Goal: Information Seeking & Learning: Learn about a topic

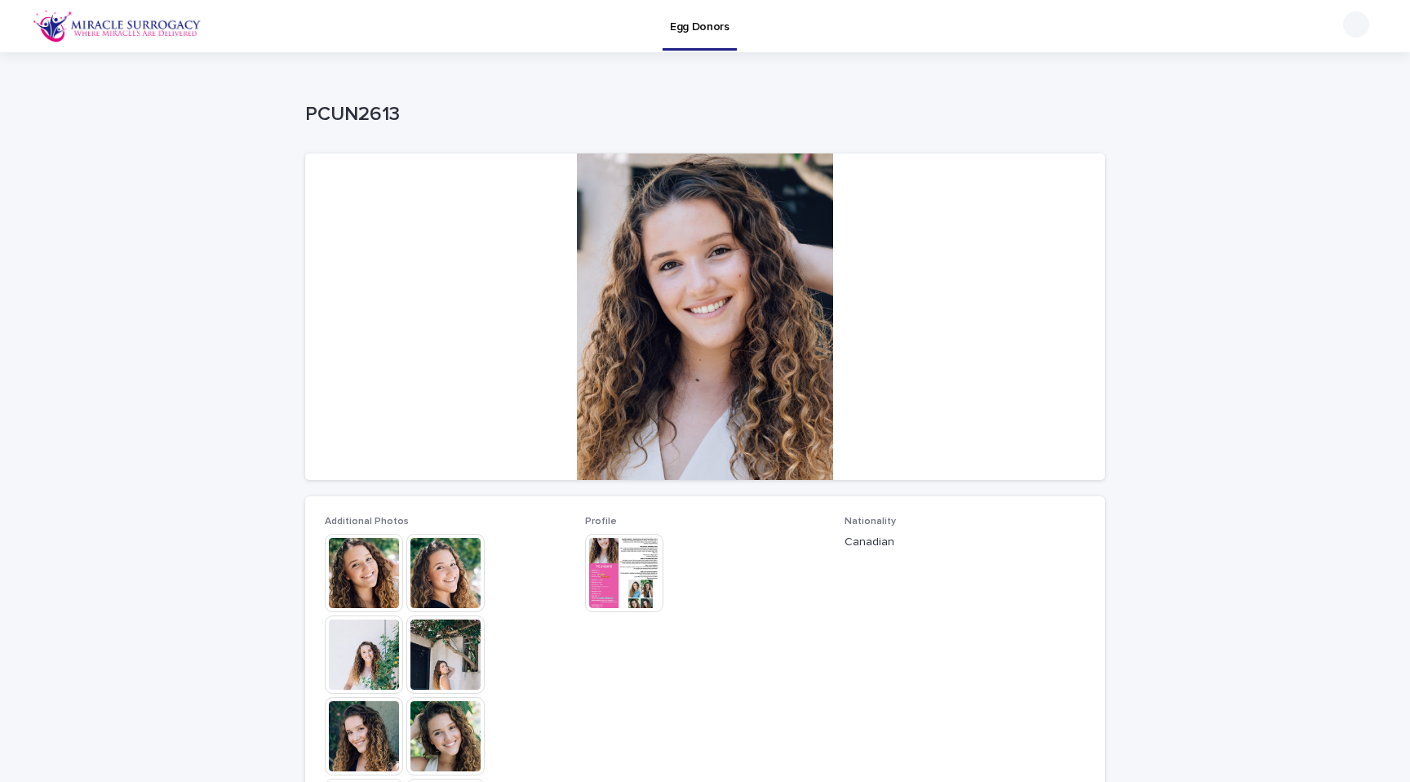
click at [355, 584] on img at bounding box center [364, 573] width 78 height 78
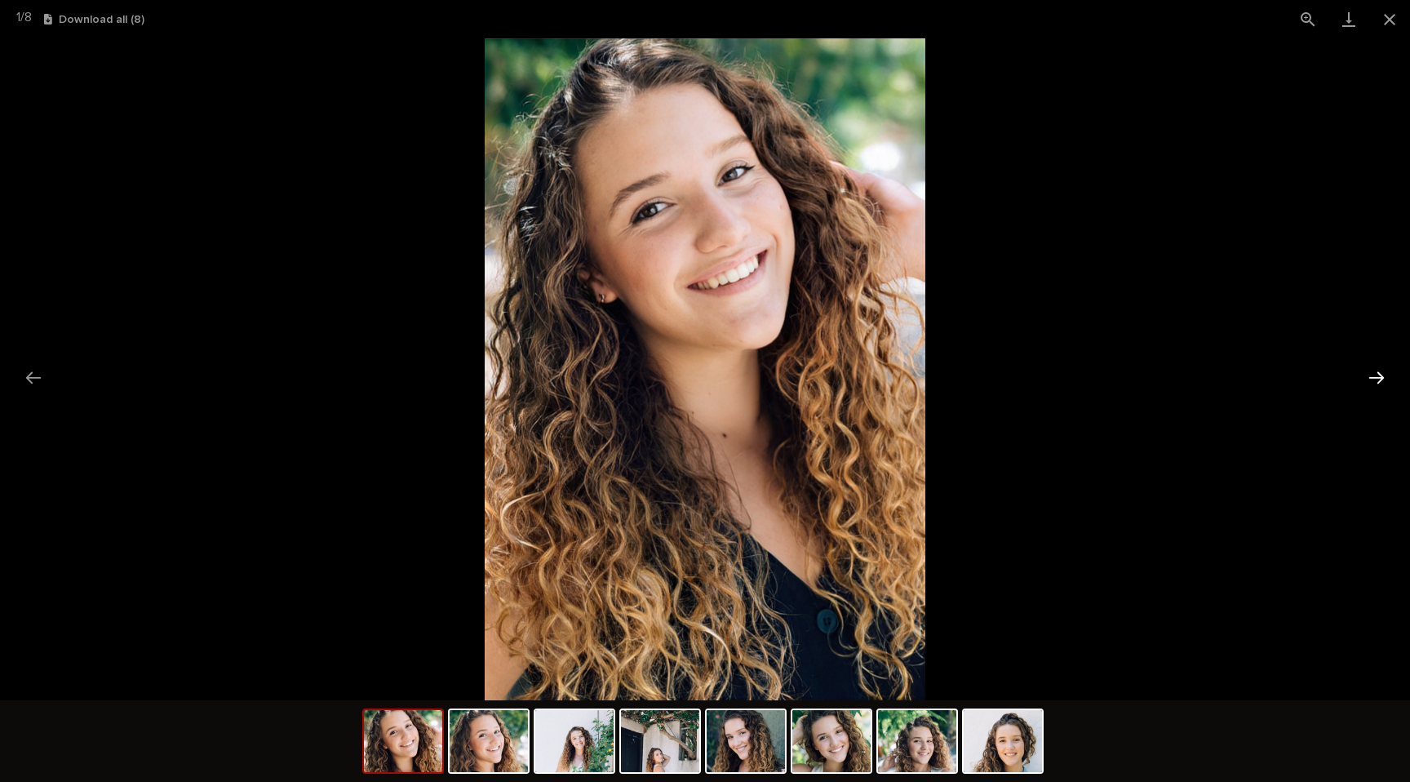
click at [1391, 379] on button "Next slide" at bounding box center [1377, 378] width 34 height 32
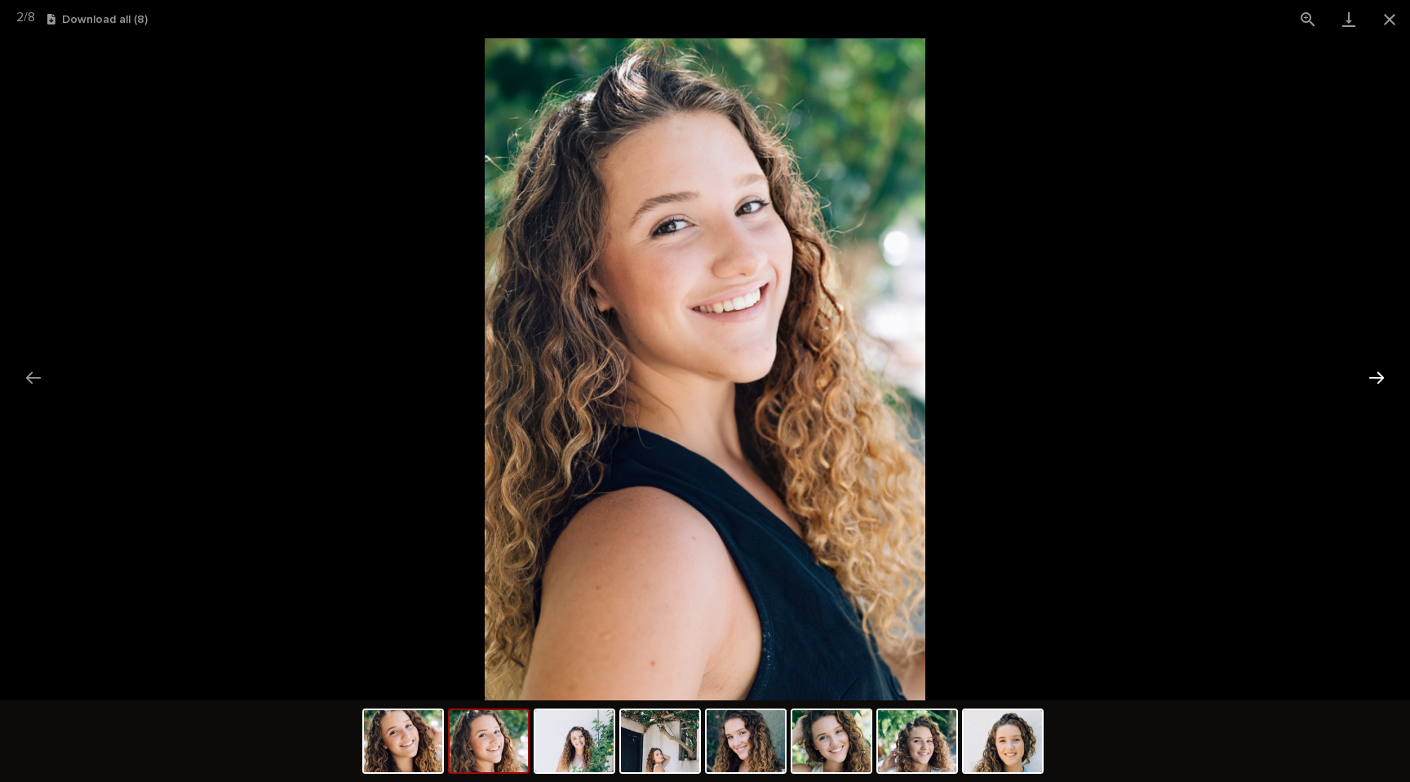
click at [1391, 379] on button "Next slide" at bounding box center [1377, 378] width 34 height 32
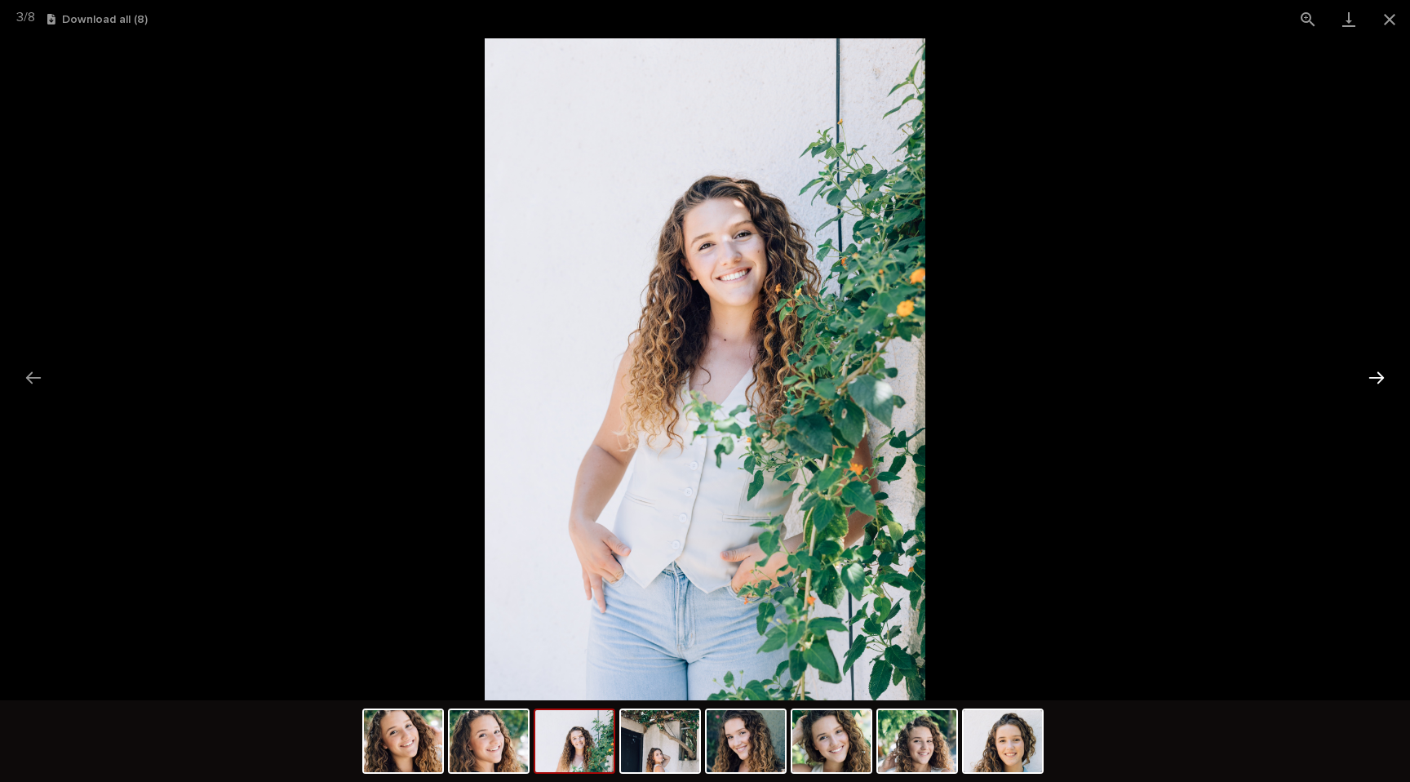
click at [1391, 379] on button "Next slide" at bounding box center [1377, 378] width 34 height 32
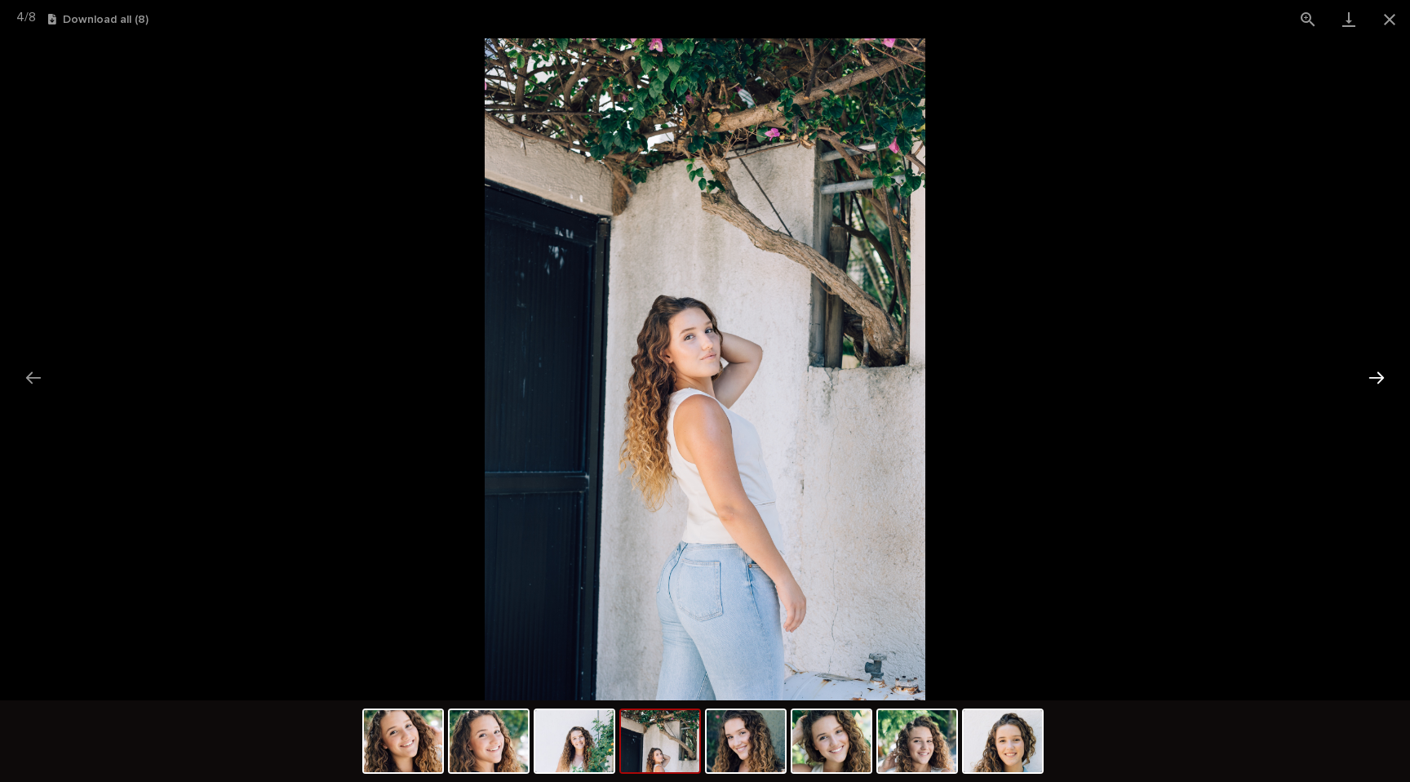
click at [1391, 379] on button "Next slide" at bounding box center [1377, 378] width 34 height 32
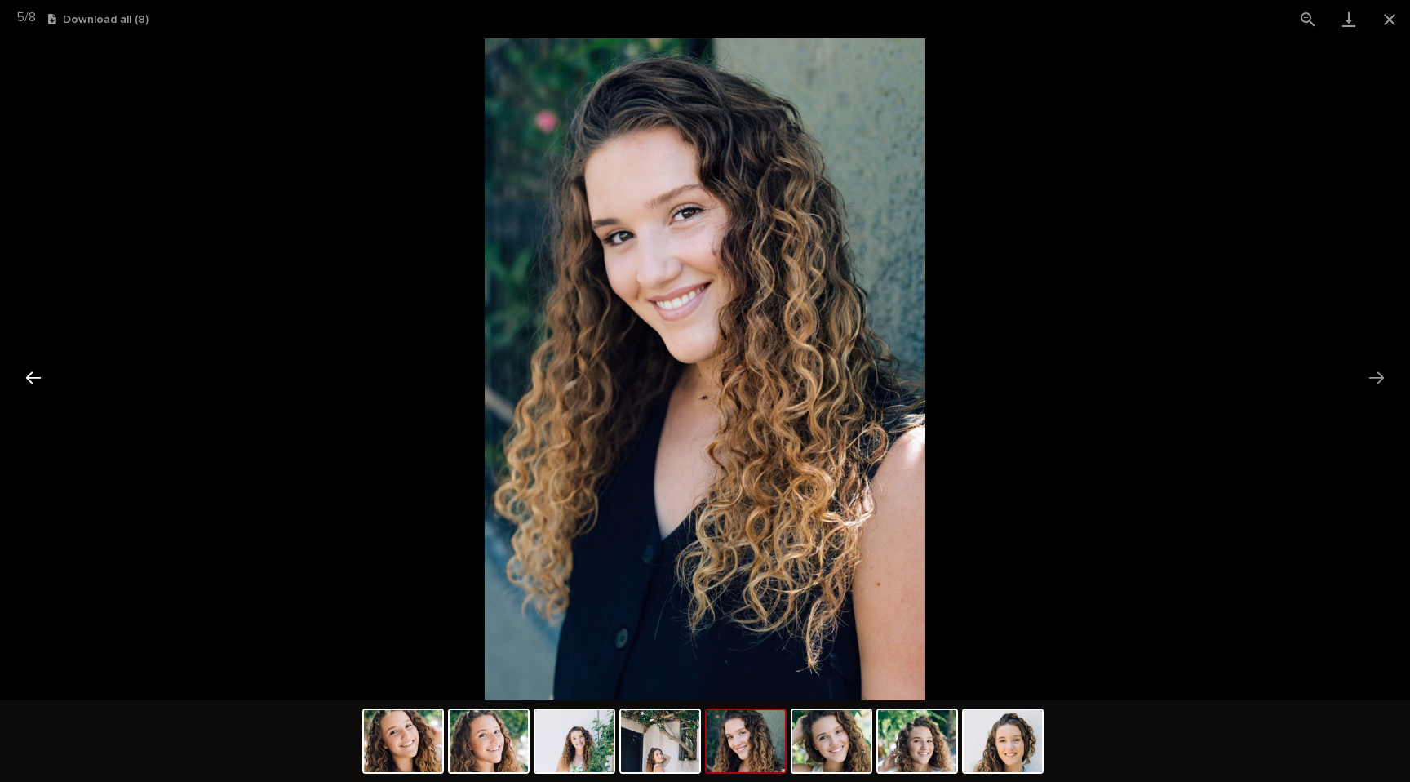
click at [29, 388] on button "Previous slide" at bounding box center [33, 378] width 34 height 32
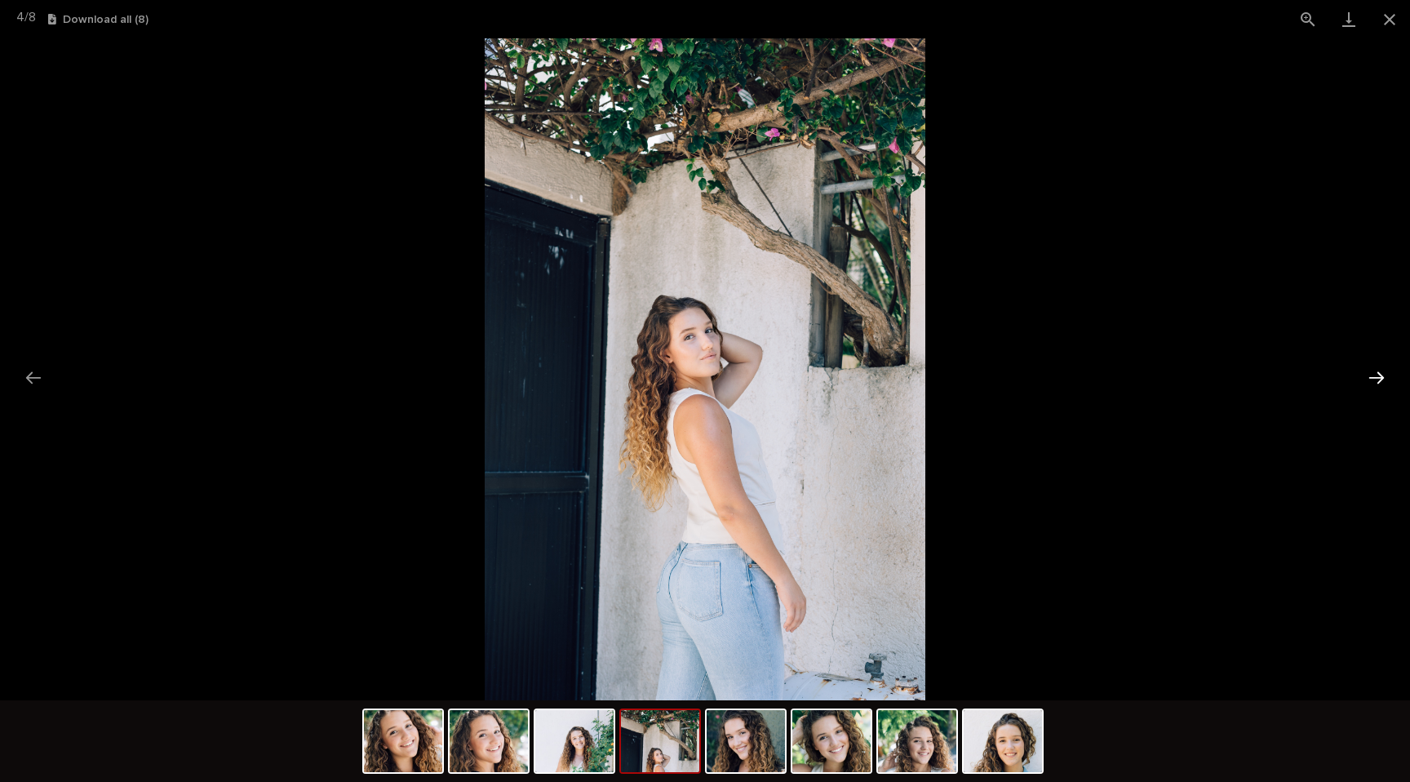
click at [1374, 379] on button "Next slide" at bounding box center [1377, 378] width 34 height 32
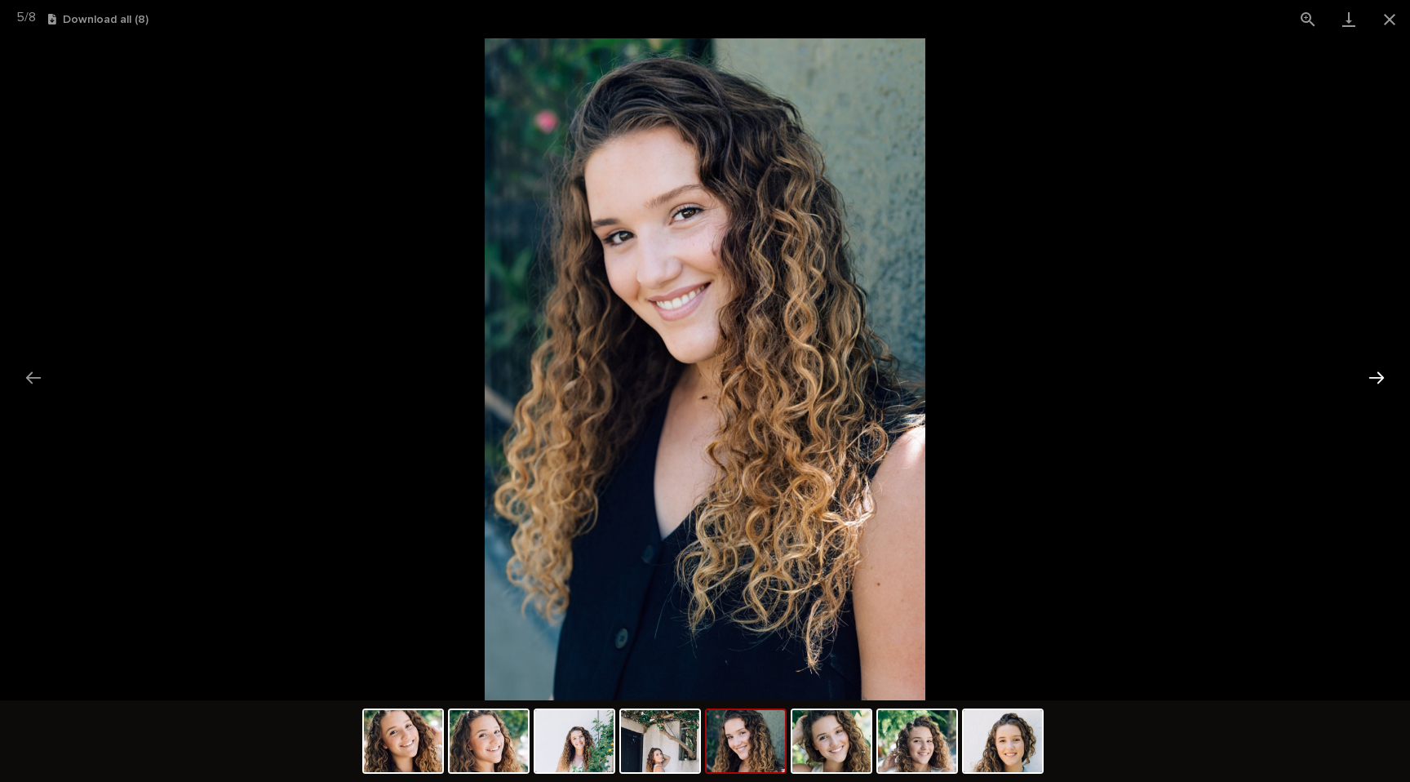
click at [1374, 379] on button "Next slide" at bounding box center [1377, 378] width 34 height 32
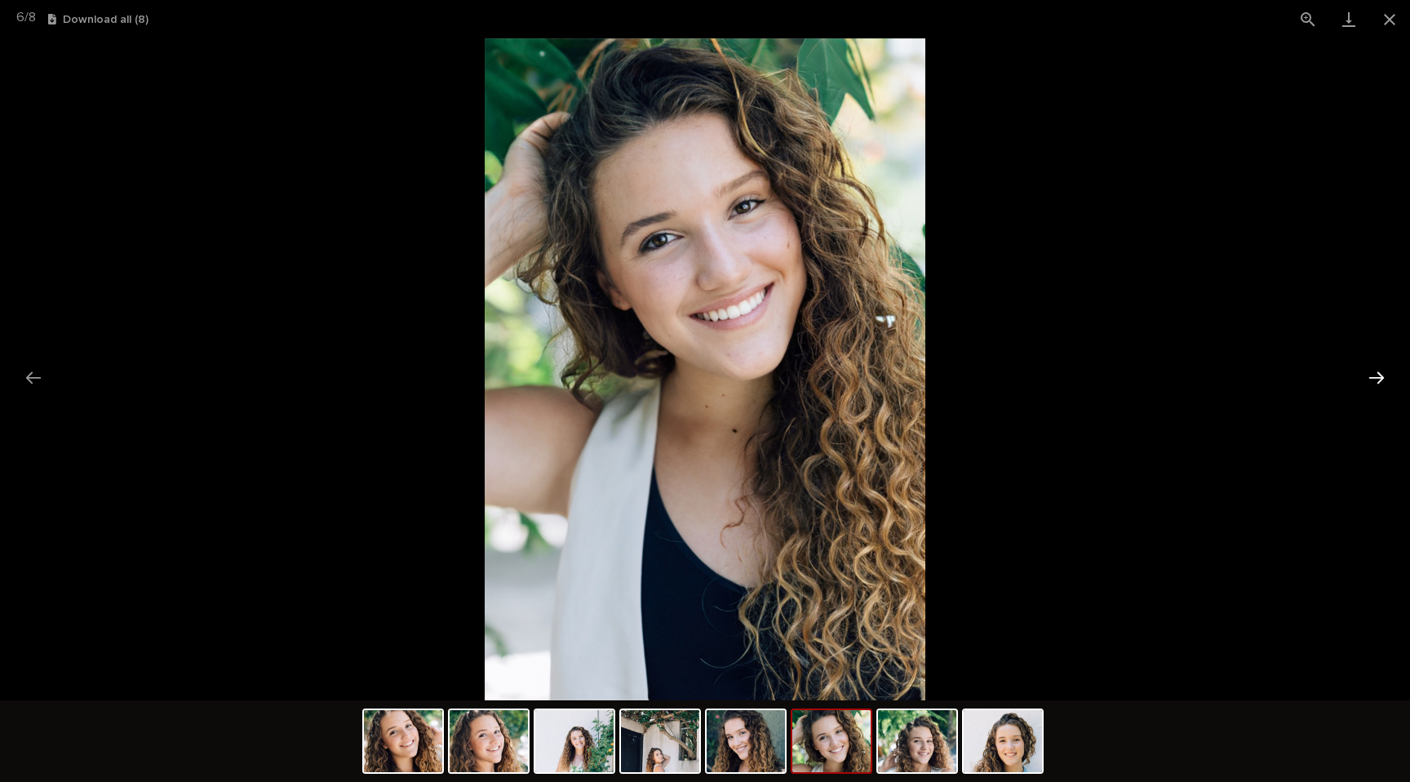
click at [1374, 379] on button "Next slide" at bounding box center [1377, 378] width 34 height 32
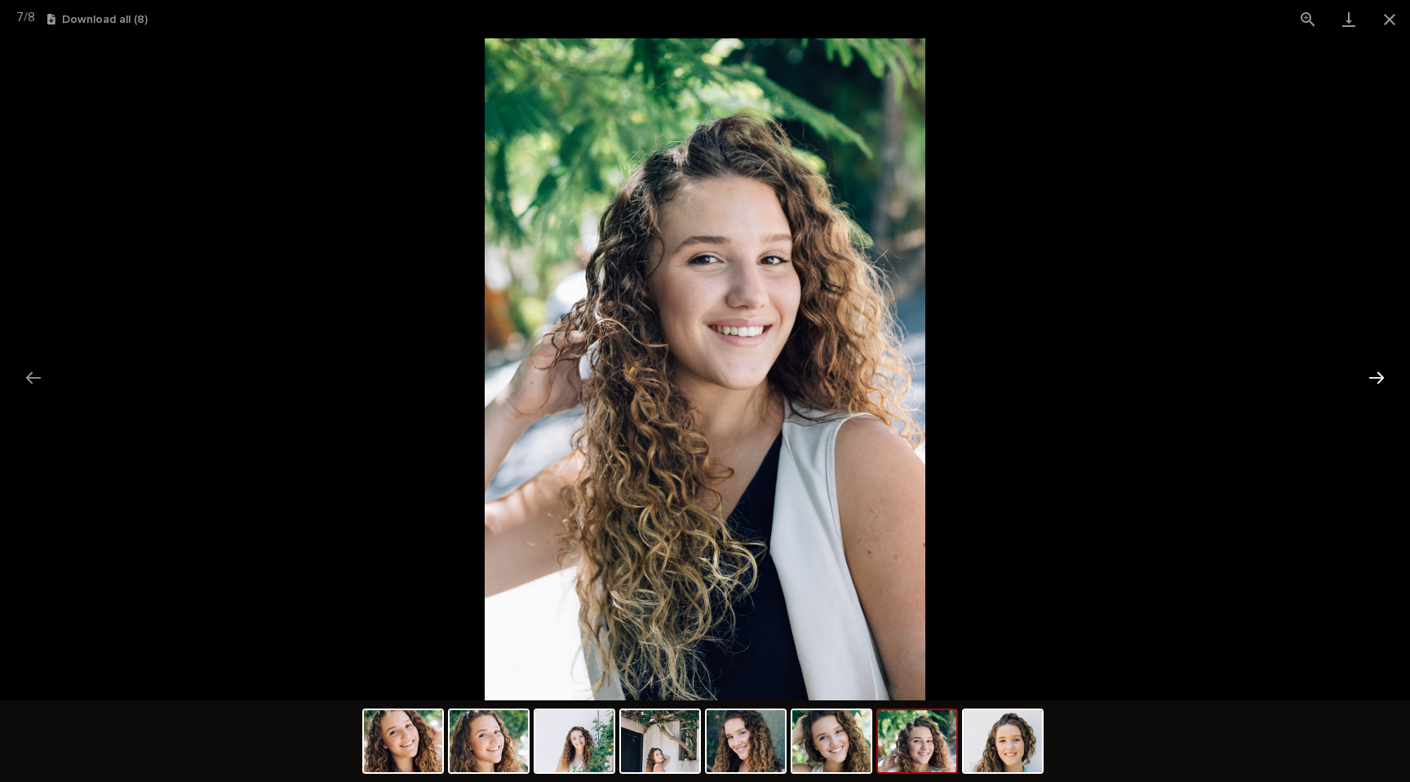
click at [1374, 379] on button "Next slide" at bounding box center [1377, 378] width 34 height 32
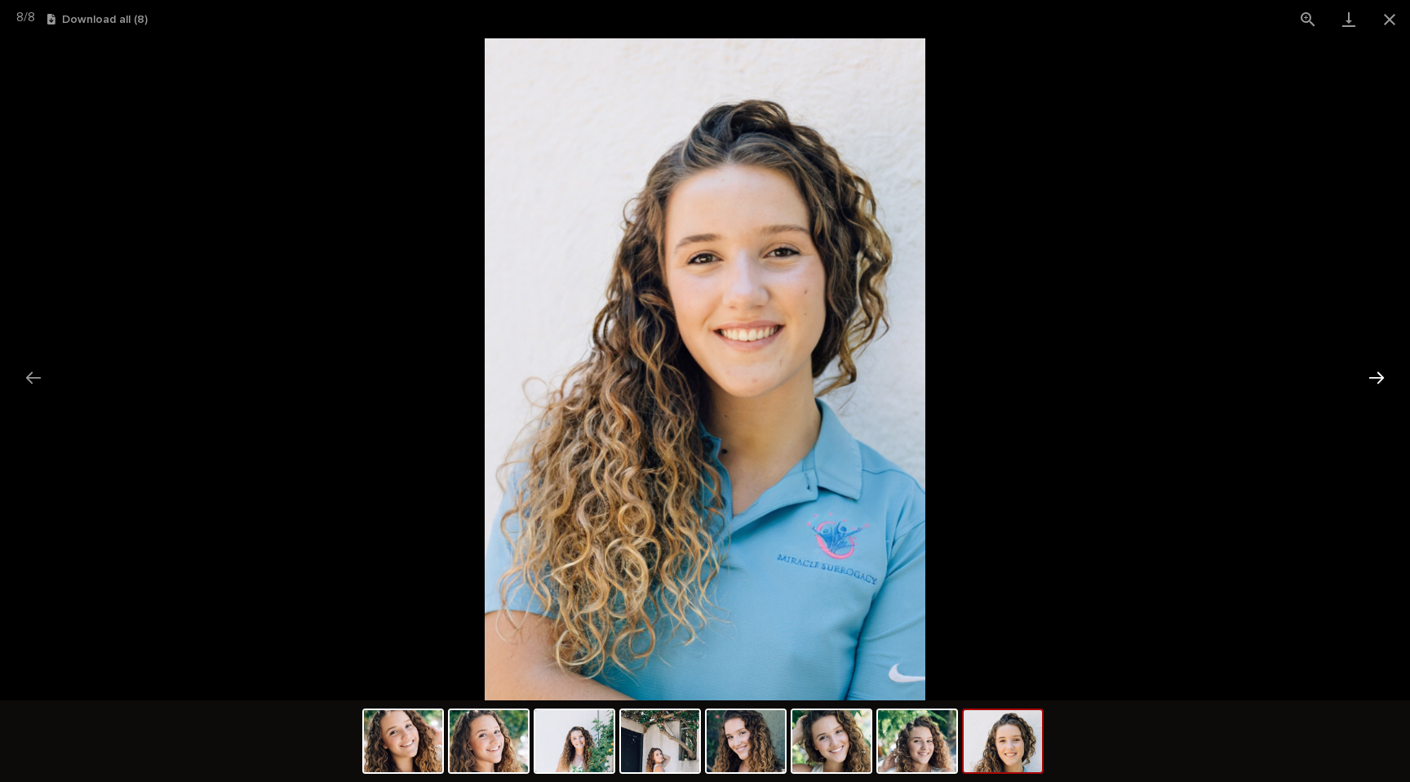
click at [1374, 379] on button "Next slide" at bounding box center [1377, 378] width 34 height 32
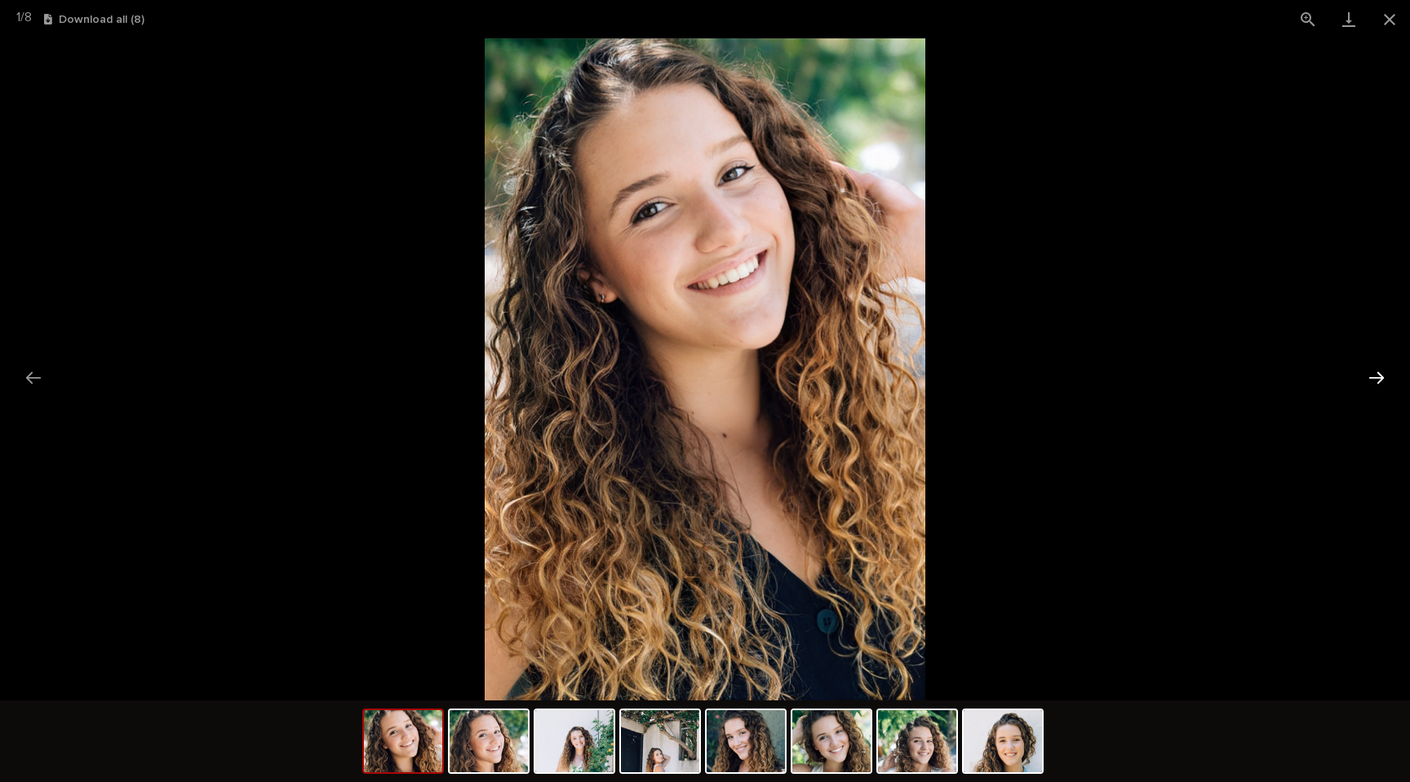
click at [1374, 379] on button "Next slide" at bounding box center [1377, 378] width 34 height 32
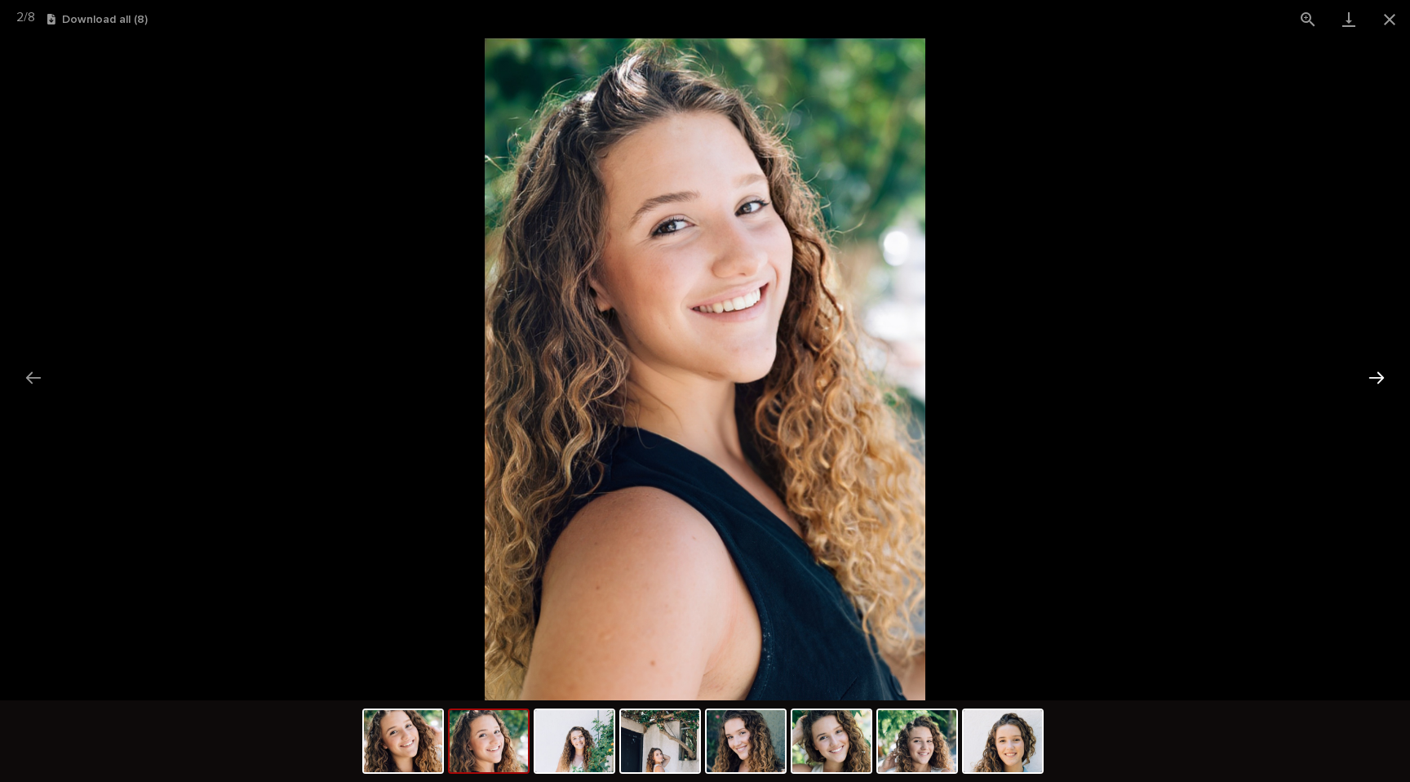
click at [1374, 379] on button "Next slide" at bounding box center [1377, 378] width 34 height 32
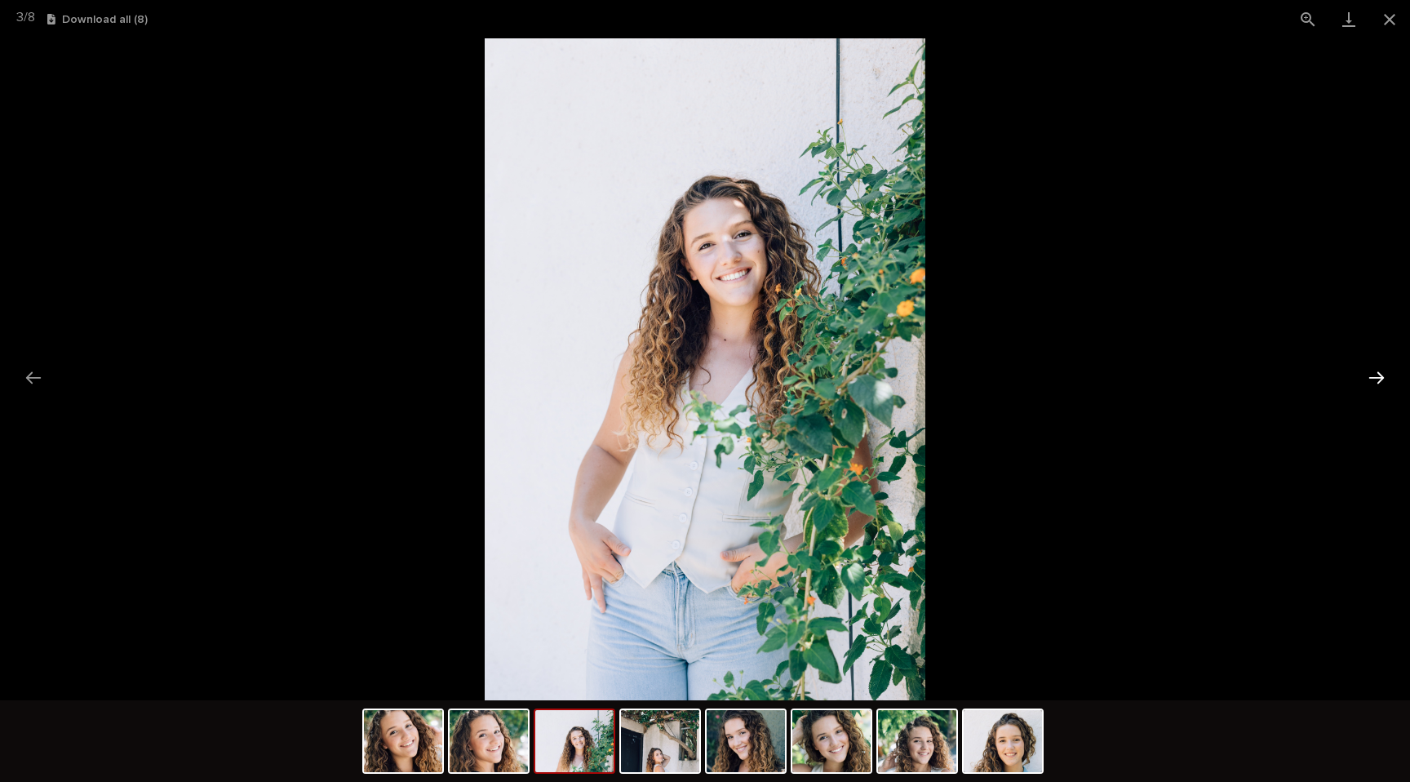
click at [1374, 379] on button "Next slide" at bounding box center [1377, 378] width 34 height 32
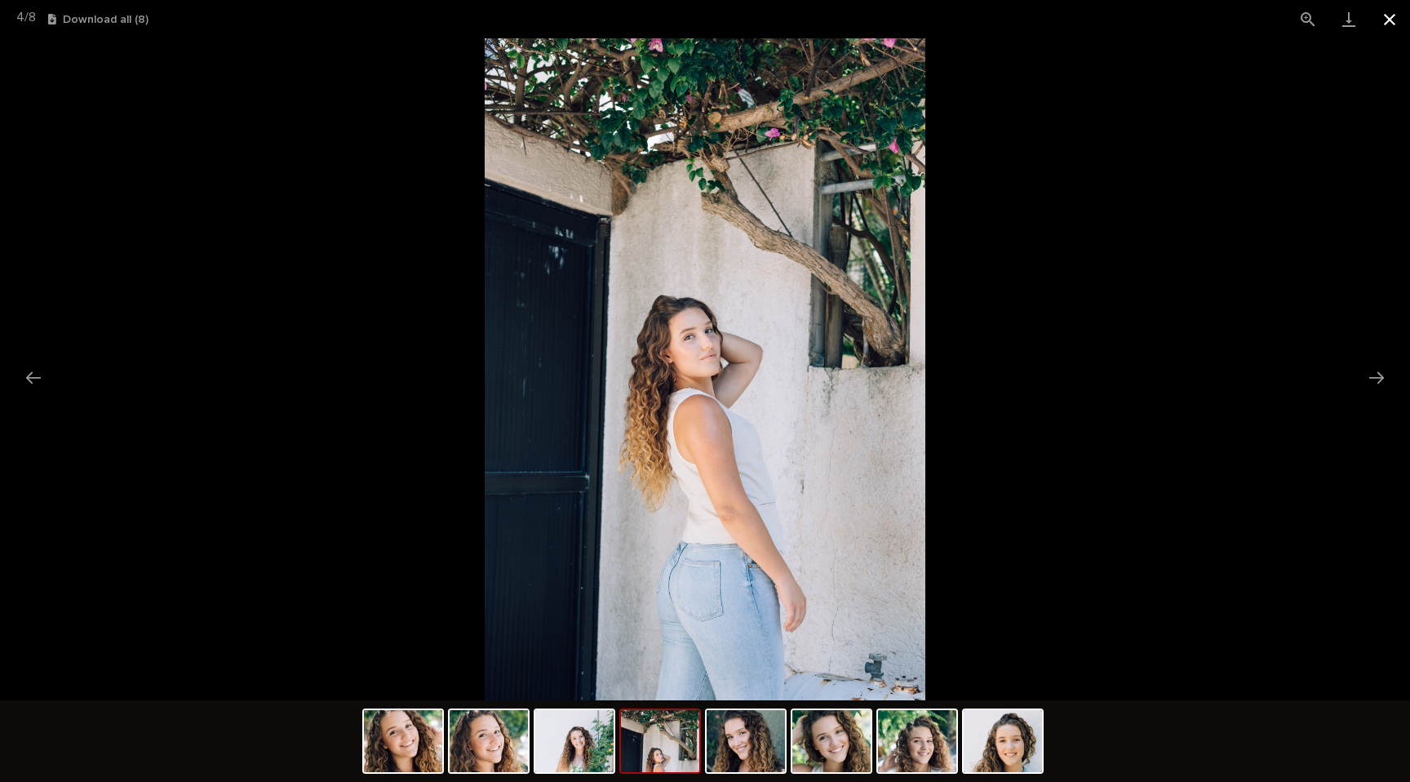
click at [1398, 22] on button "Close gallery" at bounding box center [1389, 19] width 41 height 38
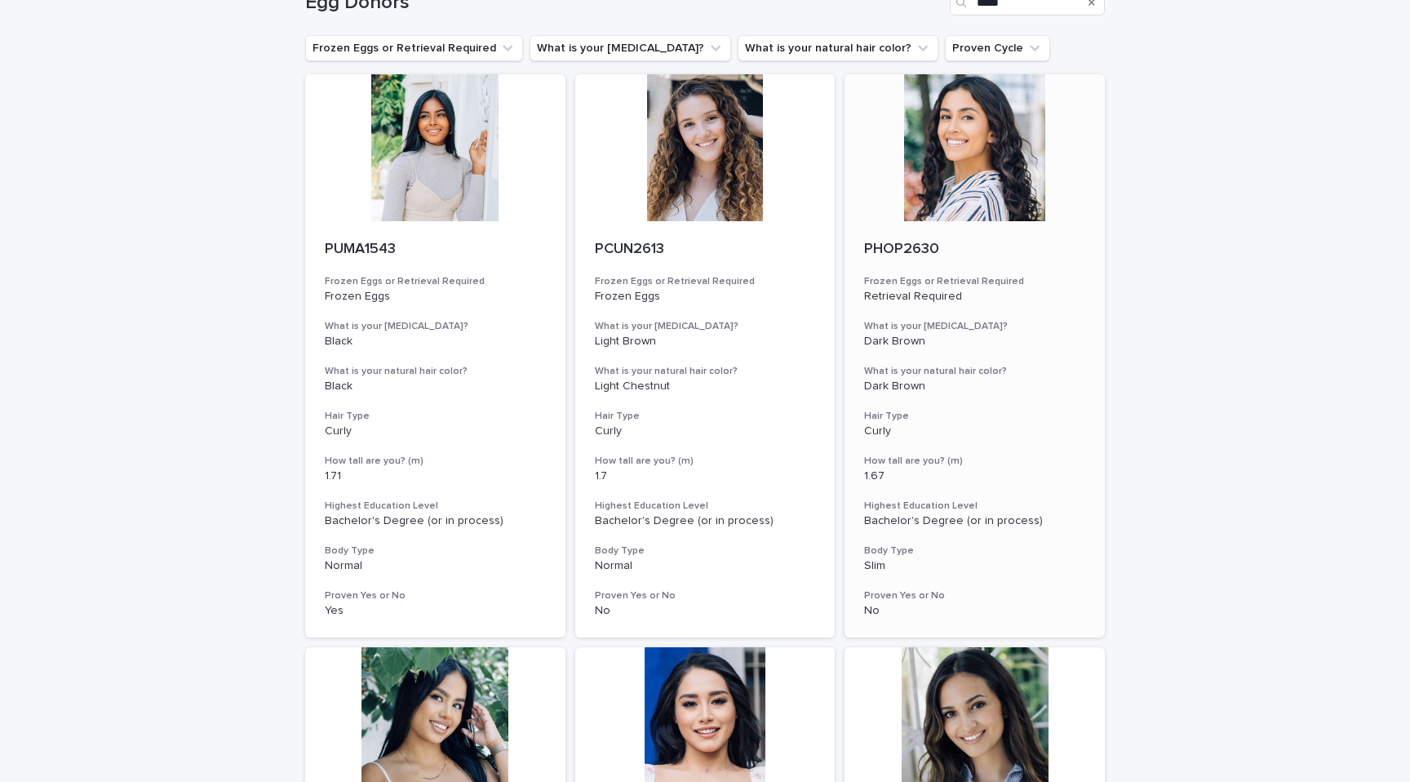
scroll to position [47, 0]
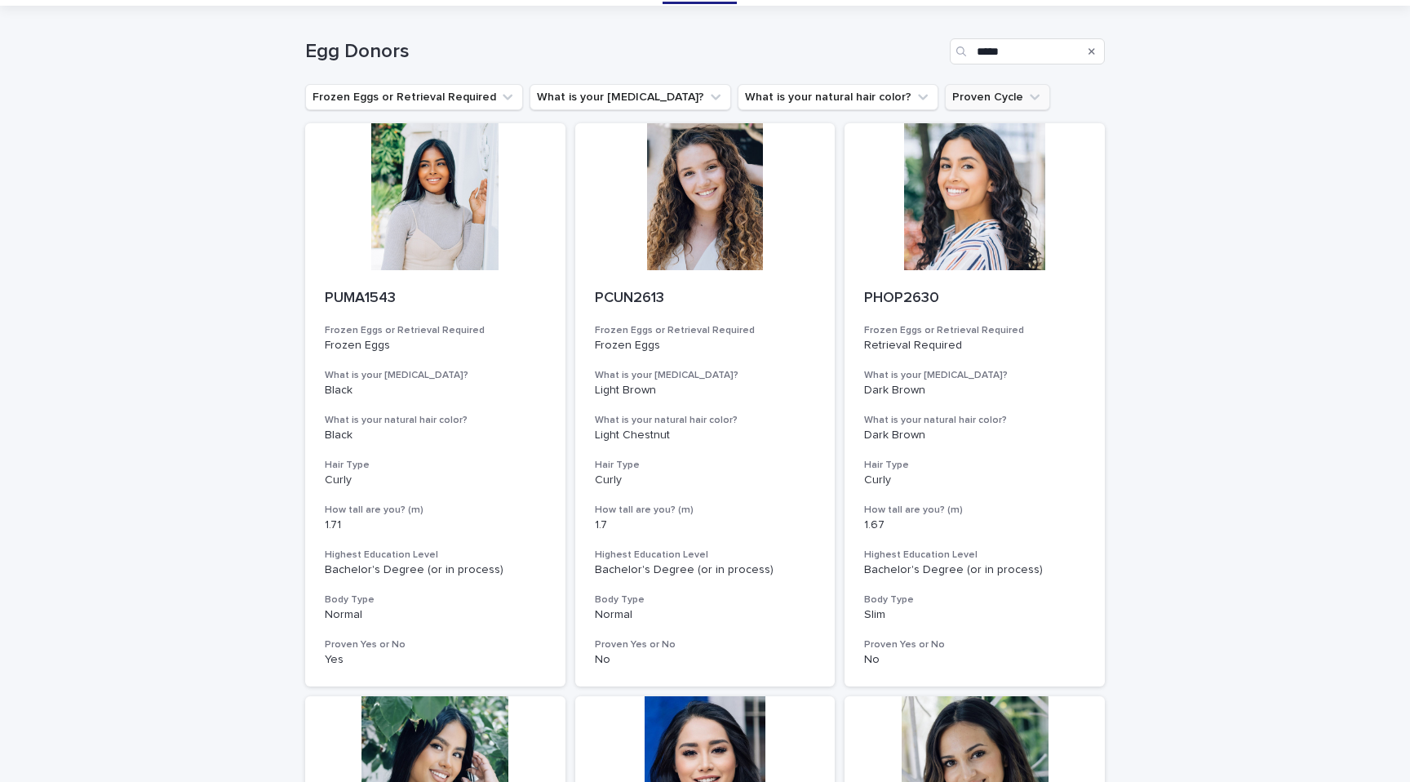
click at [1027, 93] on icon "Proven Cycle" at bounding box center [1035, 97] width 16 height 16
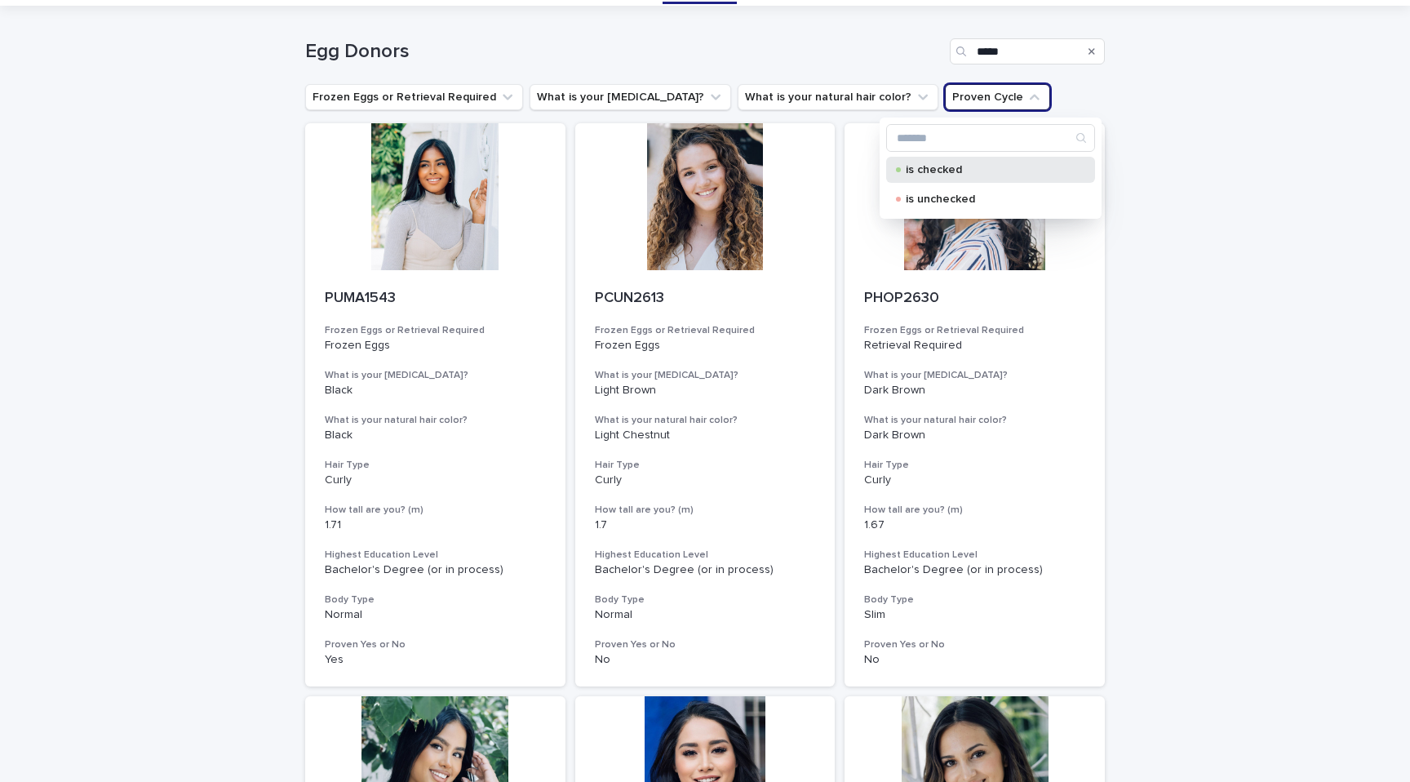
click at [956, 178] on div "is checked" at bounding box center [990, 170] width 209 height 26
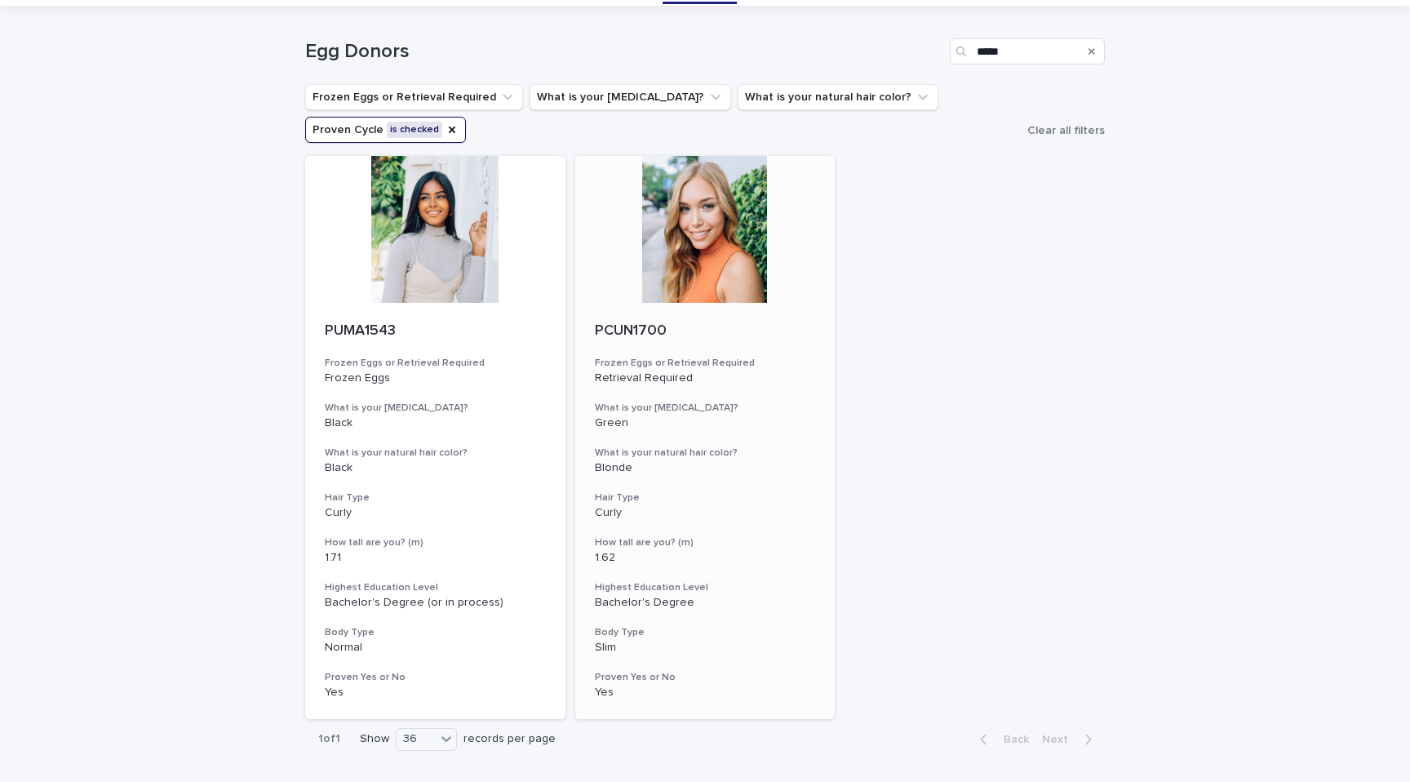
click at [641, 322] on div "PCUN1700" at bounding box center [705, 329] width 221 height 21
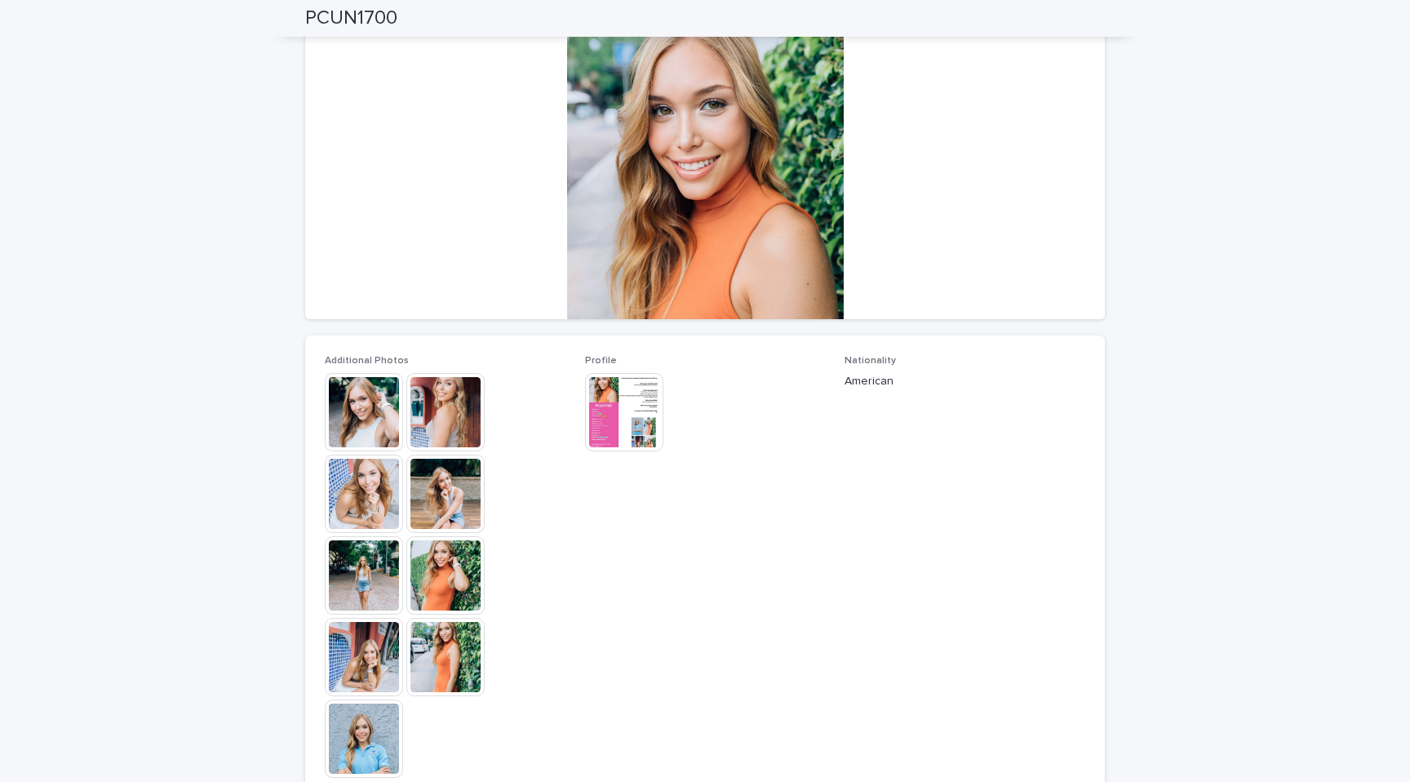
scroll to position [315, 0]
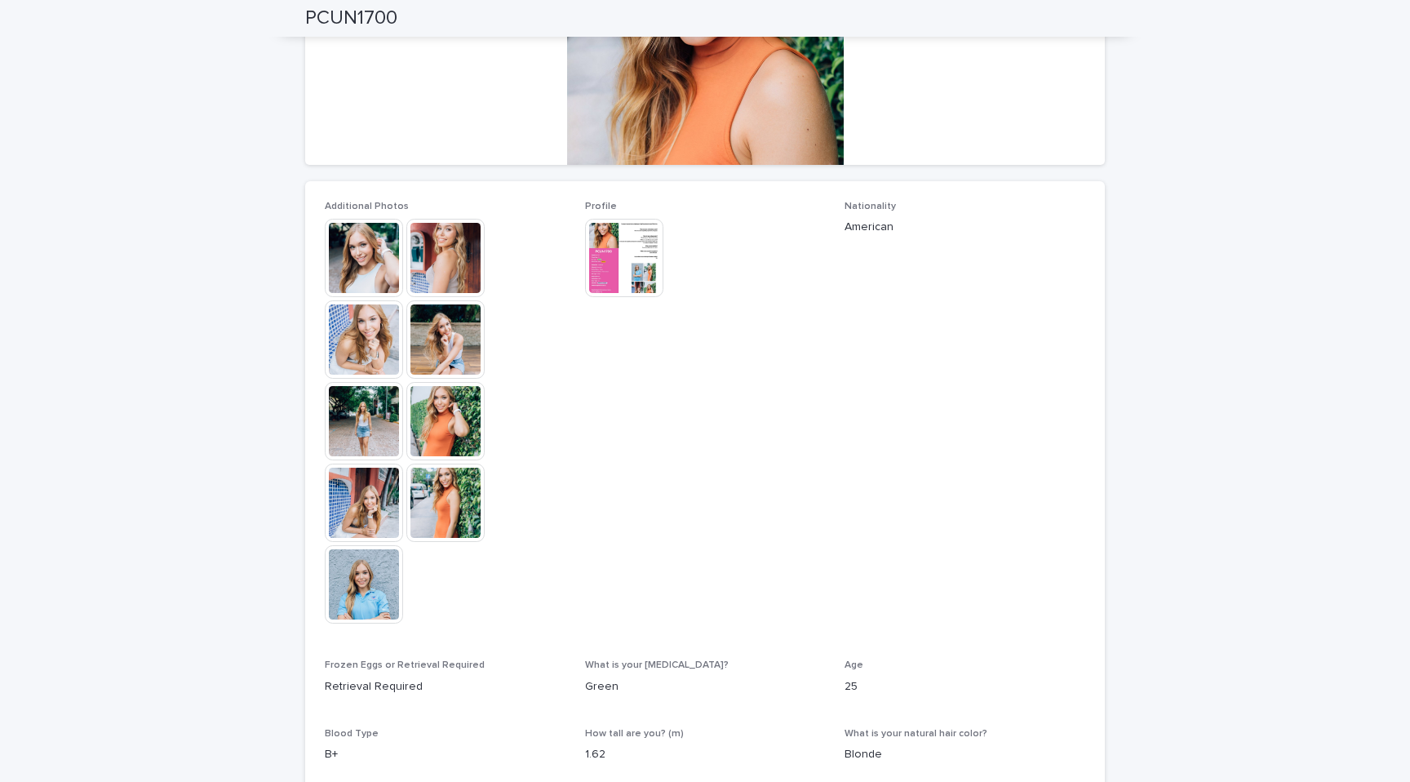
click at [377, 260] on img at bounding box center [364, 258] width 78 height 78
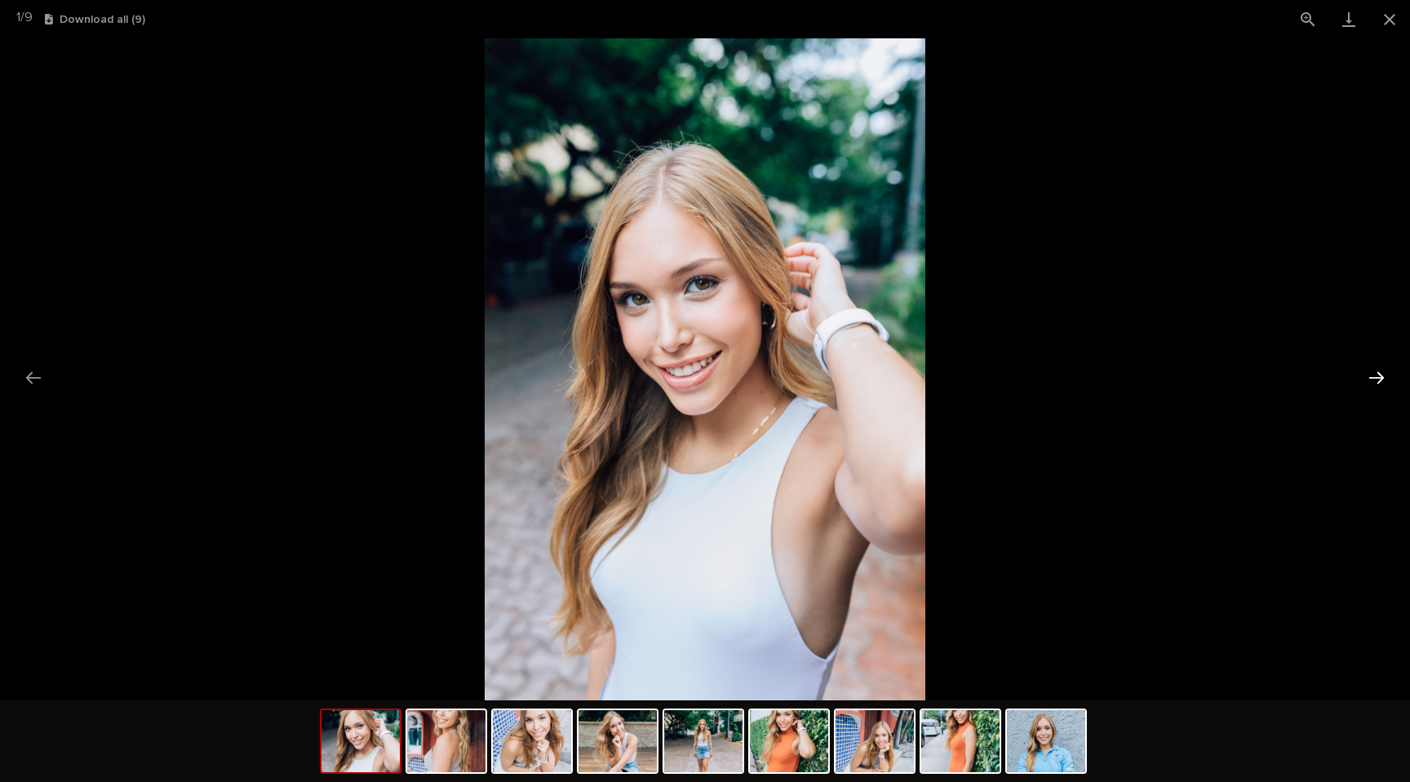
click at [1373, 375] on button "Next slide" at bounding box center [1377, 378] width 34 height 32
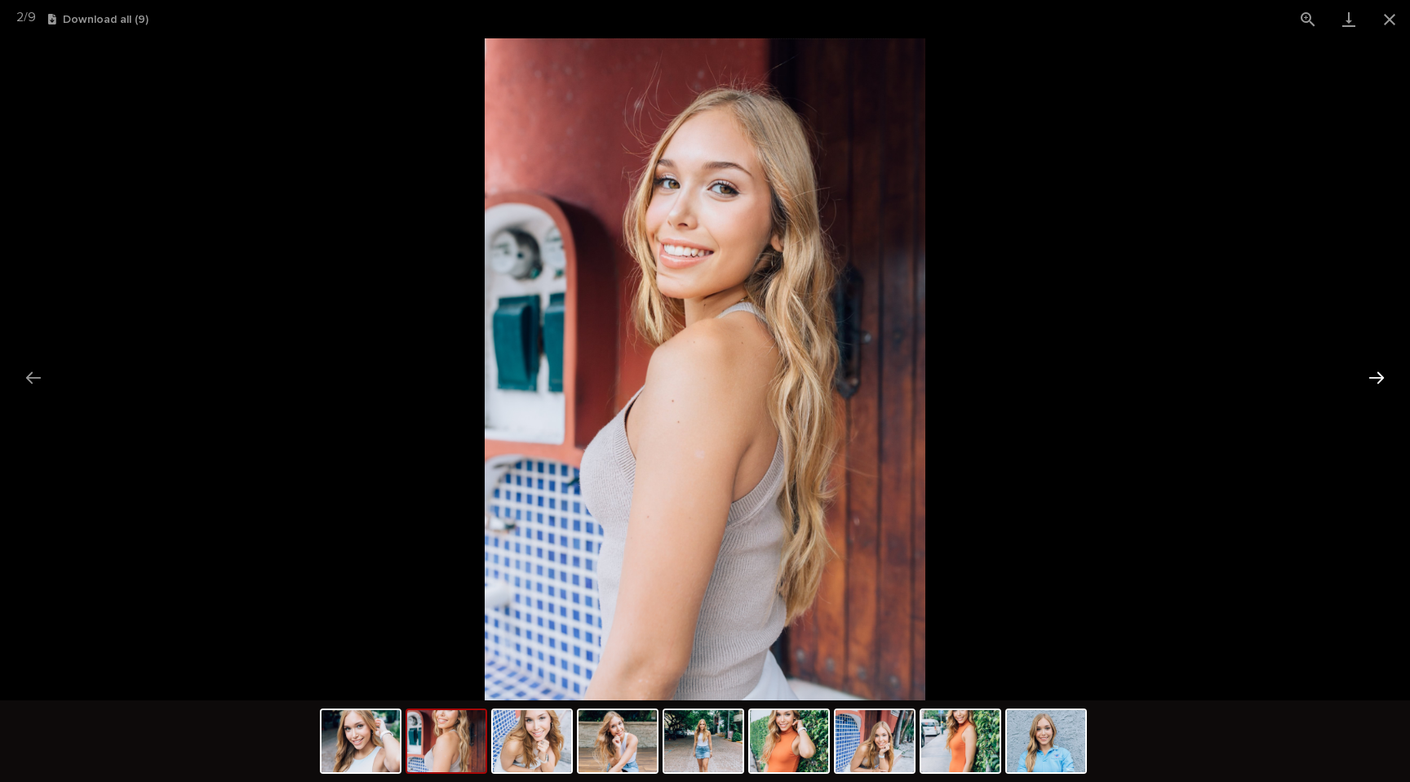
click at [1373, 375] on button "Next slide" at bounding box center [1377, 378] width 34 height 32
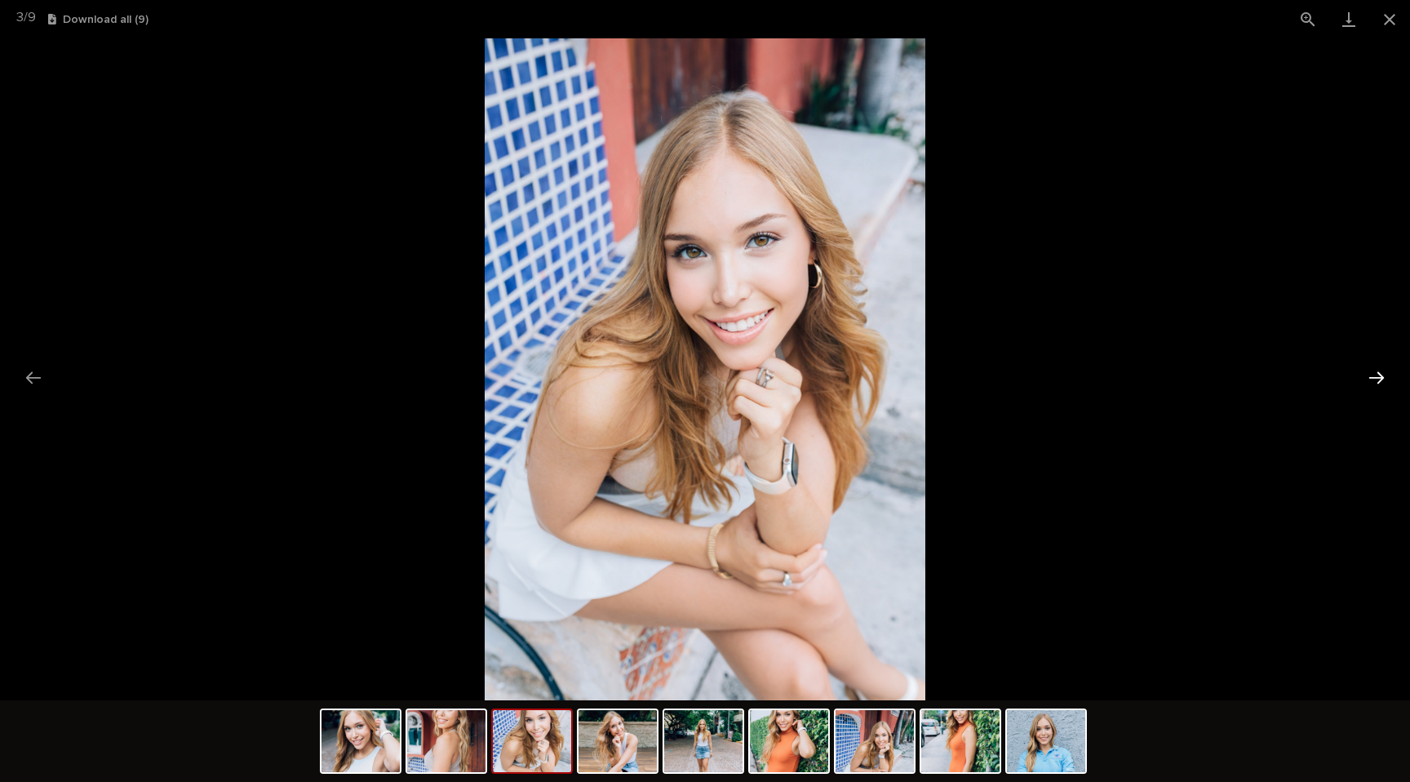
click at [1373, 375] on button "Next slide" at bounding box center [1377, 378] width 34 height 32
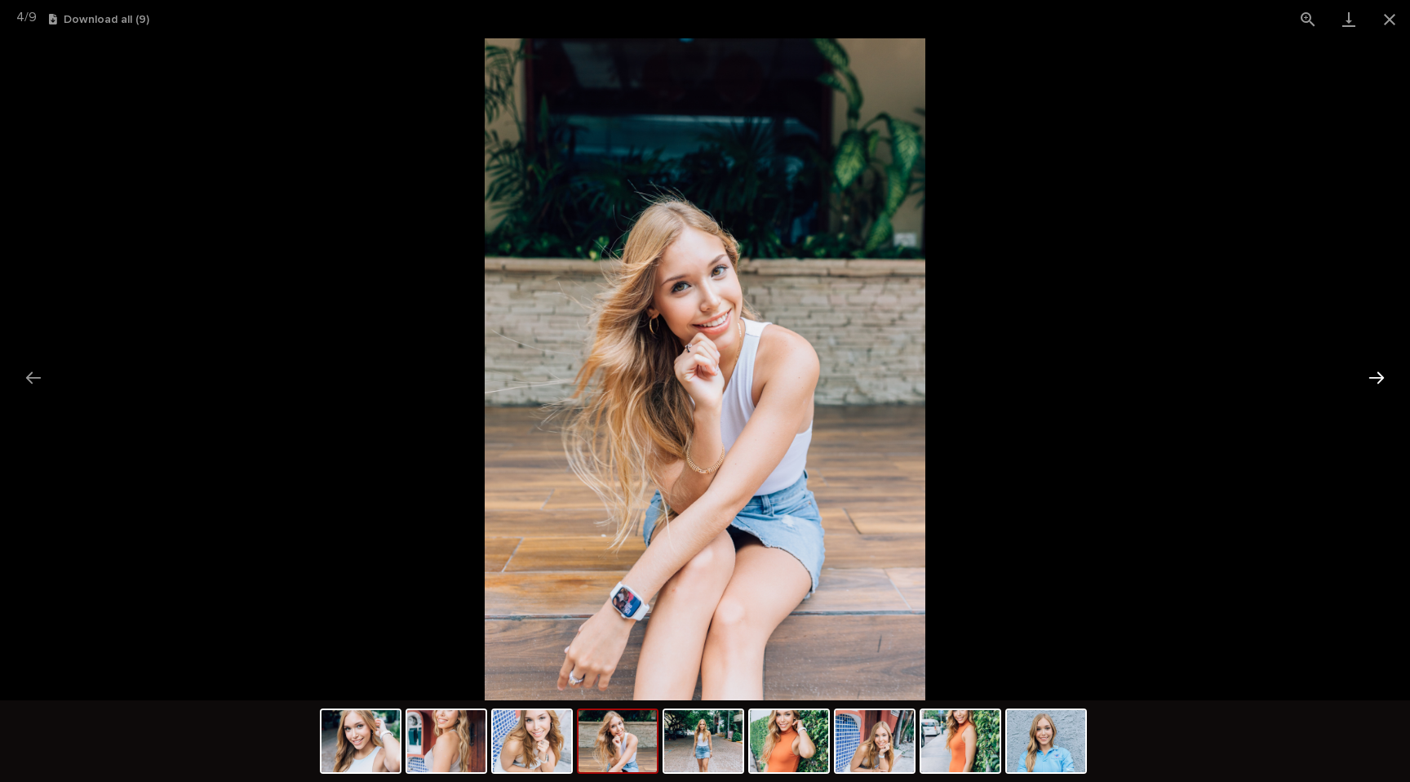
click at [1373, 375] on button "Next slide" at bounding box center [1377, 378] width 34 height 32
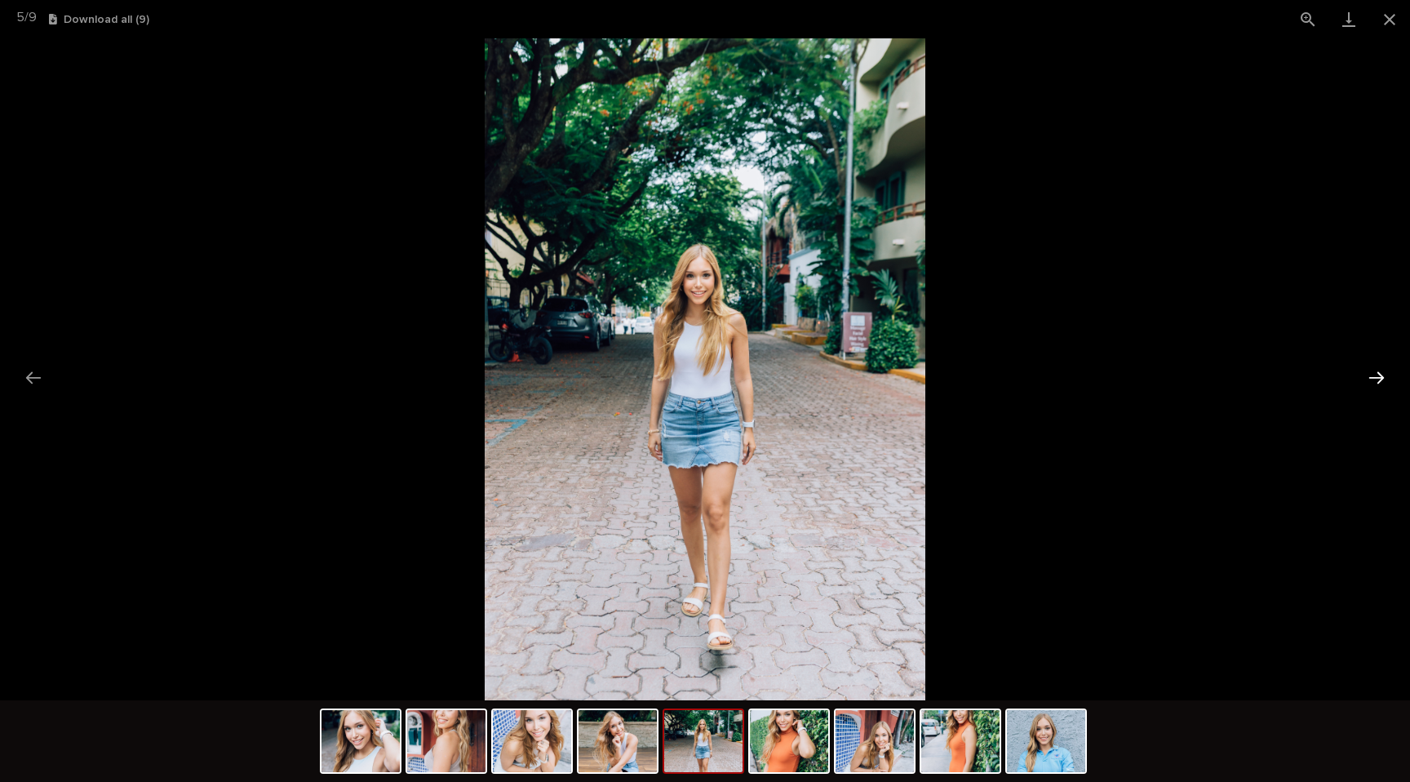
click at [1373, 375] on button "Next slide" at bounding box center [1377, 378] width 34 height 32
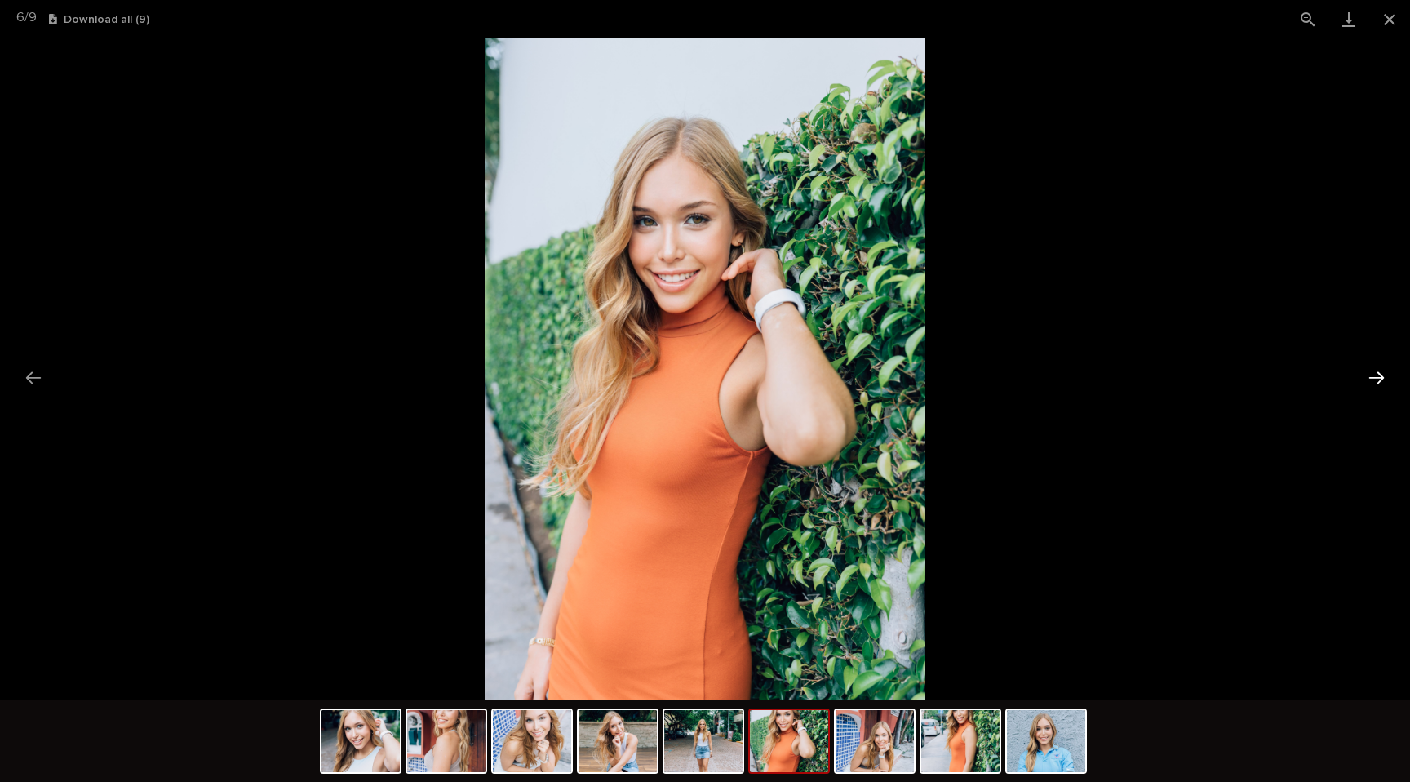
click at [1373, 375] on button "Next slide" at bounding box center [1377, 378] width 34 height 32
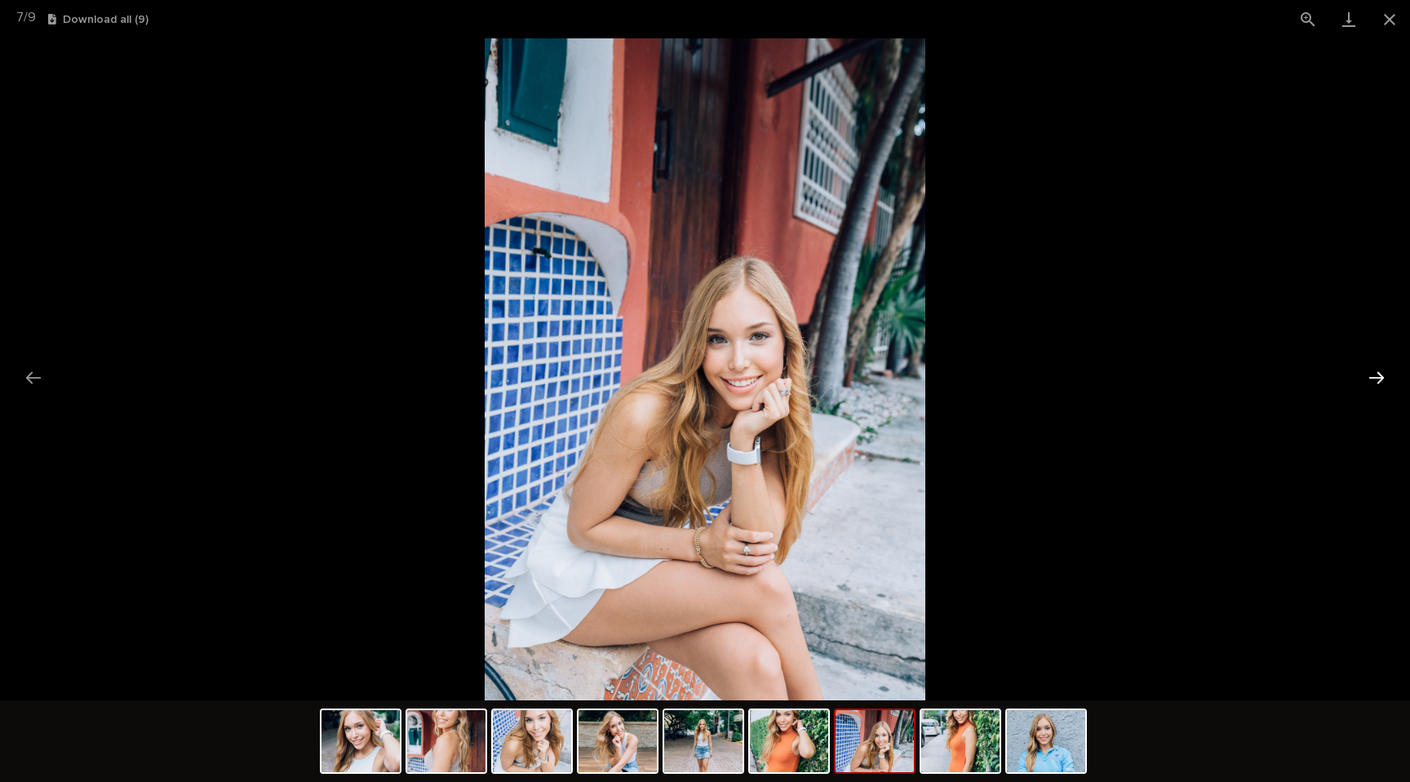
click at [1373, 375] on button "Next slide" at bounding box center [1377, 378] width 34 height 32
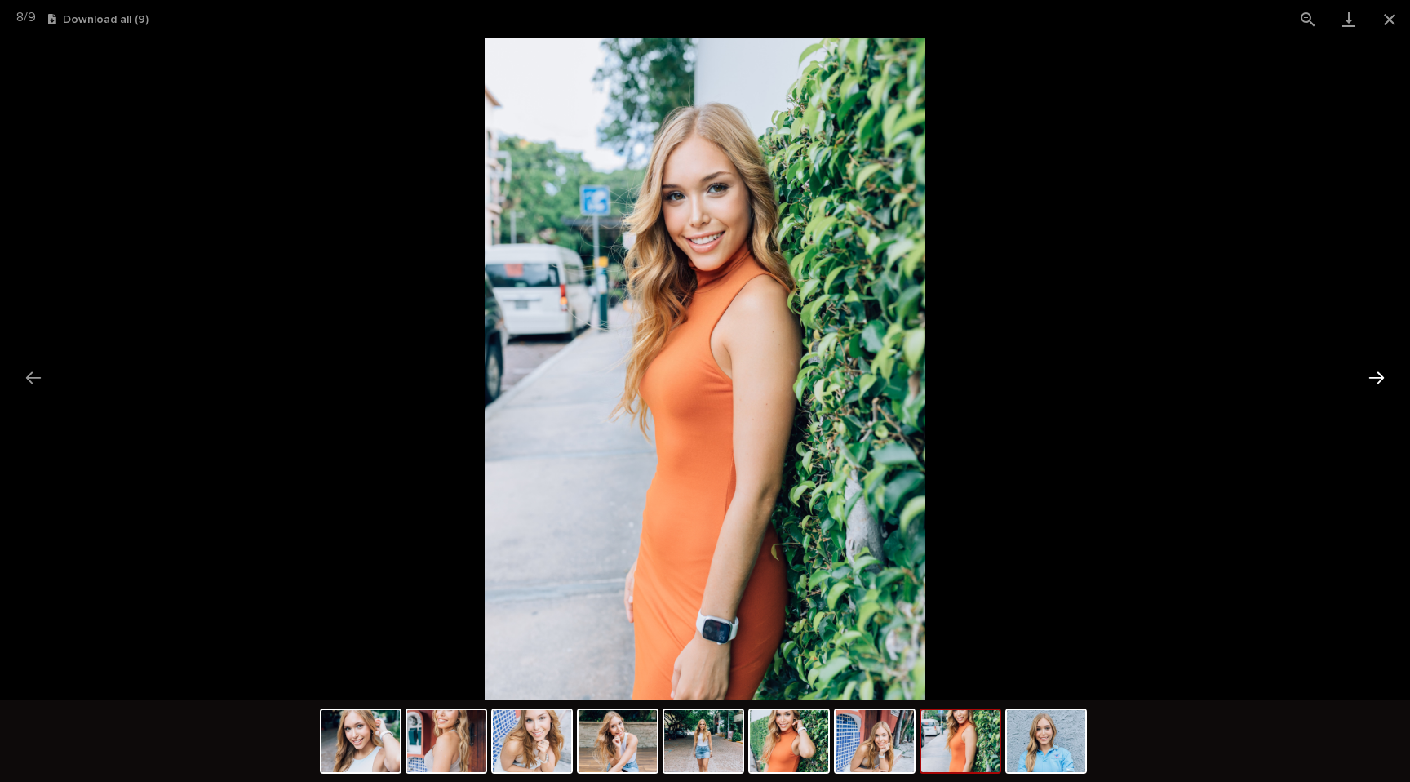
click at [1373, 375] on button "Next slide" at bounding box center [1377, 378] width 34 height 32
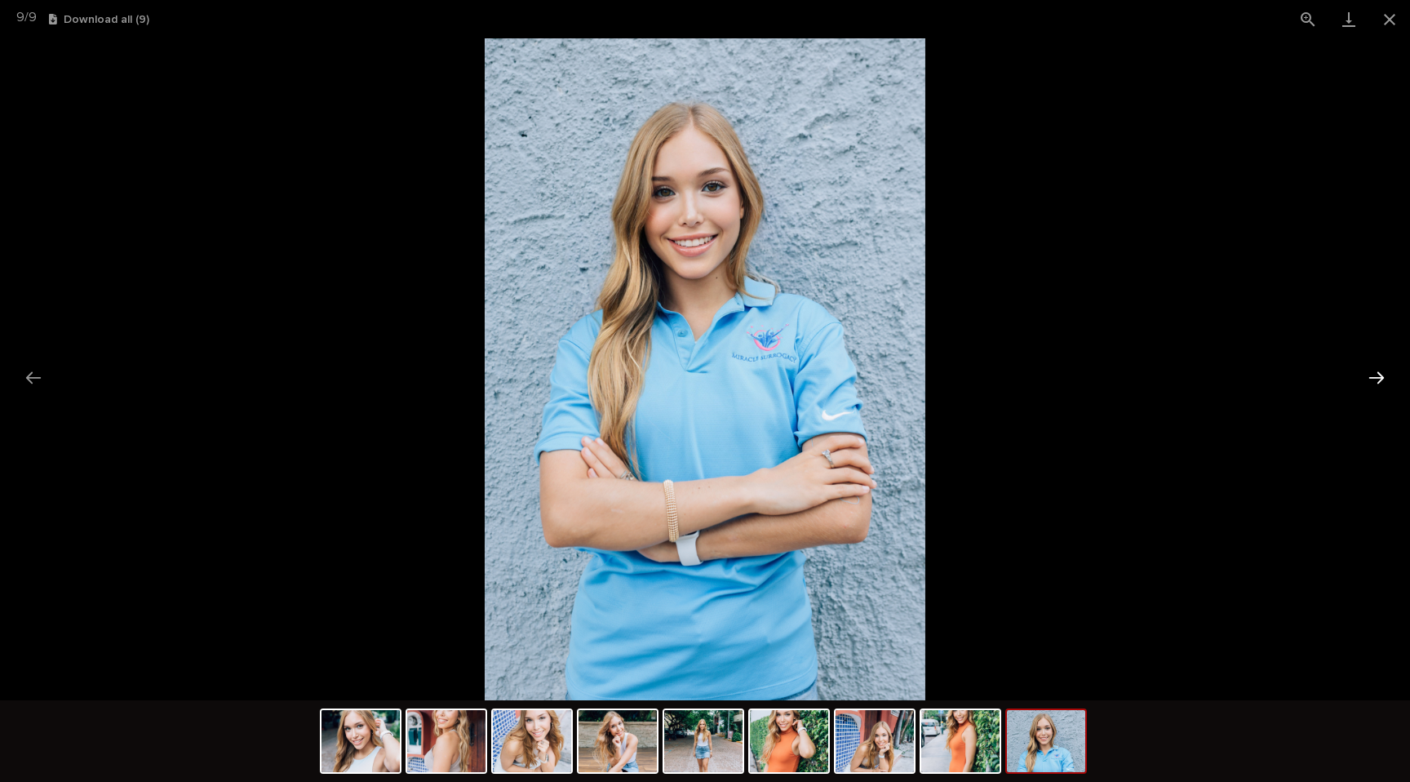
click at [1373, 375] on button "Next slide" at bounding box center [1377, 378] width 34 height 32
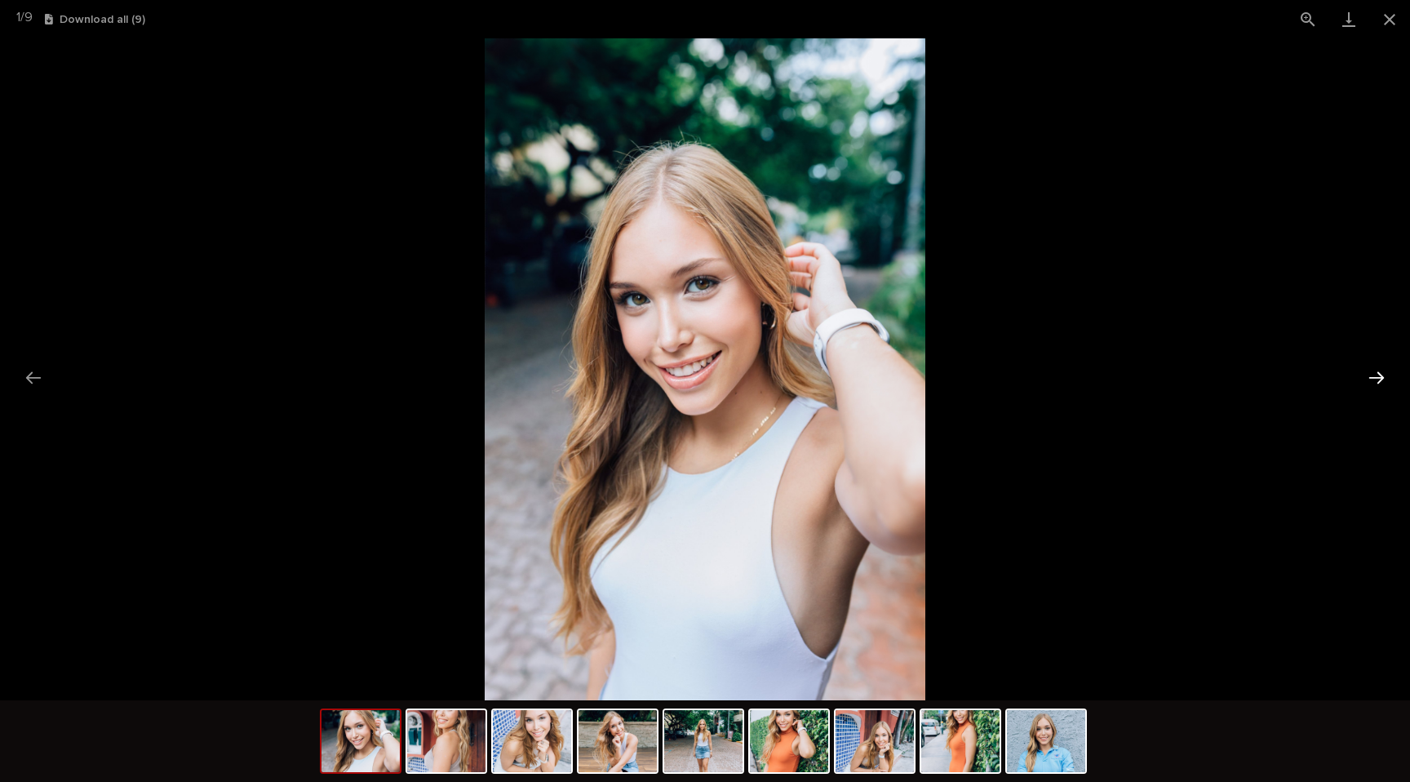
click at [1373, 375] on button "Next slide" at bounding box center [1377, 378] width 34 height 32
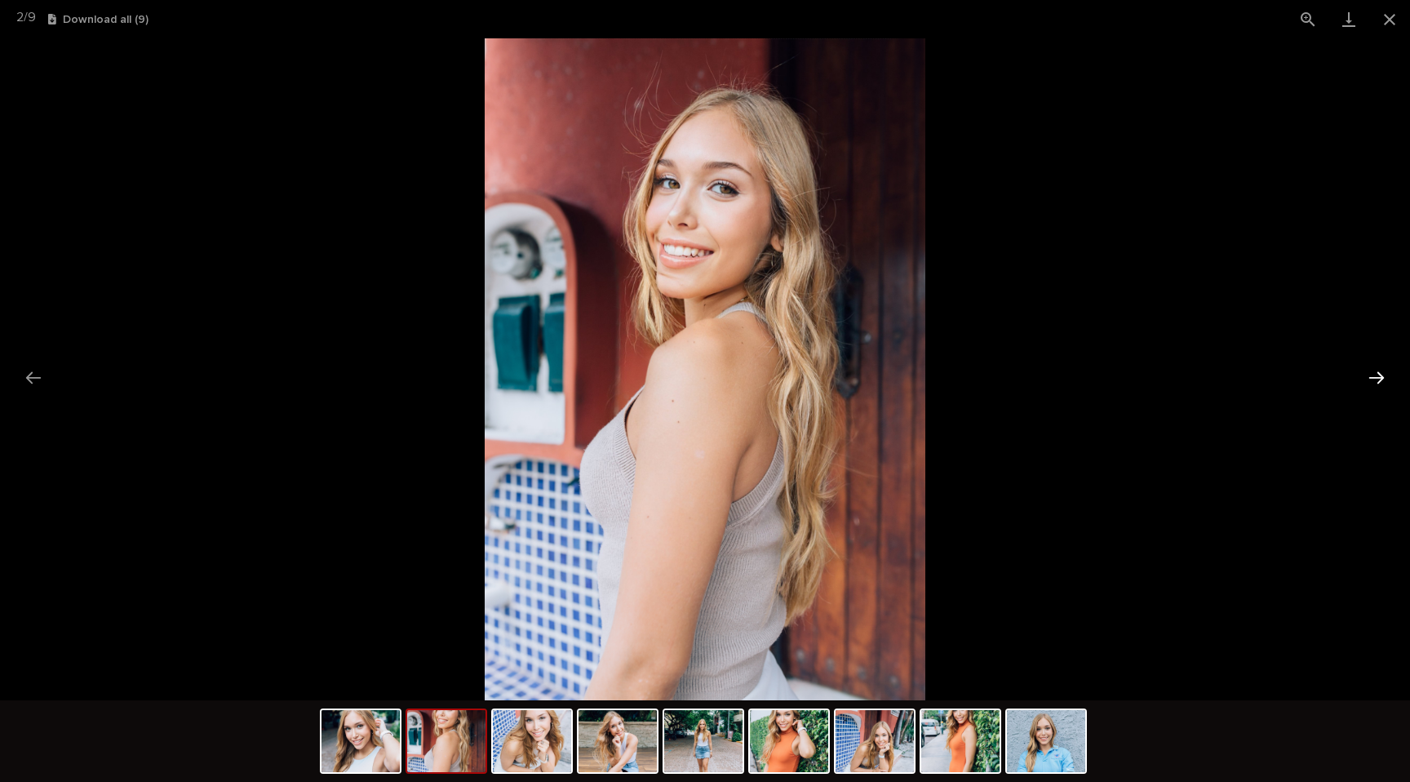
click at [1373, 375] on button "Next slide" at bounding box center [1377, 378] width 34 height 32
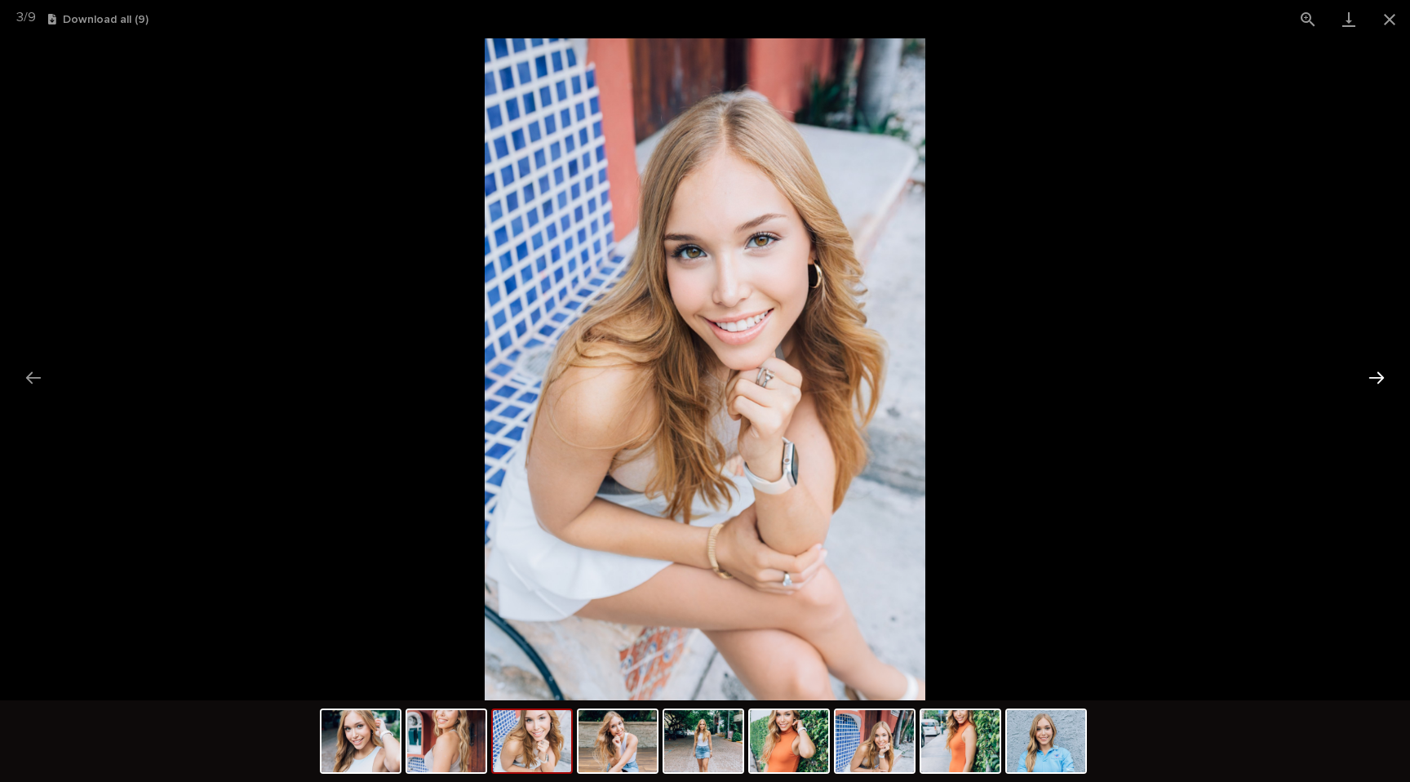
click at [1373, 375] on button "Next slide" at bounding box center [1377, 378] width 34 height 32
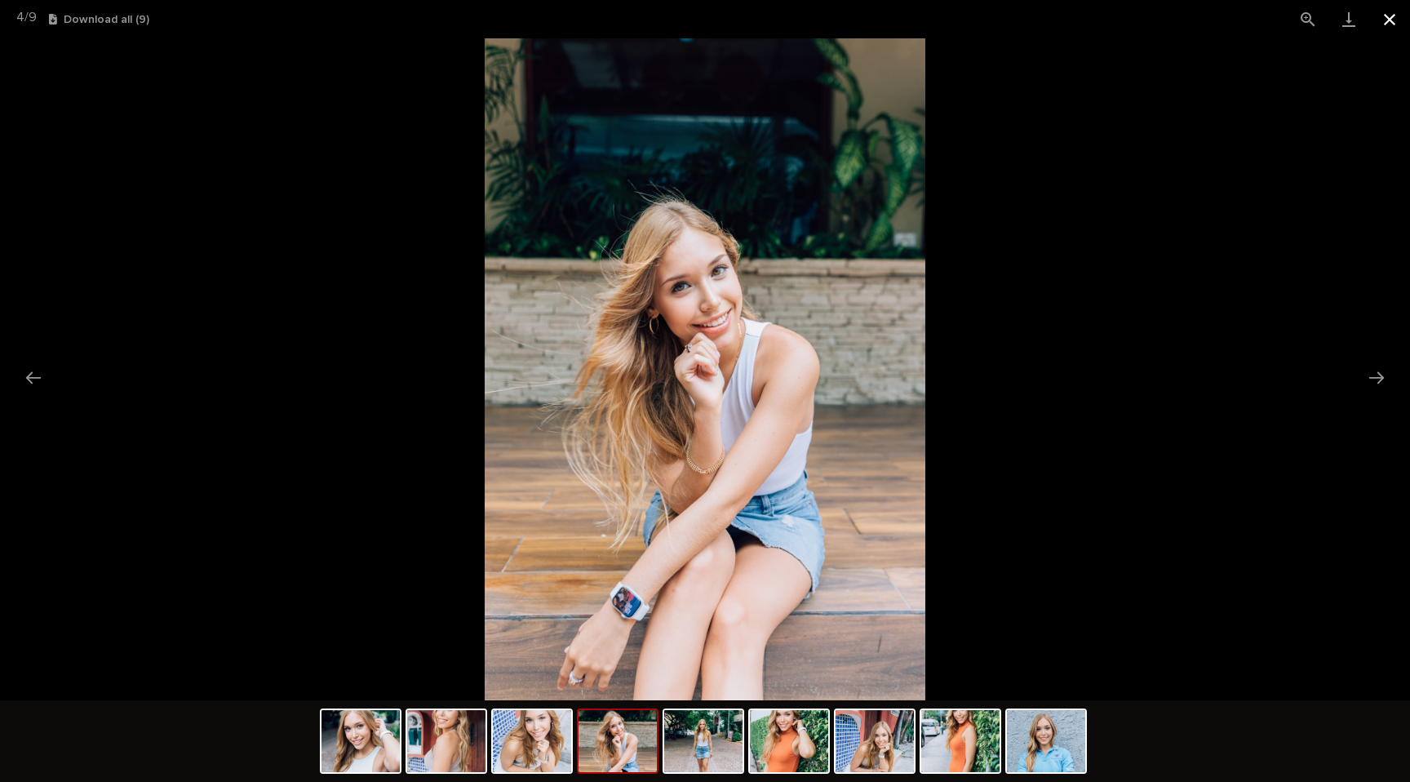
click at [1397, 16] on button "Close gallery" at bounding box center [1389, 19] width 41 height 38
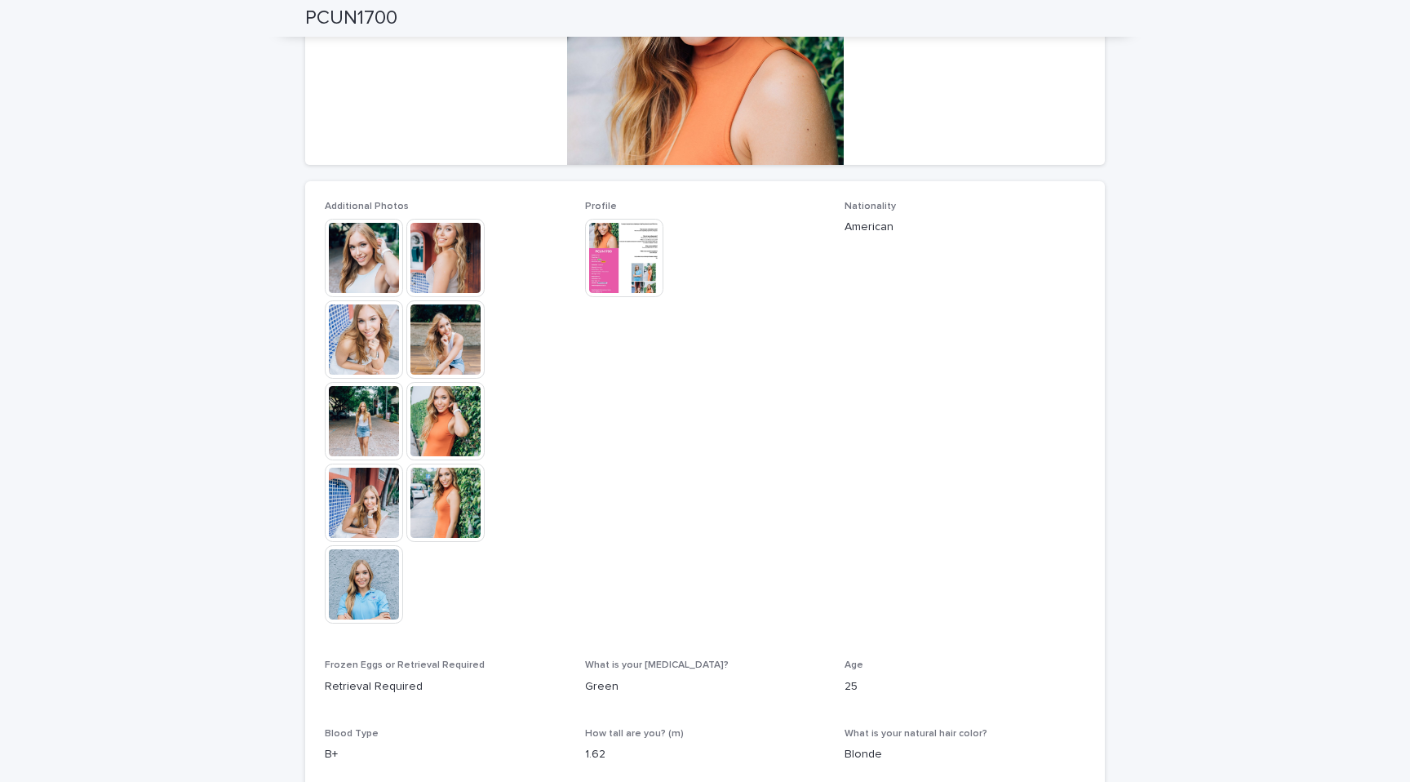
click at [617, 249] on img at bounding box center [624, 258] width 78 height 78
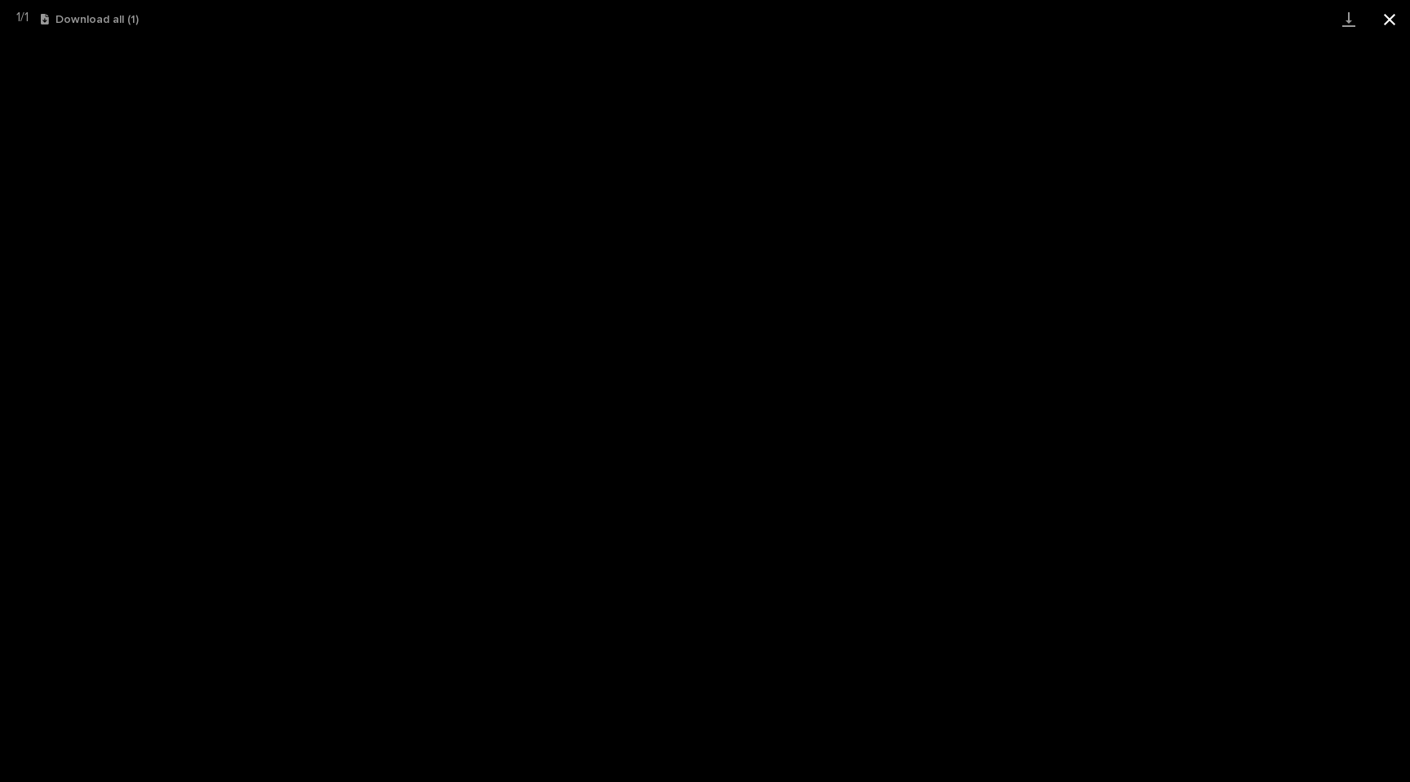
click at [1382, 16] on button "Close gallery" at bounding box center [1389, 19] width 41 height 38
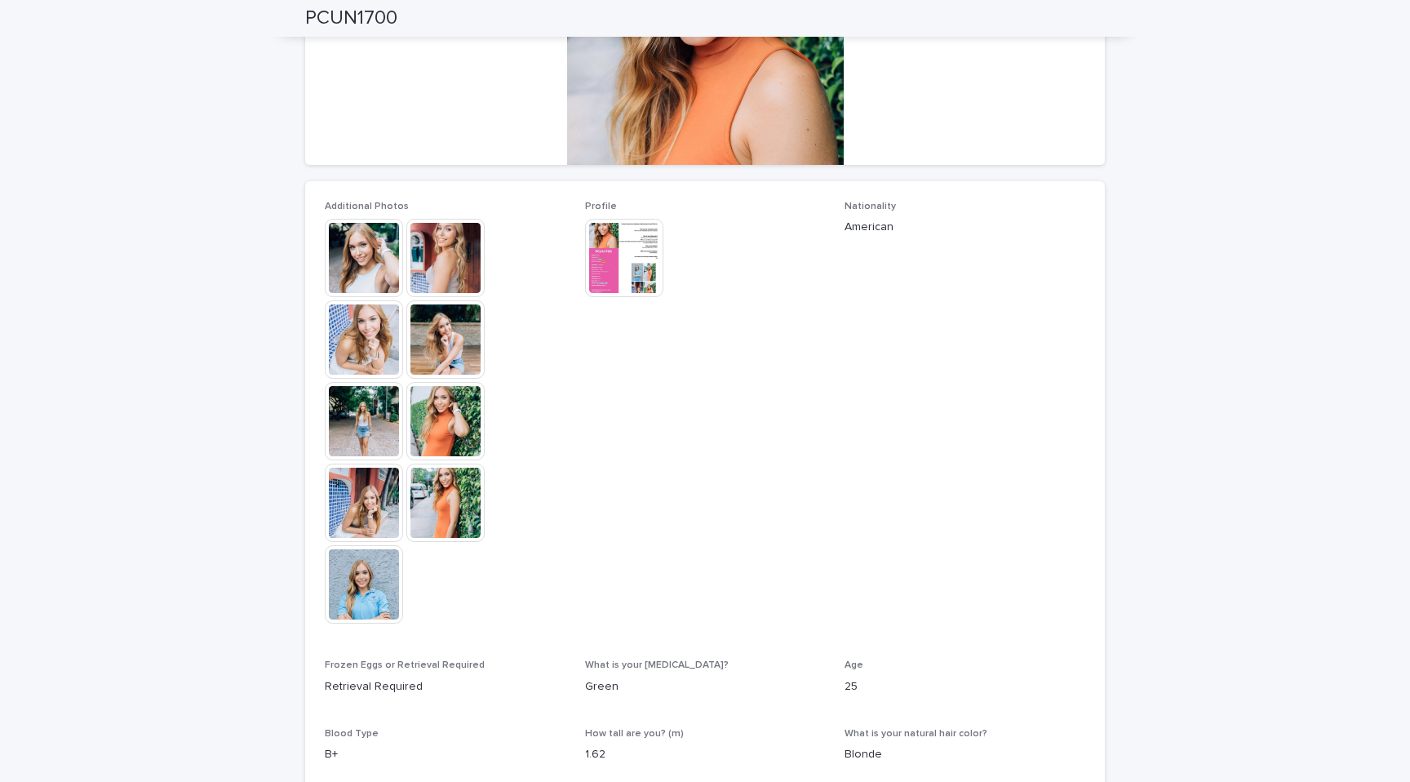
click at [1284, 184] on div "Loading... Saving… Loading... Saving… PCUN1700 PCUN1700 Sorry, there was an err…" at bounding box center [705, 381] width 1410 height 1289
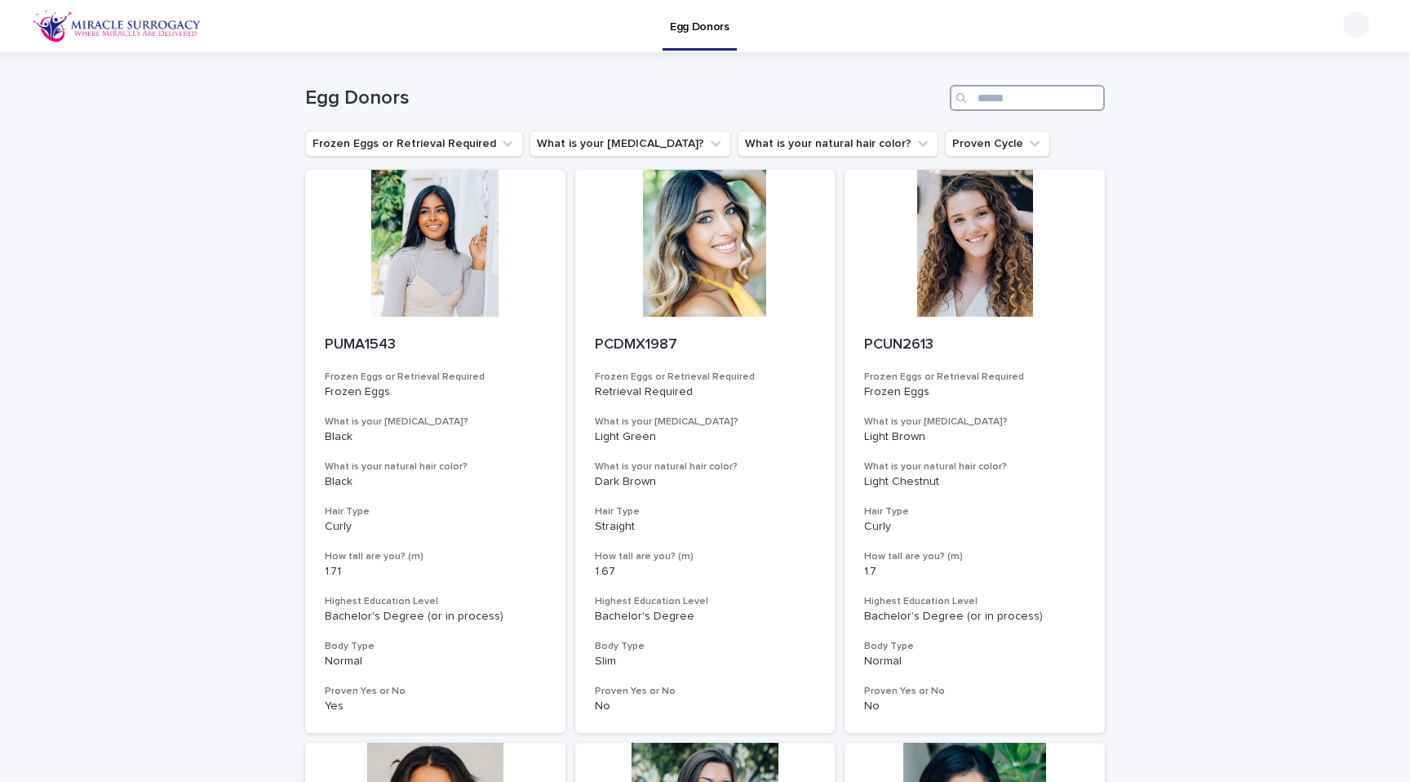
click at [1022, 90] on input "Search" at bounding box center [1027, 98] width 155 height 26
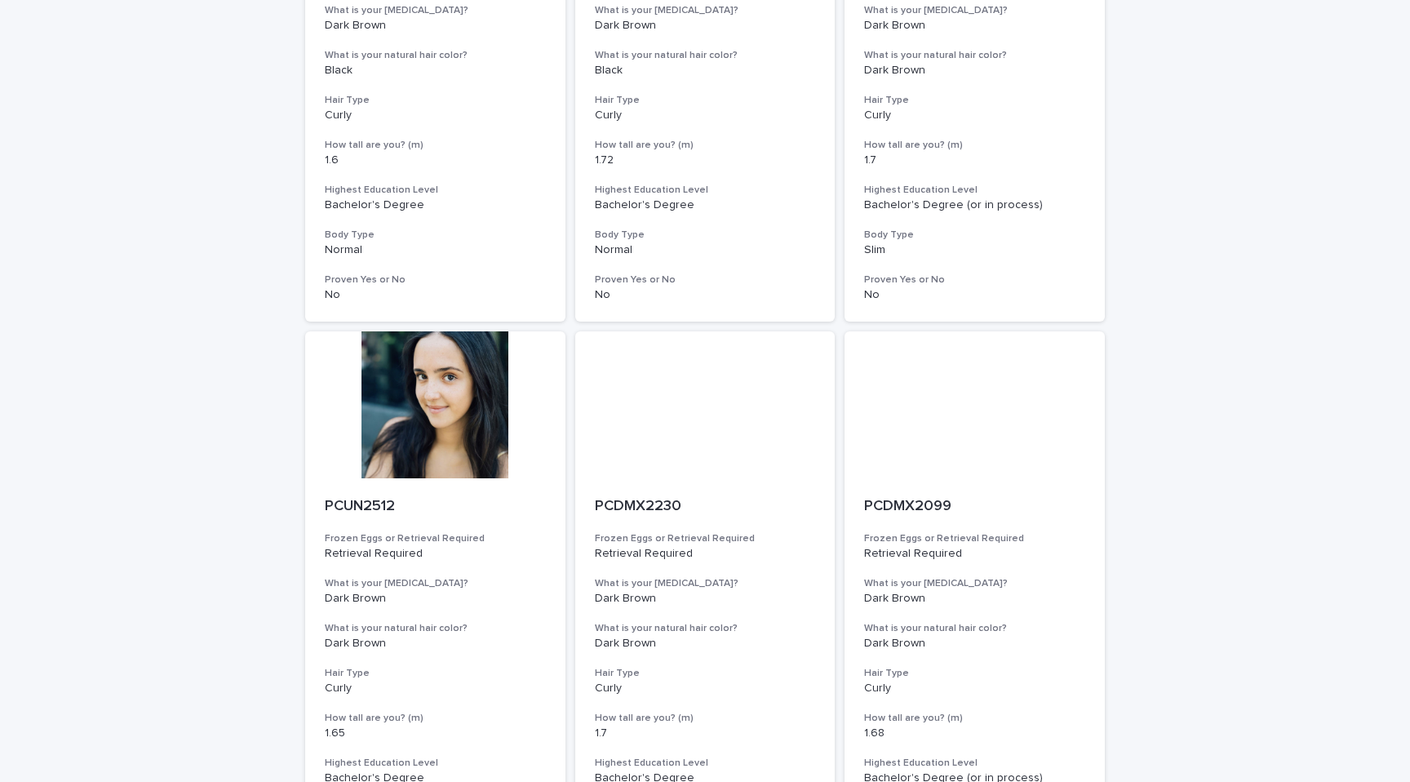
scroll to position [1838, 0]
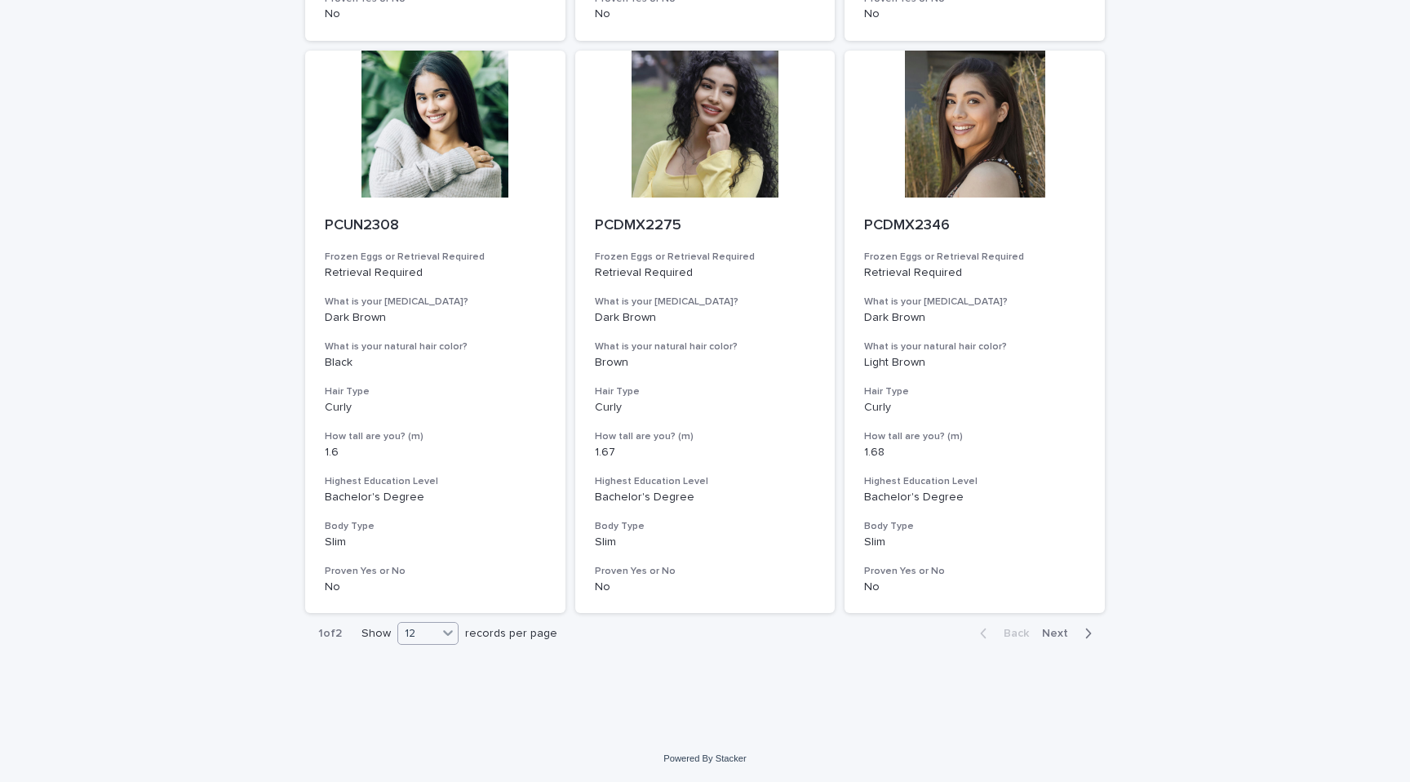
type input "*****"
click at [424, 636] on div "12" at bounding box center [417, 633] width 39 height 17
click at [416, 697] on div "36" at bounding box center [424, 695] width 60 height 20
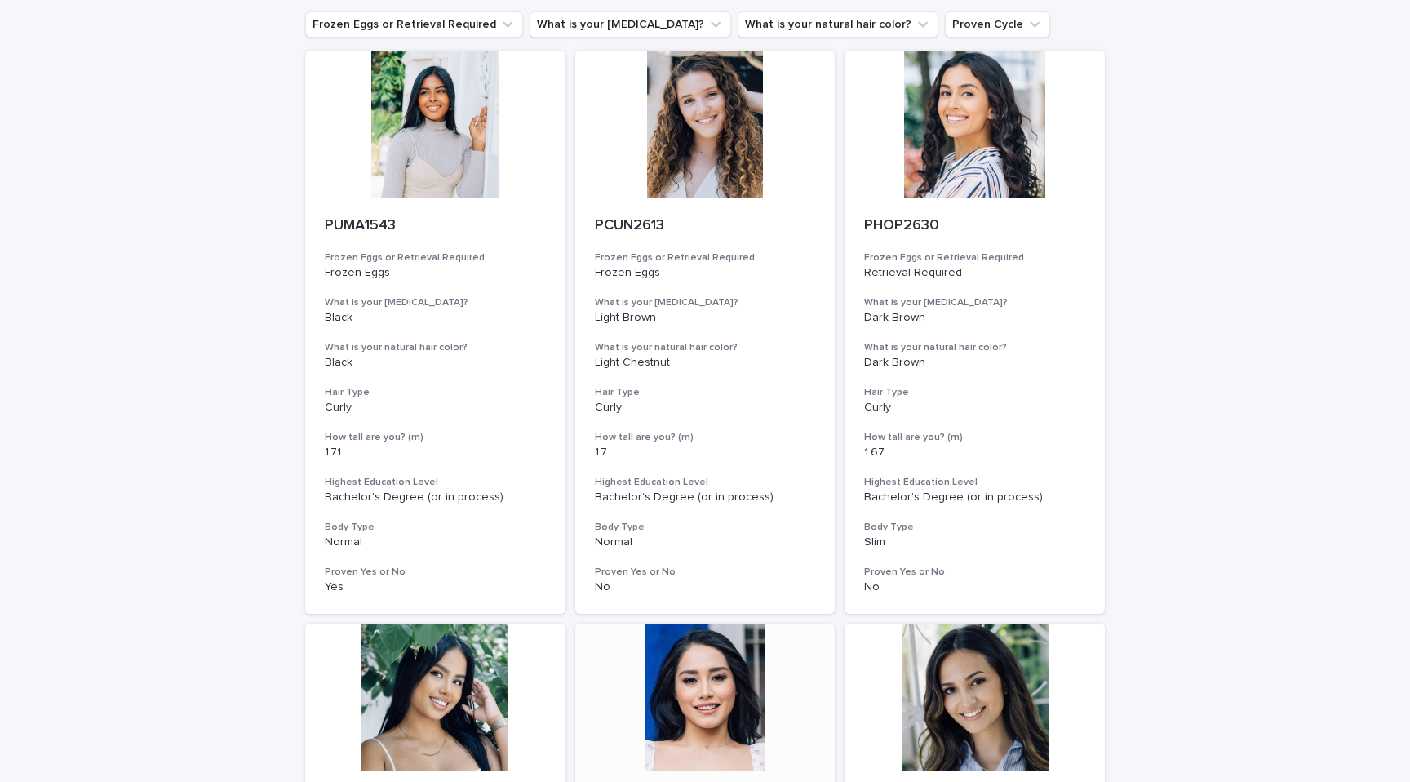
scroll to position [52, 0]
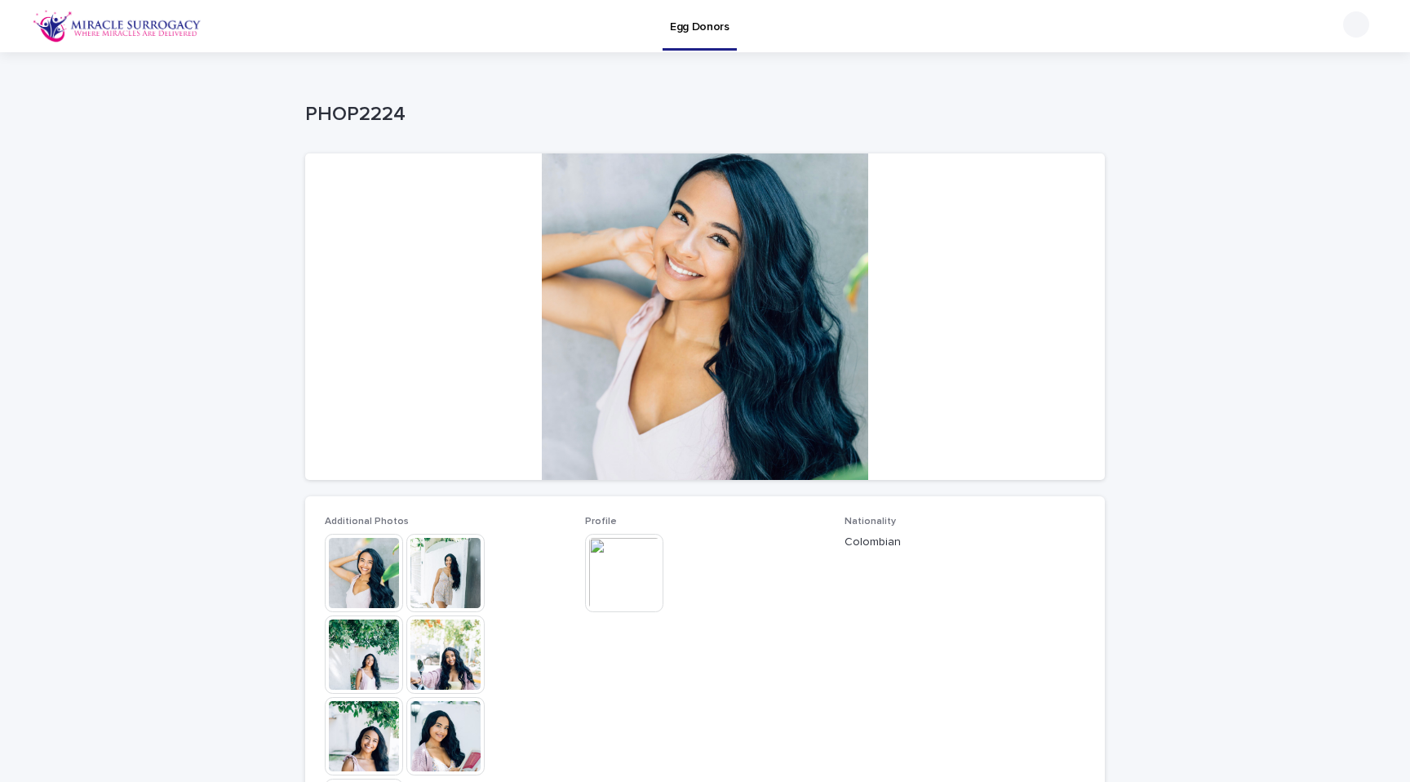
scroll to position [524, 0]
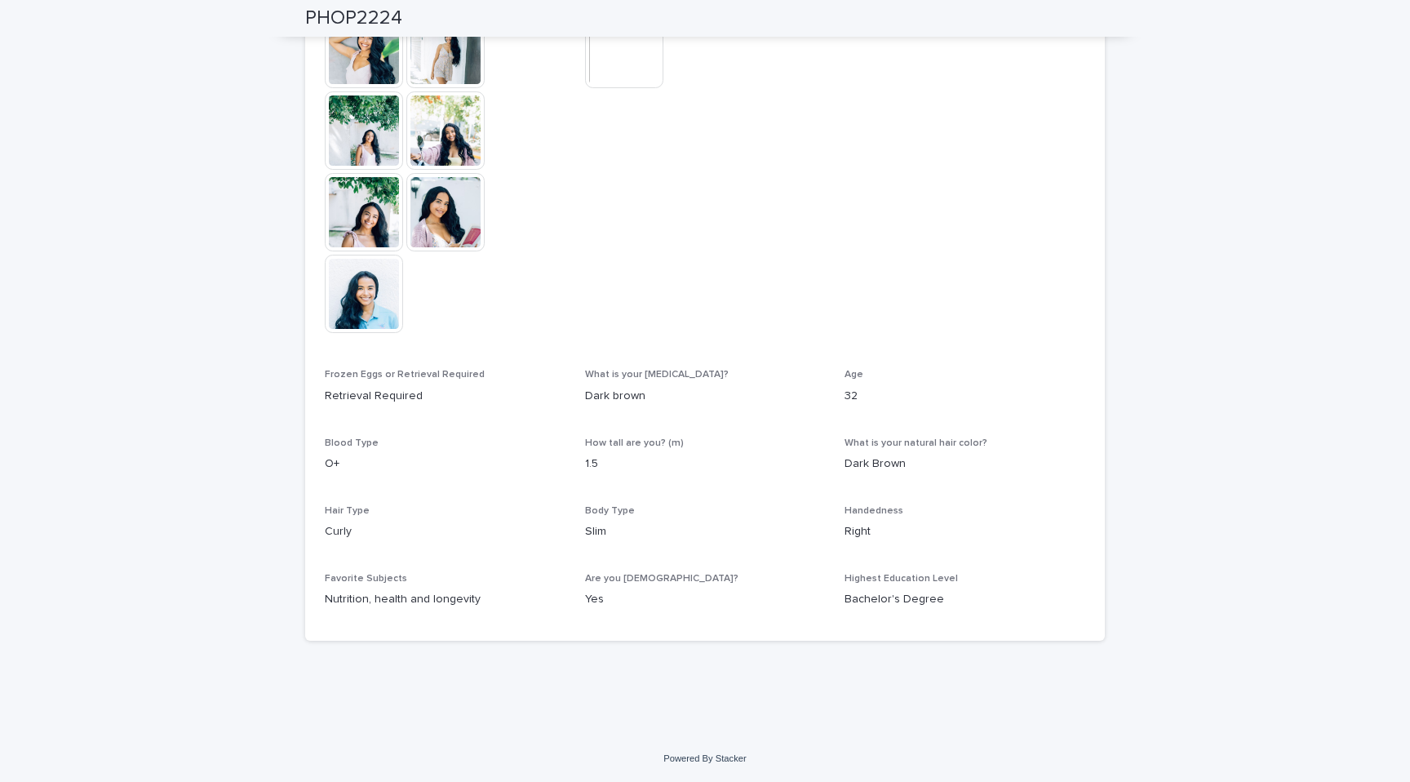
click at [374, 62] on img at bounding box center [364, 49] width 78 height 78
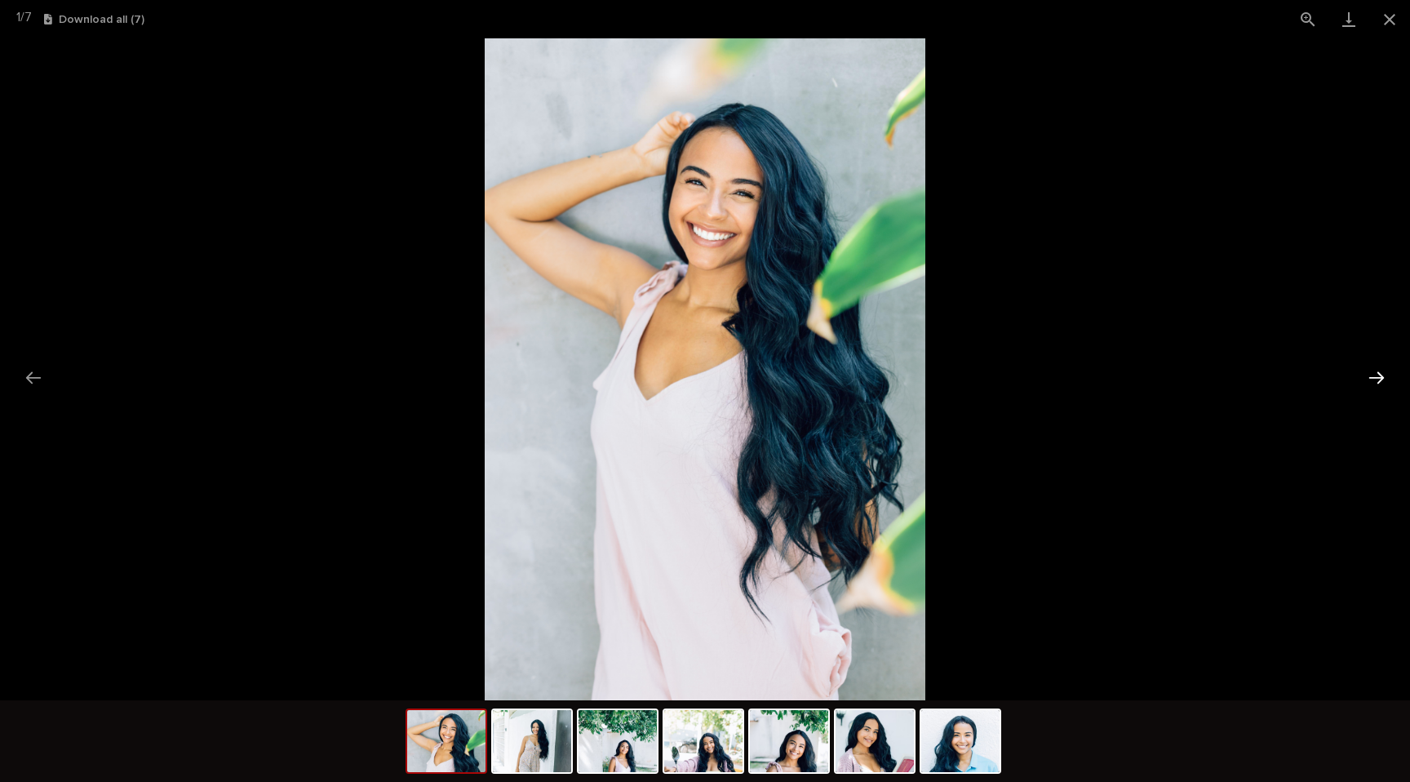
click at [1385, 374] on button "Next slide" at bounding box center [1377, 378] width 34 height 32
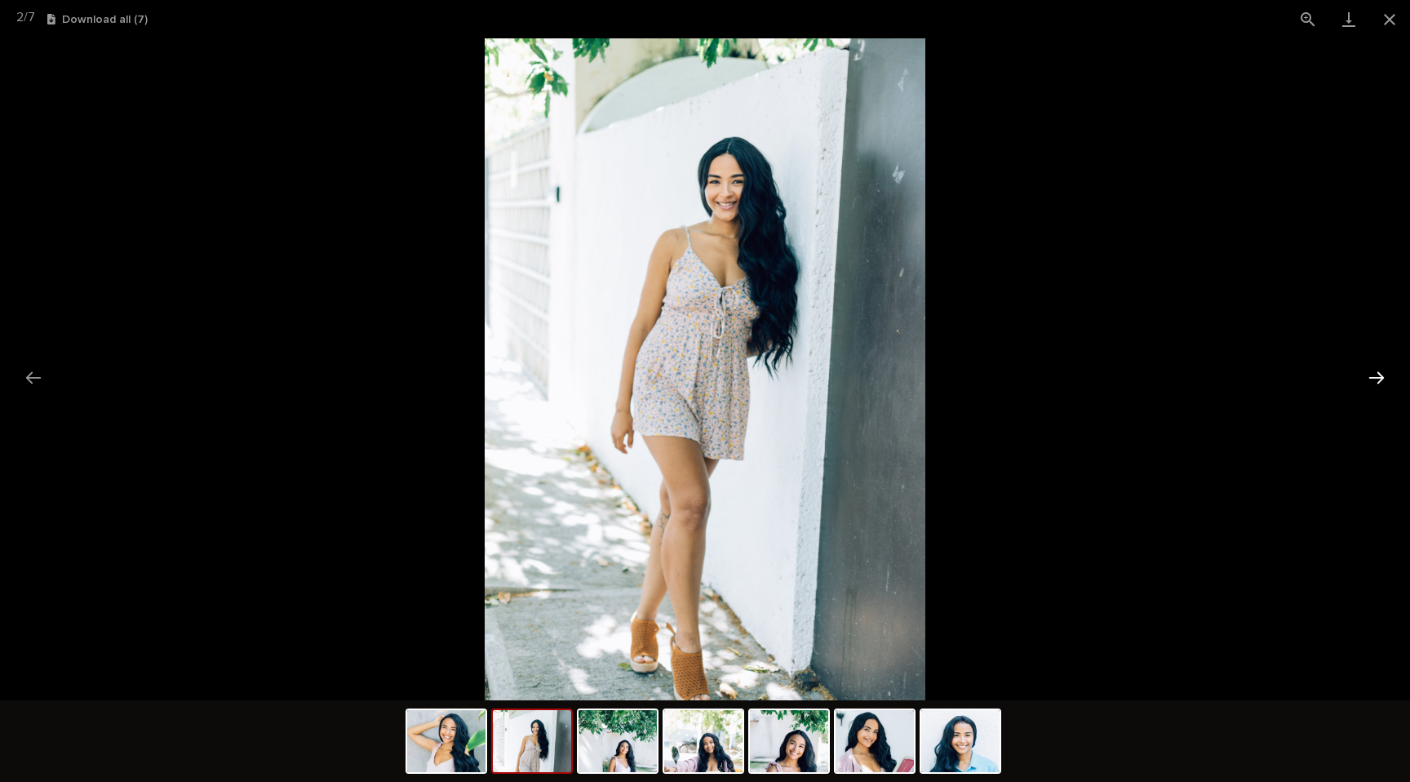
click at [1385, 374] on button "Next slide" at bounding box center [1377, 378] width 34 height 32
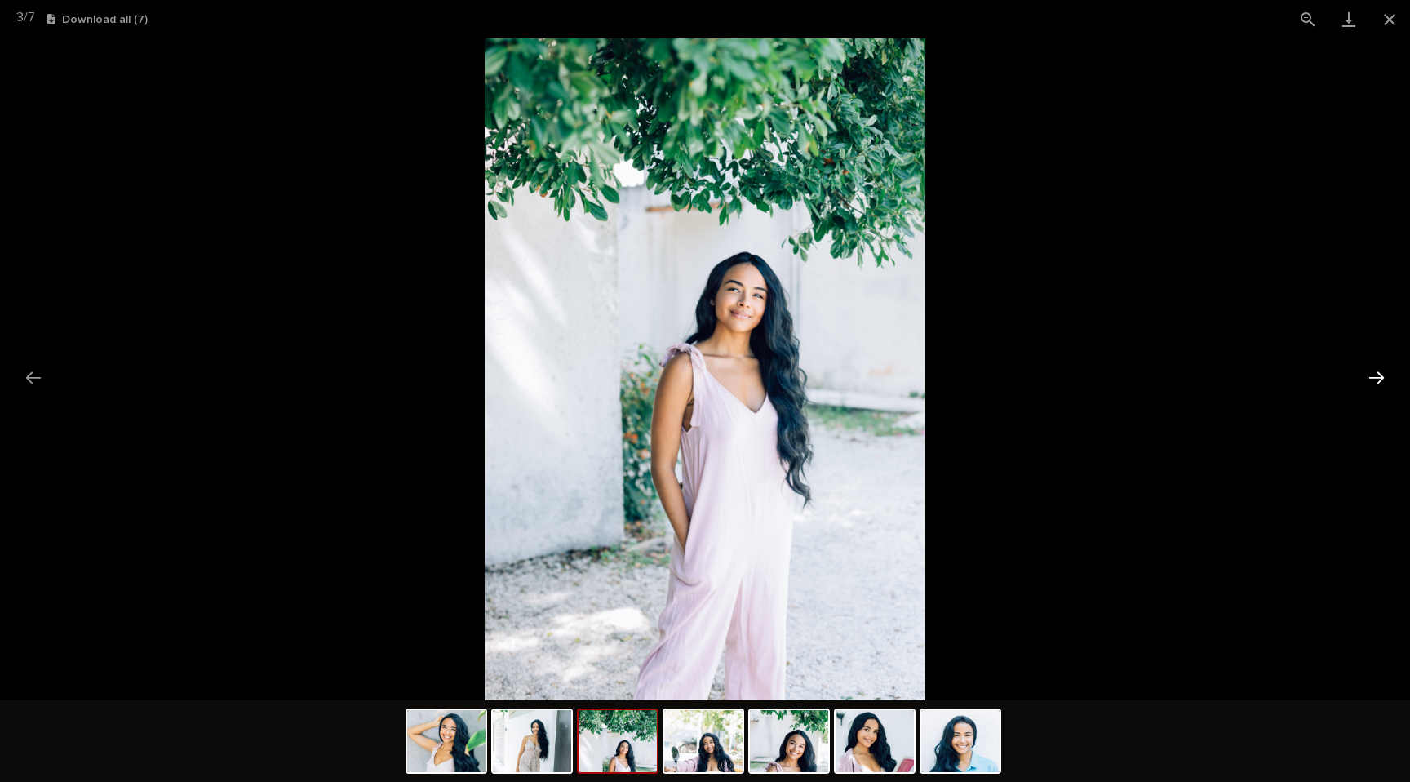
click at [1385, 374] on button "Next slide" at bounding box center [1377, 378] width 34 height 32
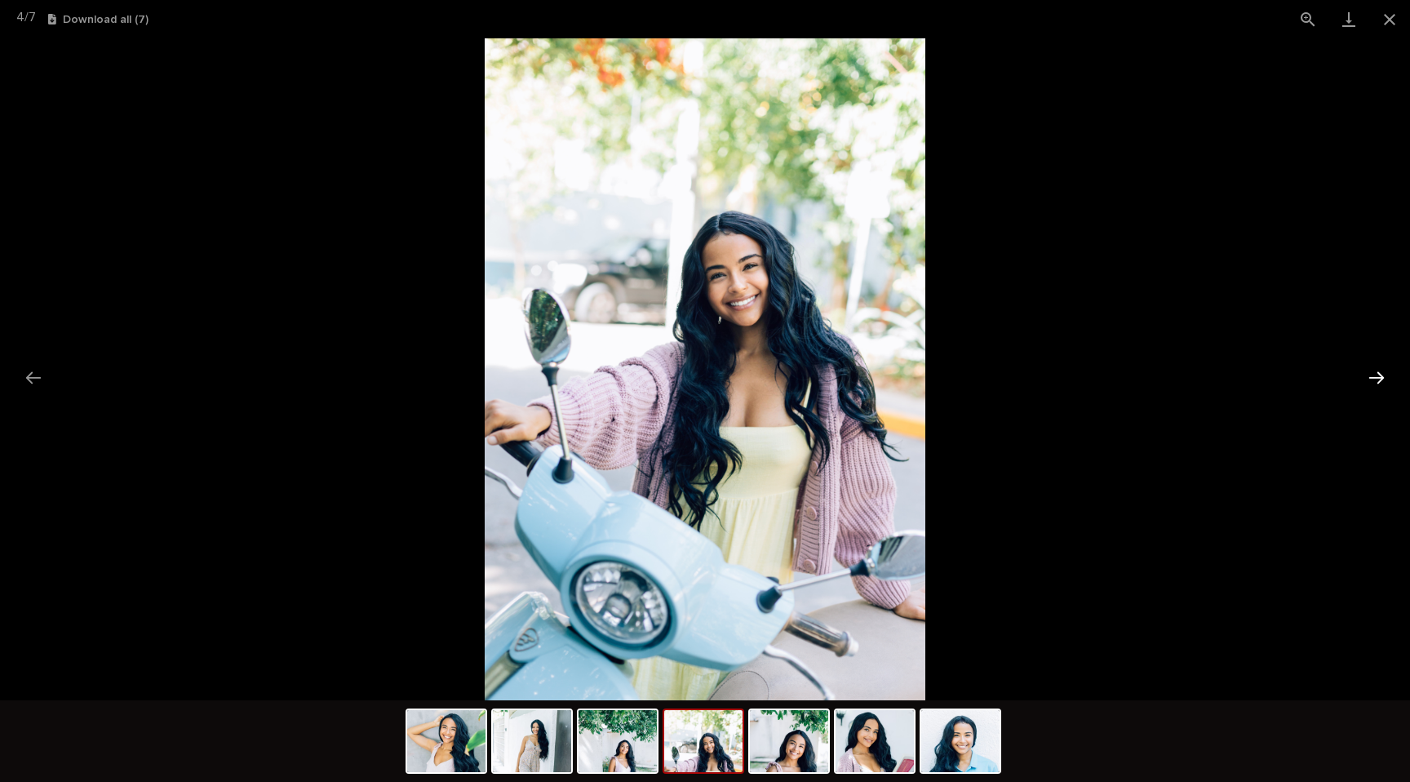
click at [1385, 374] on button "Next slide" at bounding box center [1377, 378] width 34 height 32
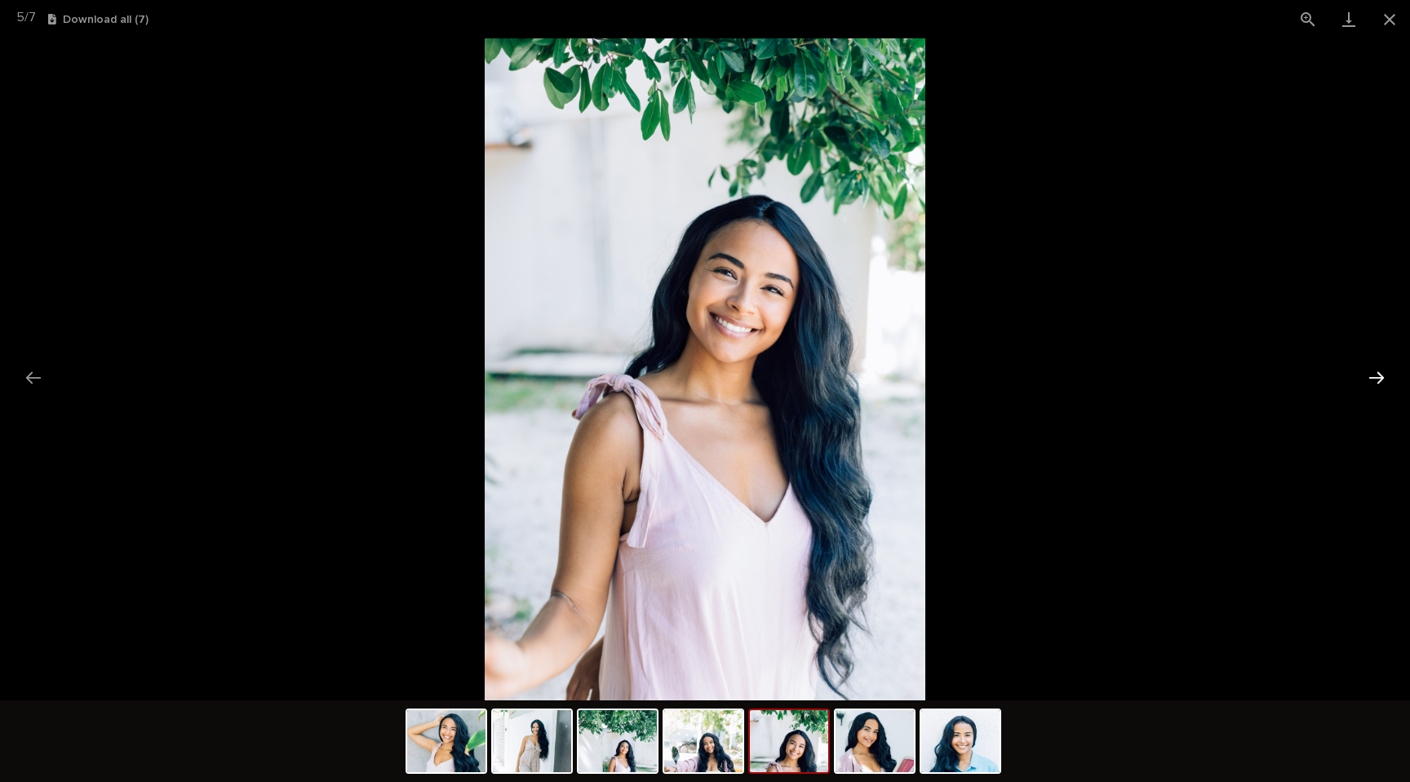
click at [1385, 374] on button "Next slide" at bounding box center [1377, 378] width 34 height 32
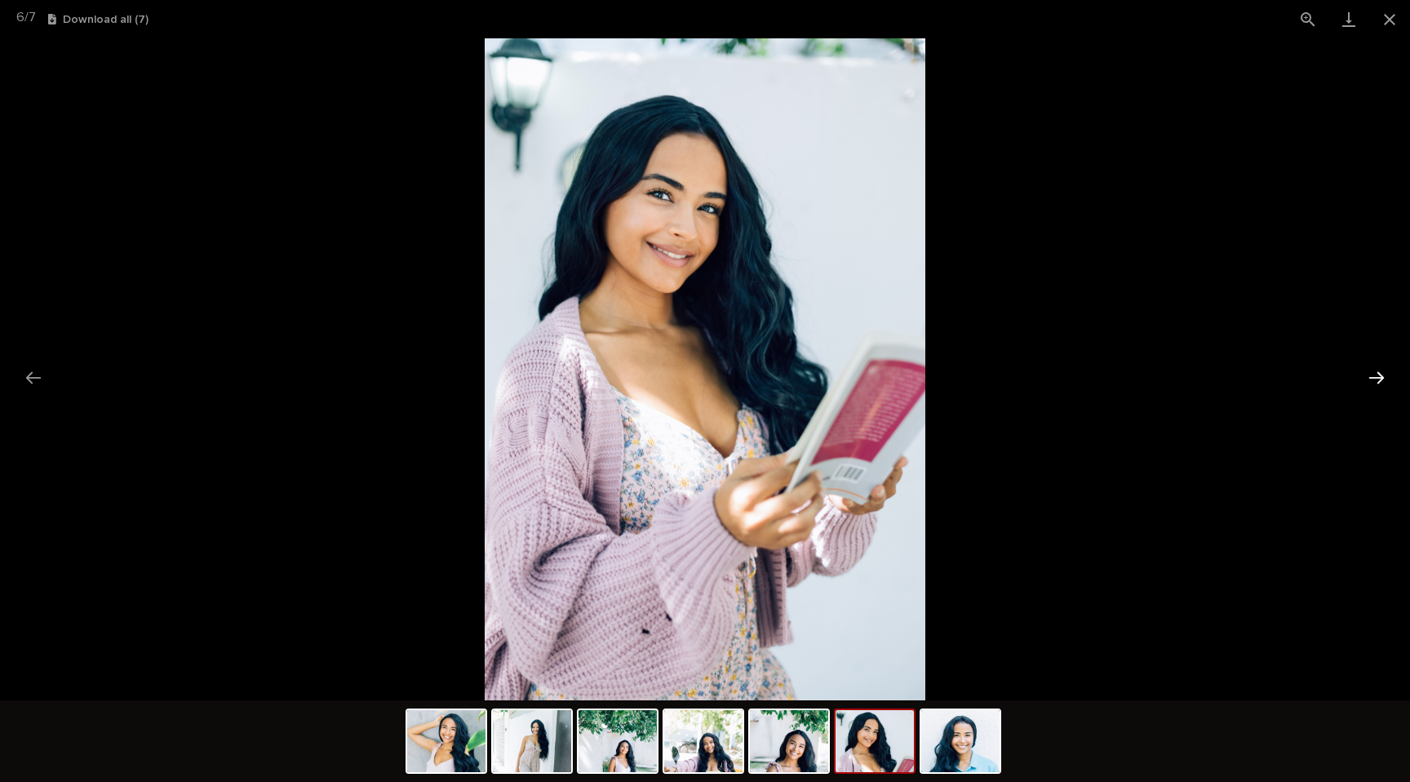
click at [1385, 374] on button "Next slide" at bounding box center [1377, 378] width 34 height 32
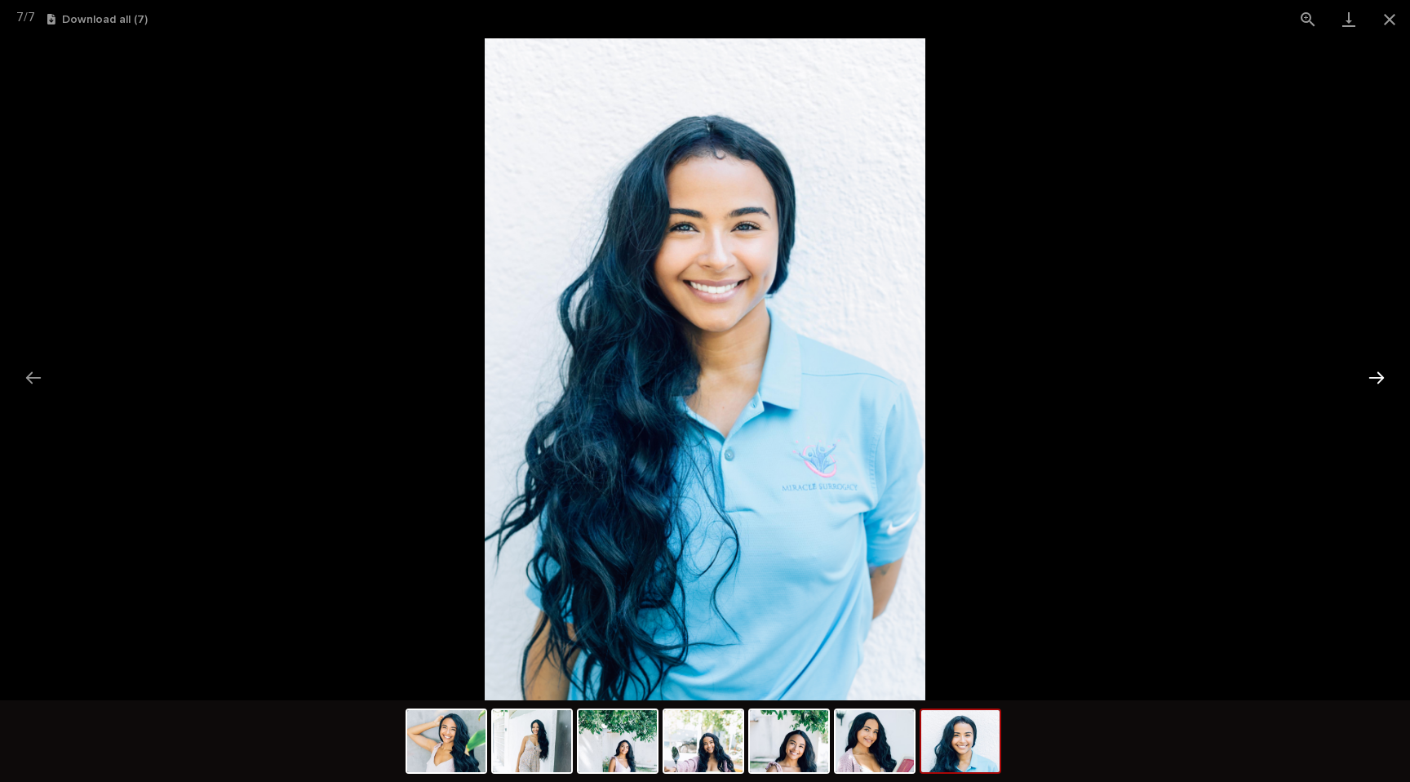
click at [1385, 374] on button "Next slide" at bounding box center [1377, 378] width 34 height 32
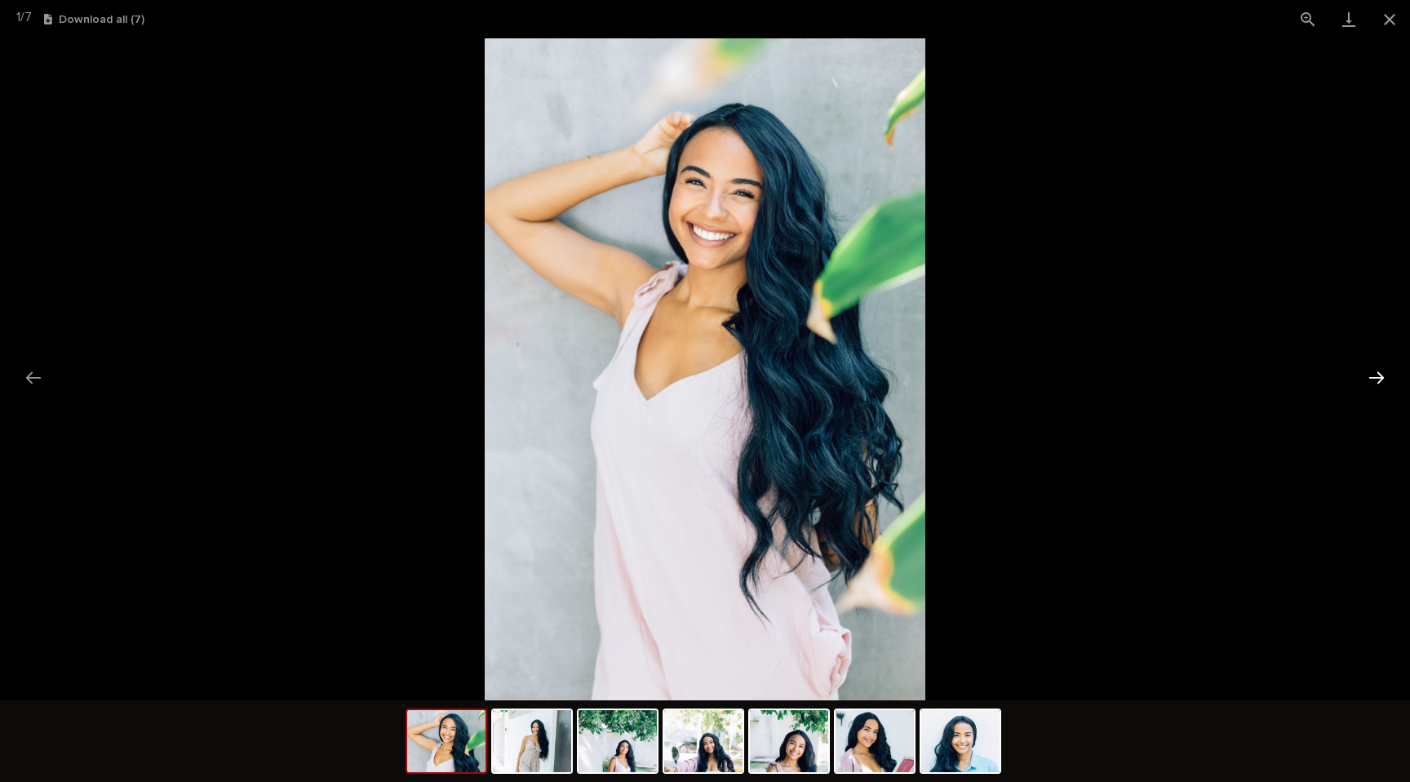
click at [1385, 374] on button "Next slide" at bounding box center [1377, 378] width 34 height 32
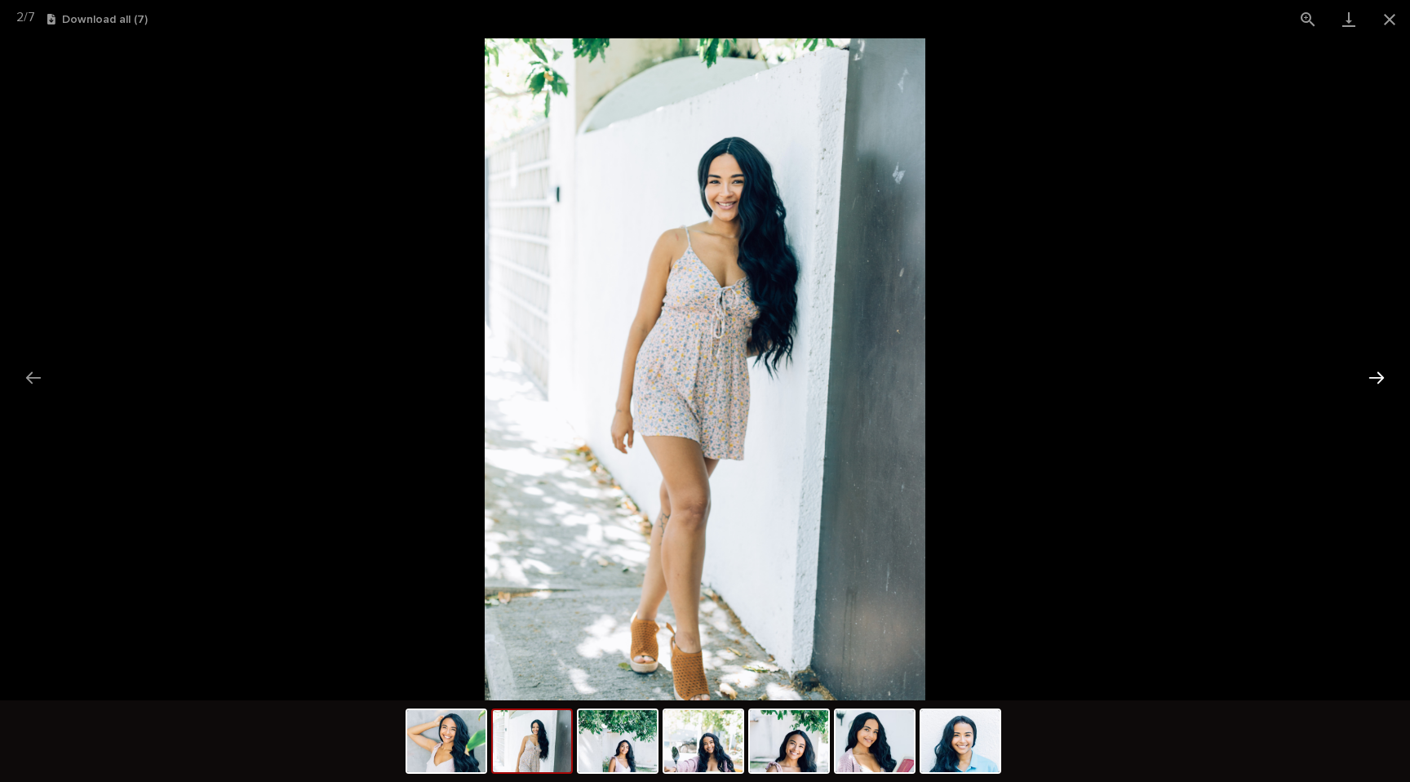
click at [1385, 374] on button "Next slide" at bounding box center [1377, 378] width 34 height 32
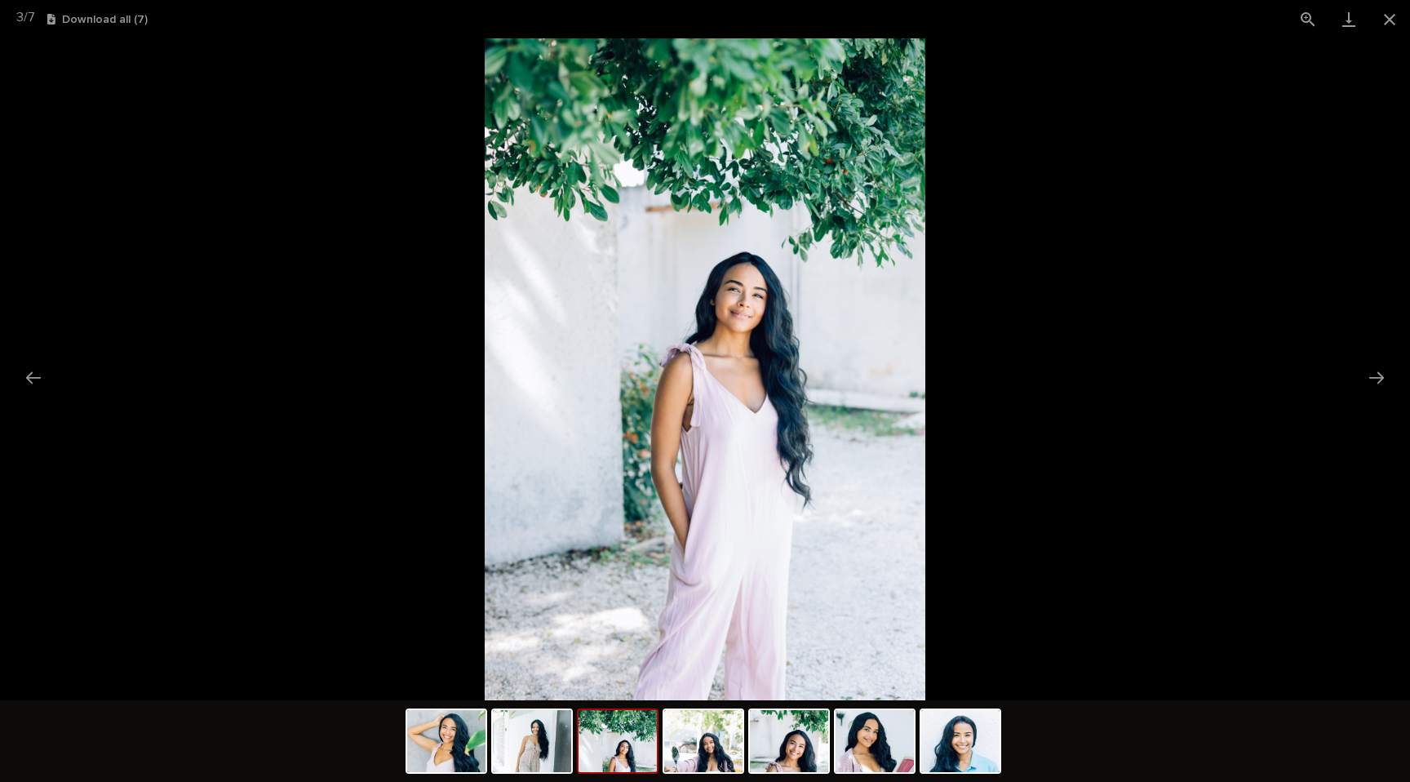
scroll to position [0, 0]
click at [1387, 393] on picture at bounding box center [705, 369] width 1410 height 662
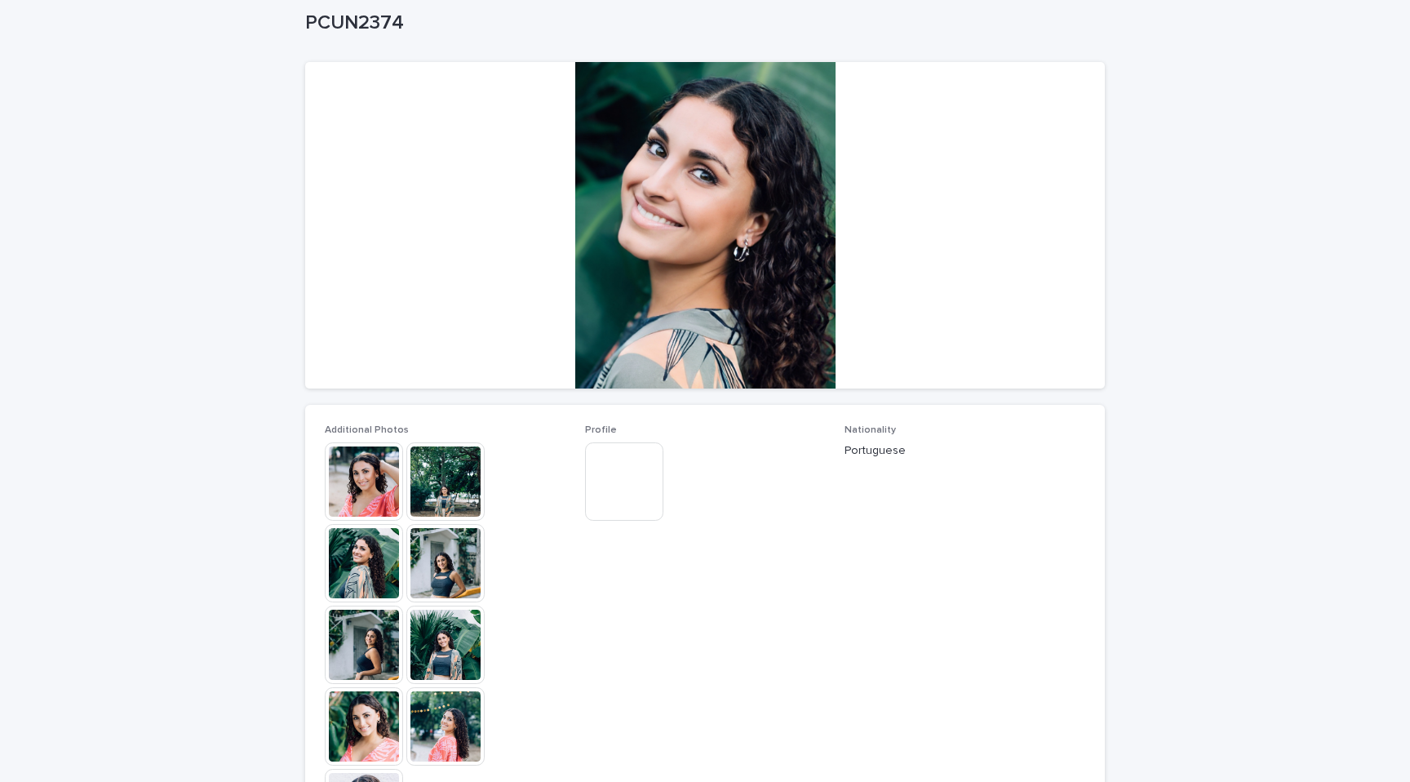
scroll to position [92, 0]
click at [355, 482] on img at bounding box center [364, 481] width 78 height 78
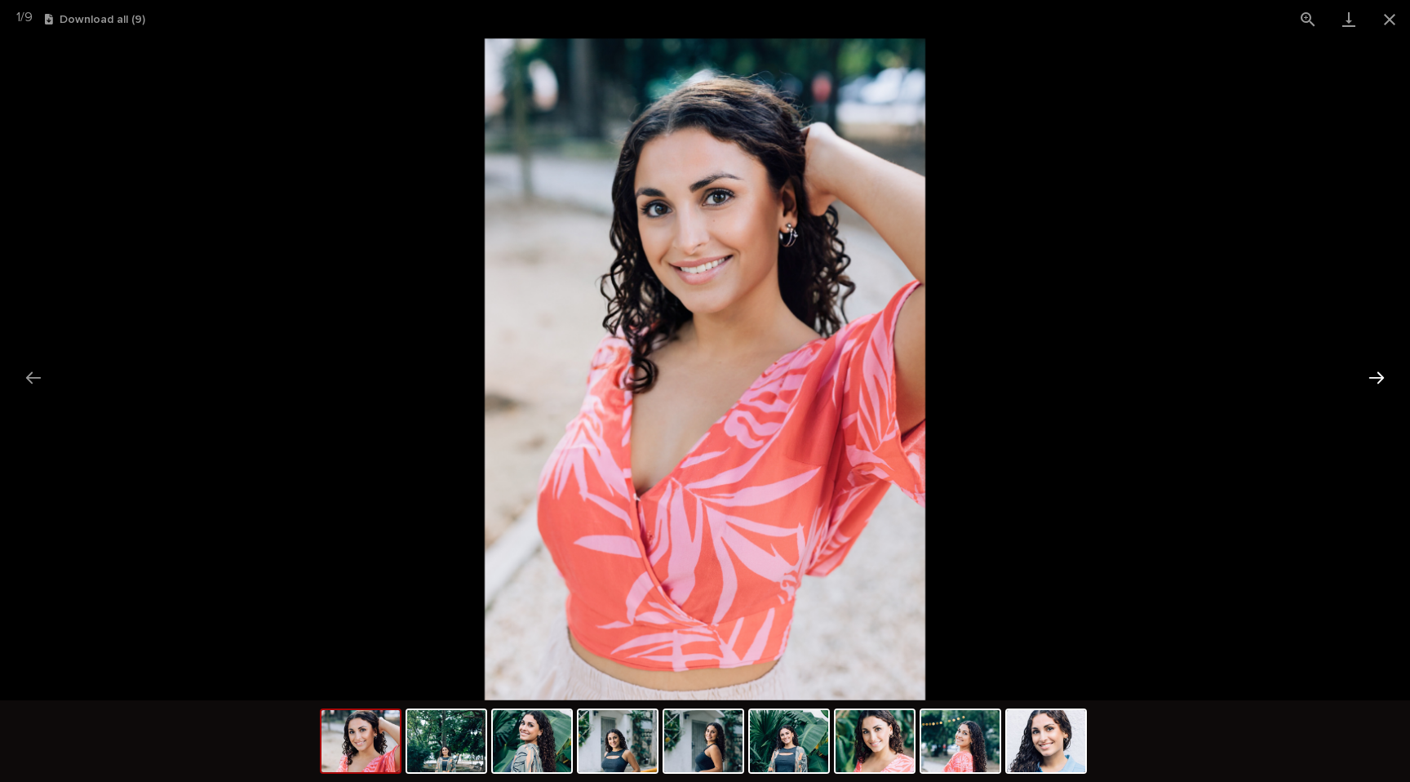
click at [1381, 386] on button "Next slide" at bounding box center [1377, 378] width 34 height 32
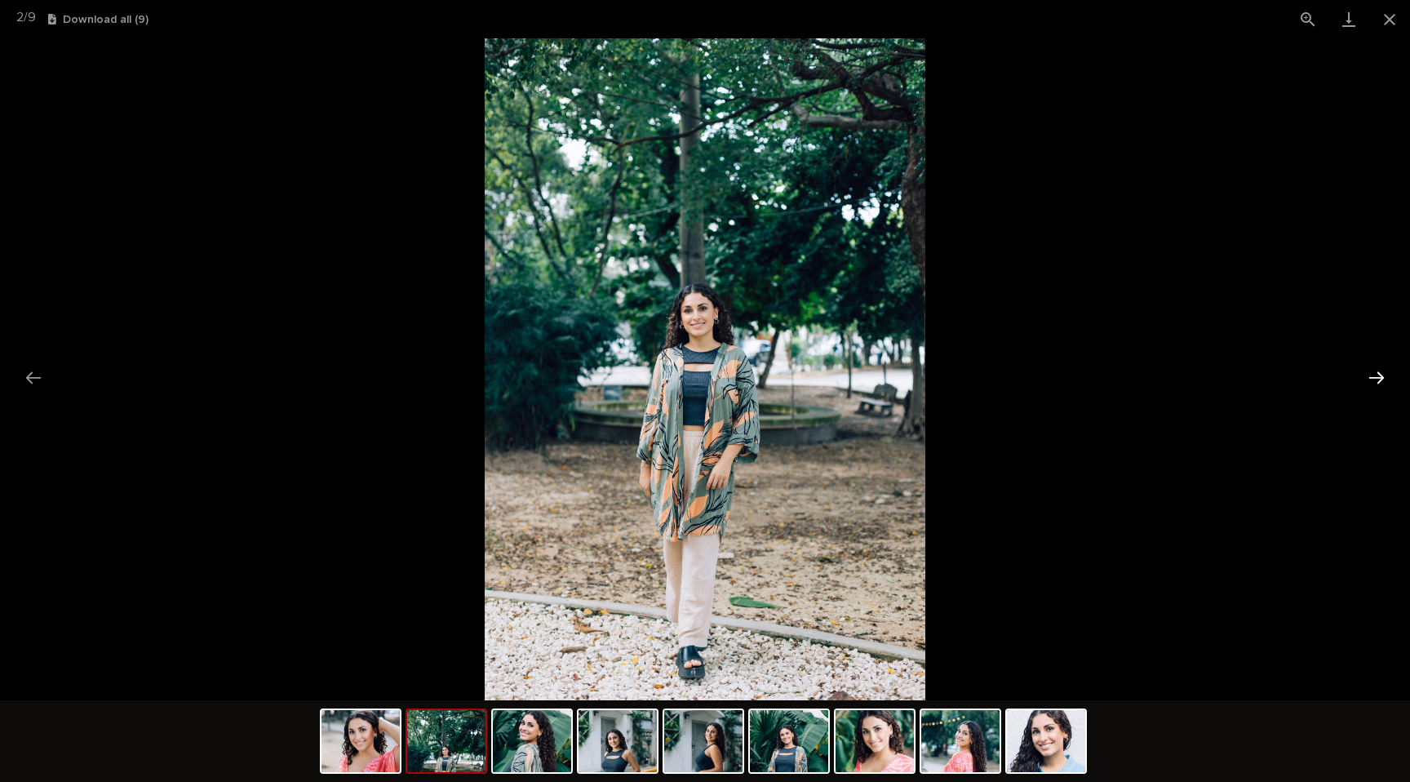
click at [1381, 386] on button "Next slide" at bounding box center [1377, 378] width 34 height 32
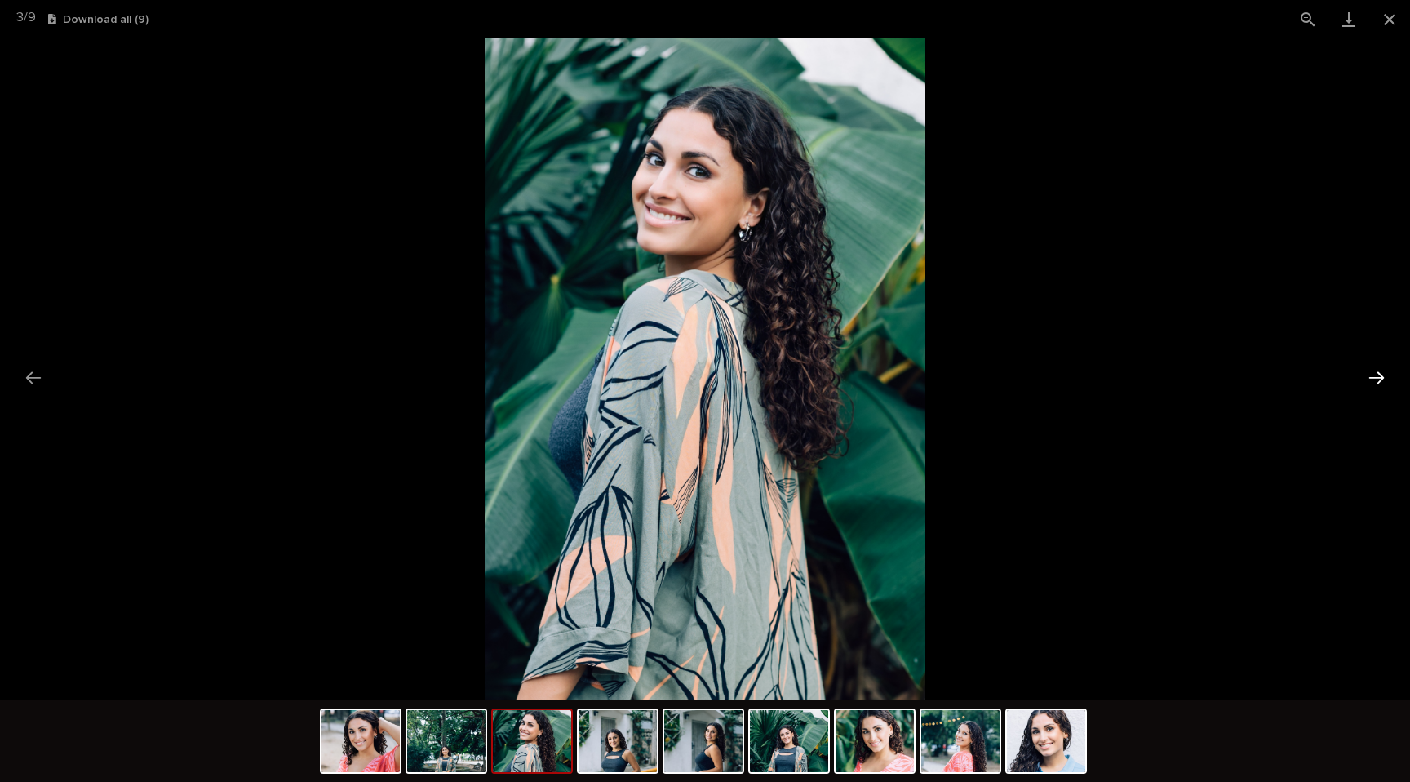
click at [1381, 386] on button "Next slide" at bounding box center [1377, 378] width 34 height 32
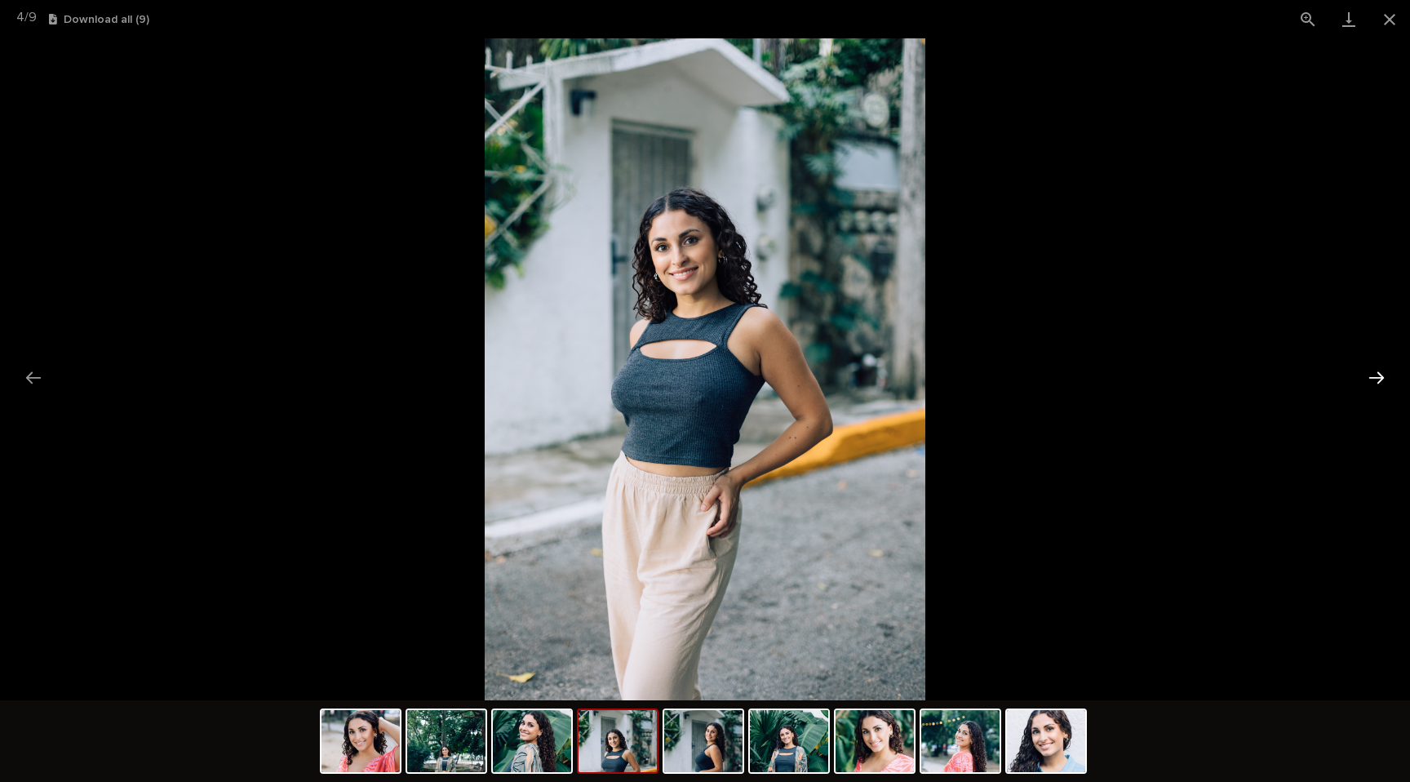
click at [1381, 386] on button "Next slide" at bounding box center [1377, 378] width 34 height 32
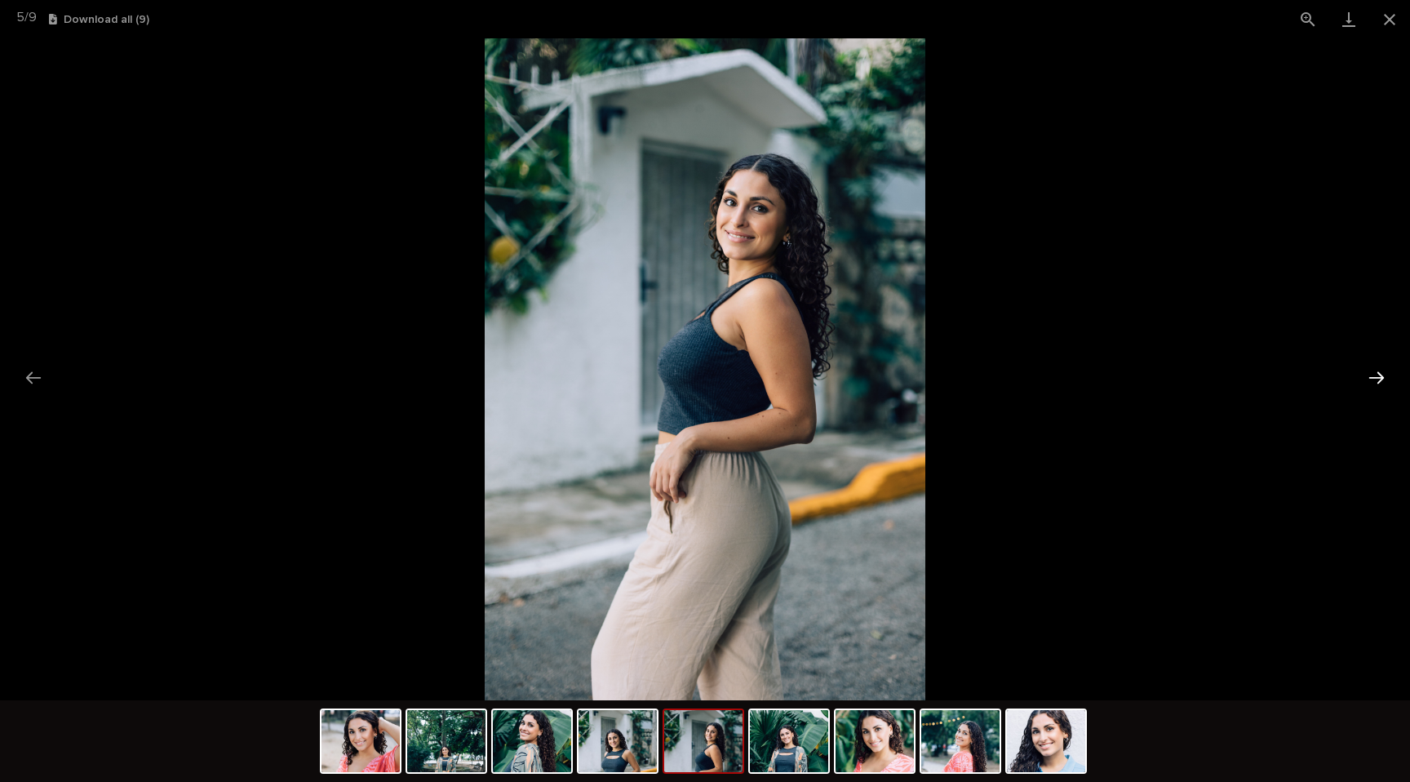
click at [1381, 386] on button "Next slide" at bounding box center [1377, 378] width 34 height 32
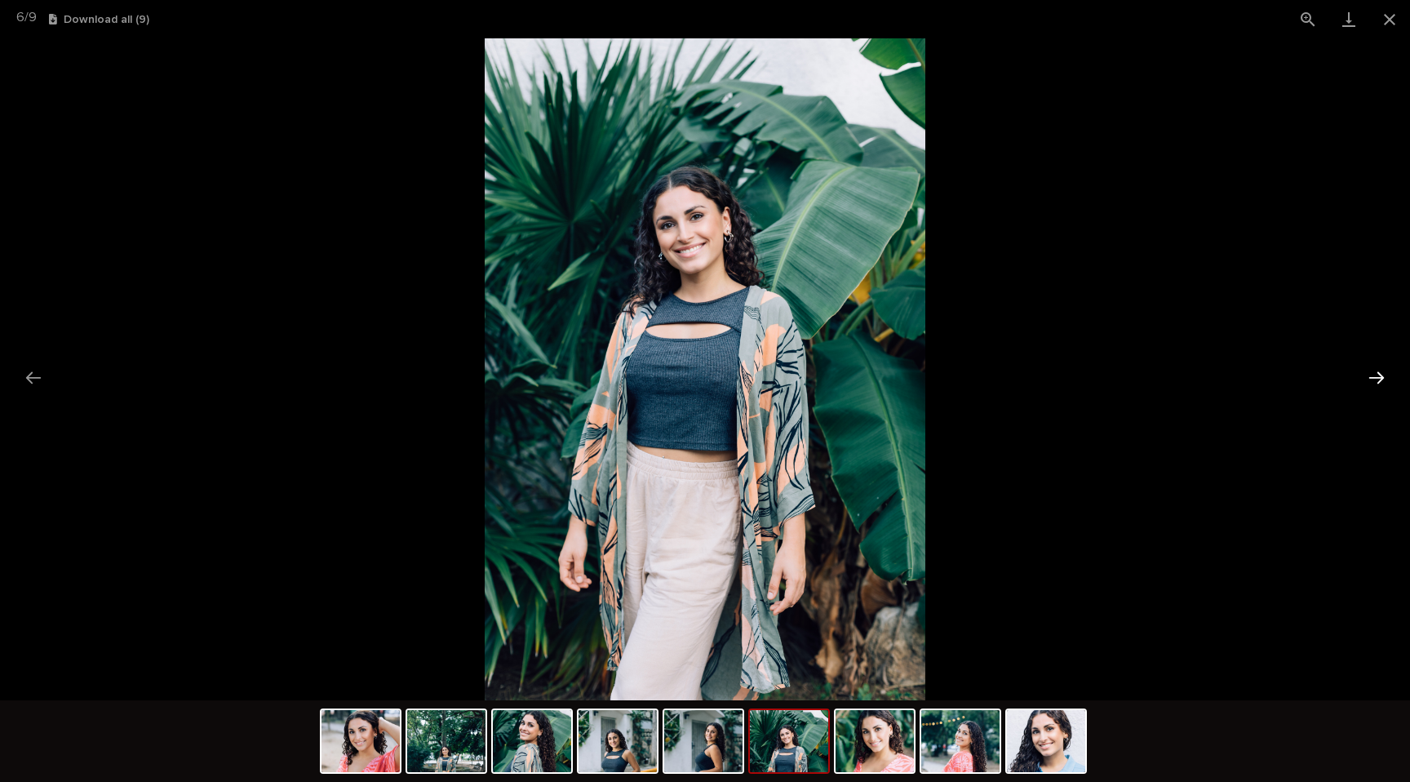
click at [1381, 386] on button "Next slide" at bounding box center [1377, 378] width 34 height 32
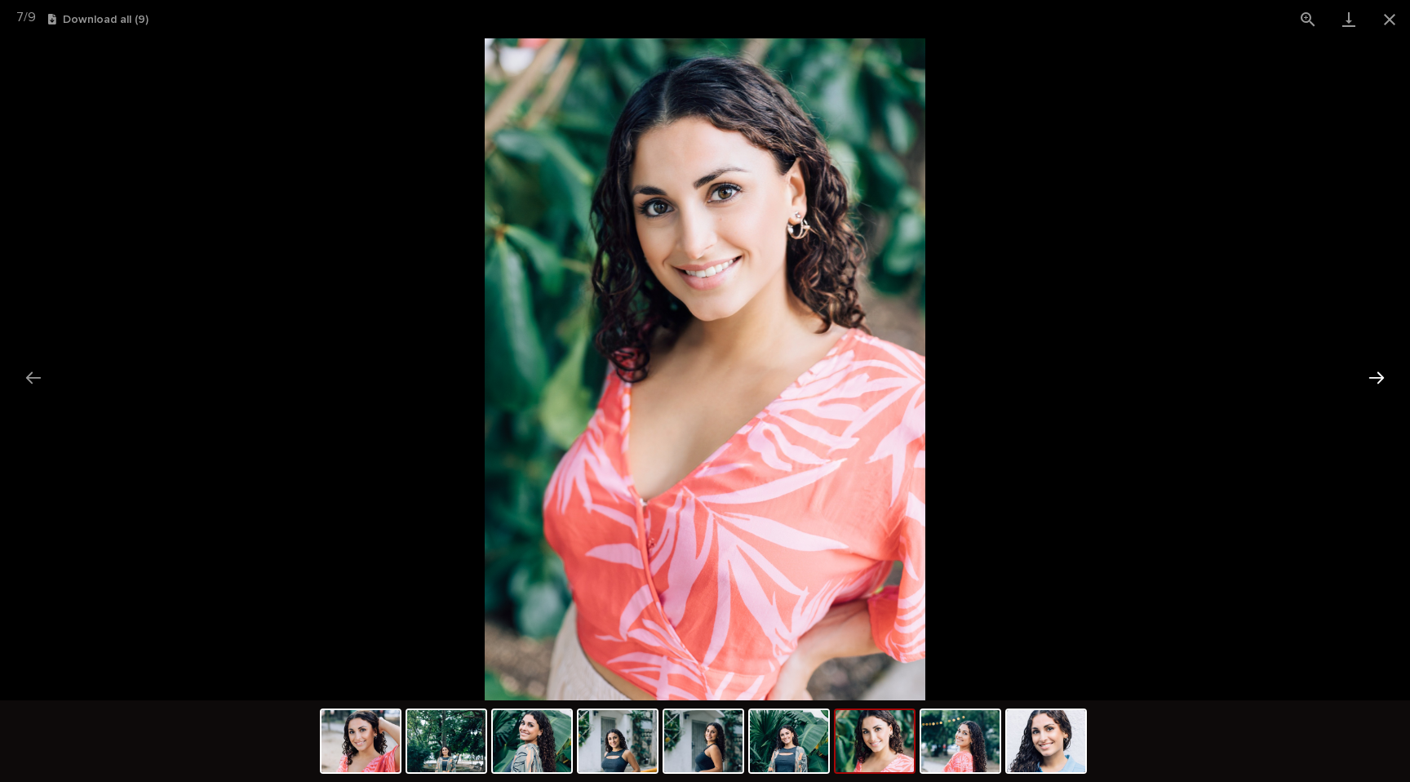
click at [1381, 386] on button "Next slide" at bounding box center [1377, 378] width 34 height 32
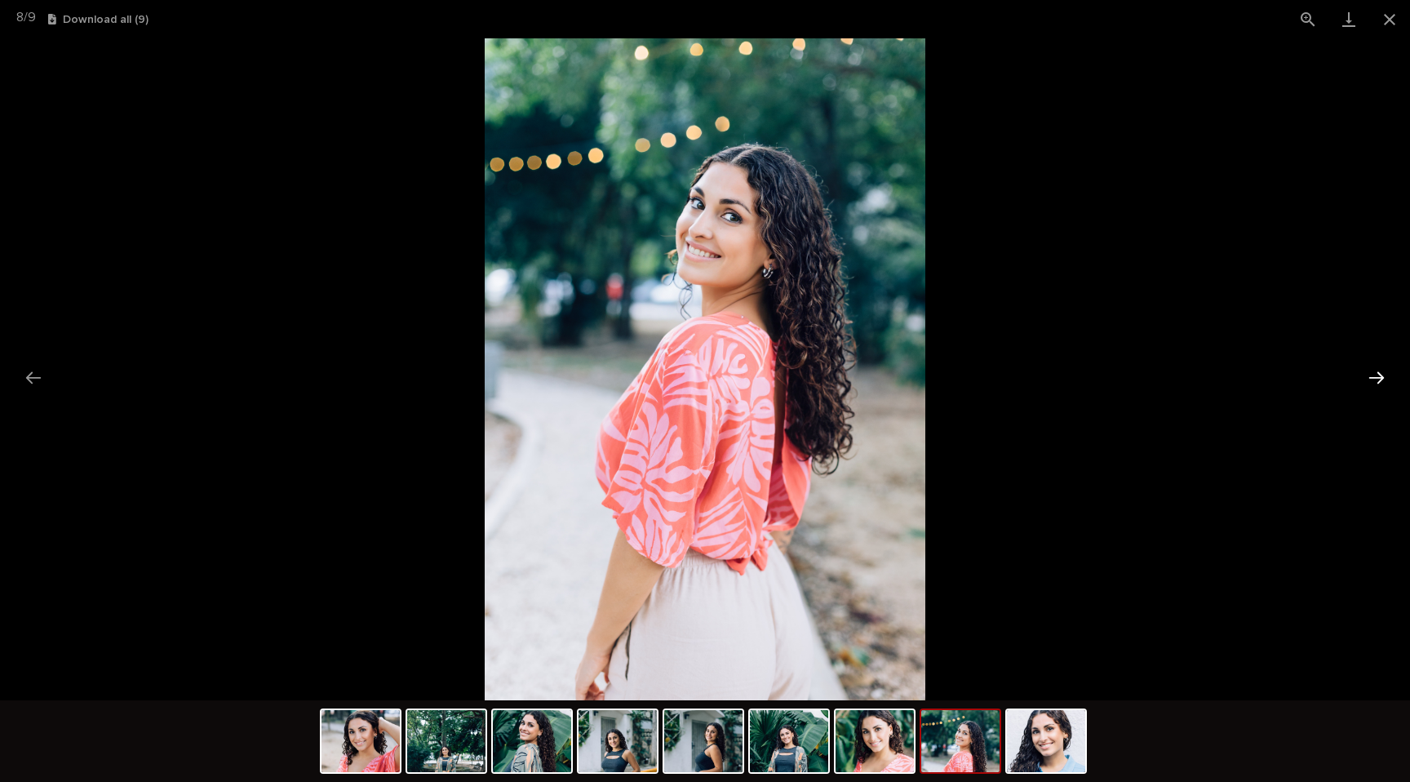
click at [1381, 386] on button "Next slide" at bounding box center [1377, 378] width 34 height 32
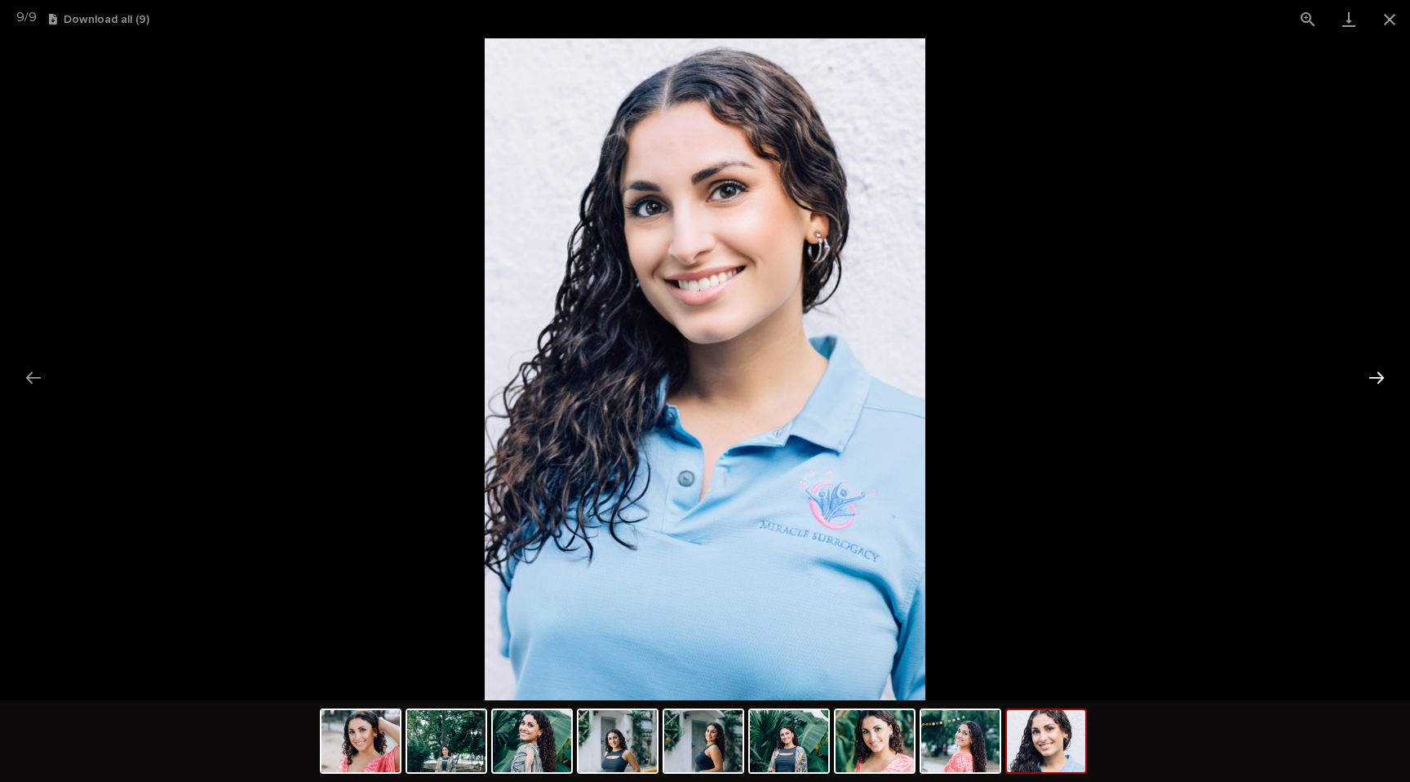
click at [1381, 386] on button "Next slide" at bounding box center [1377, 378] width 34 height 32
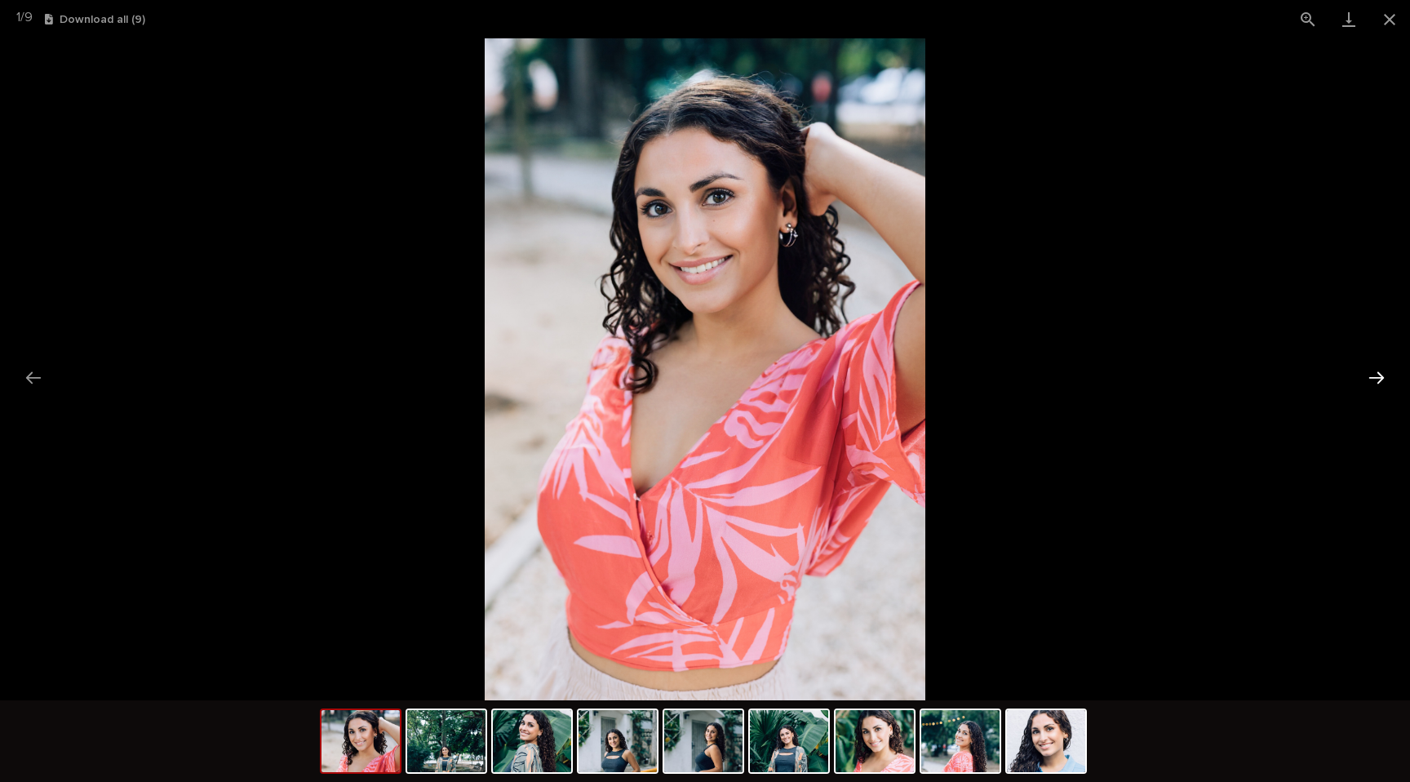
click at [1381, 386] on button "Next slide" at bounding box center [1377, 378] width 34 height 32
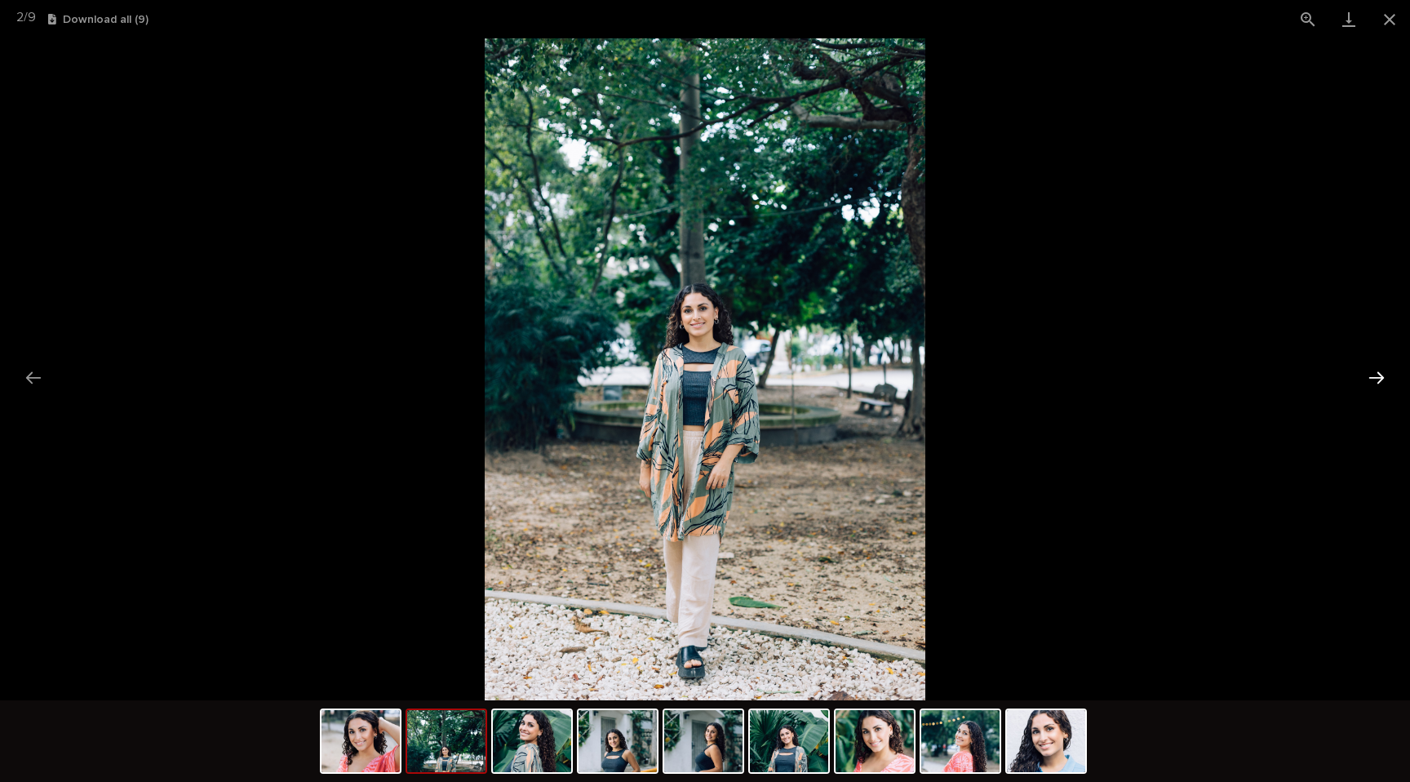
click at [1381, 386] on button "Next slide" at bounding box center [1377, 378] width 34 height 32
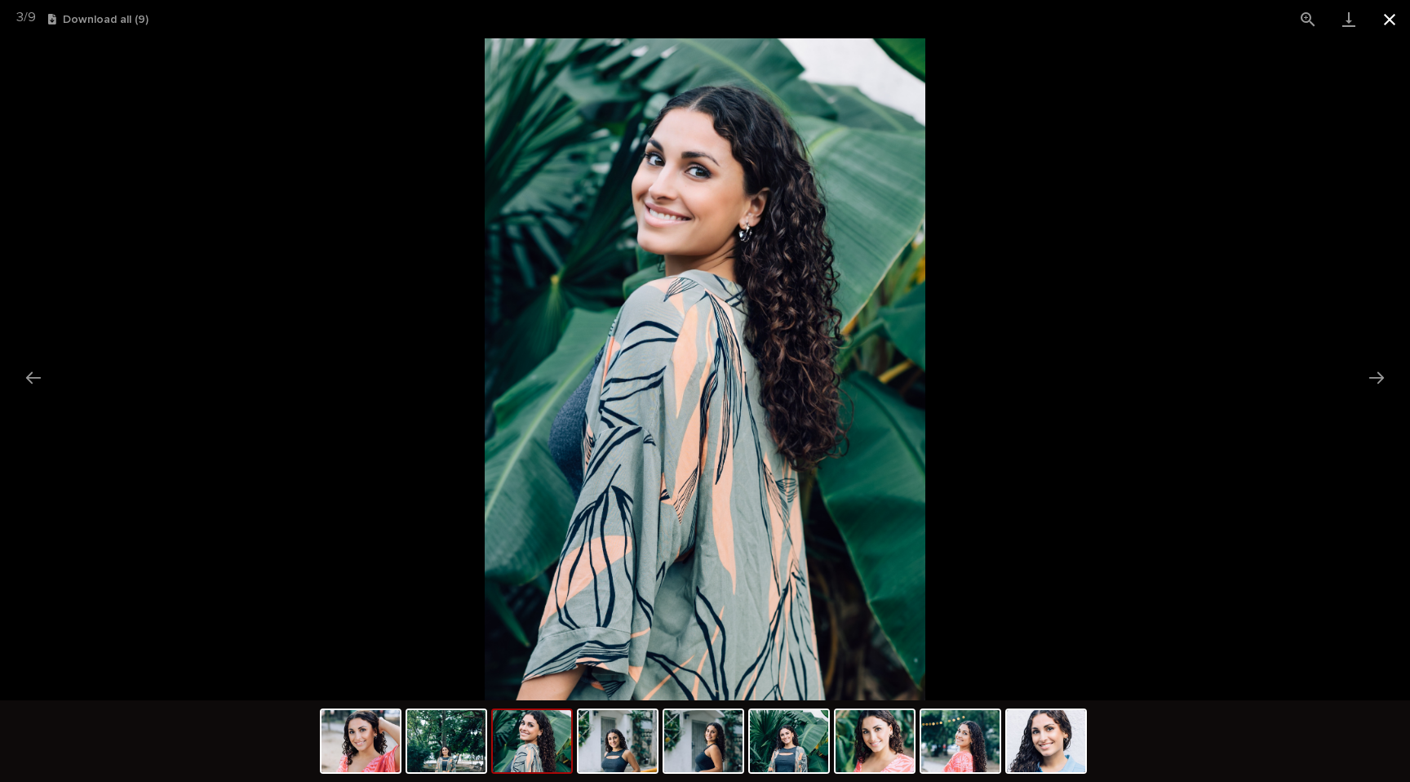
click at [1396, 12] on button "Close gallery" at bounding box center [1389, 19] width 41 height 38
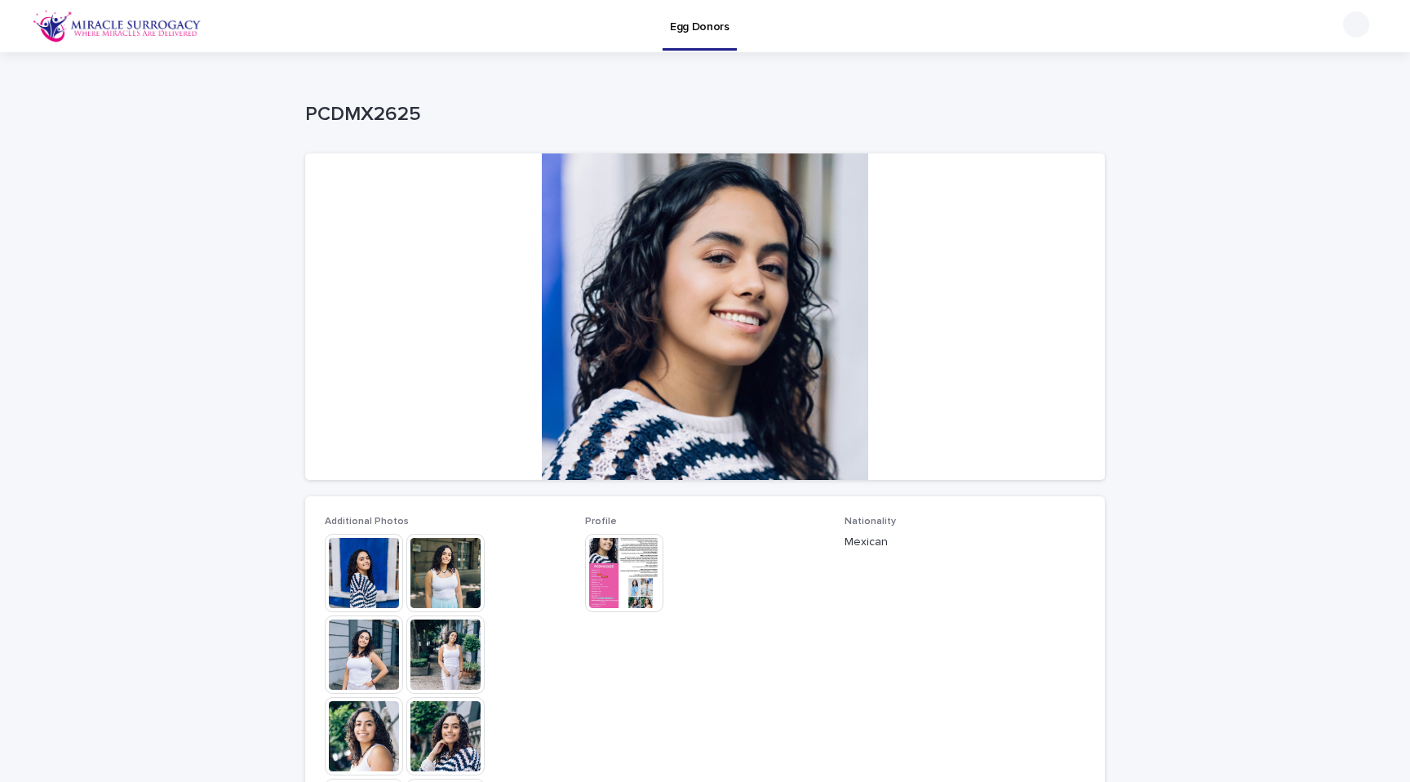
click at [384, 569] on img at bounding box center [364, 573] width 78 height 78
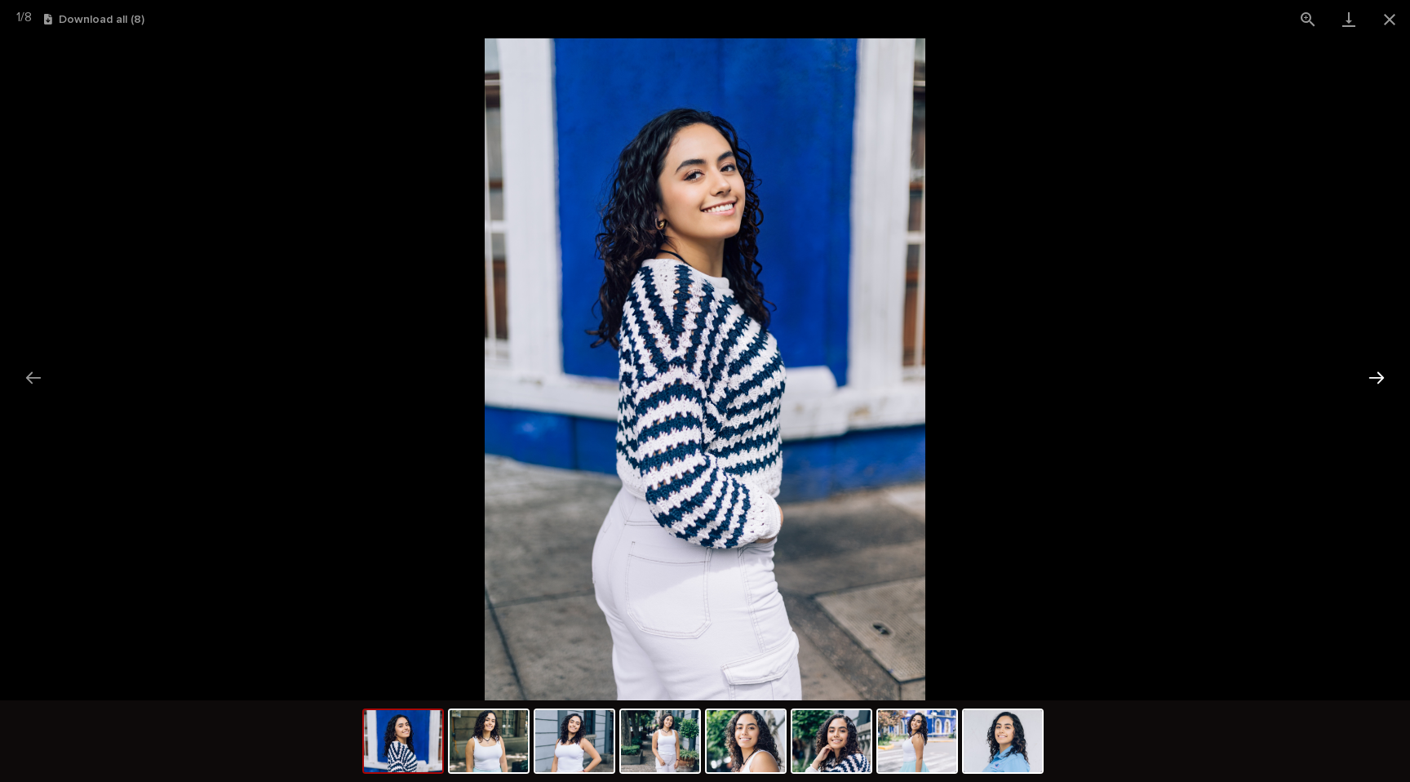
click at [1389, 379] on button "Next slide" at bounding box center [1377, 378] width 34 height 32
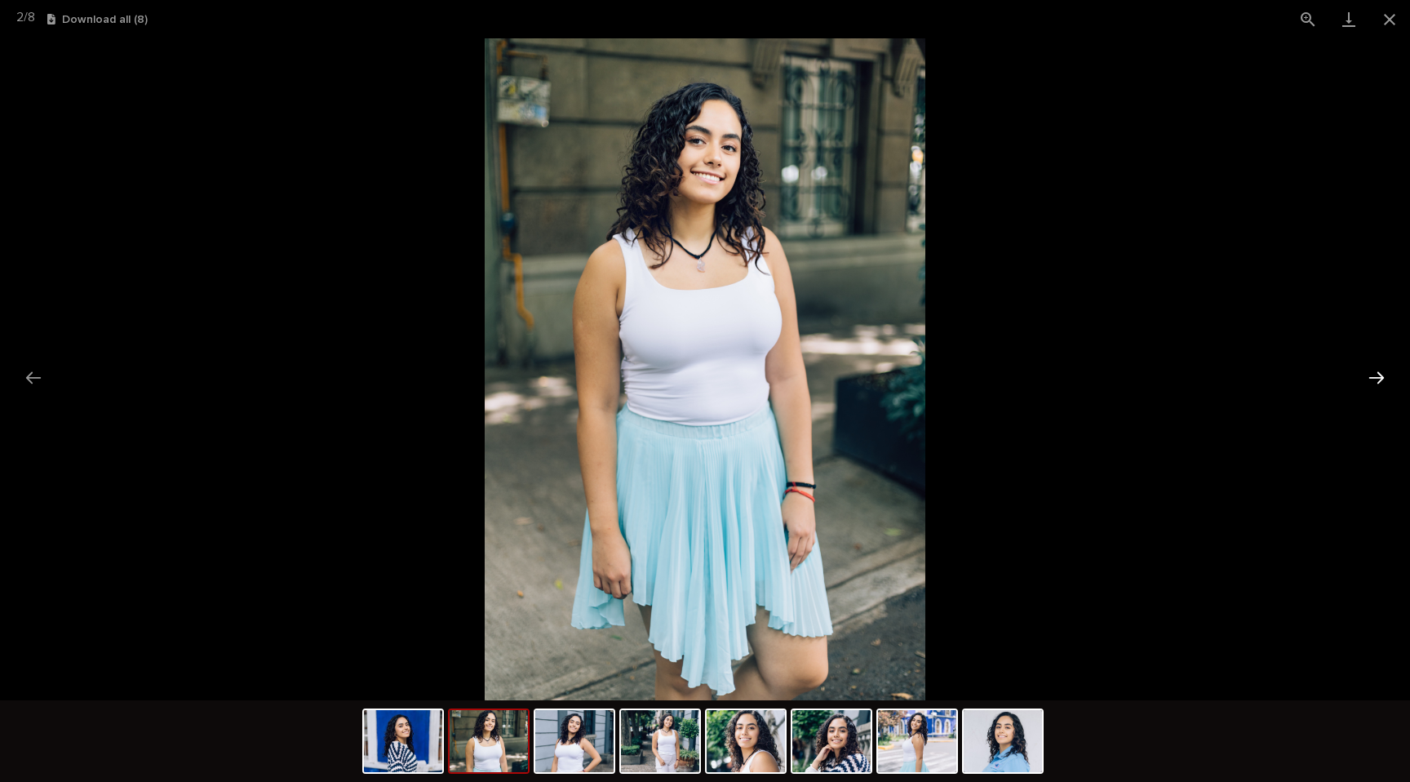
click at [1389, 379] on button "Next slide" at bounding box center [1377, 378] width 34 height 32
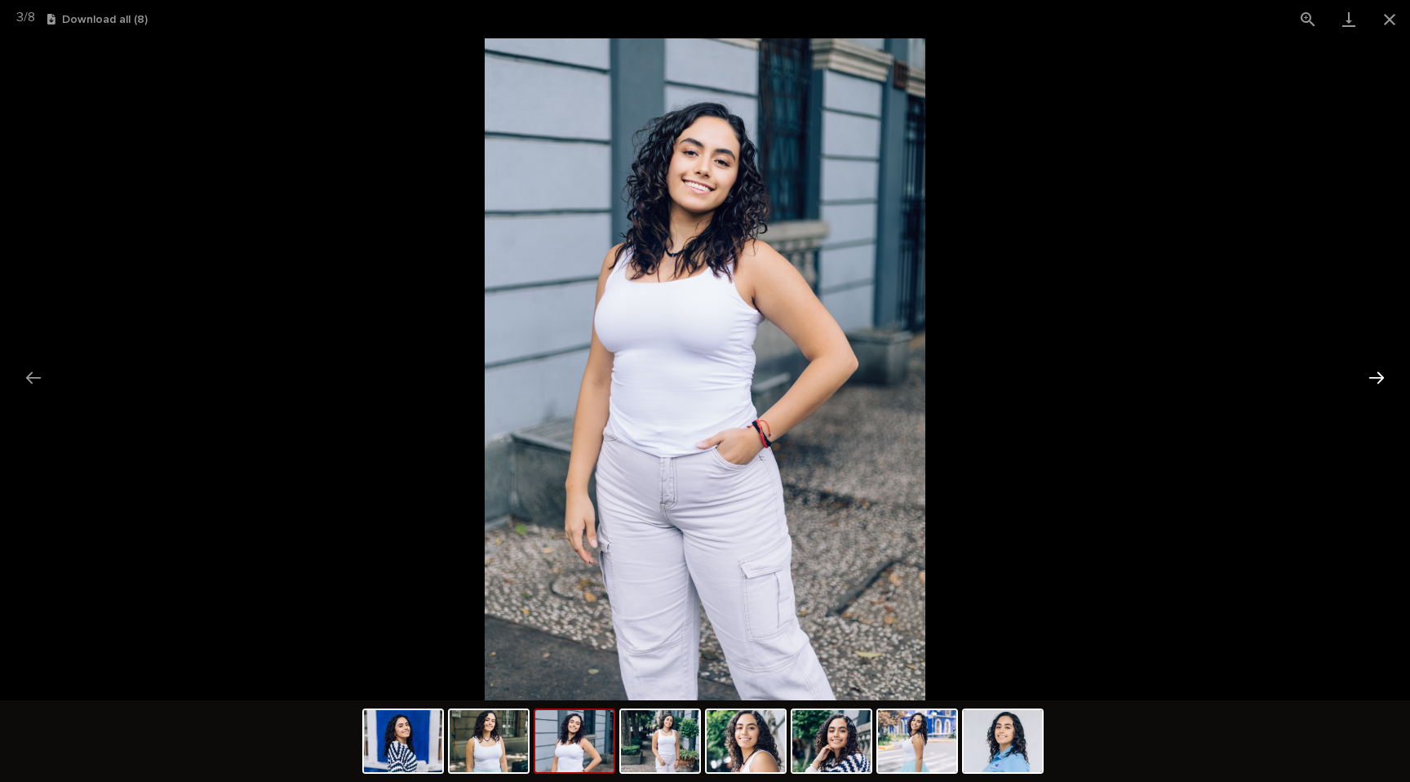
click at [1389, 379] on button "Next slide" at bounding box center [1377, 378] width 34 height 32
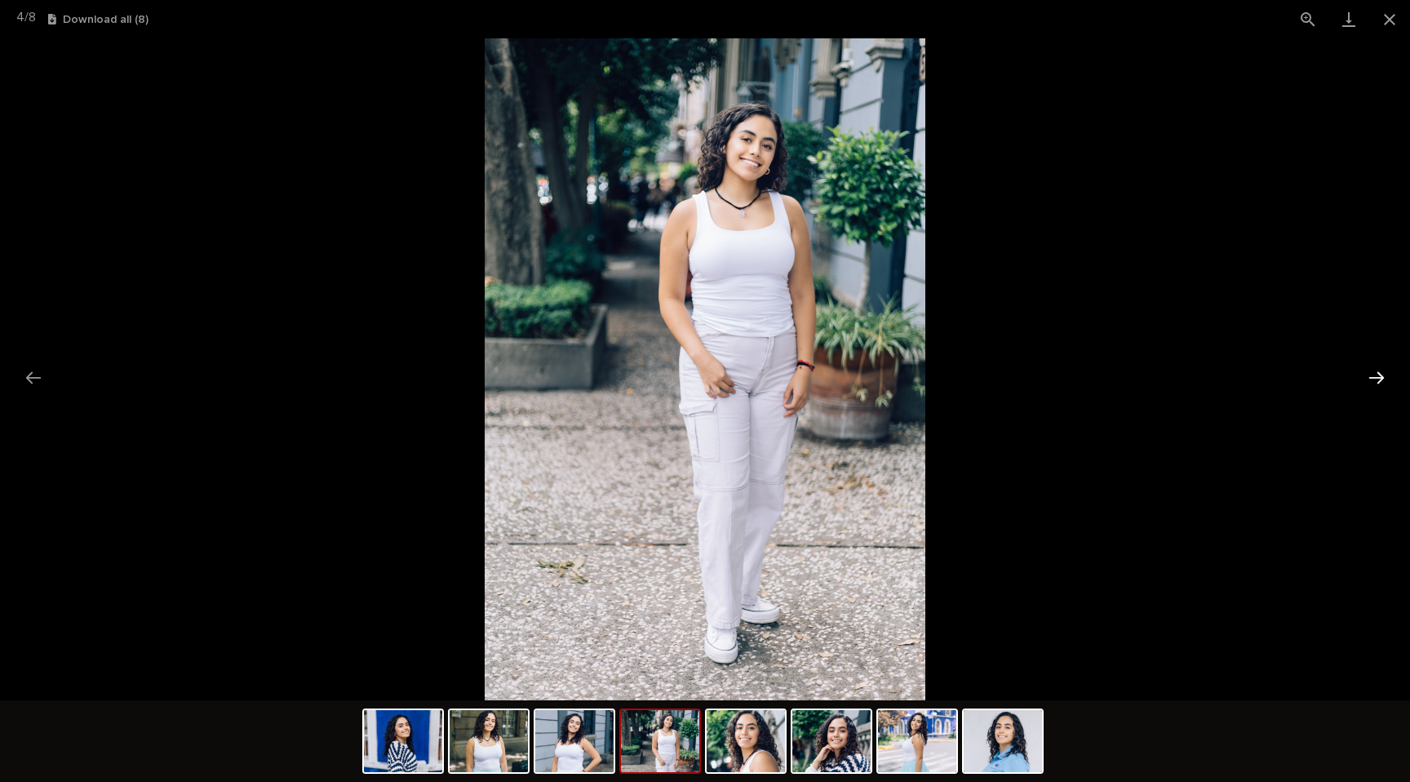
click at [1389, 379] on button "Next slide" at bounding box center [1377, 378] width 34 height 32
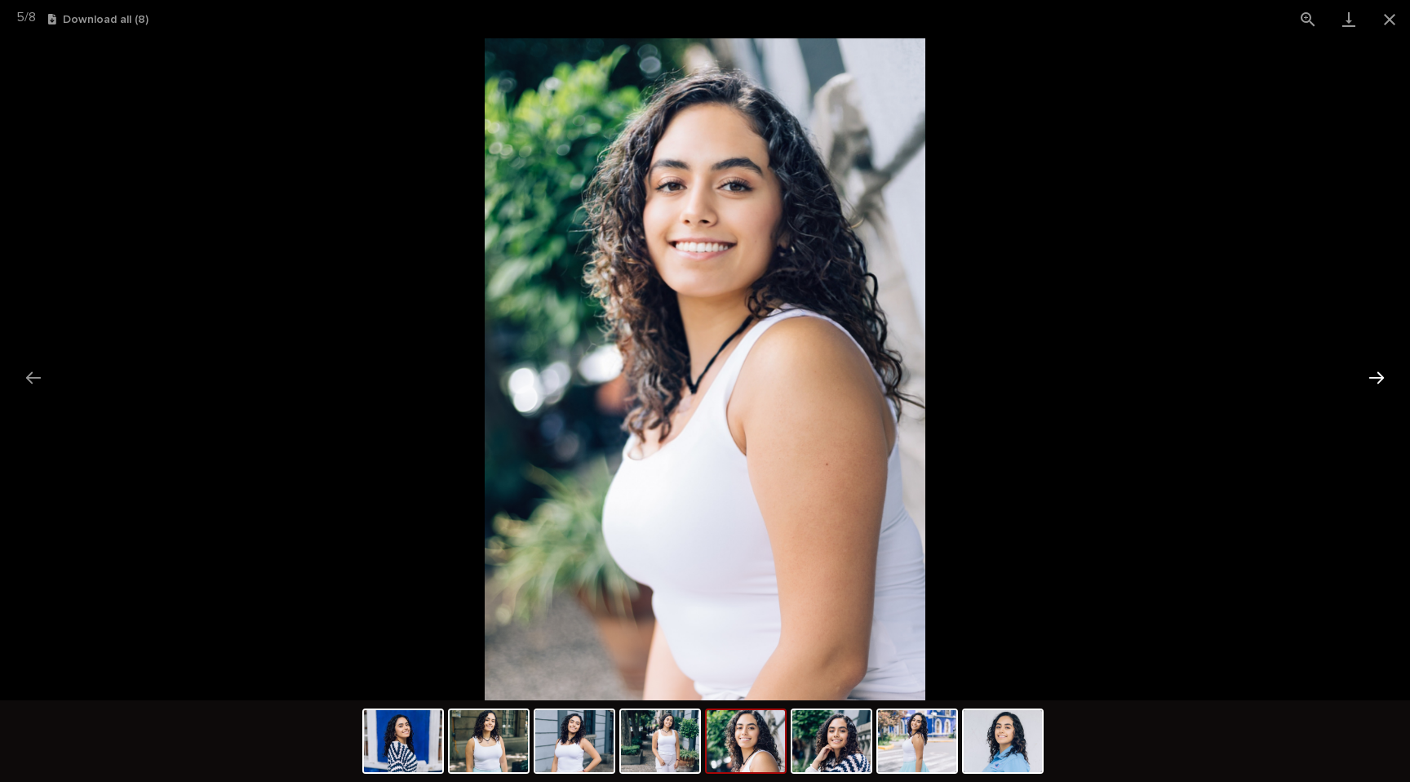
click at [1389, 379] on button "Next slide" at bounding box center [1377, 378] width 34 height 32
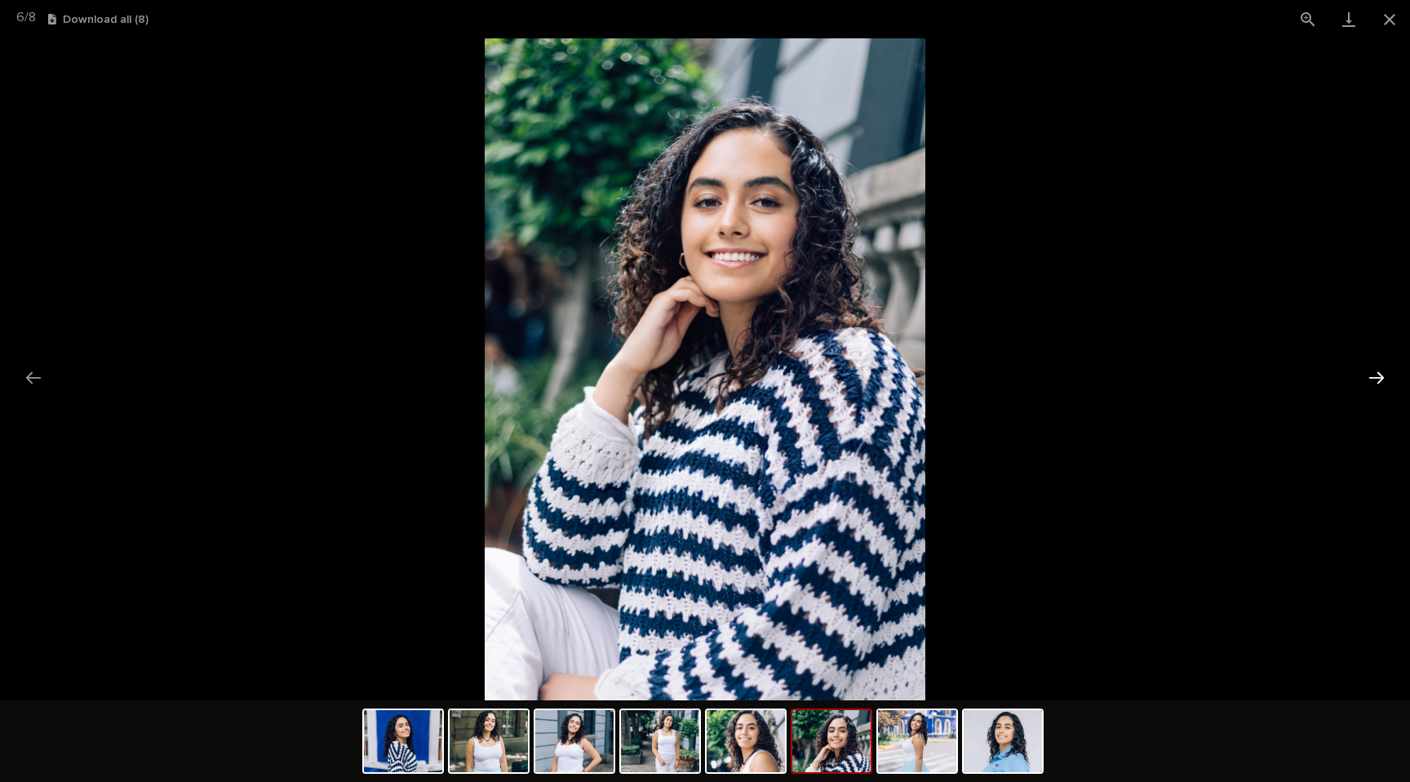
click at [1389, 379] on button "Next slide" at bounding box center [1377, 378] width 34 height 32
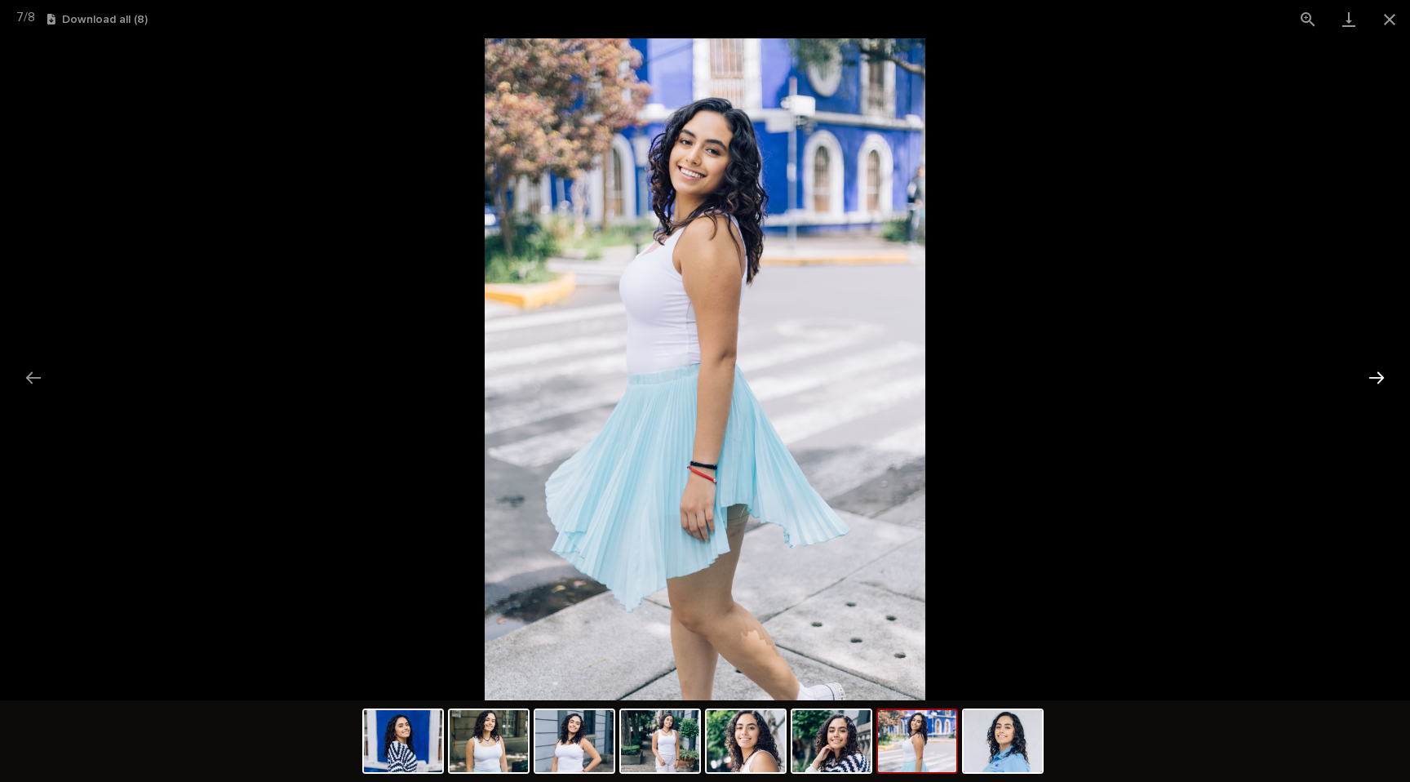
click at [1389, 379] on button "Next slide" at bounding box center [1377, 378] width 34 height 32
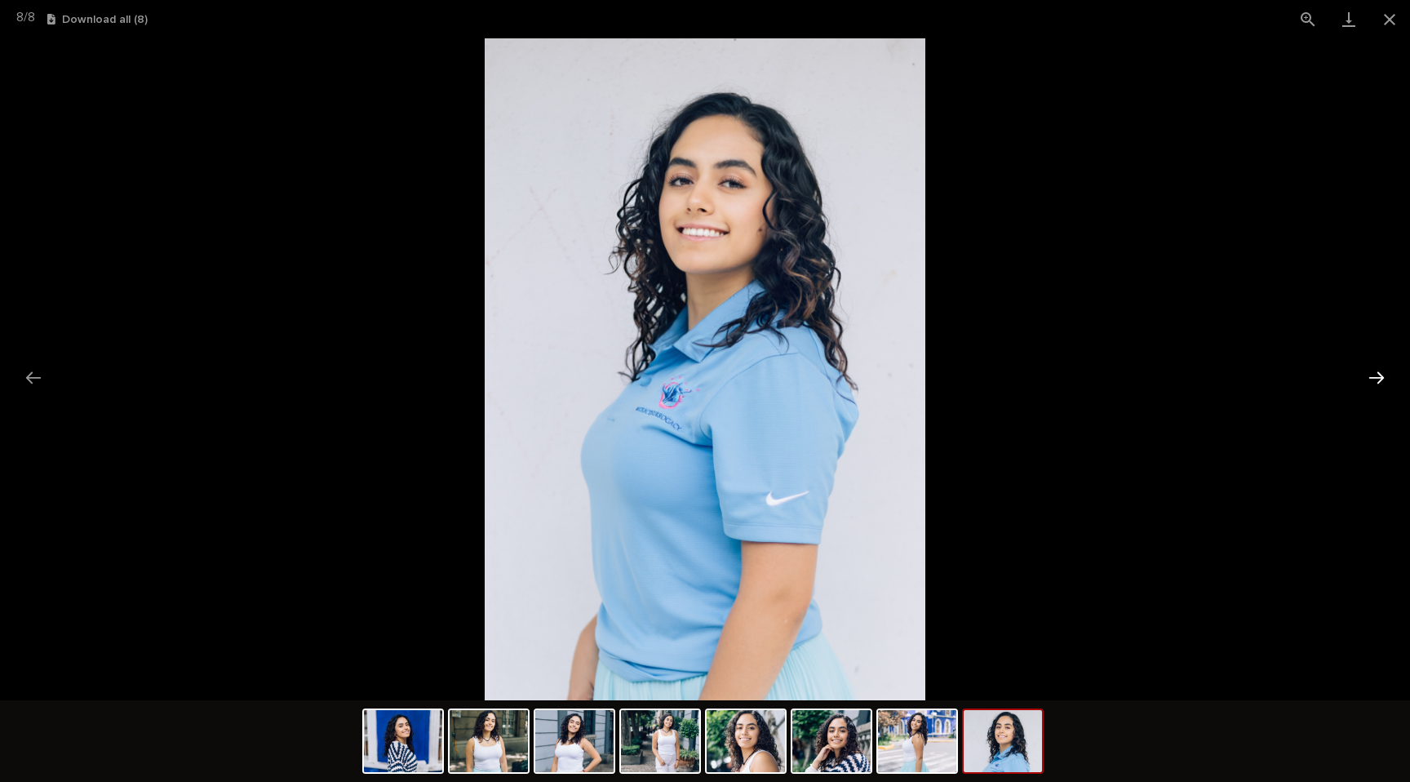
click at [1389, 379] on button "Next slide" at bounding box center [1377, 378] width 34 height 32
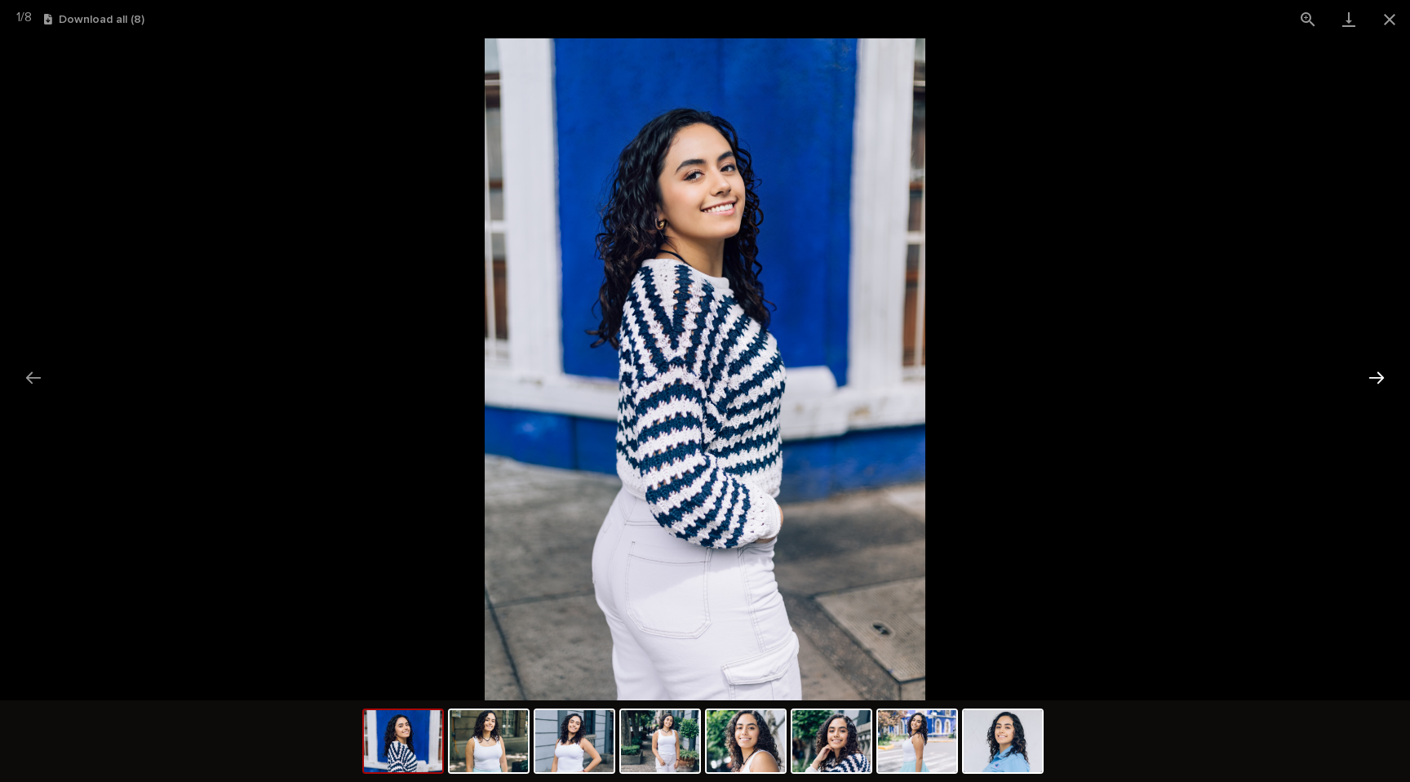
click at [1389, 379] on button "Next slide" at bounding box center [1377, 378] width 34 height 32
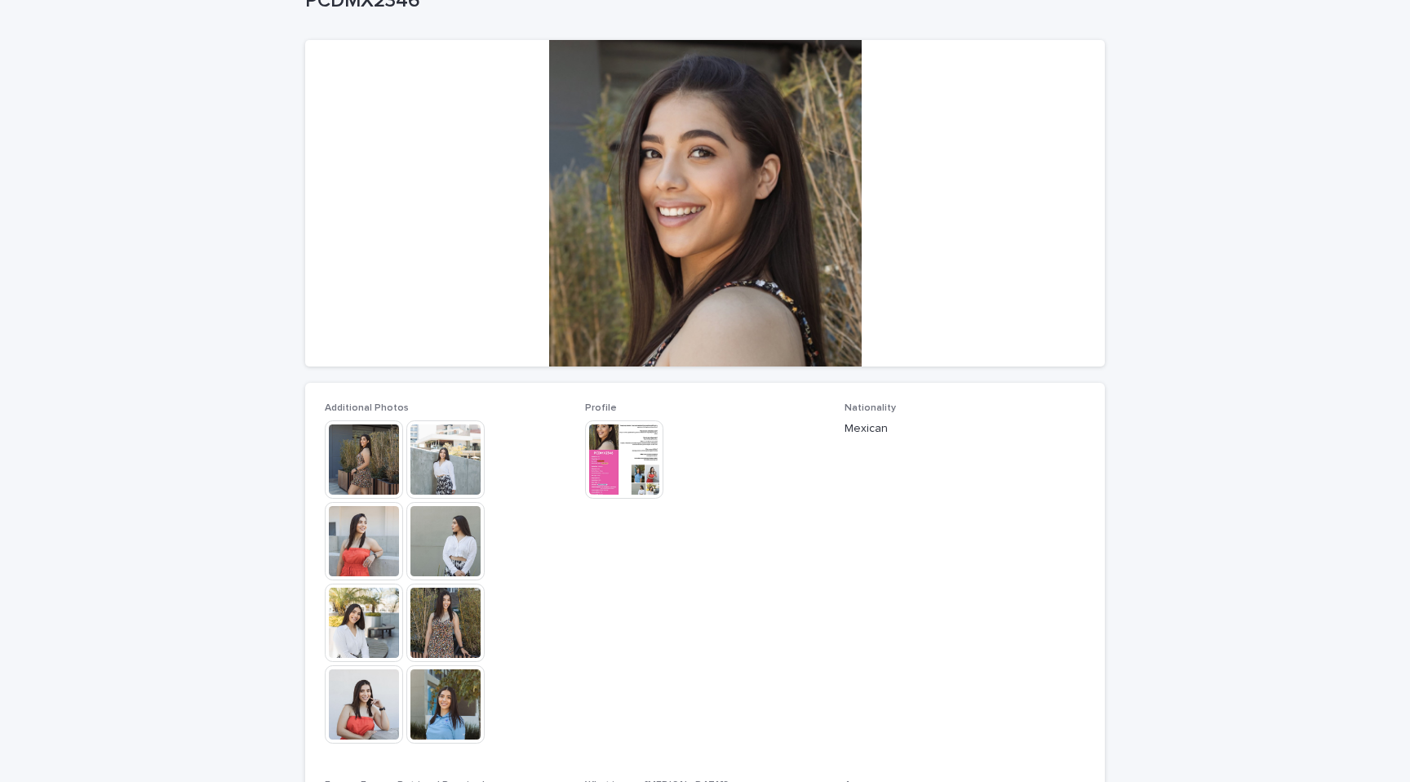
scroll to position [115, 0]
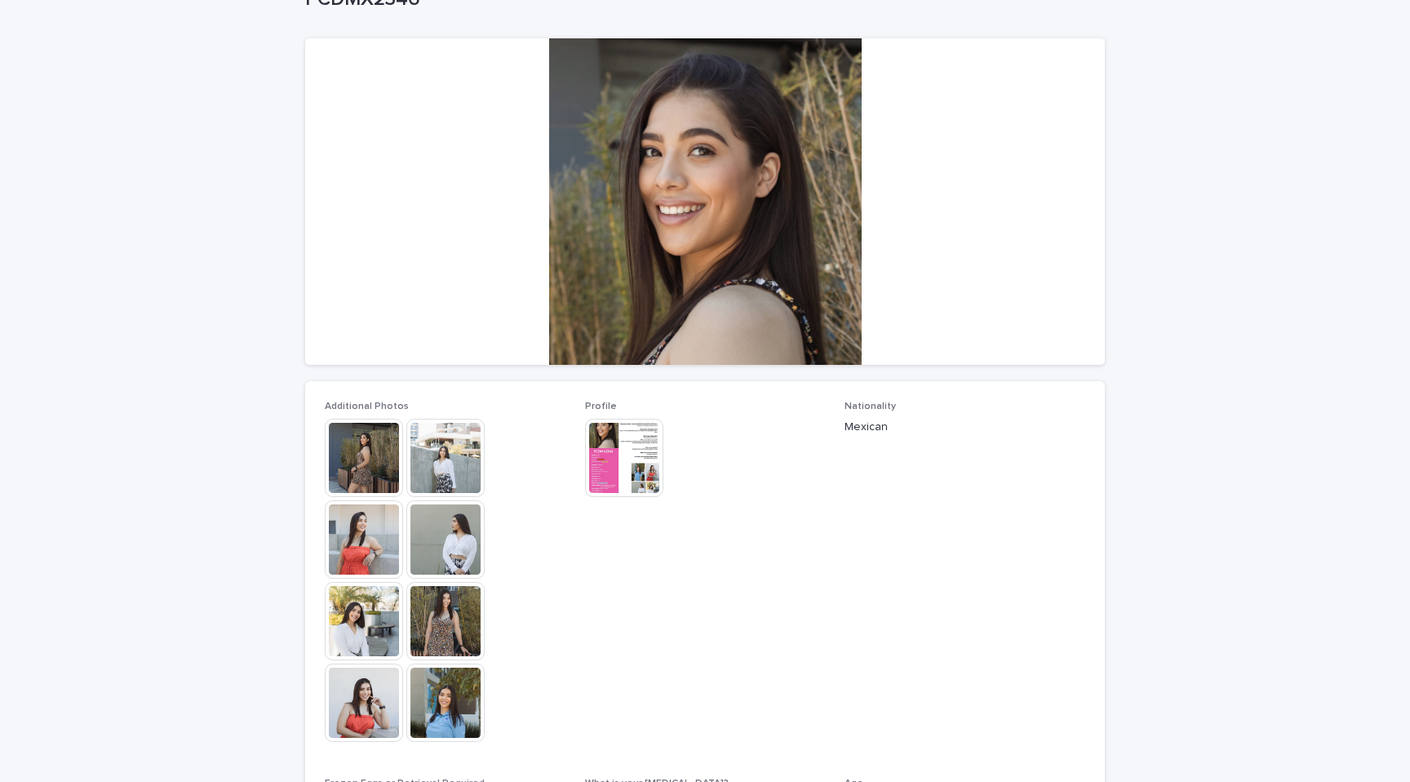
click at [365, 474] on img at bounding box center [364, 458] width 78 height 78
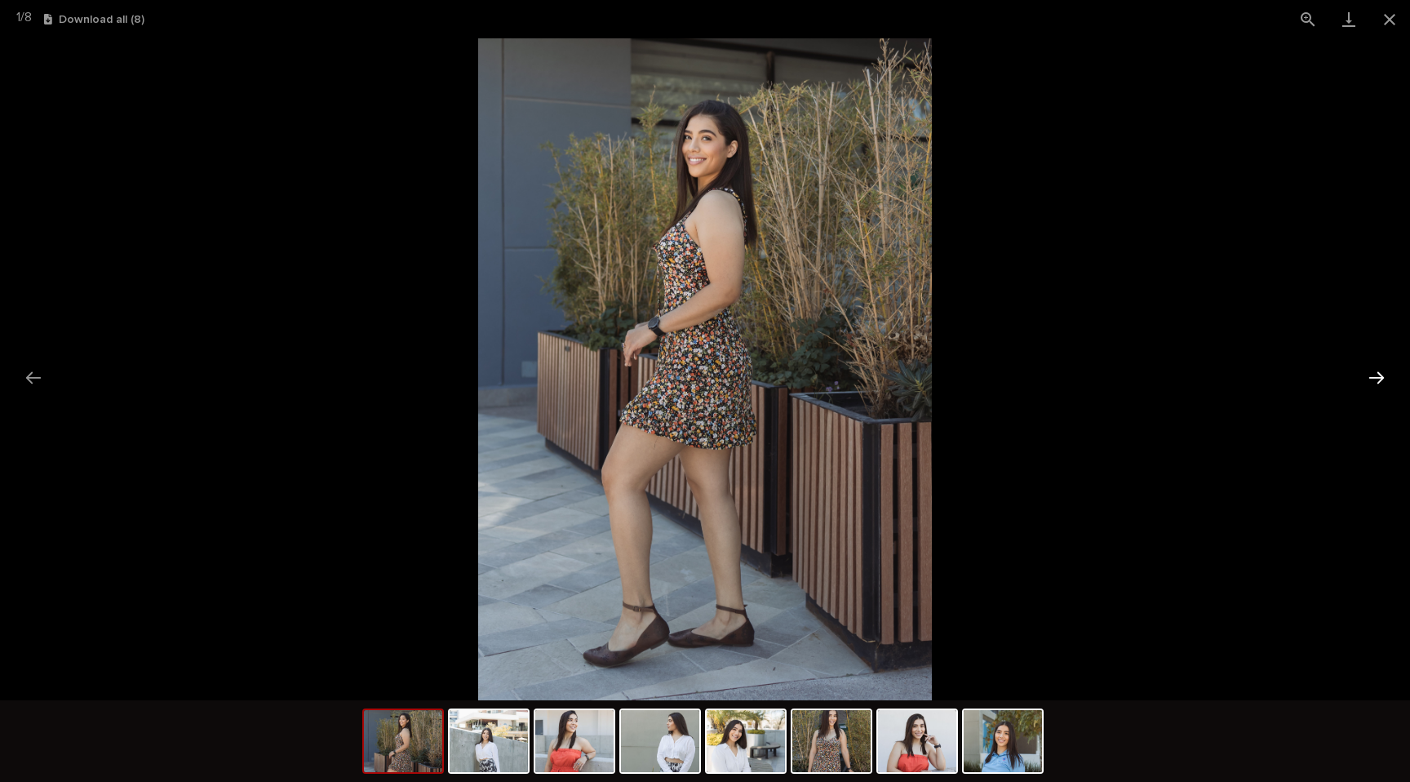
click at [1369, 378] on button "Next slide" at bounding box center [1377, 378] width 34 height 32
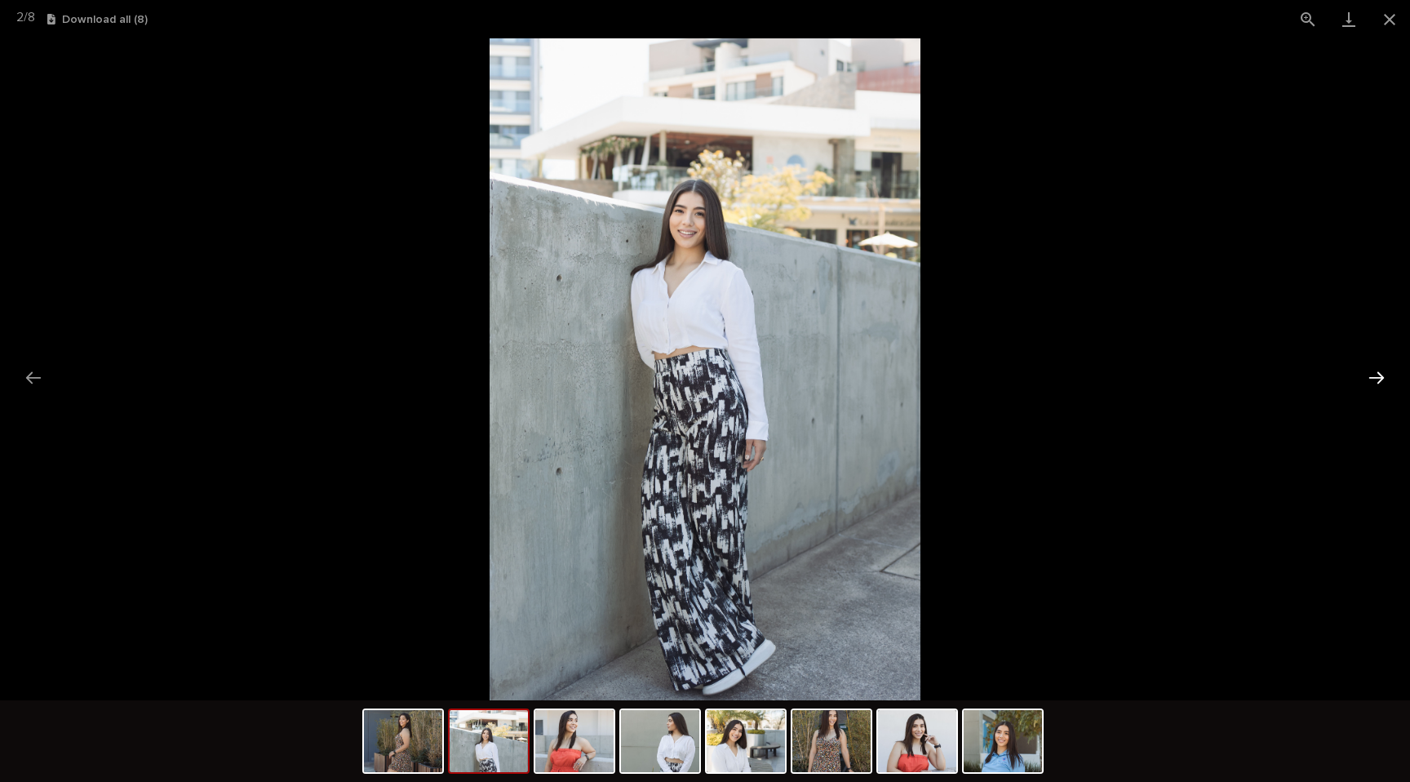
click at [1369, 378] on button "Next slide" at bounding box center [1377, 378] width 34 height 32
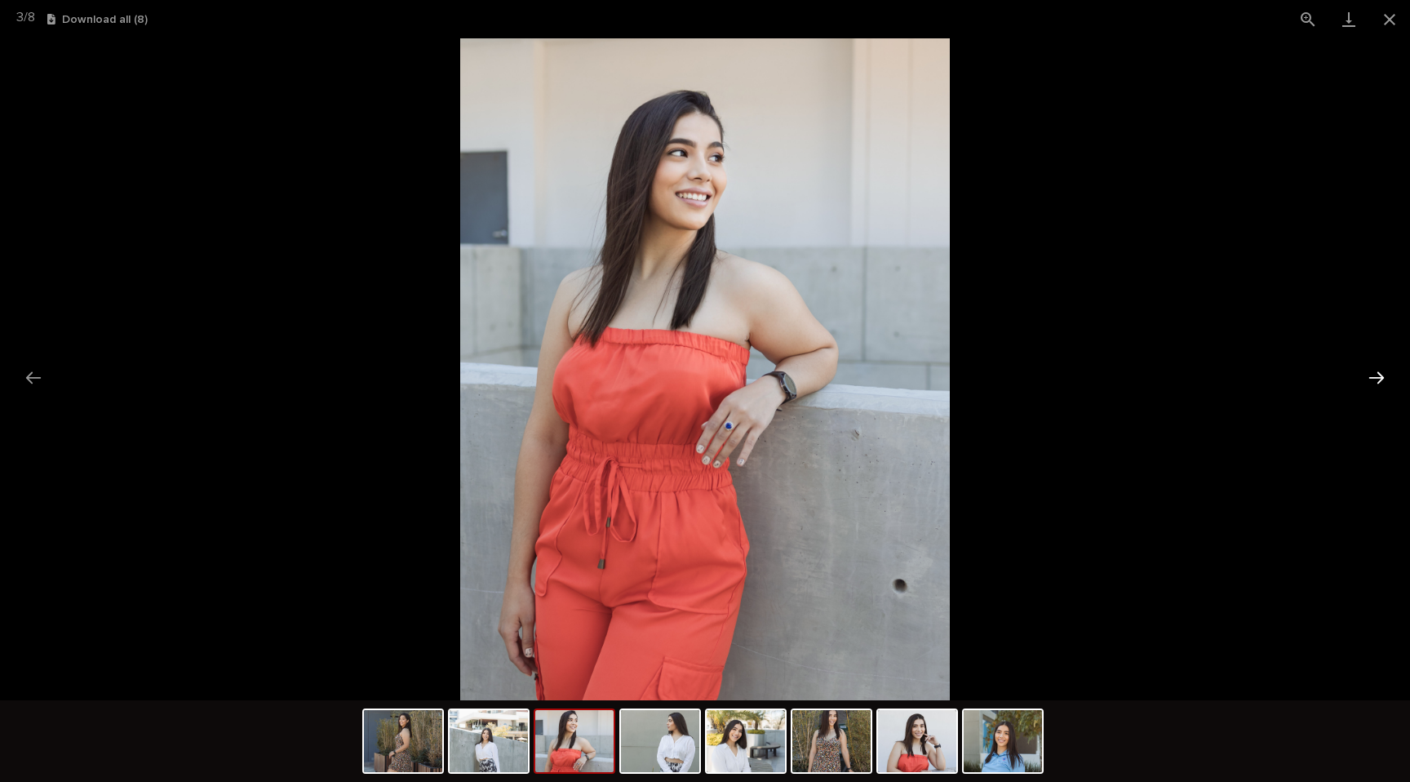
click at [1369, 378] on button "Next slide" at bounding box center [1377, 378] width 34 height 32
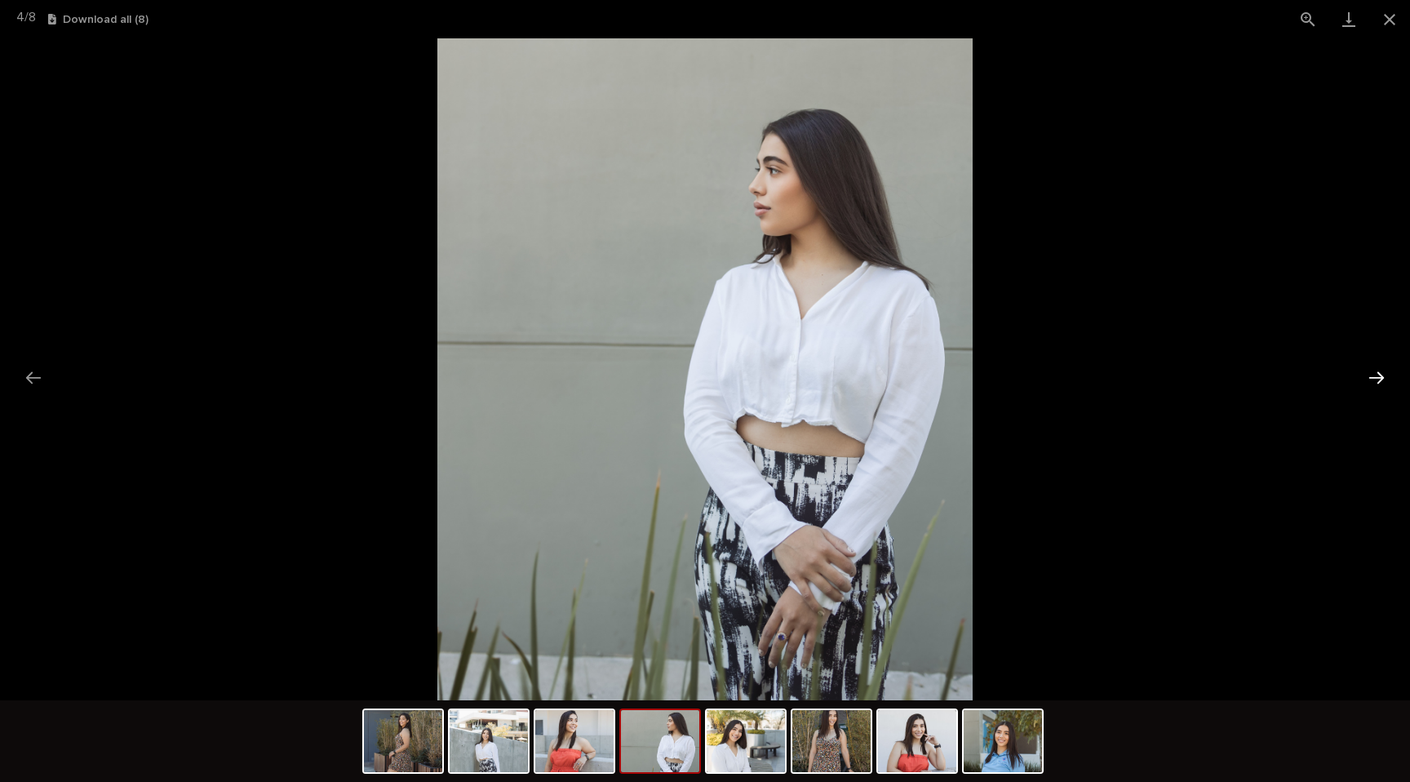
click at [1369, 378] on button "Next slide" at bounding box center [1377, 378] width 34 height 32
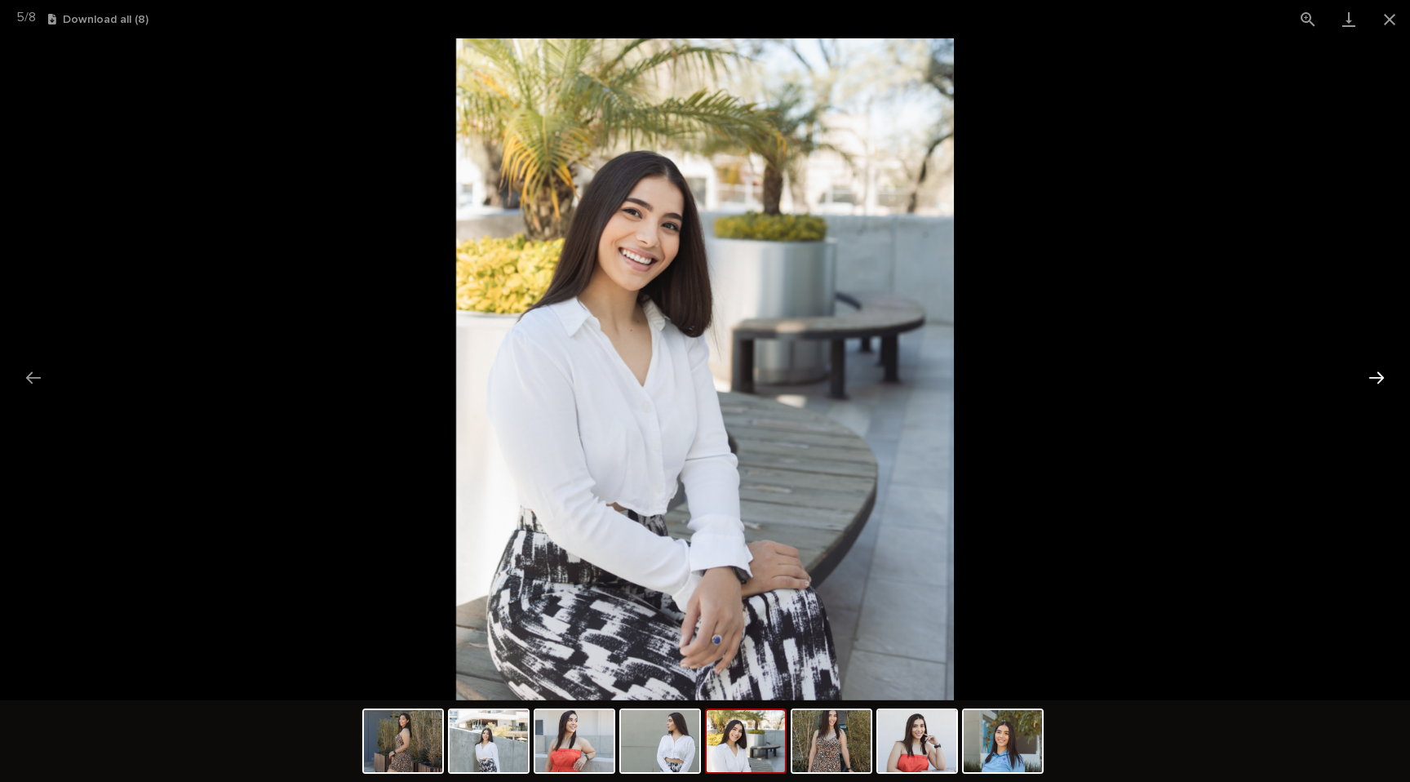
click at [1369, 378] on button "Next slide" at bounding box center [1377, 378] width 34 height 32
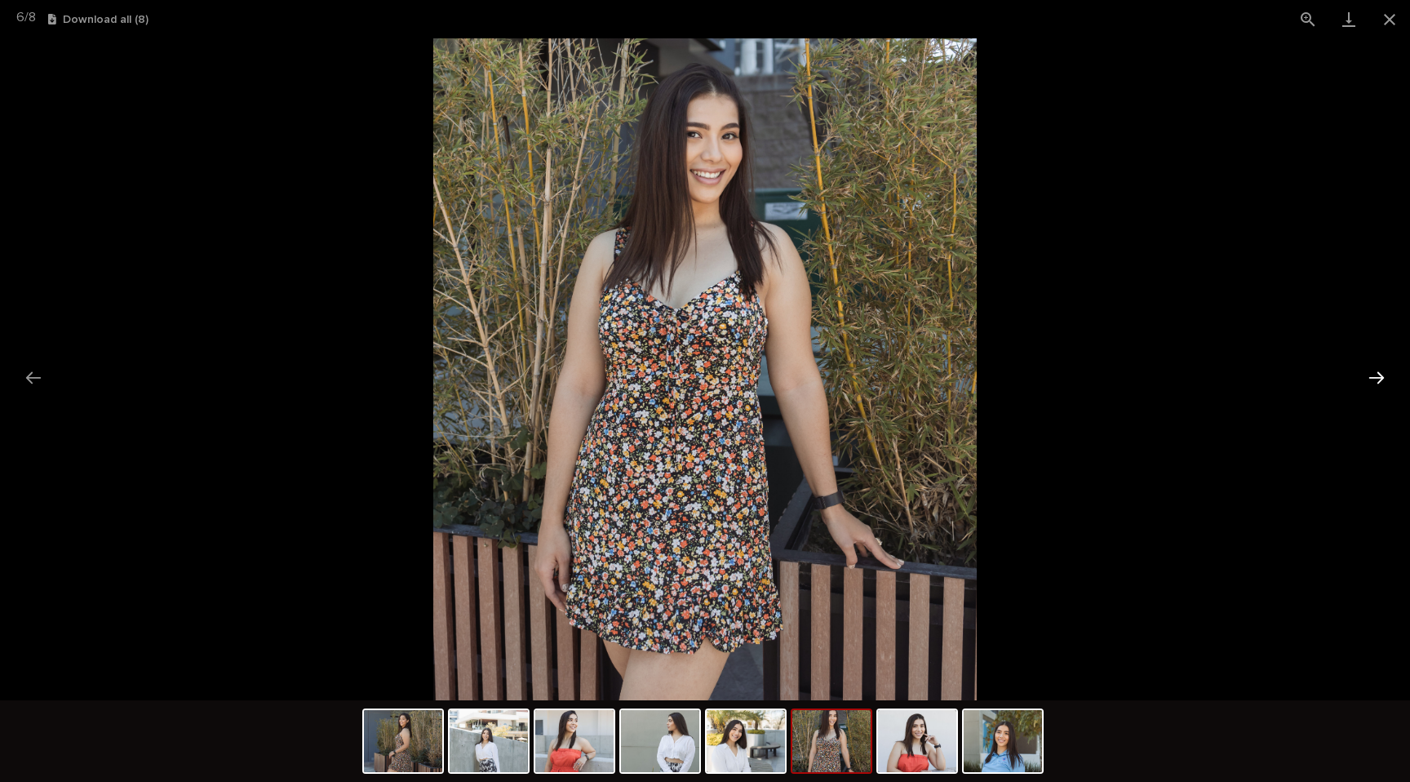
click at [1369, 378] on button "Next slide" at bounding box center [1377, 378] width 34 height 32
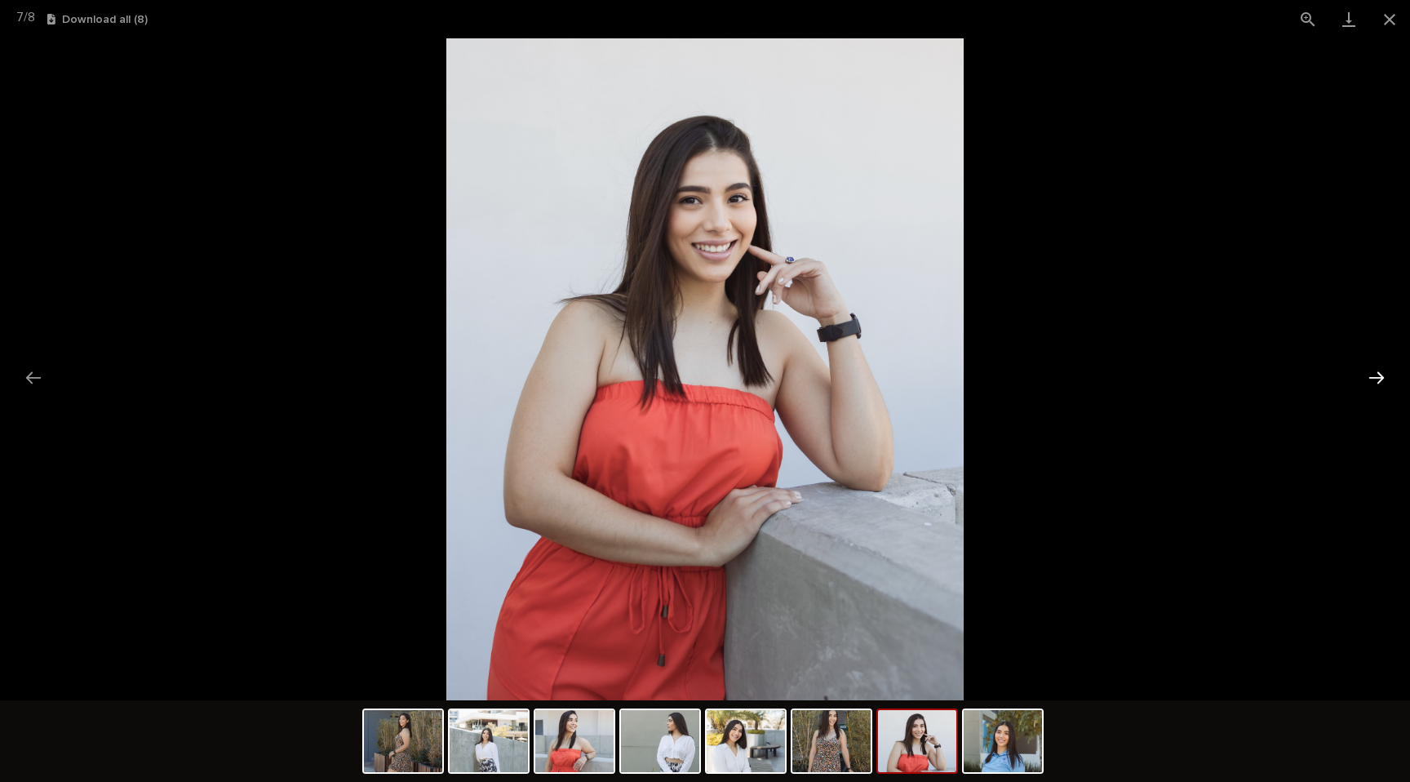
click at [1369, 378] on button "Next slide" at bounding box center [1377, 378] width 34 height 32
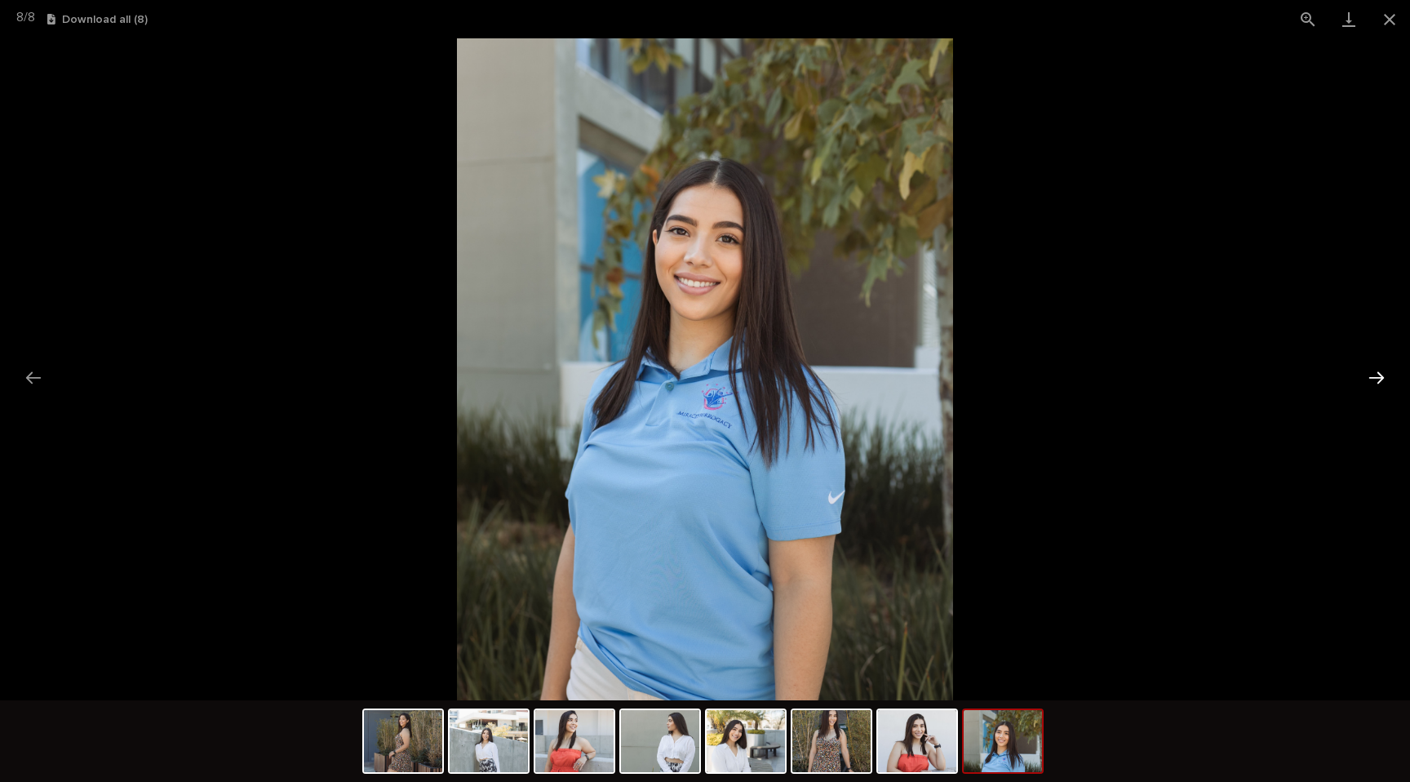
click at [1369, 378] on button "Next slide" at bounding box center [1377, 378] width 34 height 32
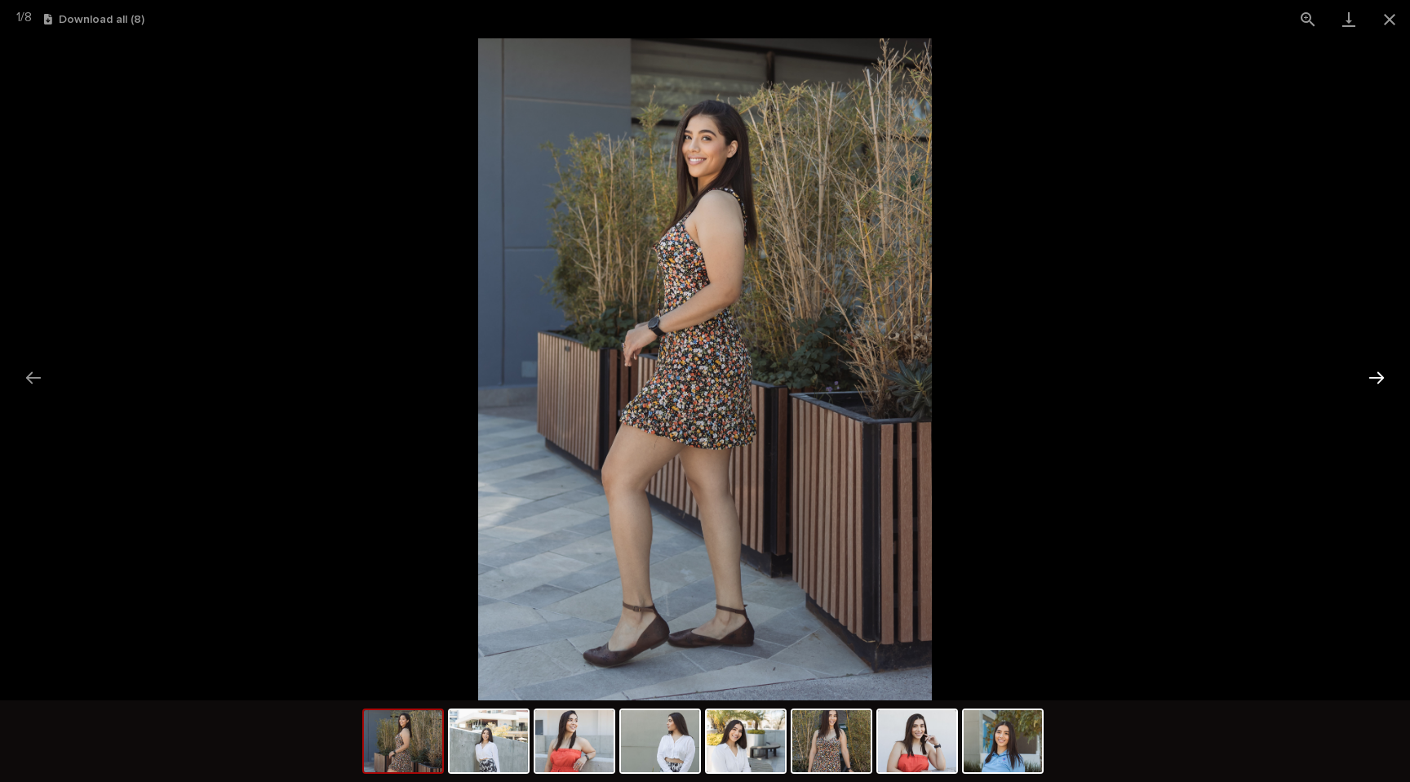
click at [1369, 378] on button "Next slide" at bounding box center [1377, 378] width 34 height 32
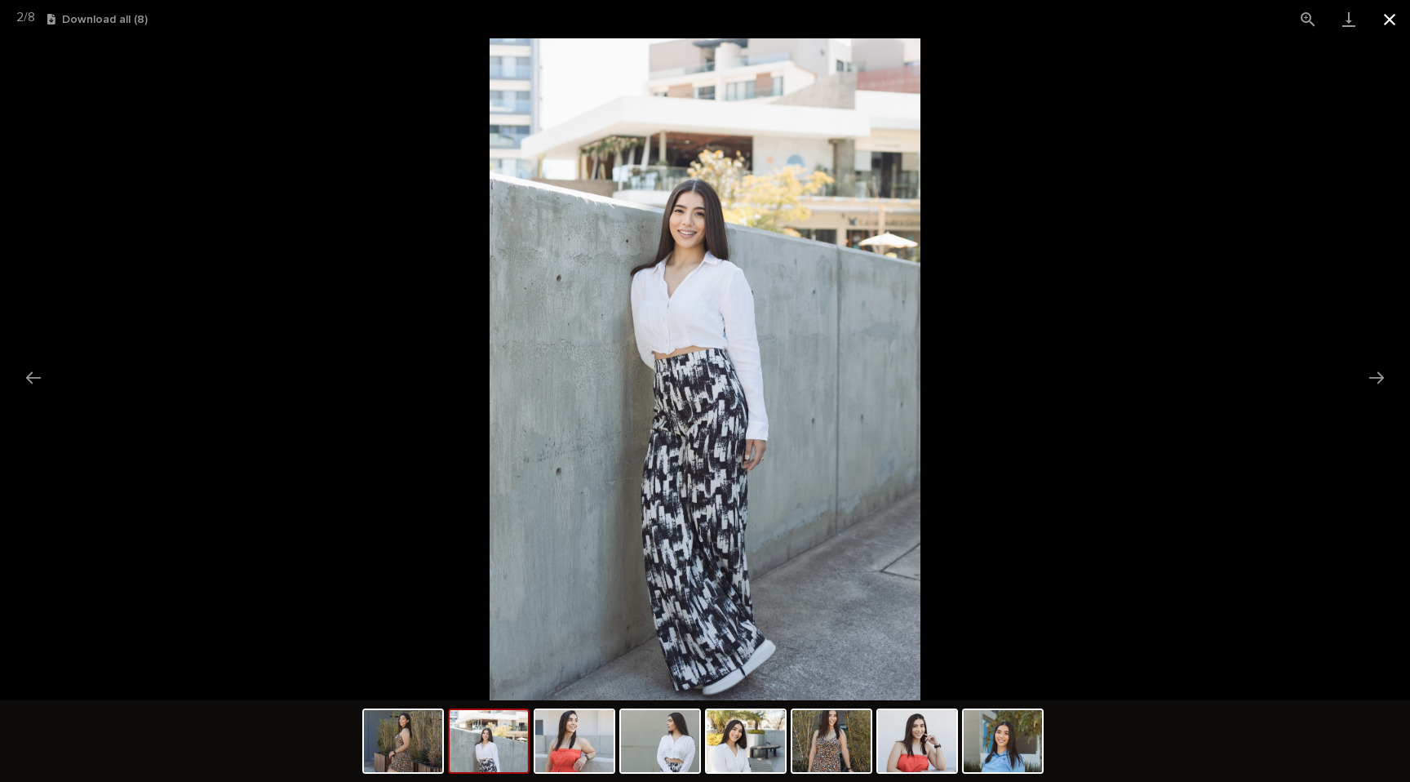
click at [1398, 16] on button "Close gallery" at bounding box center [1389, 19] width 41 height 38
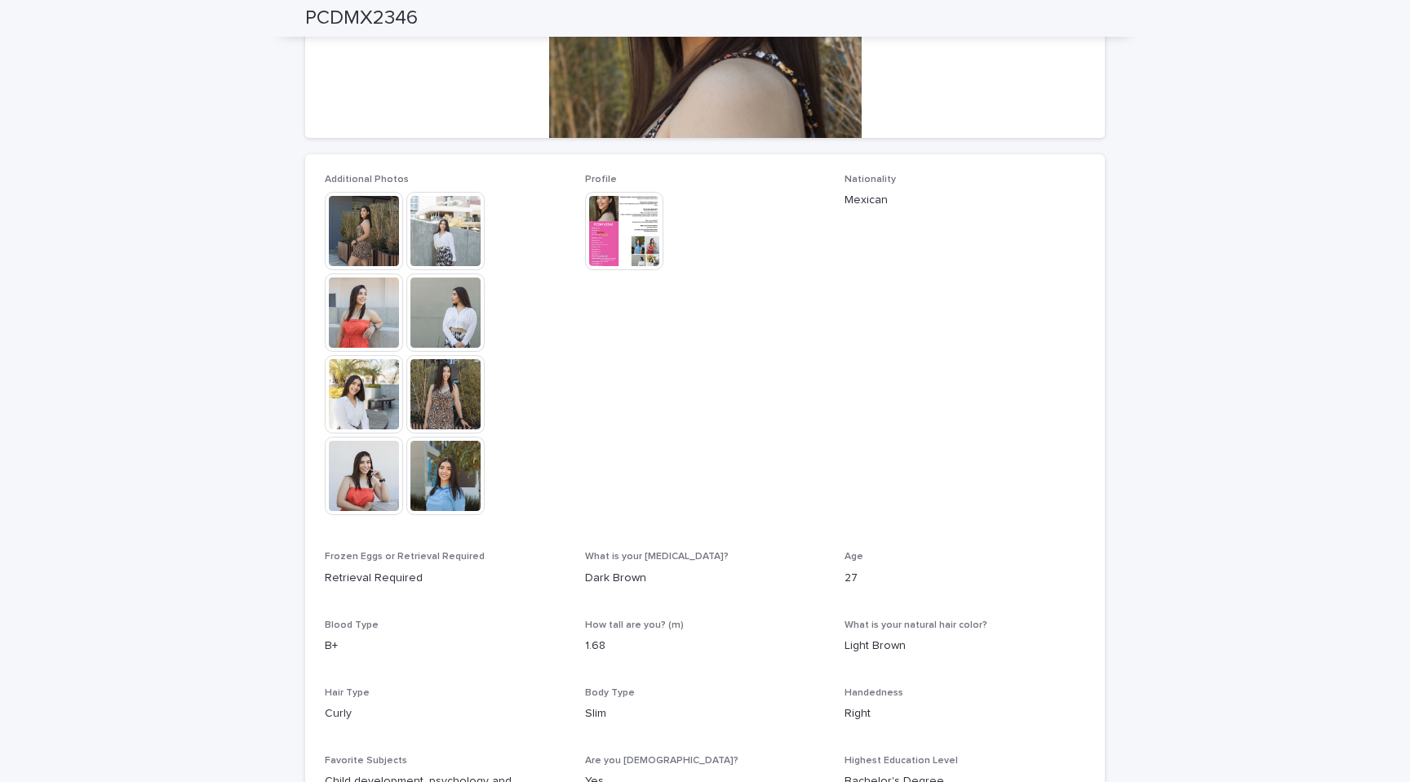
scroll to position [50, 0]
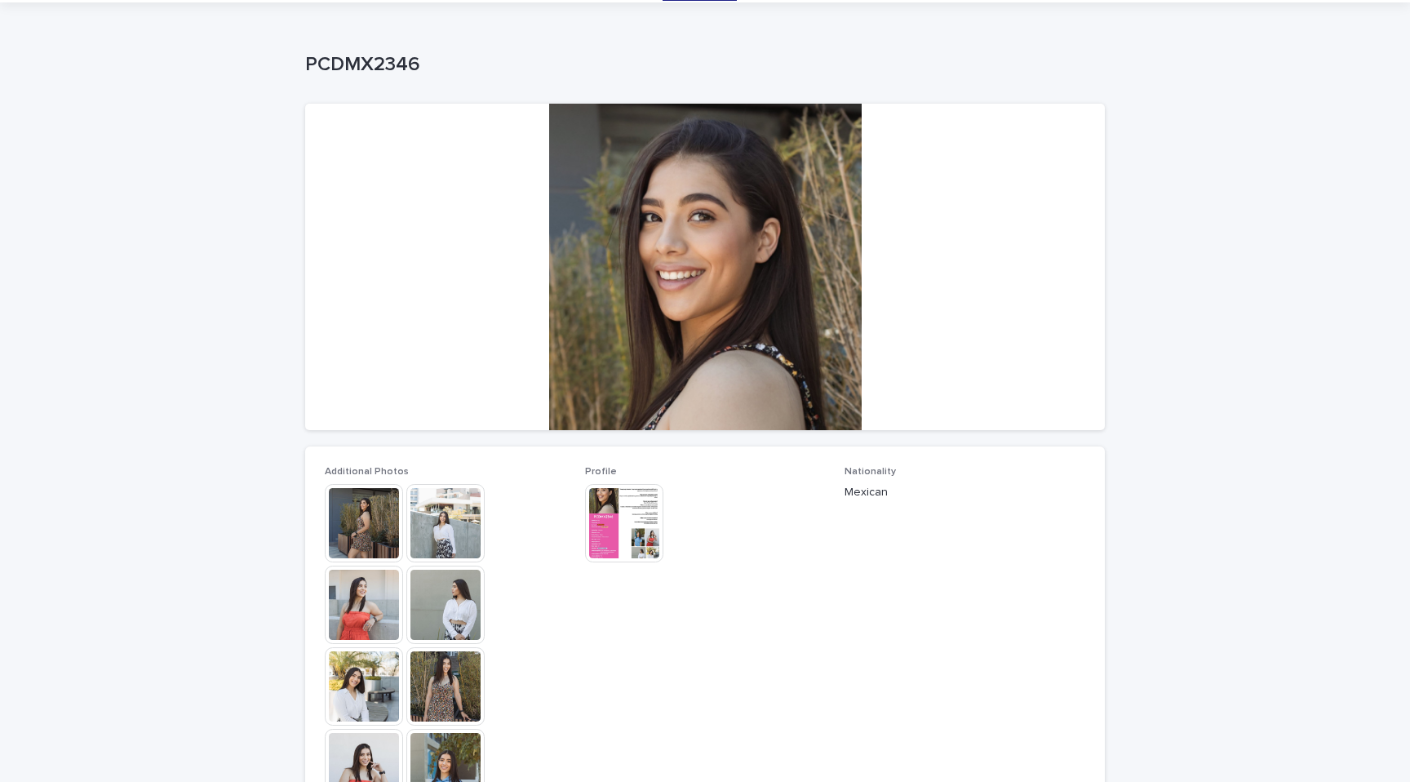
click at [620, 523] on img at bounding box center [624, 523] width 78 height 78
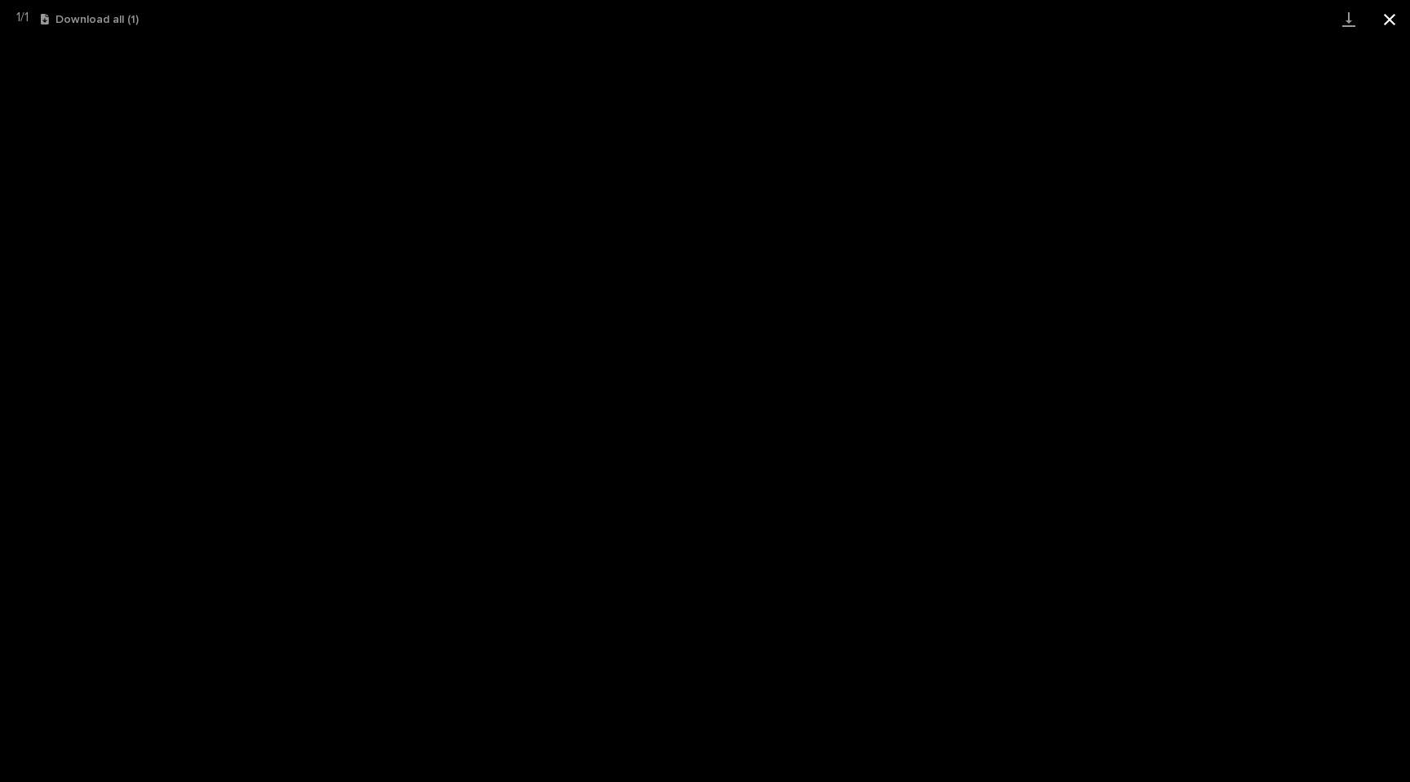
click at [1401, 20] on button "Close gallery" at bounding box center [1389, 19] width 41 height 38
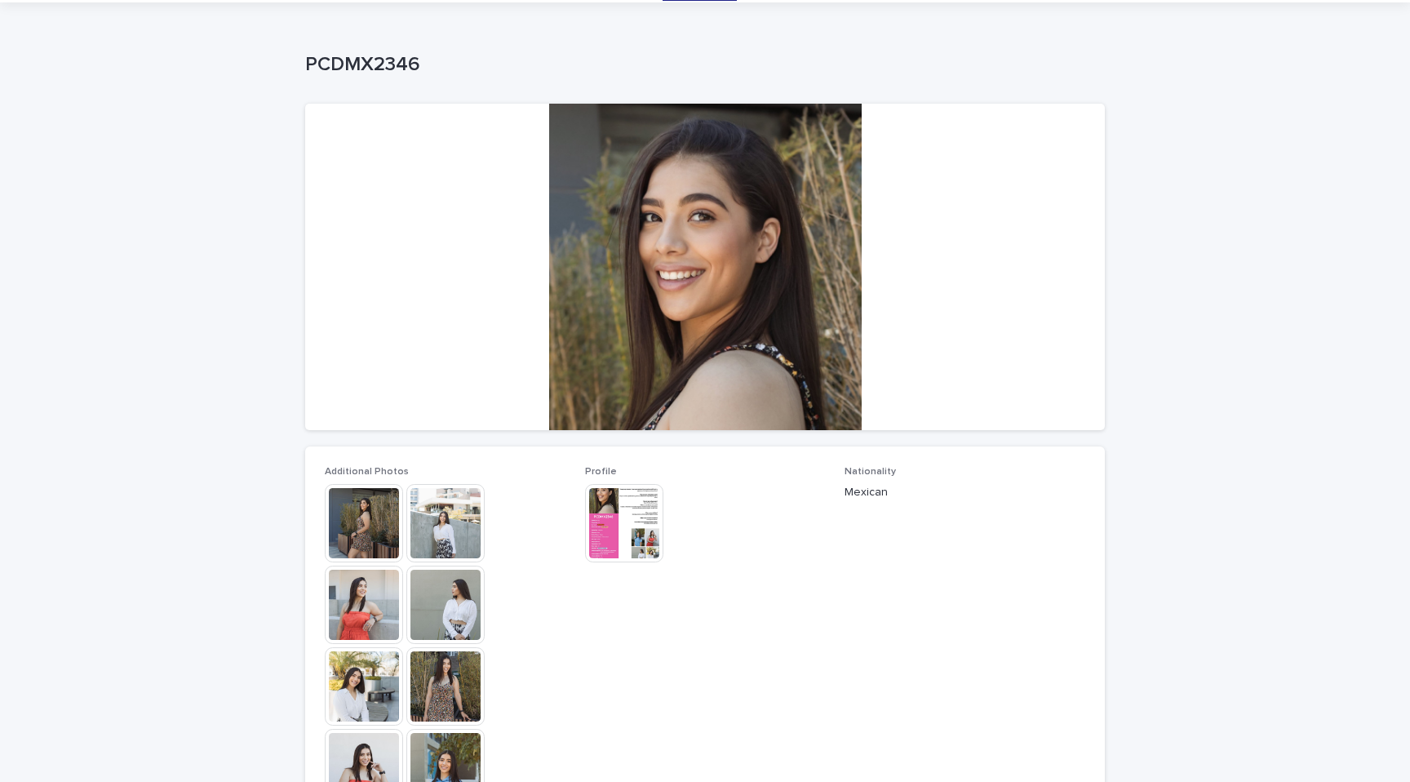
click at [360, 533] on img at bounding box center [364, 523] width 78 height 78
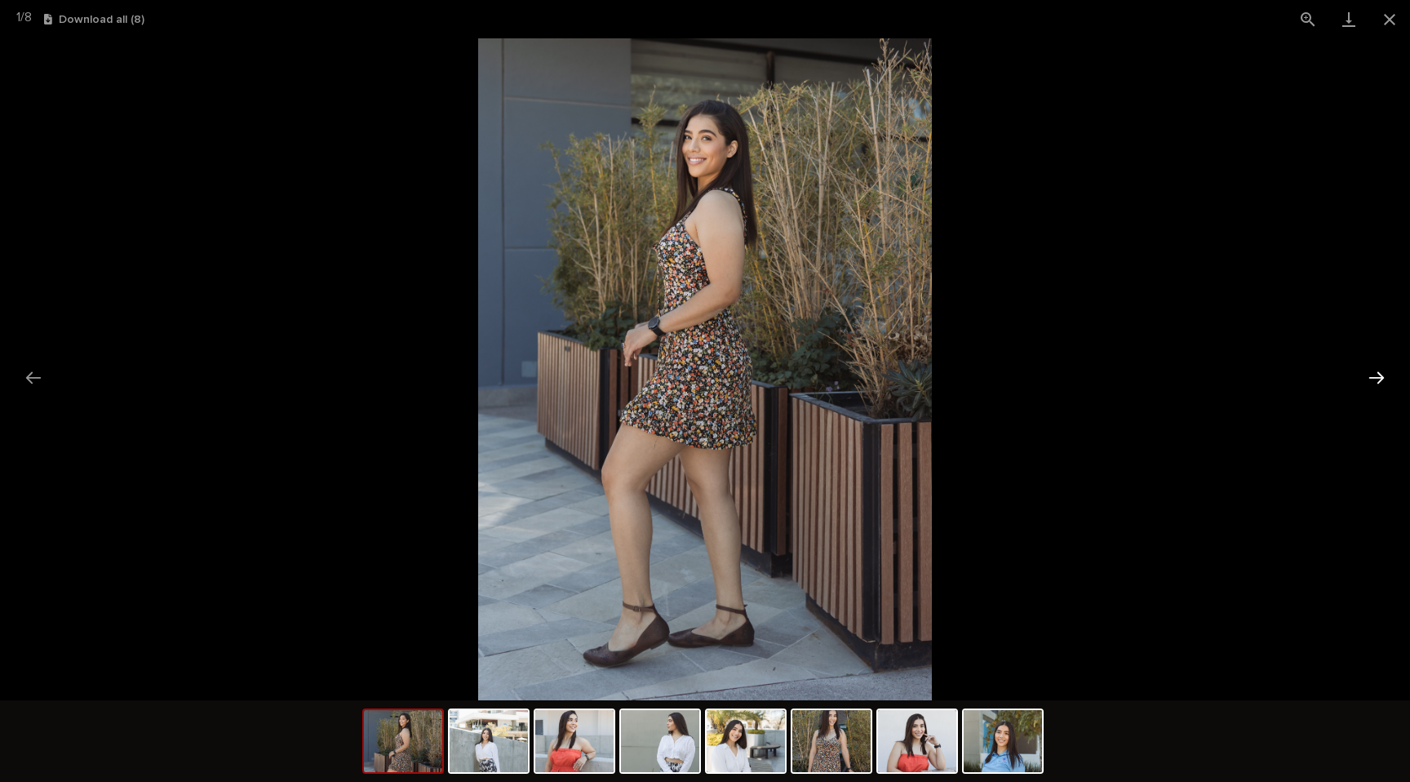
click at [1391, 379] on button "Next slide" at bounding box center [1377, 378] width 34 height 32
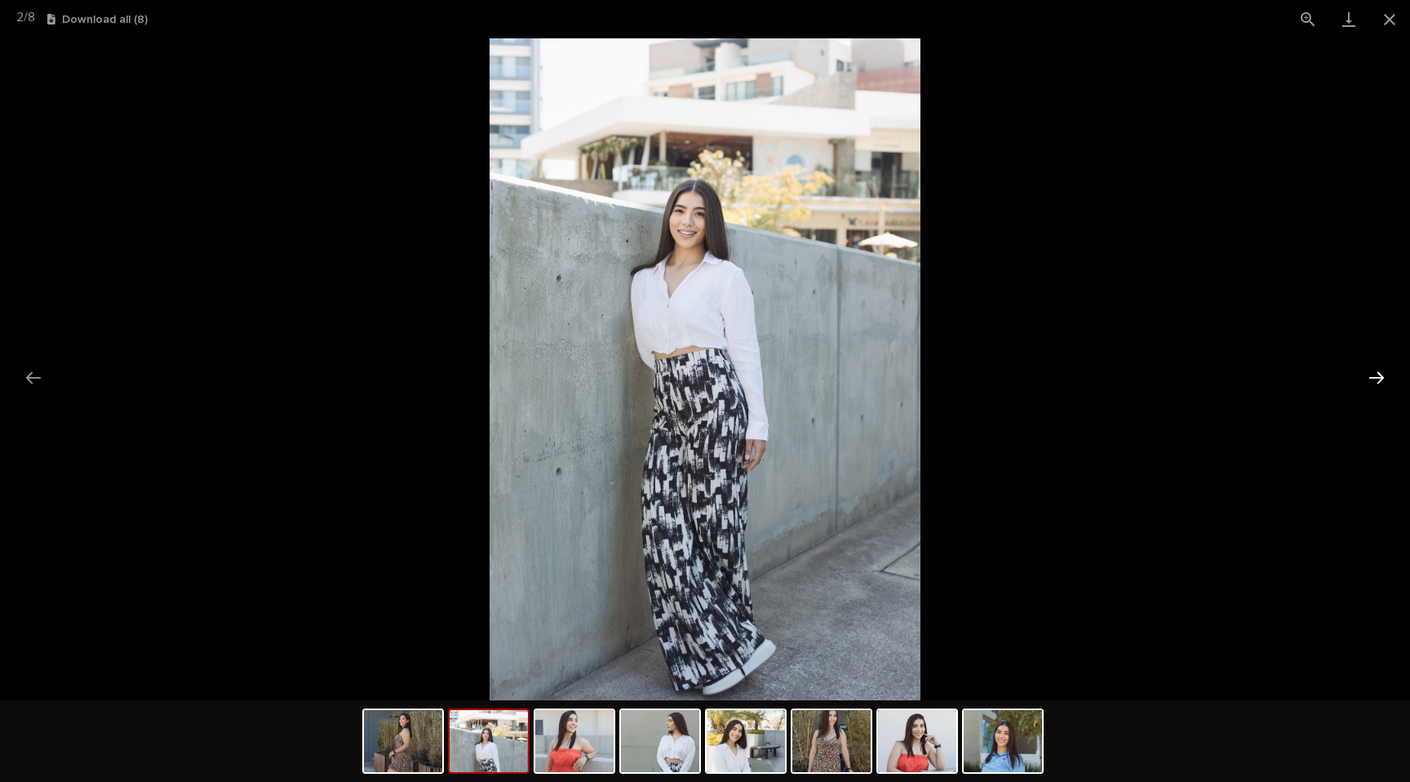
click at [1391, 379] on button "Next slide" at bounding box center [1377, 378] width 34 height 32
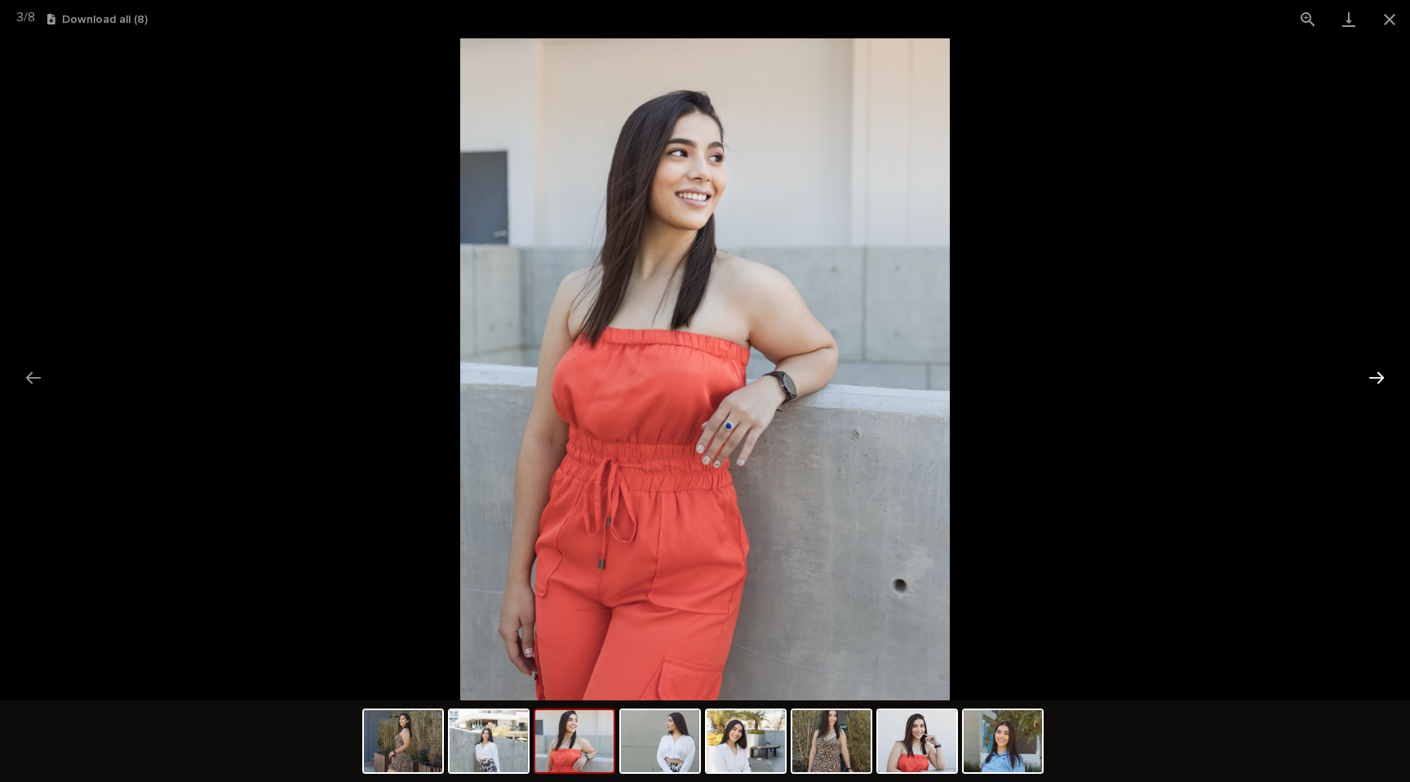
click at [1391, 379] on button "Next slide" at bounding box center [1377, 378] width 34 height 32
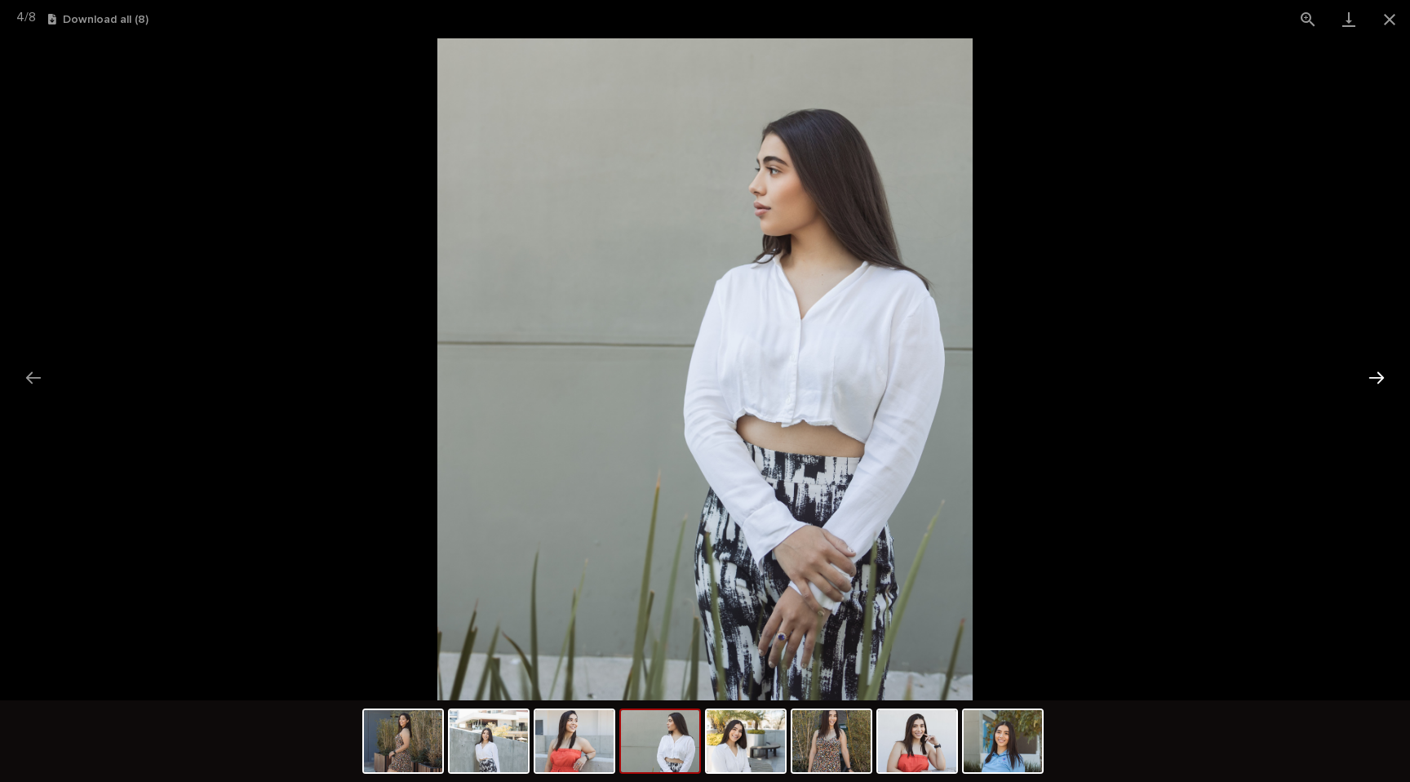
click at [1391, 379] on button "Next slide" at bounding box center [1377, 378] width 34 height 32
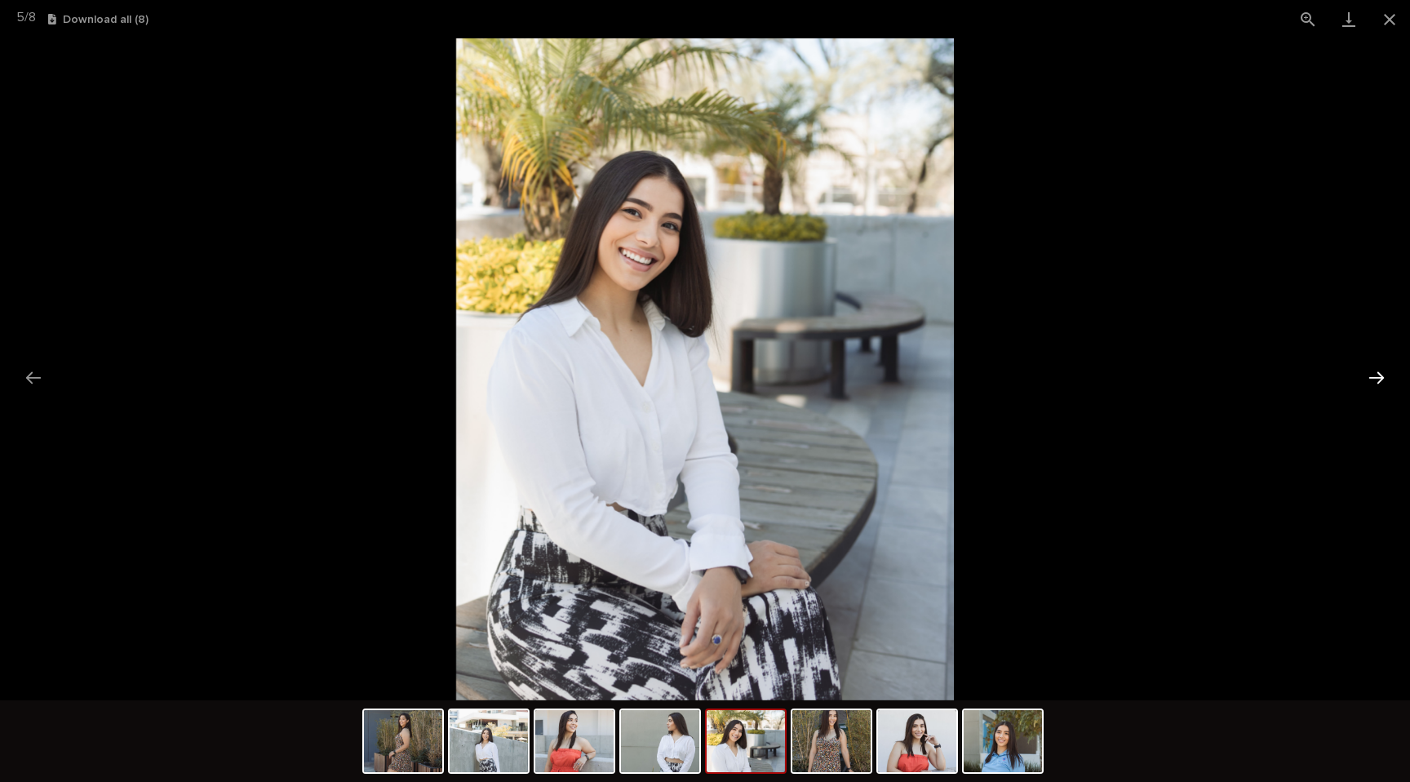
click at [1391, 379] on button "Next slide" at bounding box center [1377, 378] width 34 height 32
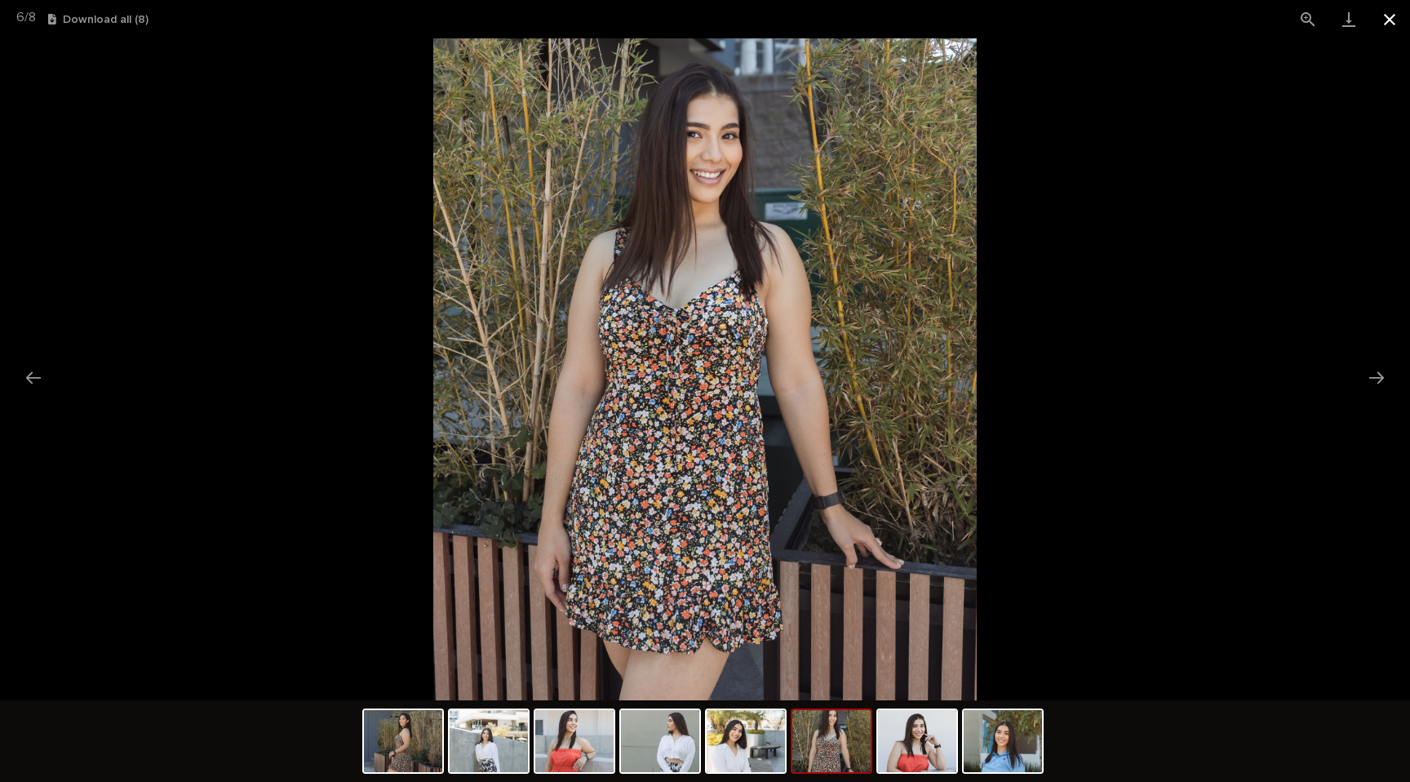
click at [1389, 33] on button "Close gallery" at bounding box center [1389, 19] width 41 height 38
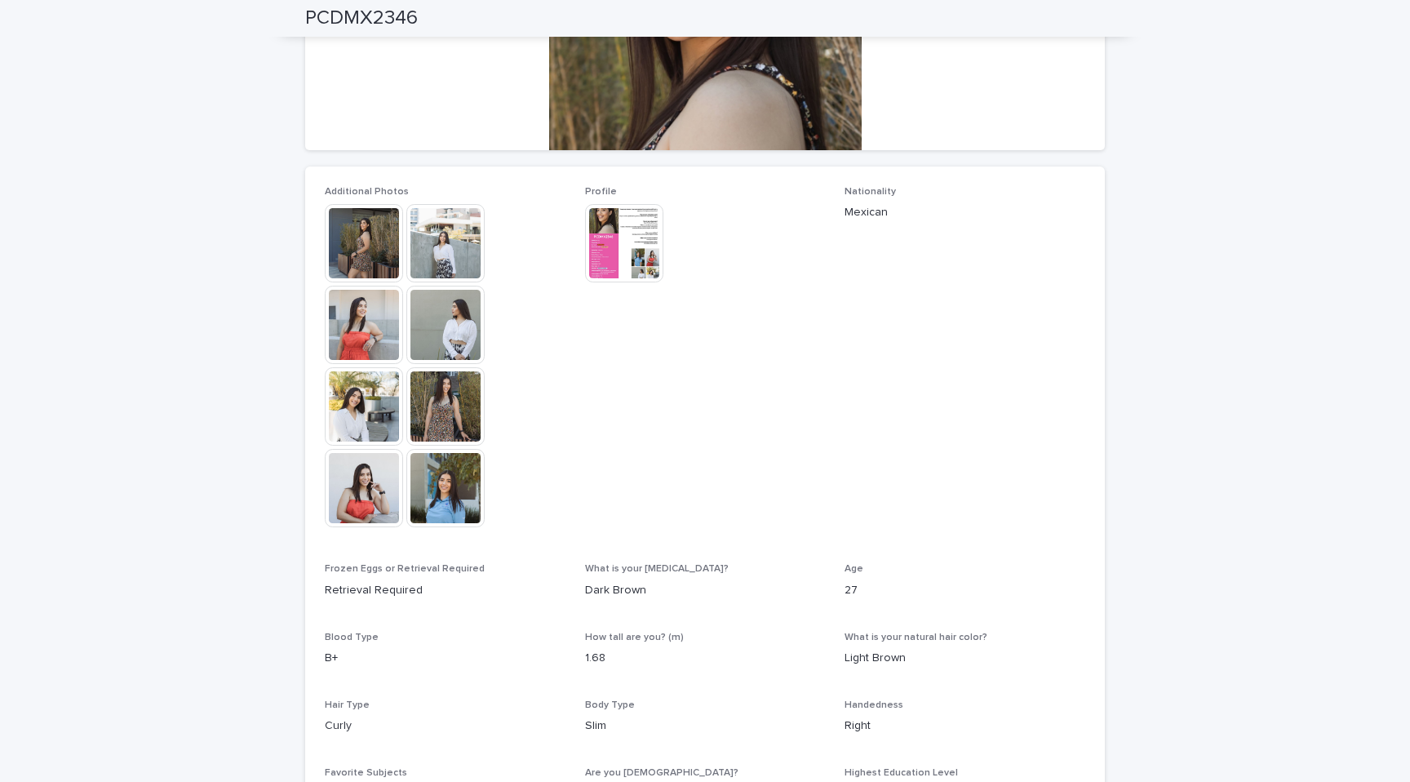
scroll to position [337, 0]
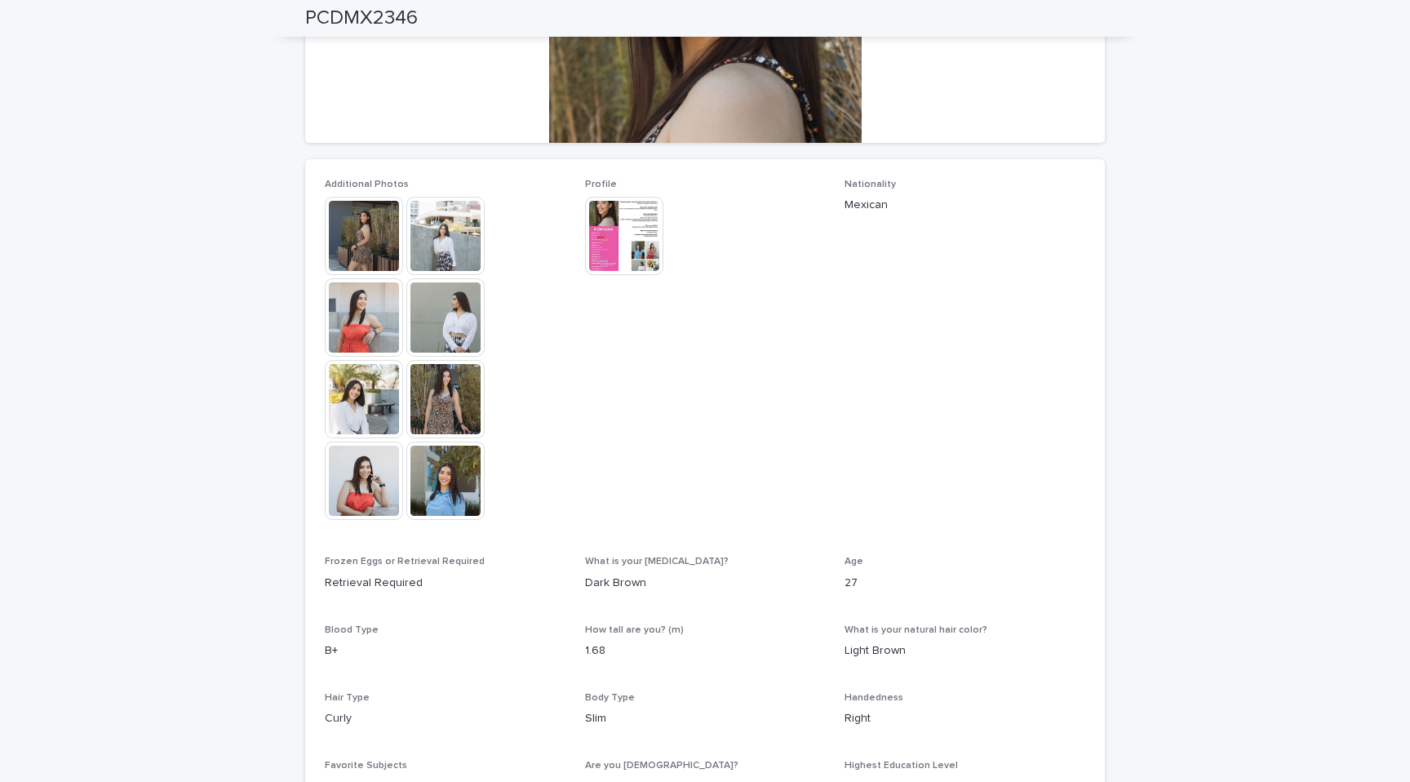
click at [438, 489] on img at bounding box center [445, 481] width 78 height 78
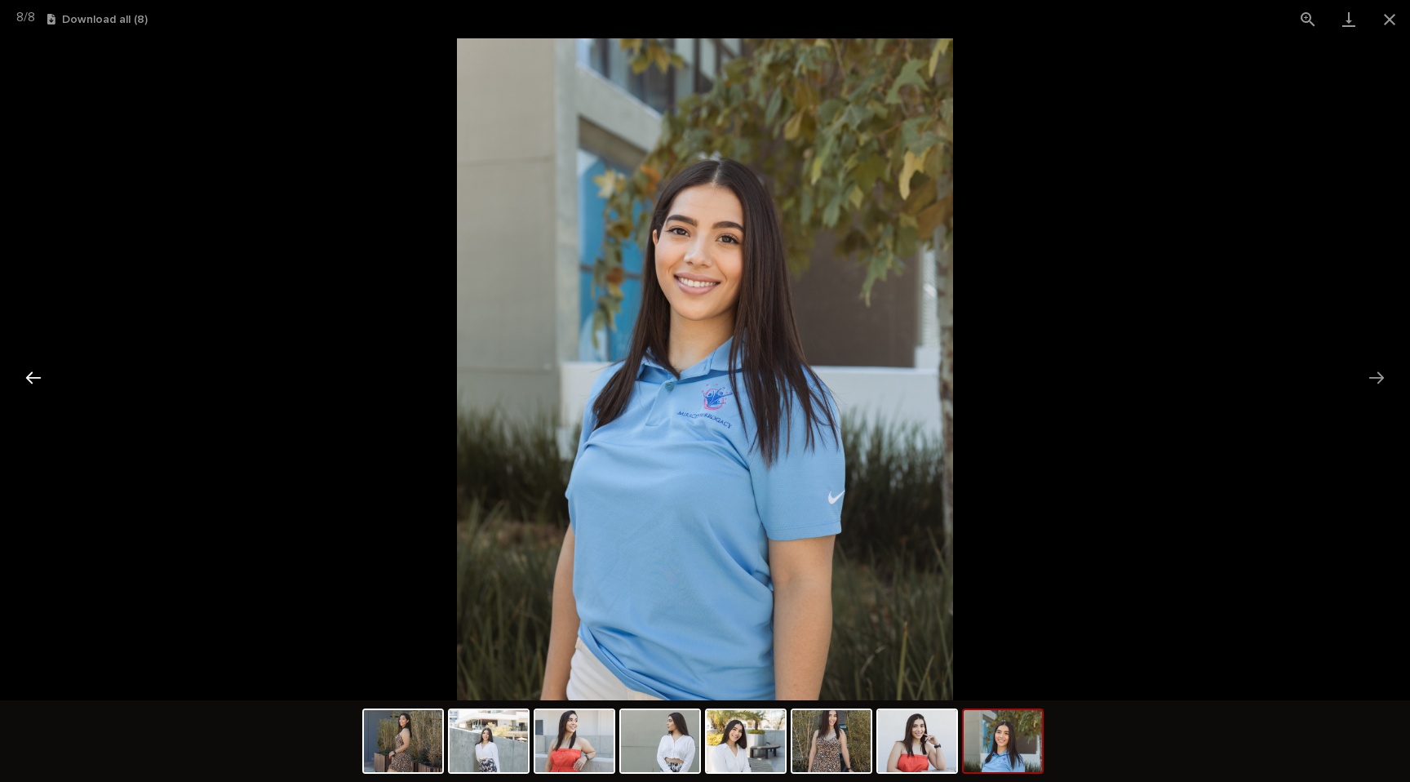
click at [24, 385] on button "Previous slide" at bounding box center [33, 378] width 34 height 32
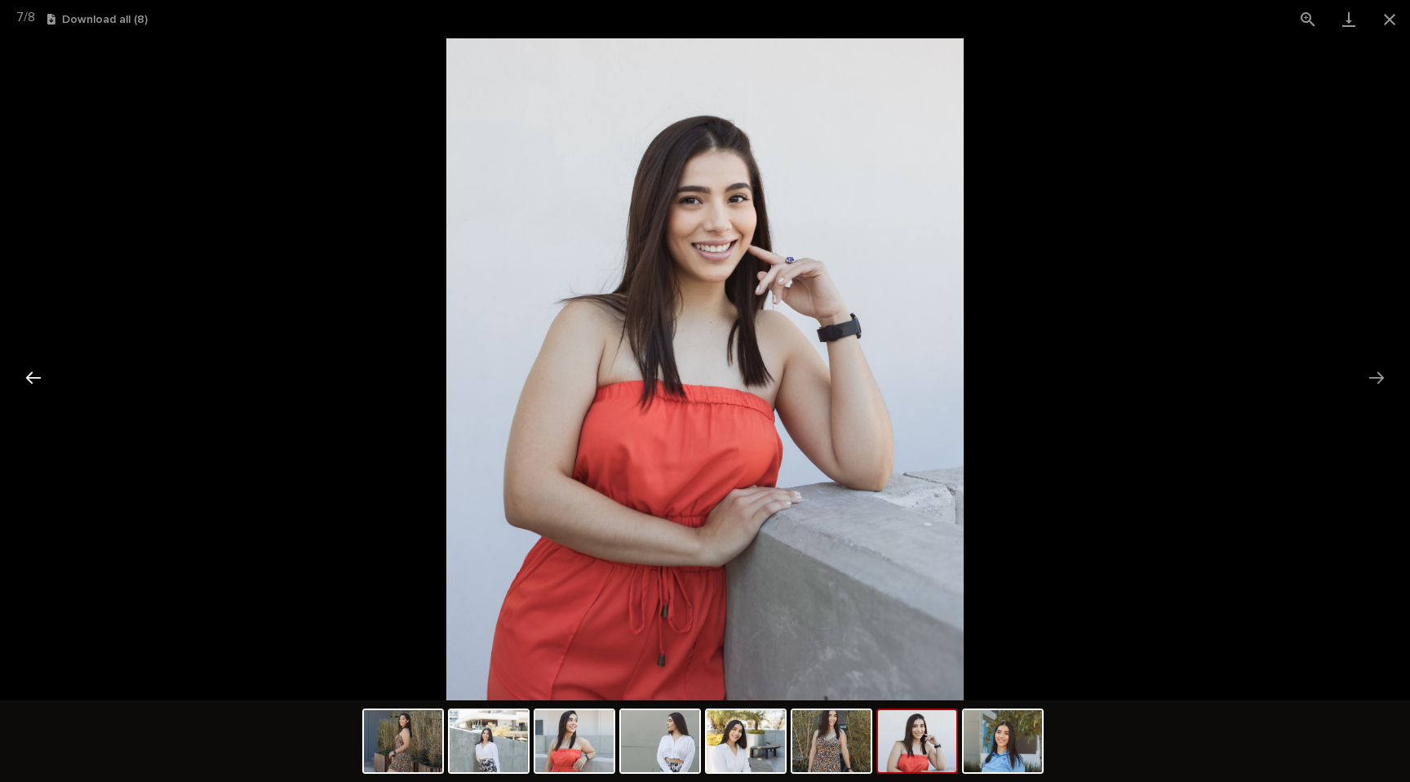
click at [24, 385] on button "Previous slide" at bounding box center [33, 378] width 34 height 32
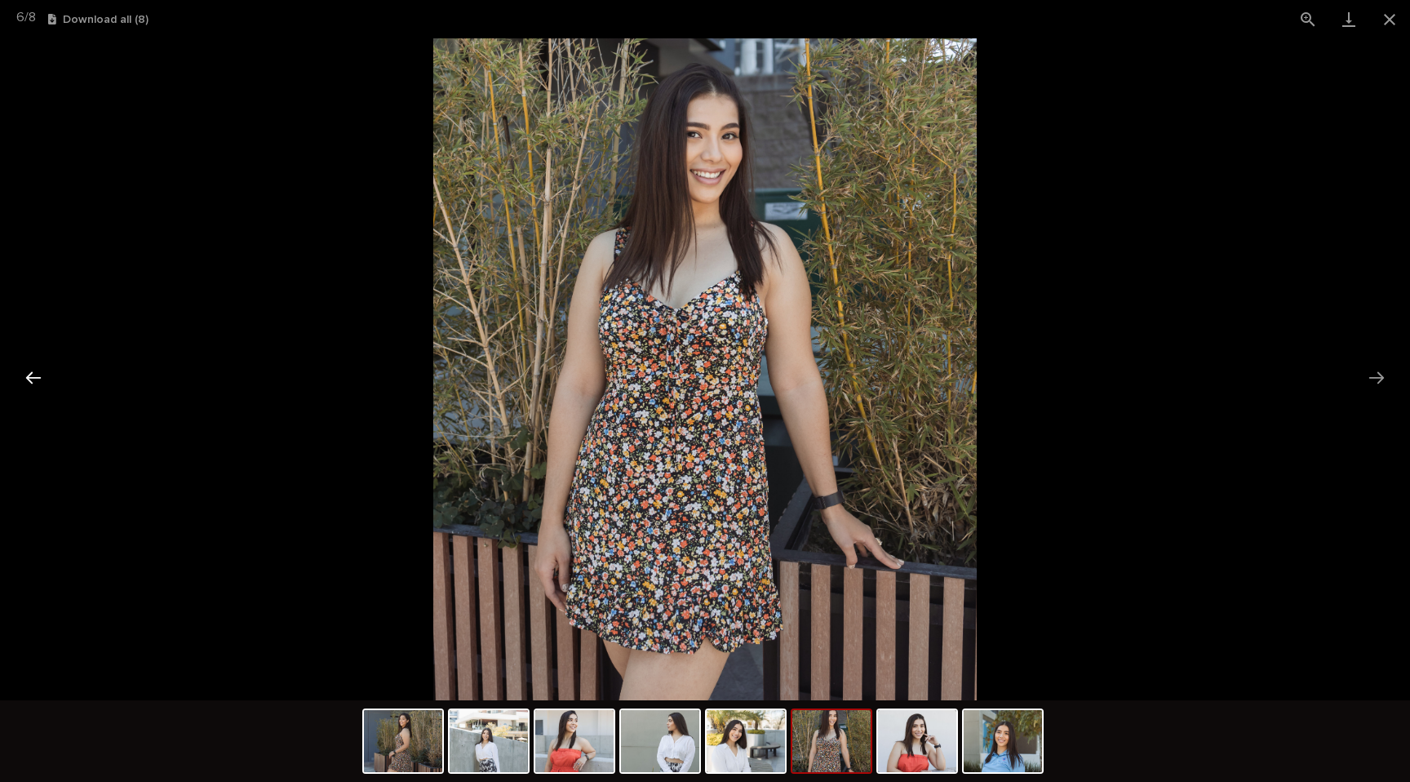
click at [24, 385] on button "Previous slide" at bounding box center [33, 378] width 34 height 32
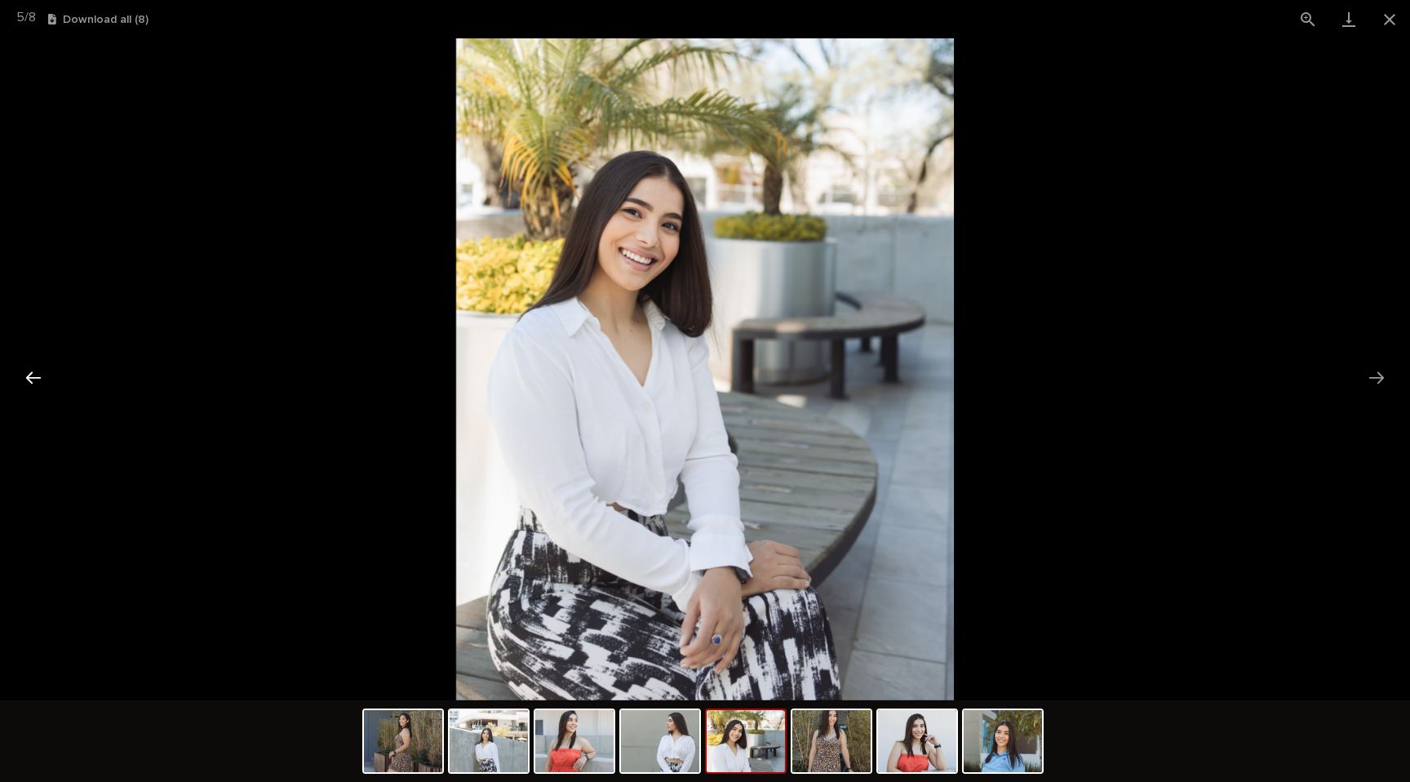
click at [24, 385] on button "Previous slide" at bounding box center [33, 378] width 34 height 32
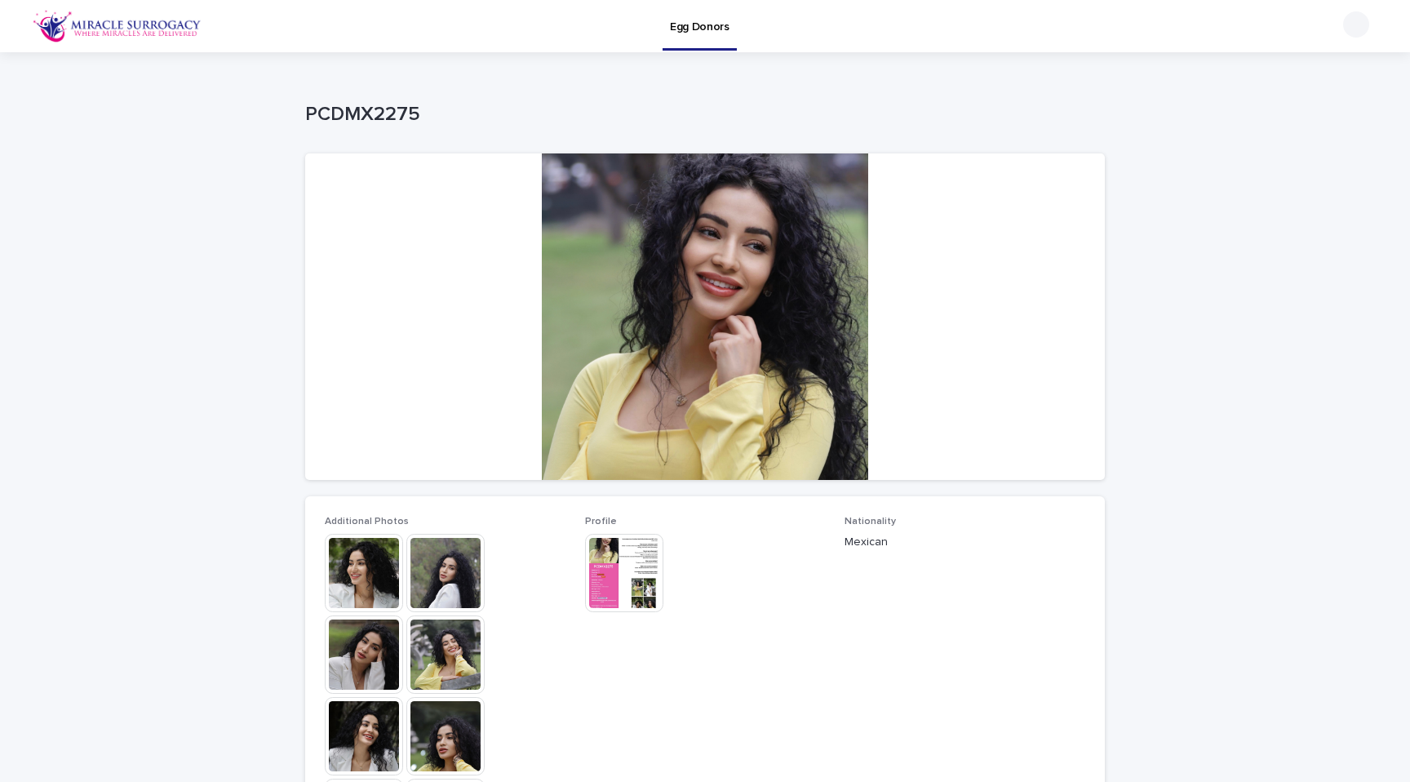
click at [341, 582] on img at bounding box center [364, 573] width 78 height 78
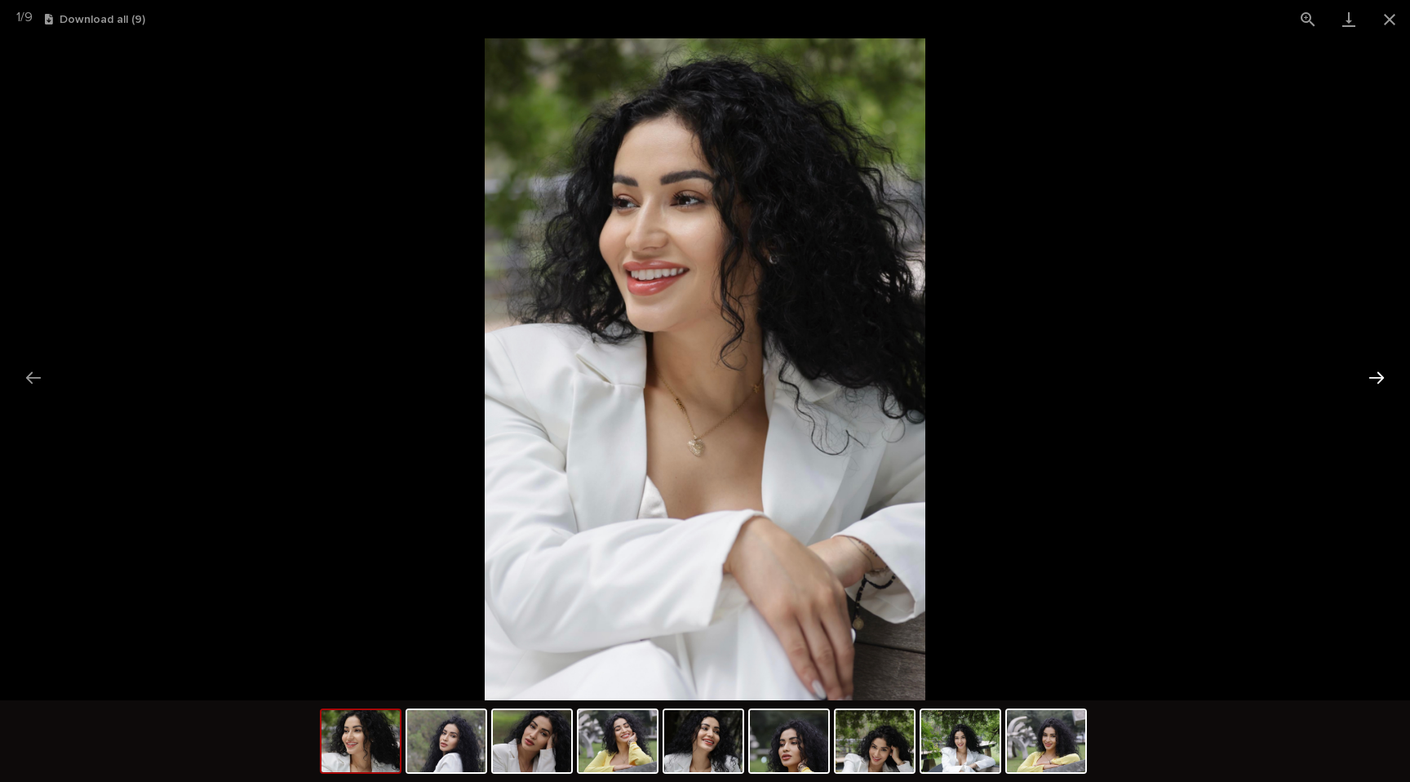
click at [1368, 377] on button "Next slide" at bounding box center [1377, 378] width 34 height 32
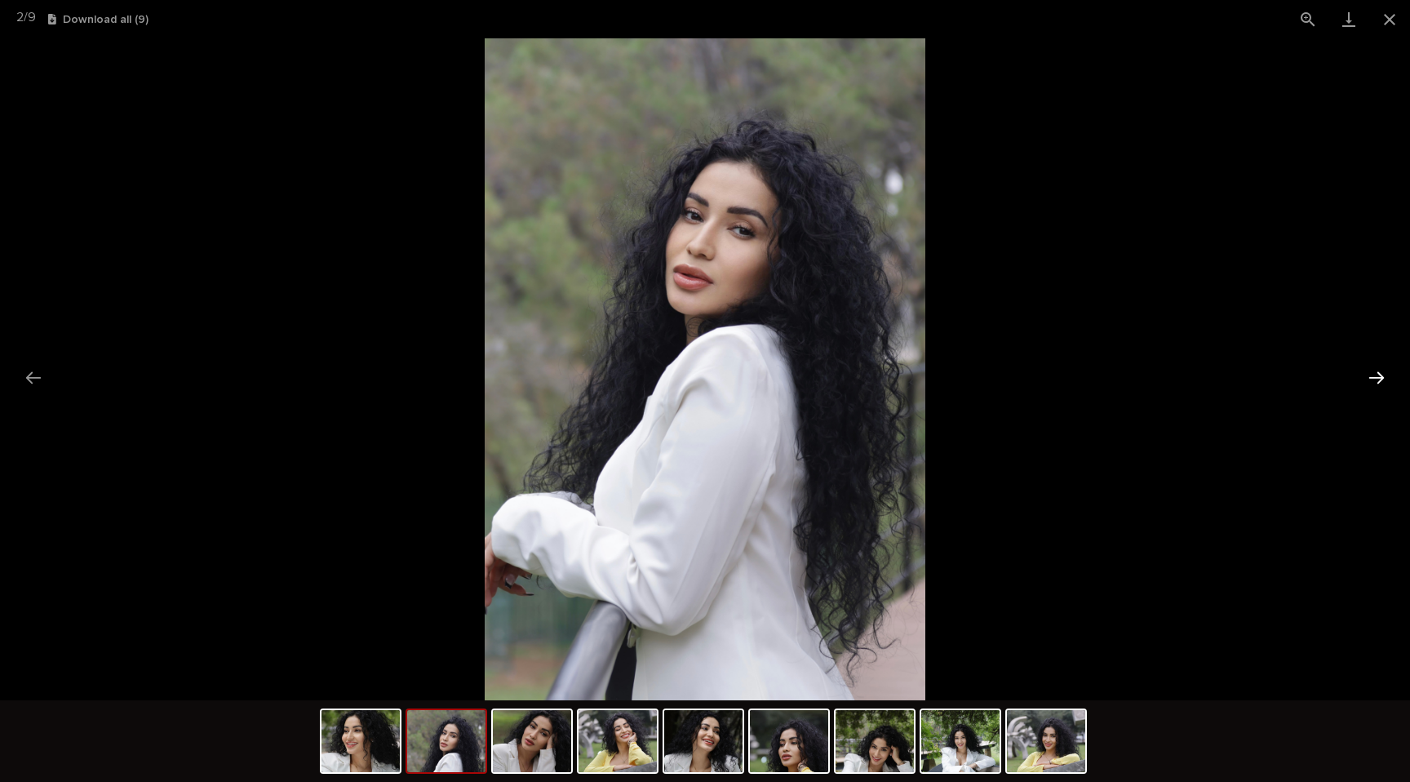
click at [1368, 377] on button "Next slide" at bounding box center [1377, 378] width 34 height 32
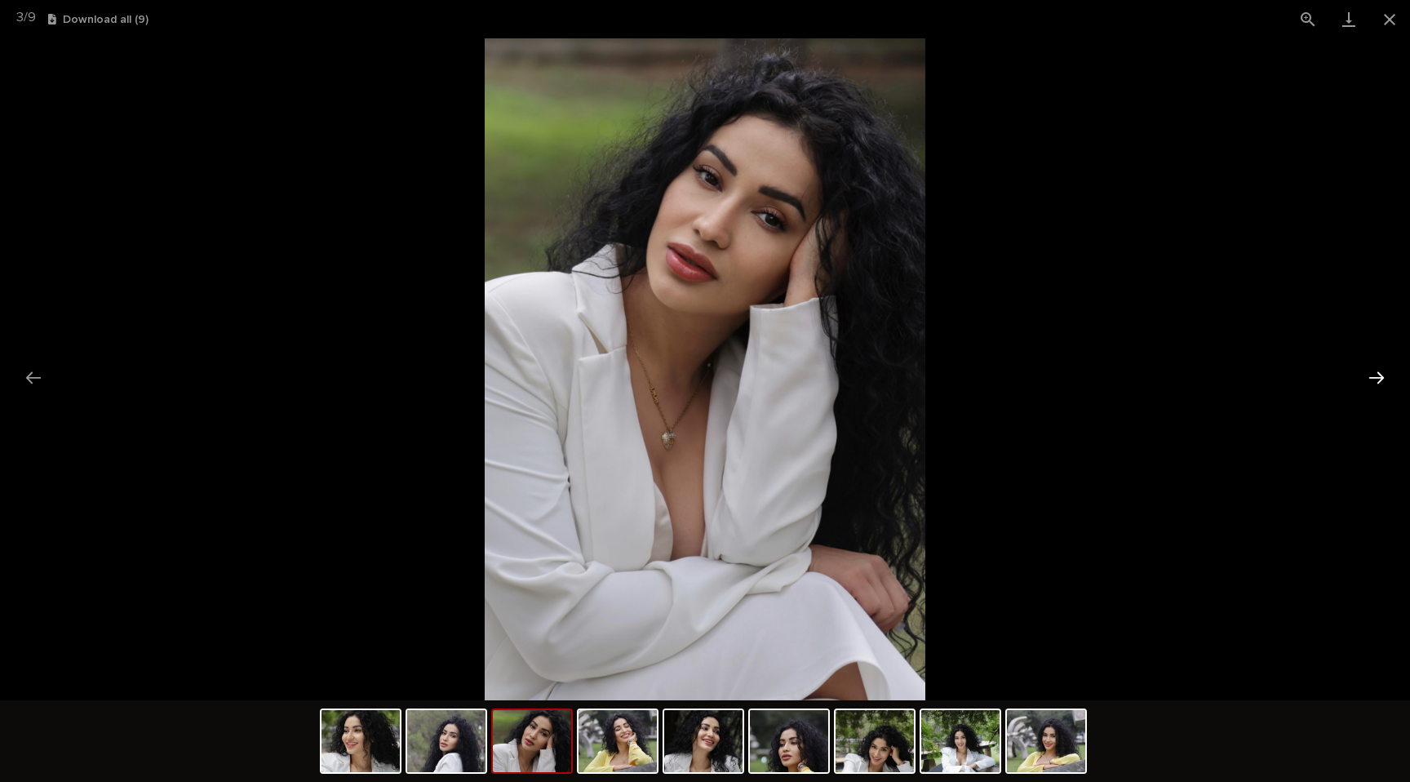
click at [1368, 377] on button "Next slide" at bounding box center [1377, 378] width 34 height 32
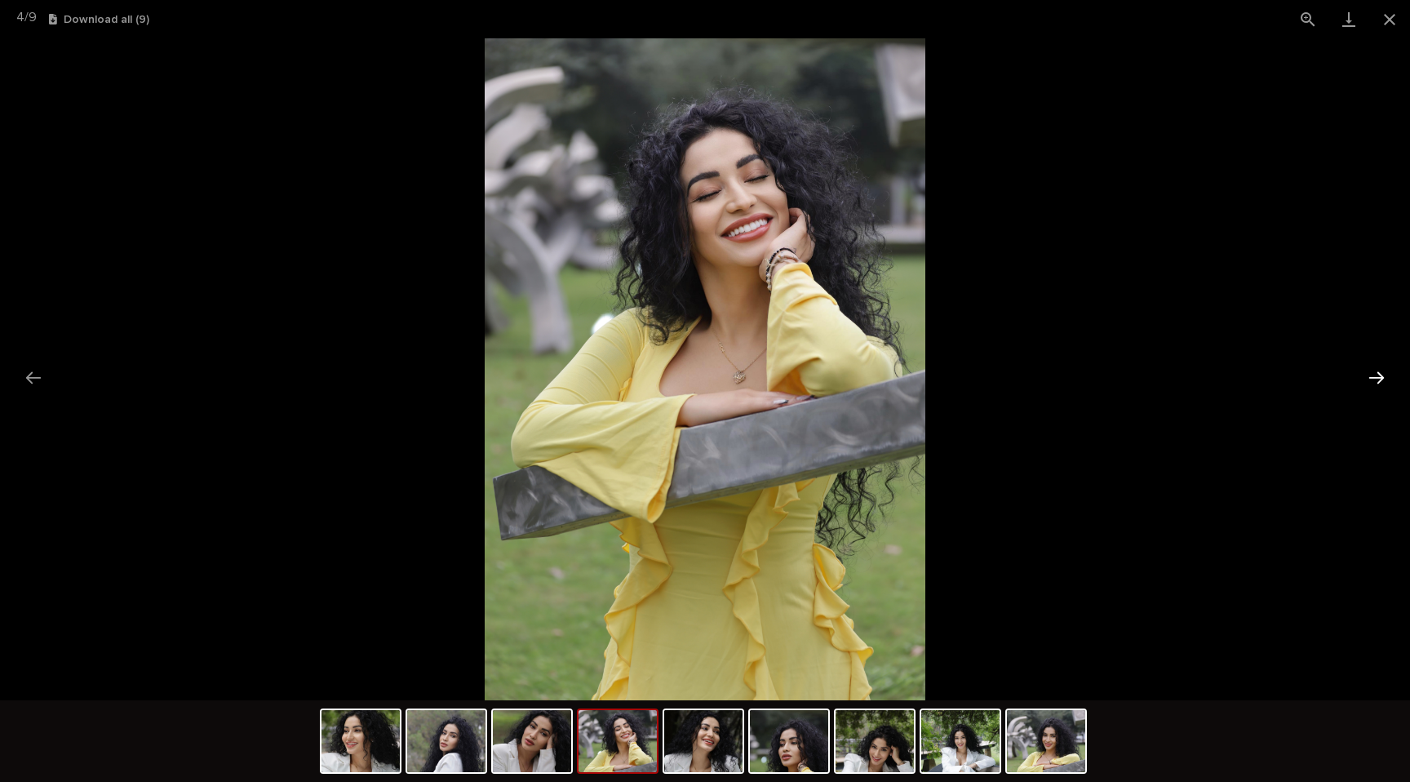
click at [1368, 377] on button "Next slide" at bounding box center [1377, 378] width 34 height 32
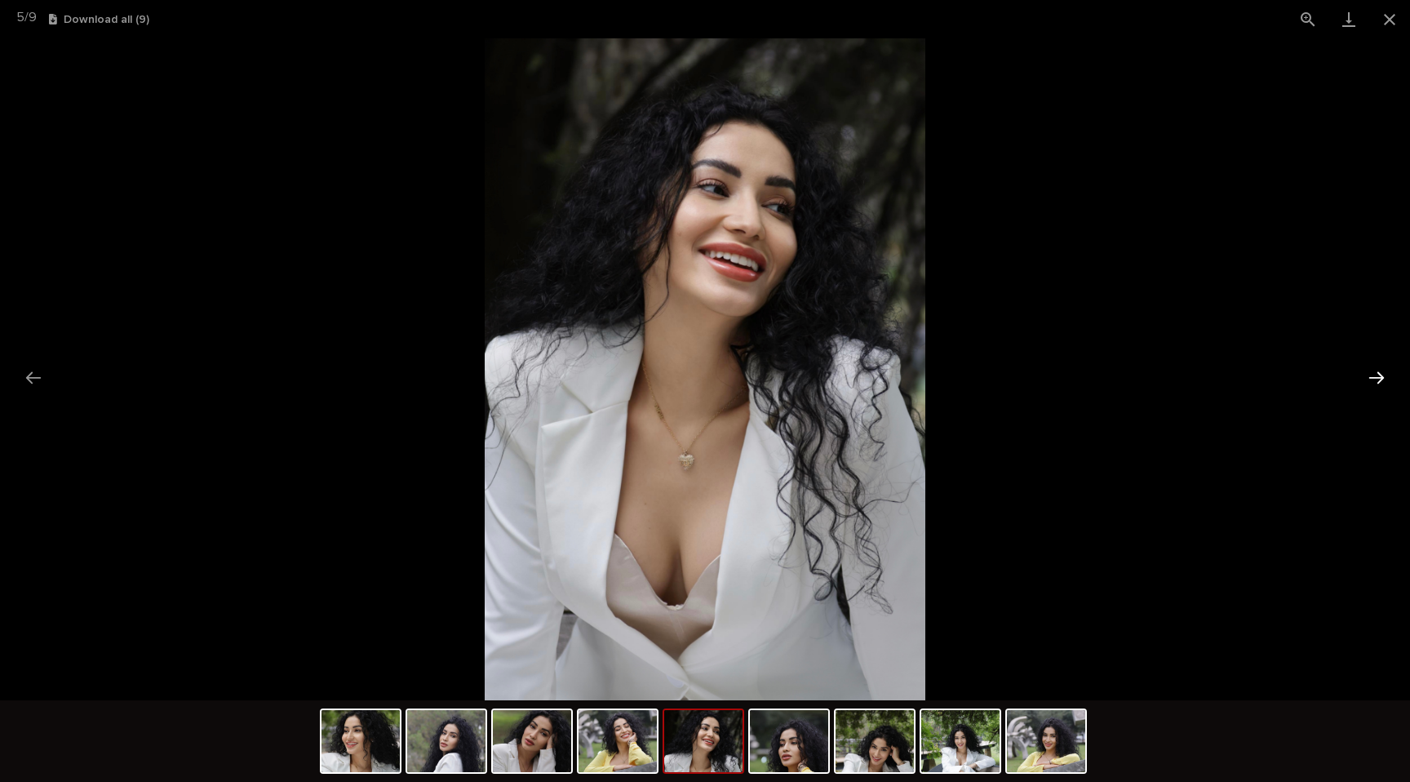
click at [1368, 377] on button "Next slide" at bounding box center [1377, 378] width 34 height 32
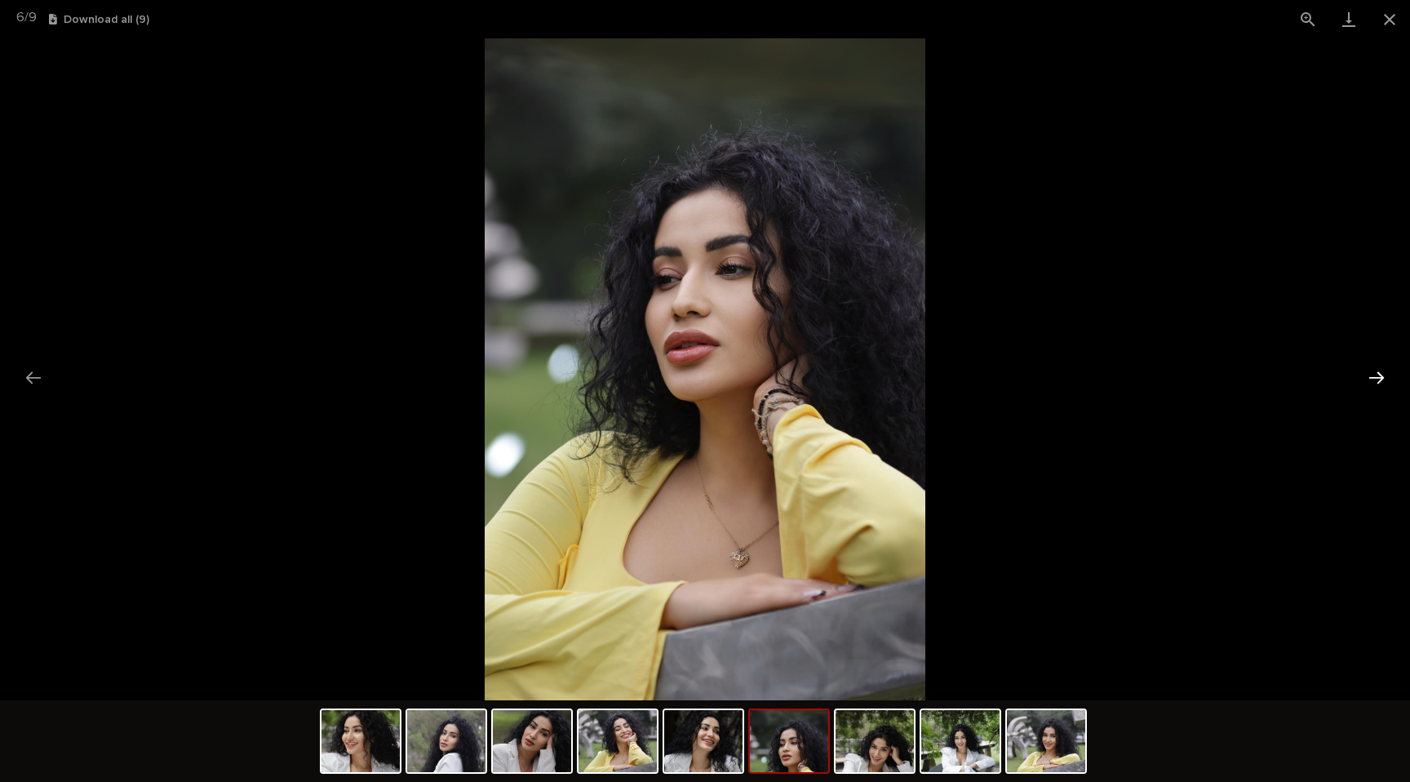
click at [1368, 377] on button "Next slide" at bounding box center [1377, 378] width 34 height 32
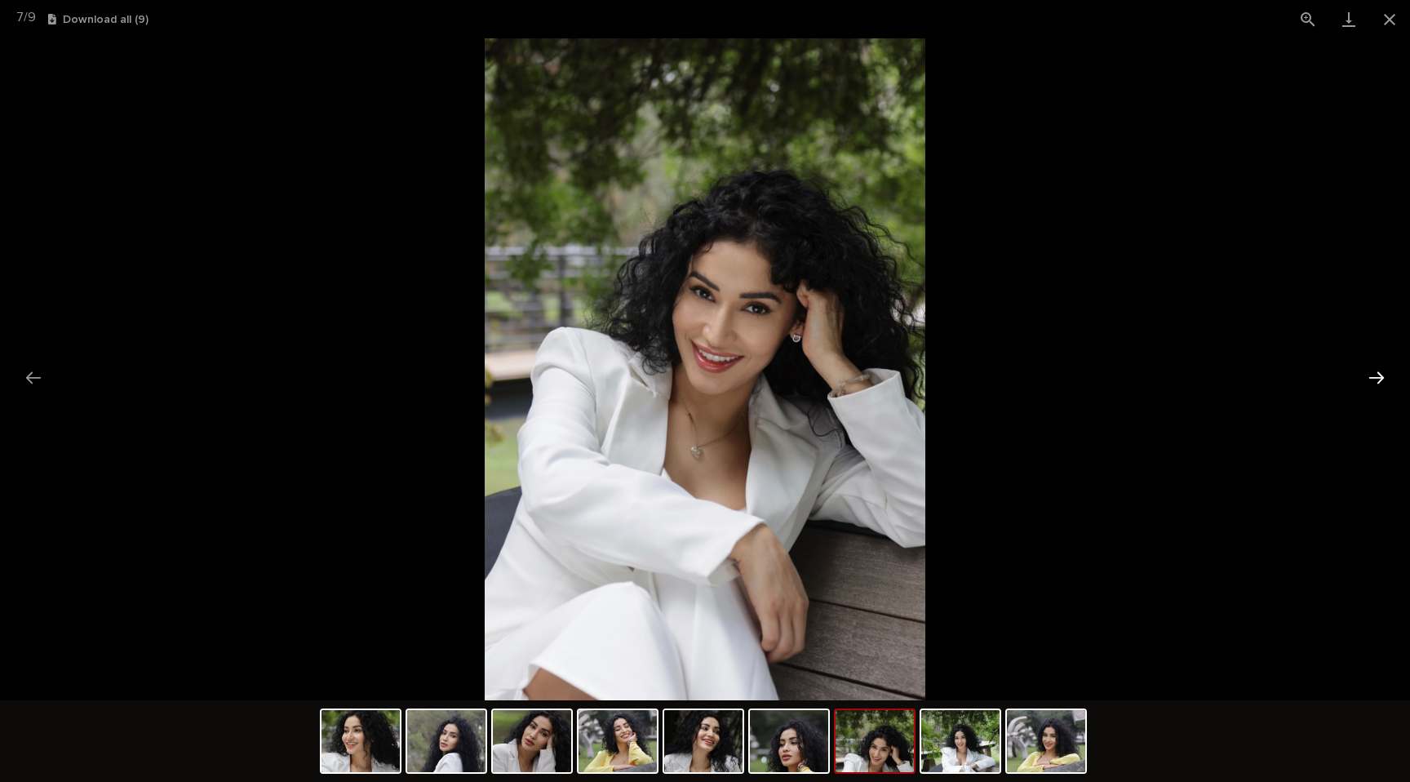
click at [1368, 377] on button "Next slide" at bounding box center [1377, 378] width 34 height 32
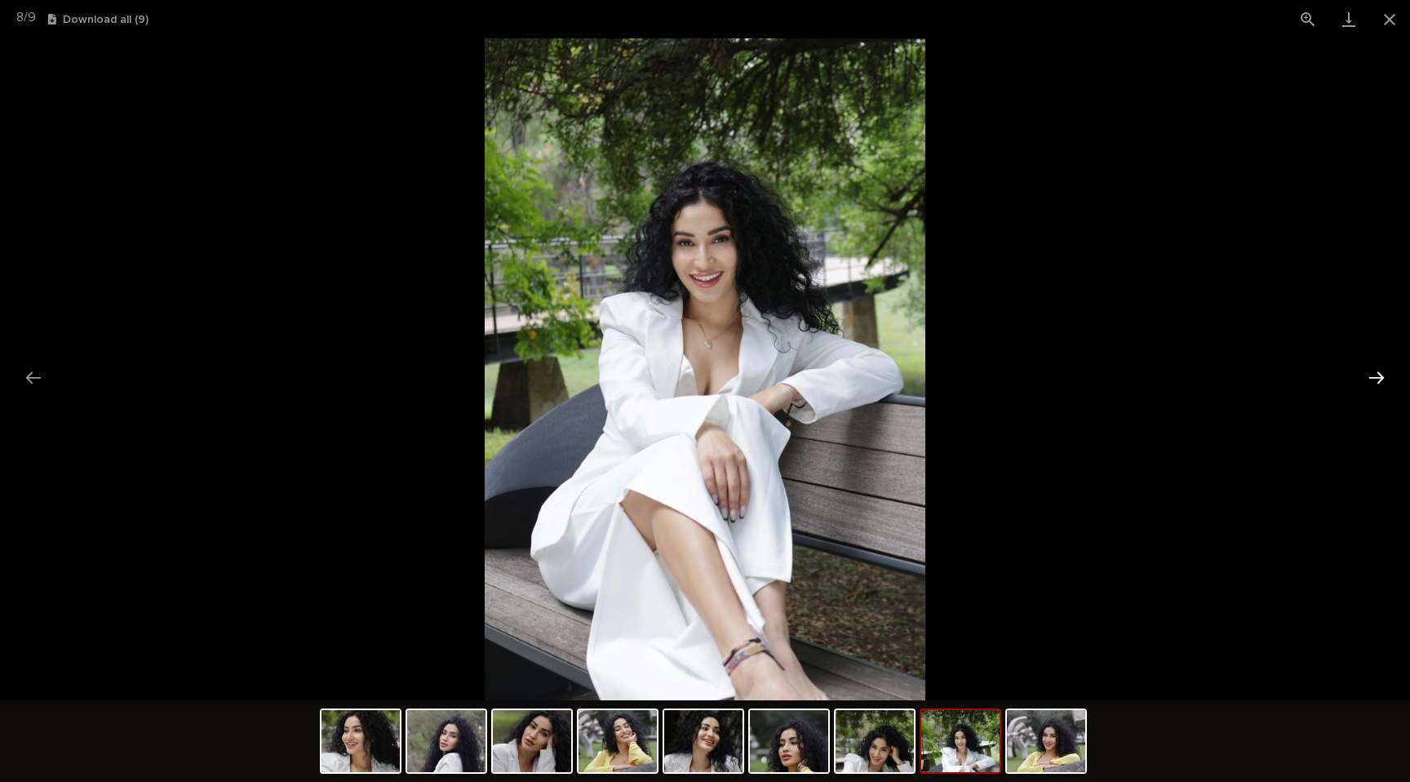
click at [1368, 377] on button "Next slide" at bounding box center [1377, 378] width 34 height 32
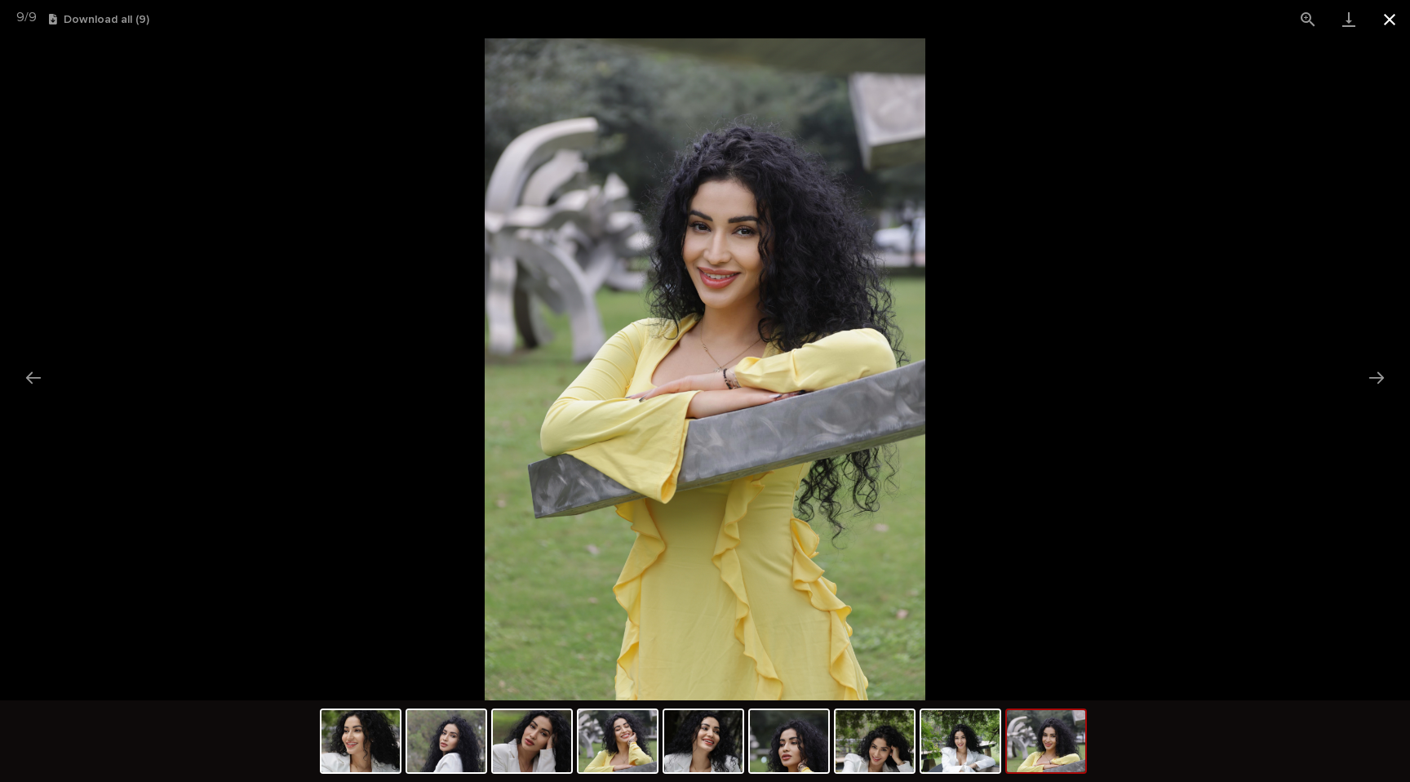
click at [1388, 28] on button "Close gallery" at bounding box center [1389, 19] width 41 height 38
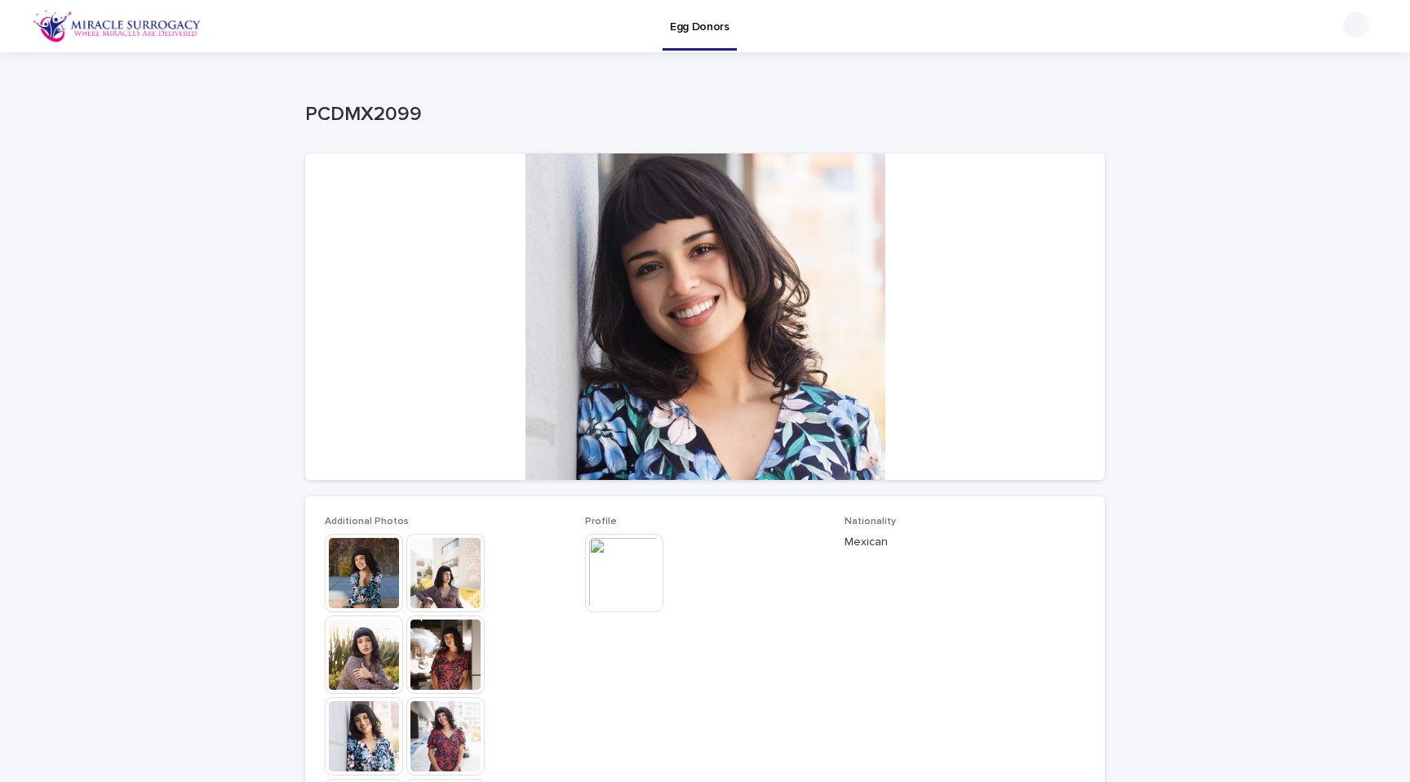
click at [360, 586] on img at bounding box center [364, 573] width 78 height 78
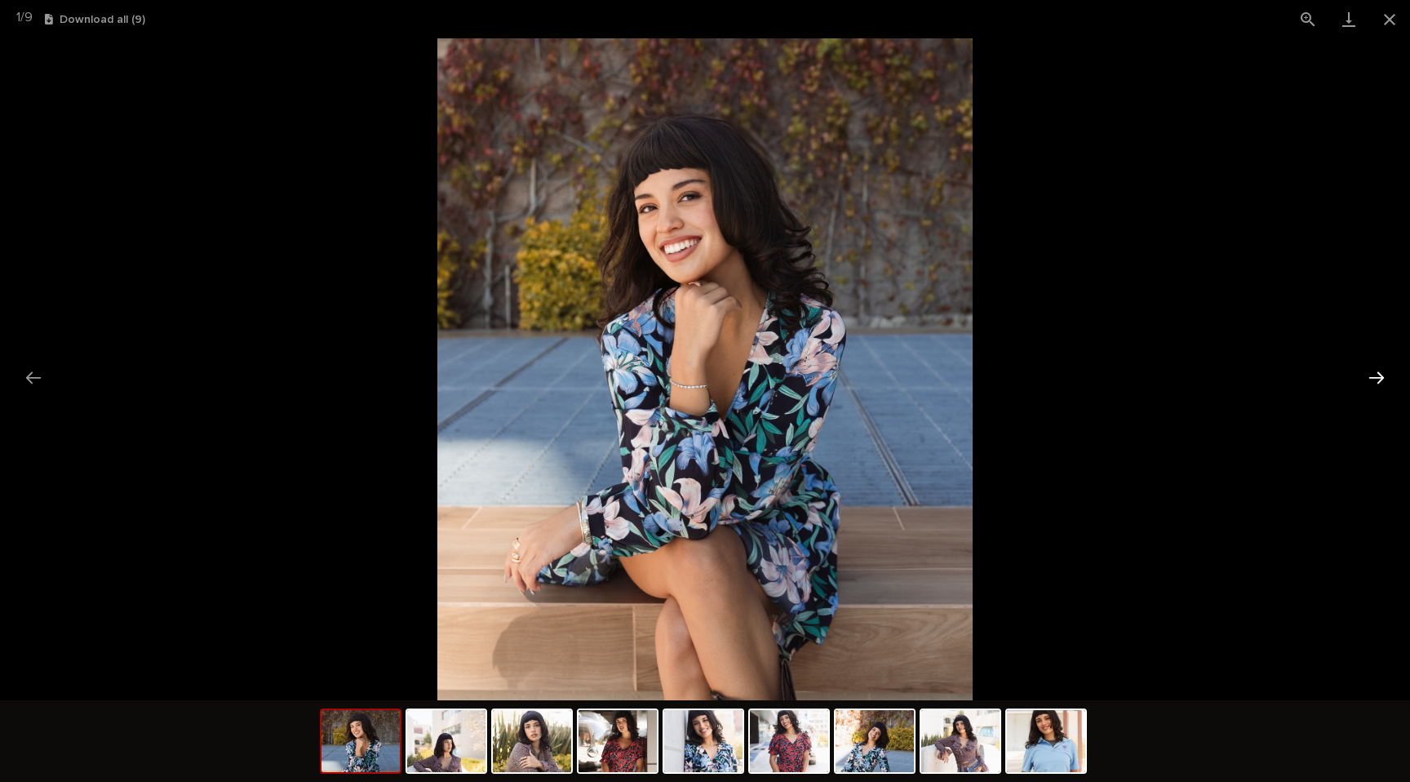
click at [1380, 384] on button "Next slide" at bounding box center [1377, 378] width 34 height 32
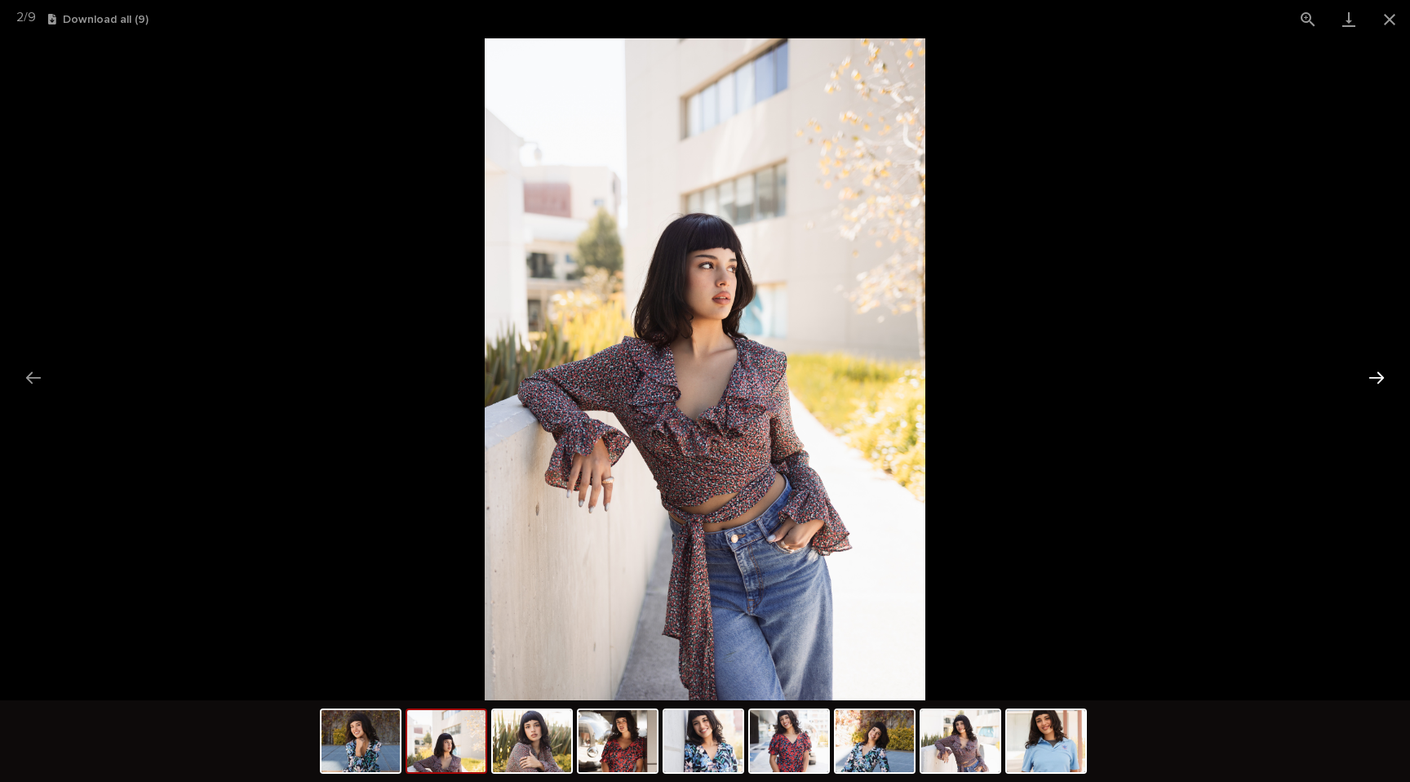
click at [1380, 384] on button "Next slide" at bounding box center [1377, 378] width 34 height 32
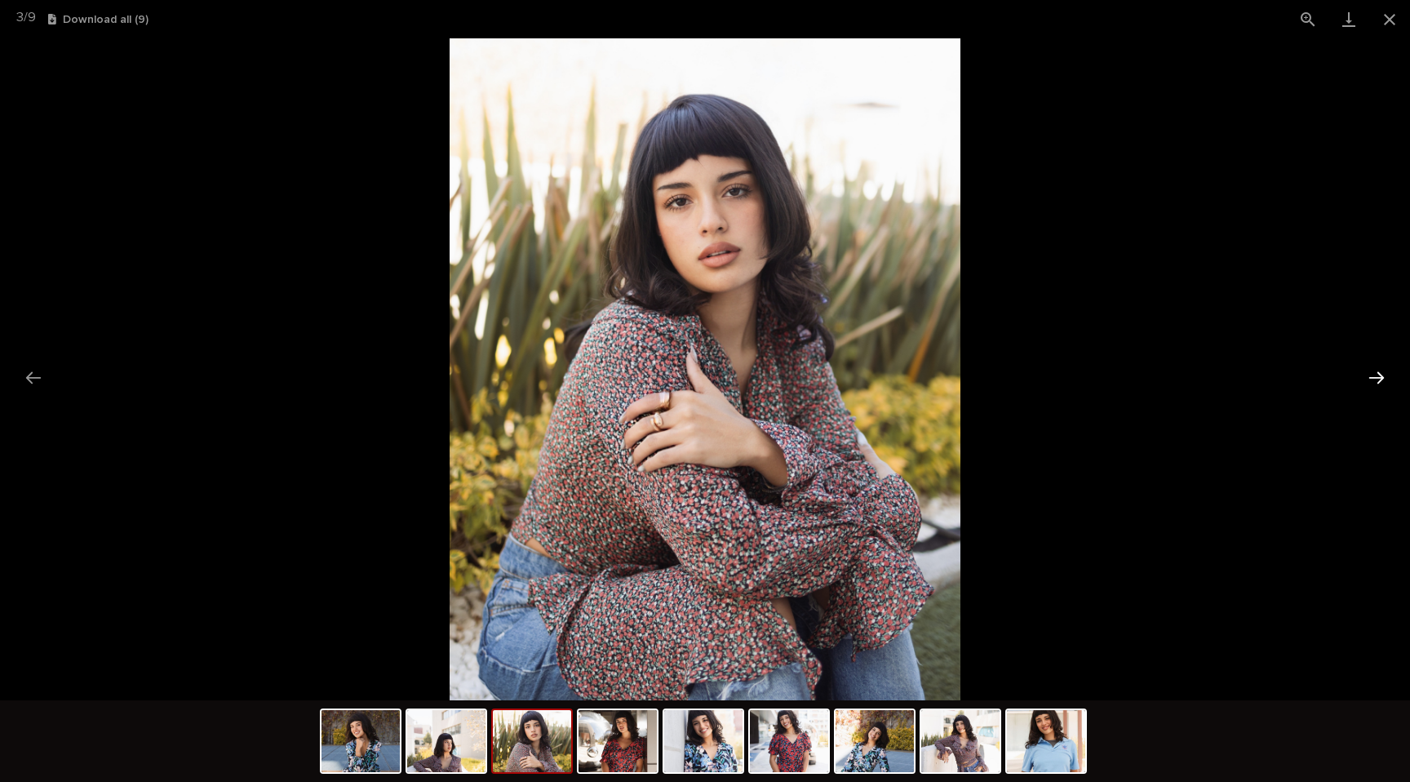
click at [1380, 384] on button "Next slide" at bounding box center [1377, 378] width 34 height 32
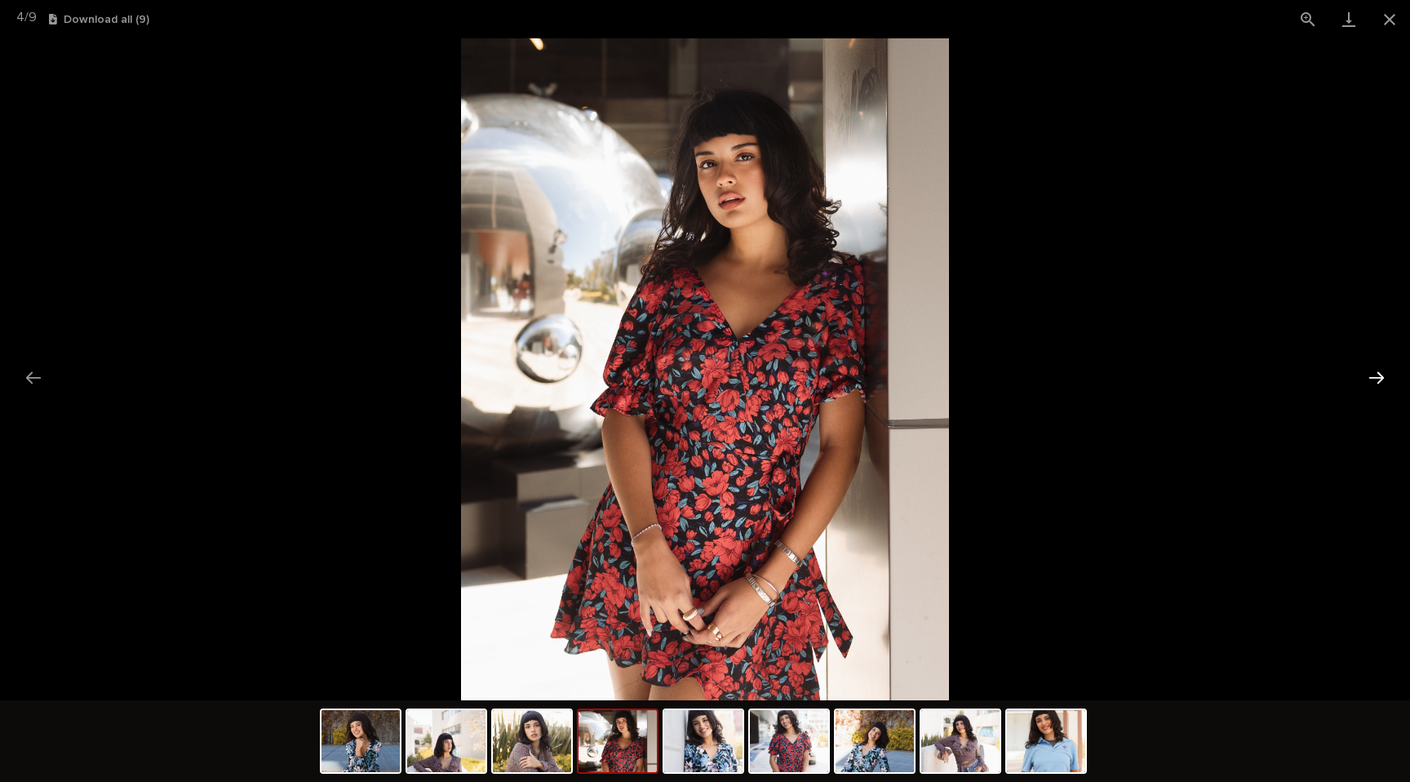
click at [1380, 384] on button "Next slide" at bounding box center [1377, 378] width 34 height 32
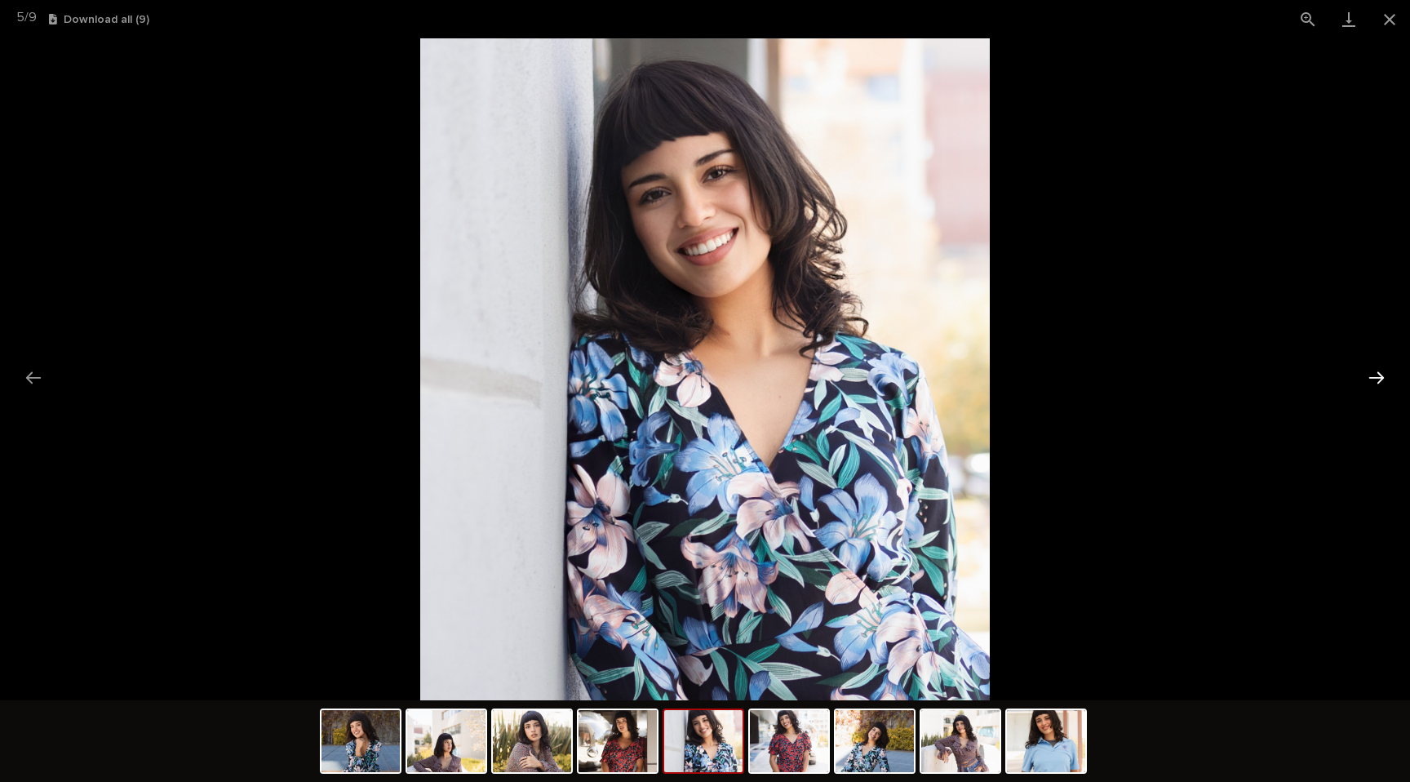
click at [1380, 384] on button "Next slide" at bounding box center [1377, 378] width 34 height 32
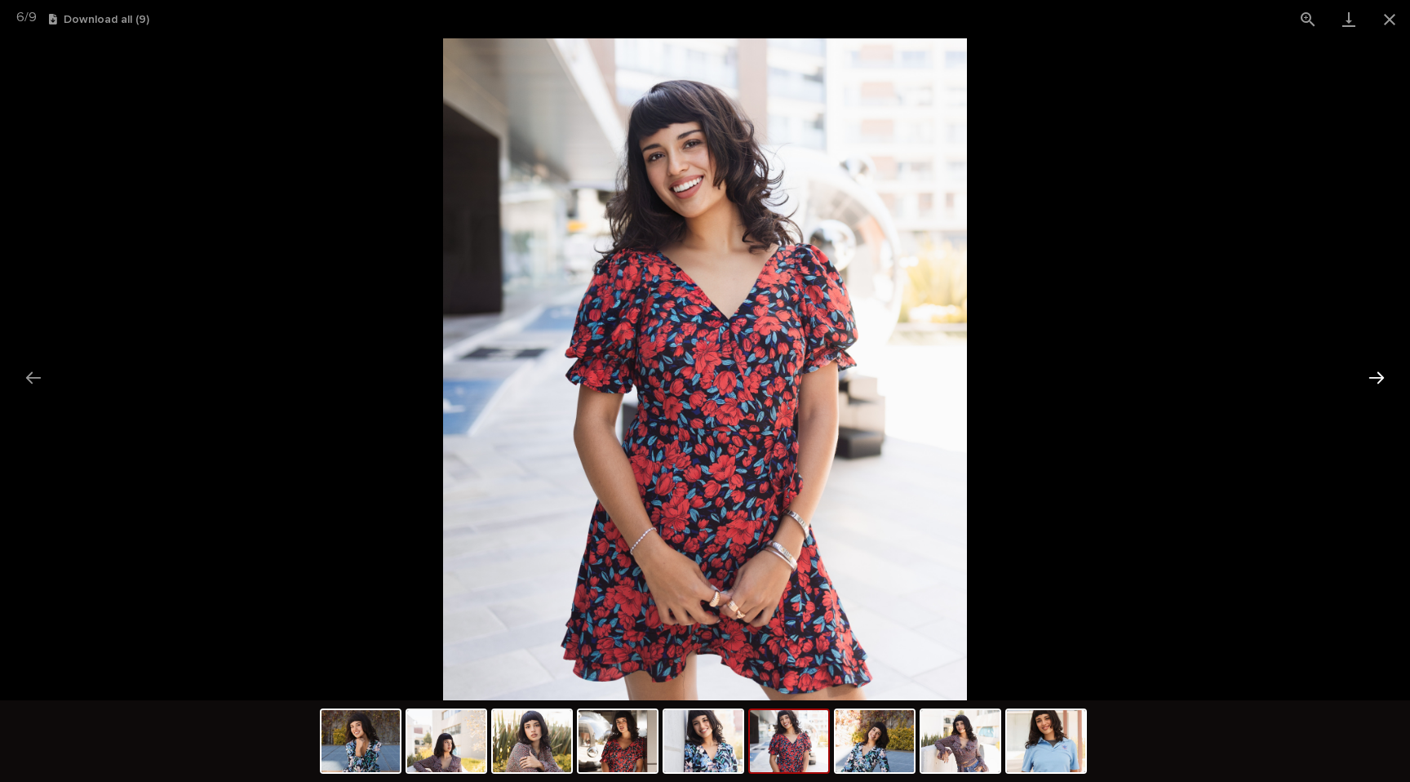
click at [1380, 384] on button "Next slide" at bounding box center [1377, 378] width 34 height 32
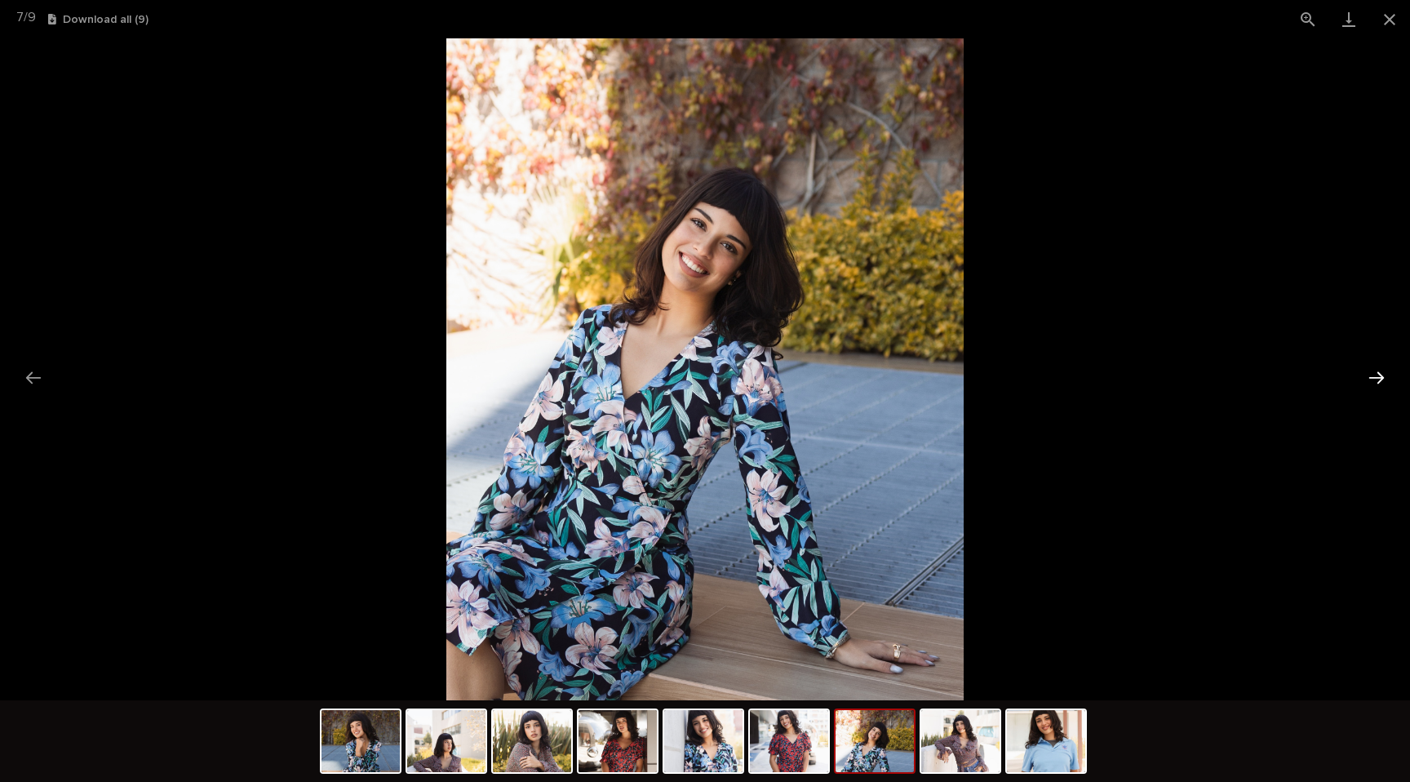
click at [1380, 384] on button "Next slide" at bounding box center [1377, 378] width 34 height 32
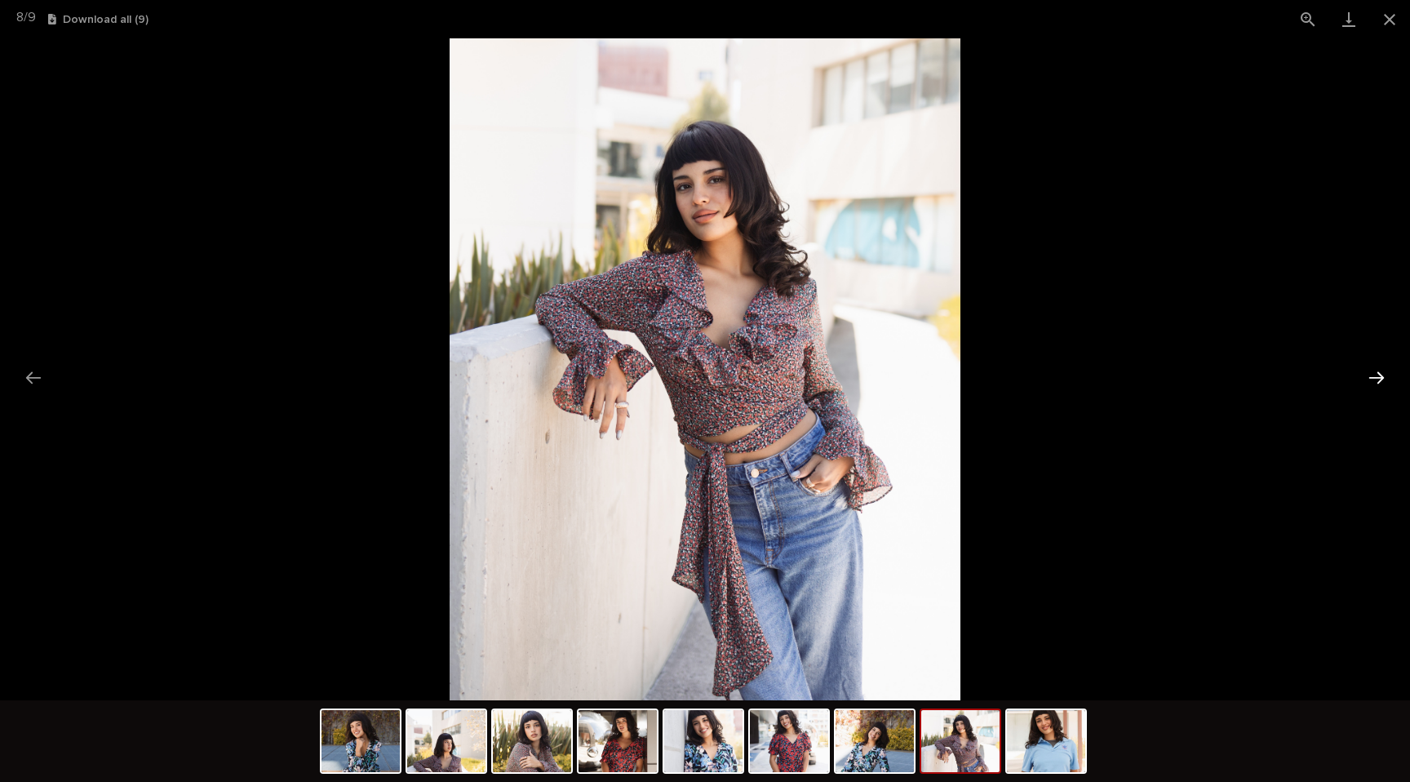
click at [1380, 384] on button "Next slide" at bounding box center [1377, 378] width 34 height 32
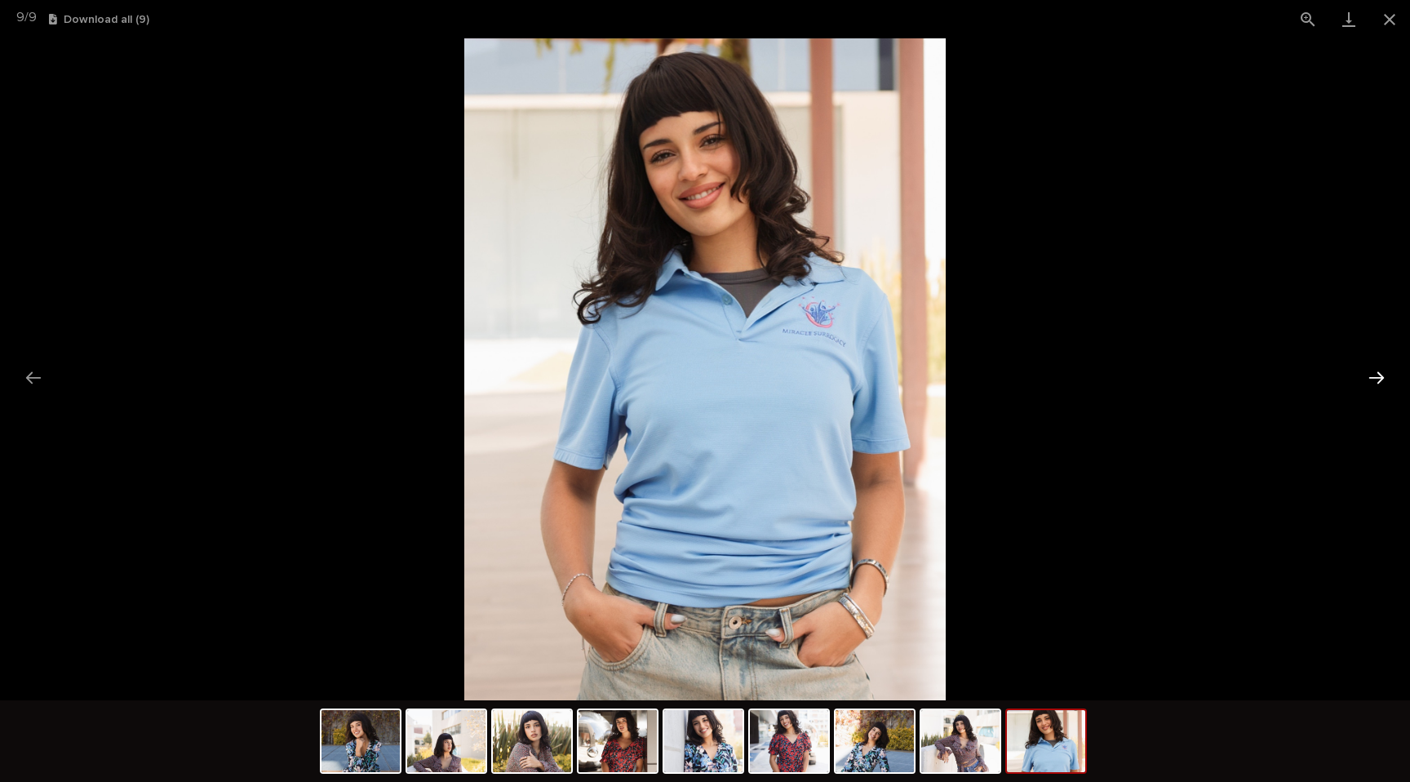
click at [1380, 384] on button "Next slide" at bounding box center [1377, 378] width 34 height 32
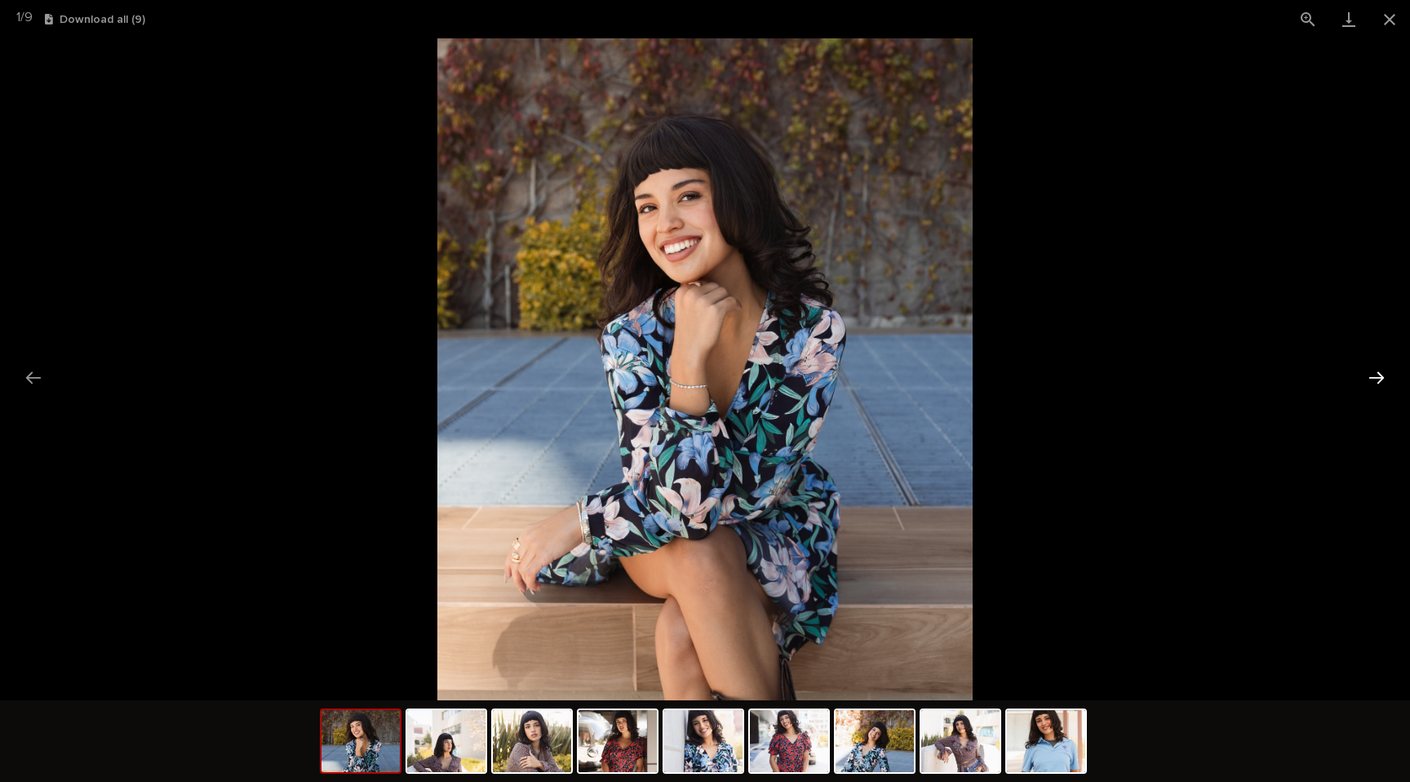
click at [1380, 384] on button "Next slide" at bounding box center [1377, 378] width 34 height 32
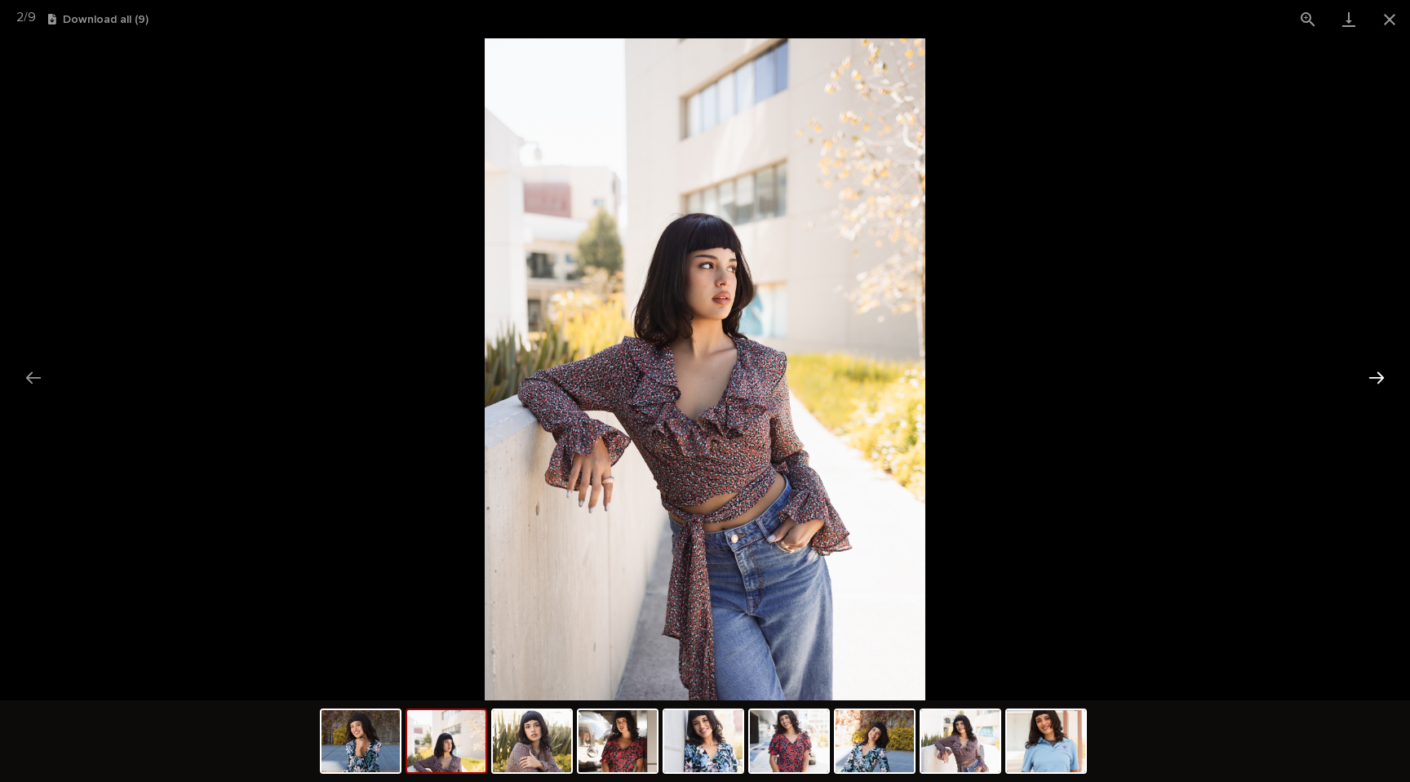
click at [1380, 384] on button "Next slide" at bounding box center [1377, 378] width 34 height 32
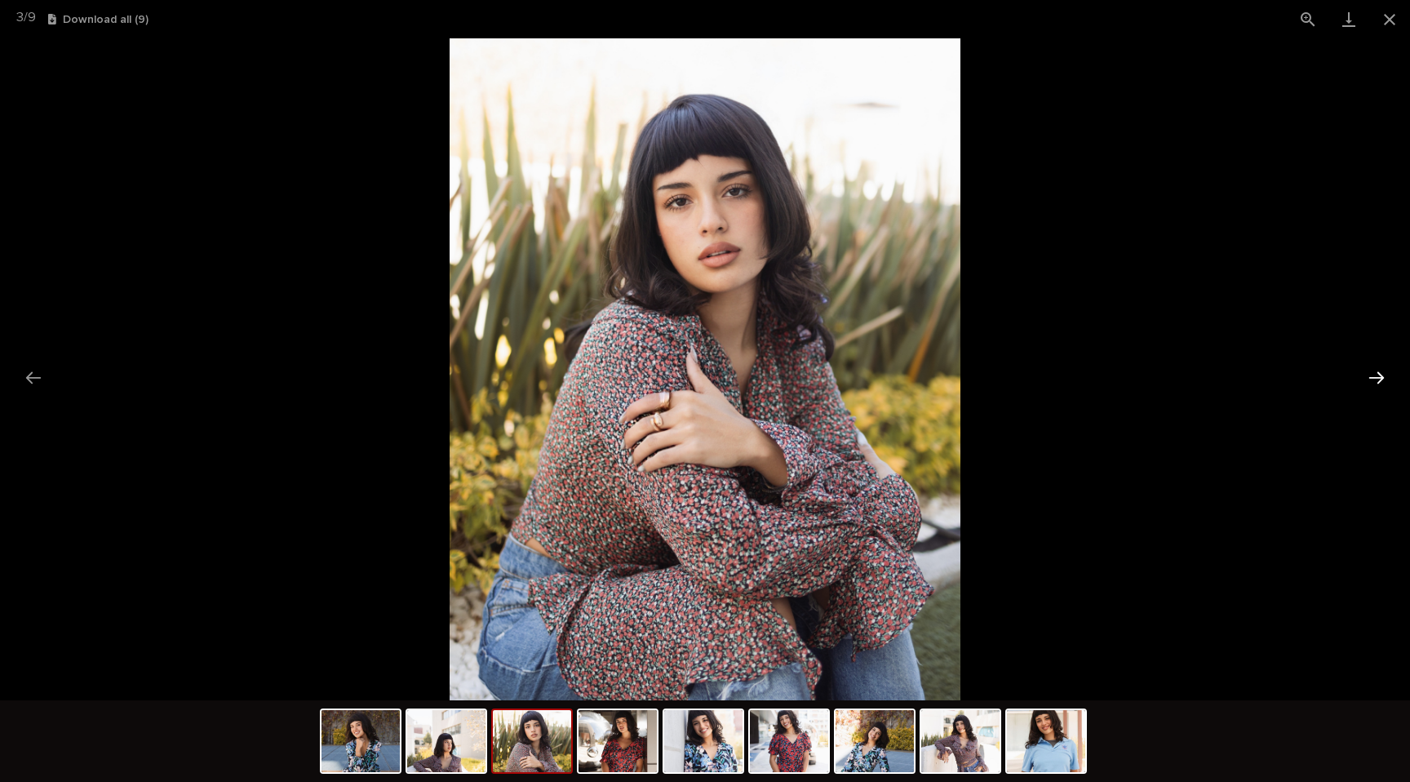
click at [1380, 384] on button "Next slide" at bounding box center [1377, 378] width 34 height 32
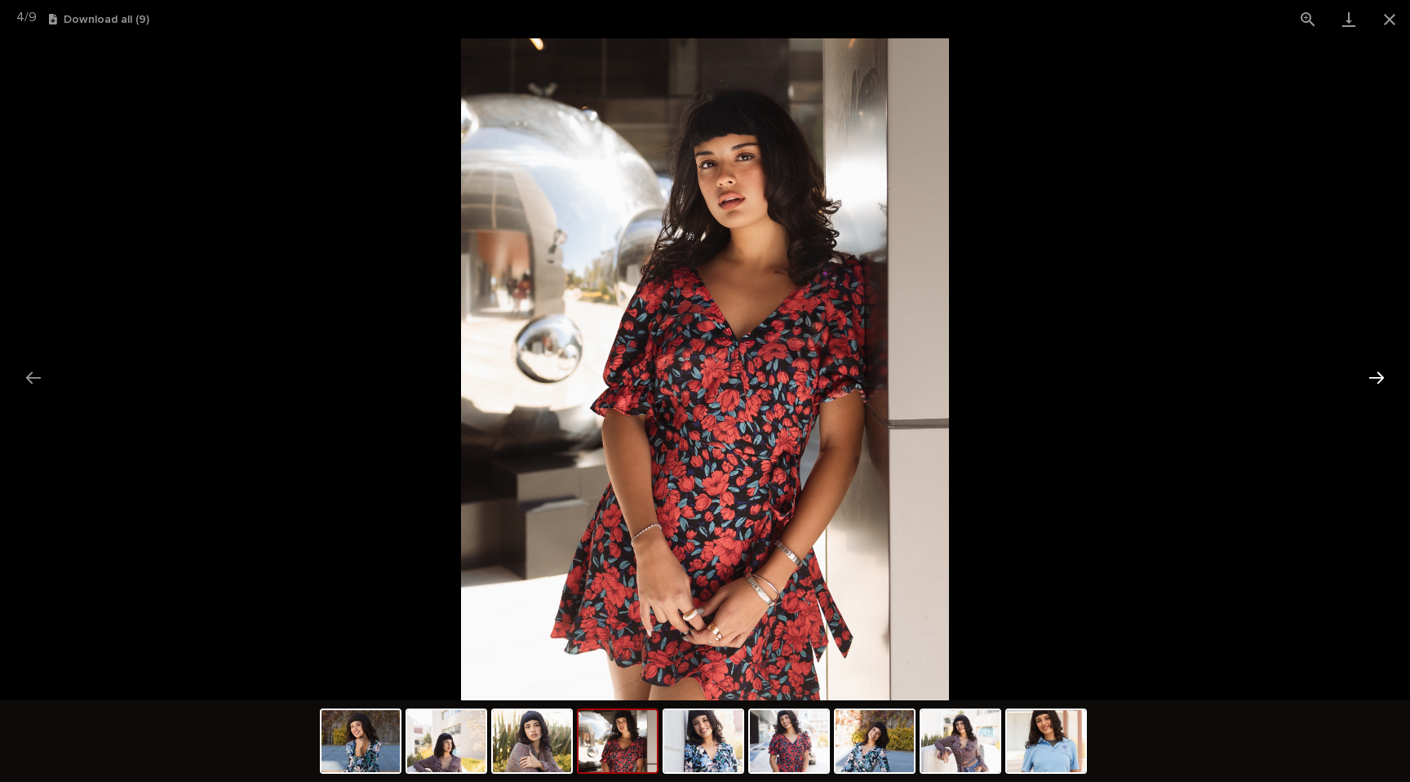
click at [1380, 384] on button "Next slide" at bounding box center [1377, 378] width 34 height 32
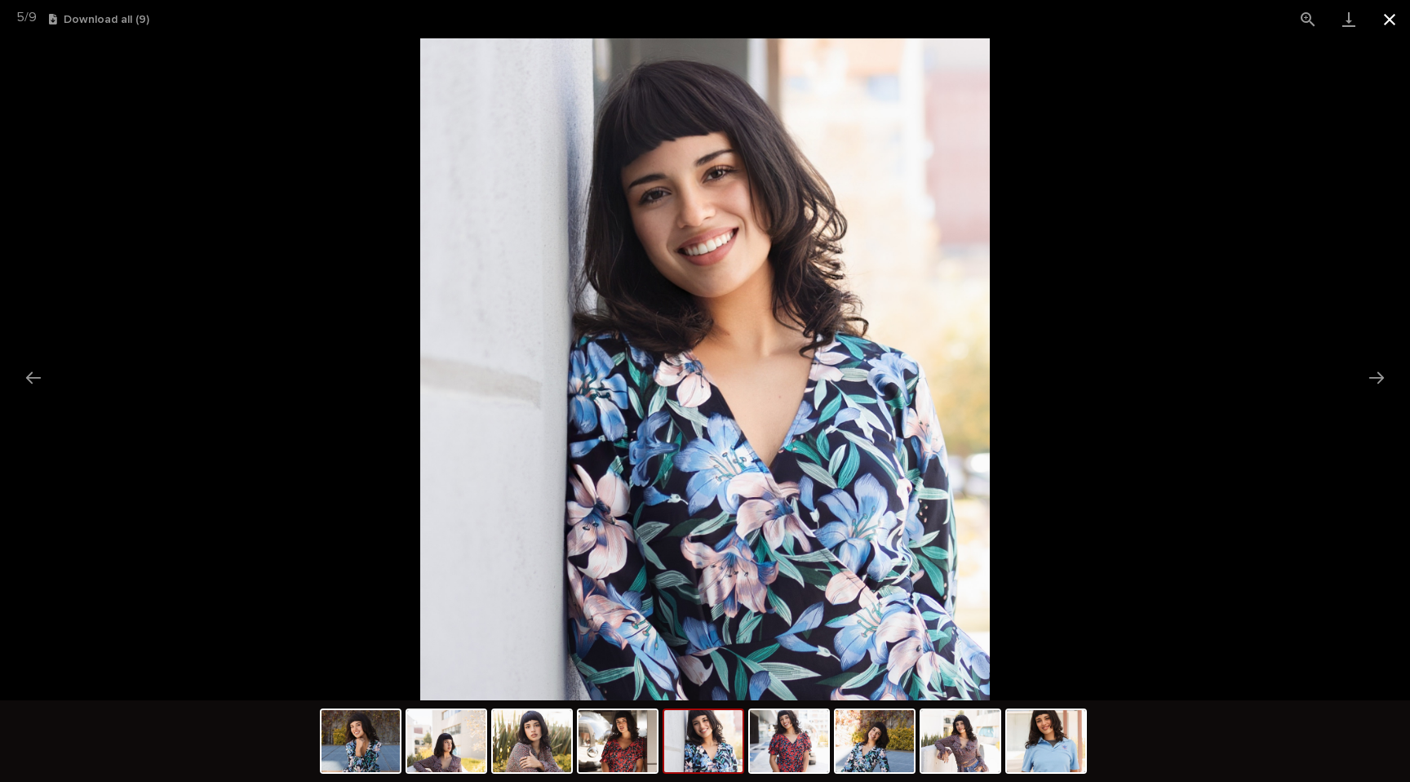
click at [1398, 23] on button "Close gallery" at bounding box center [1389, 19] width 41 height 38
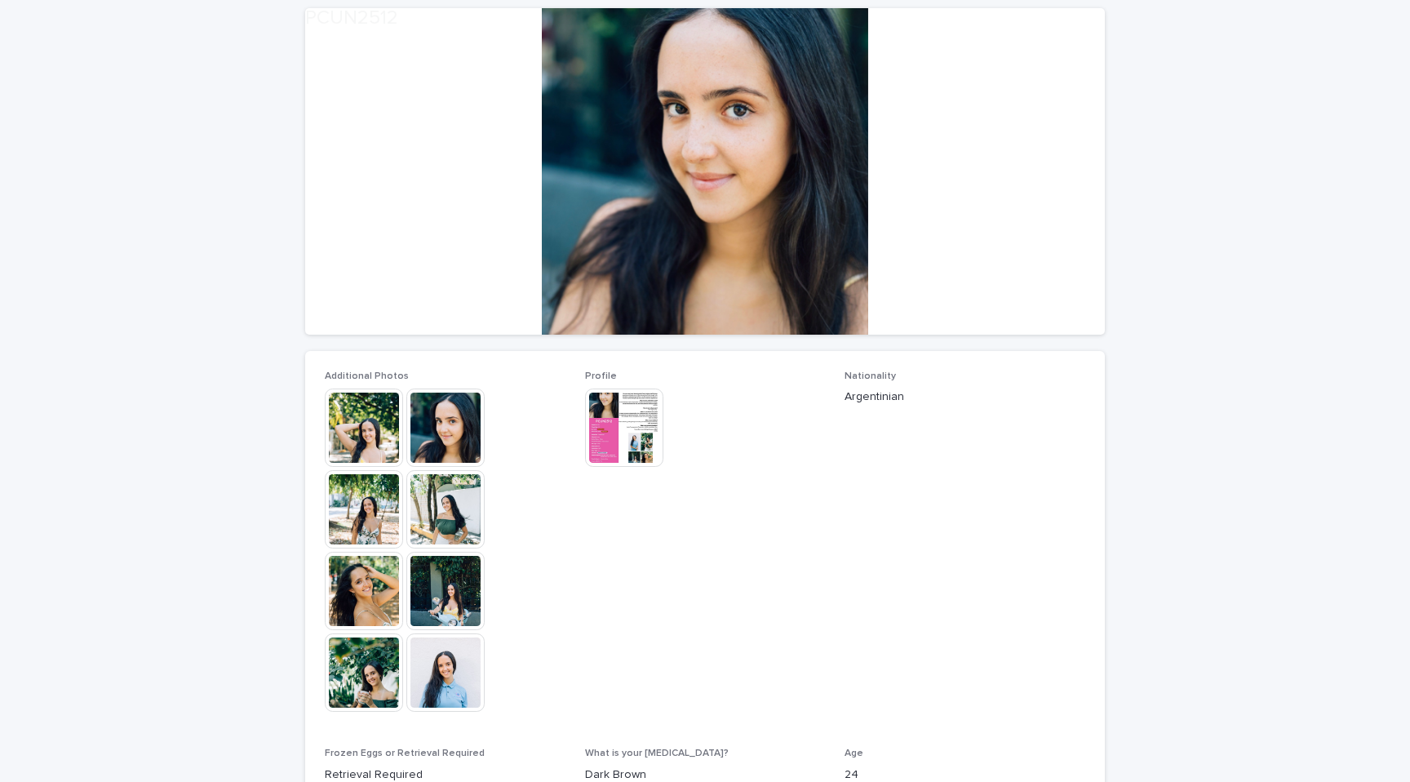
scroll to position [191, 0]
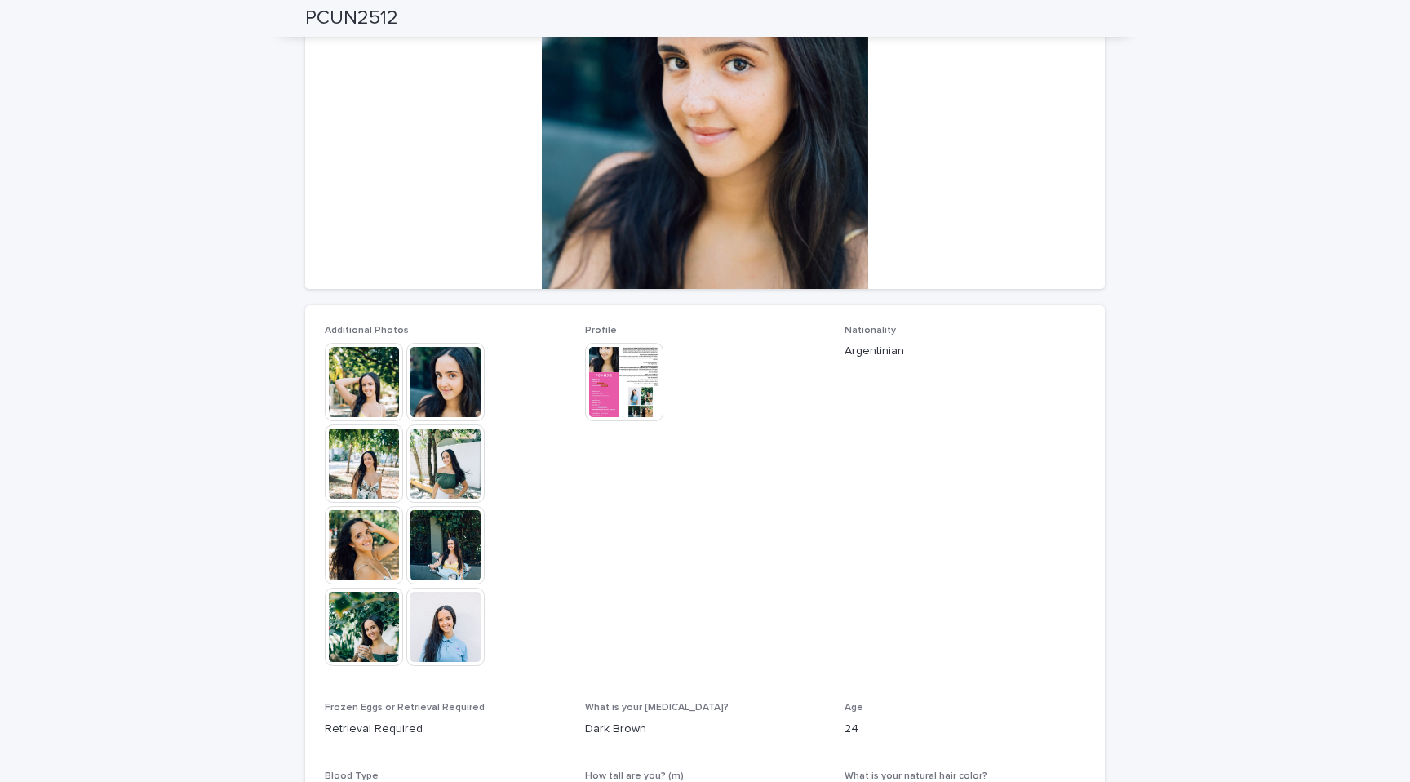
click at [383, 375] on img at bounding box center [364, 382] width 78 height 78
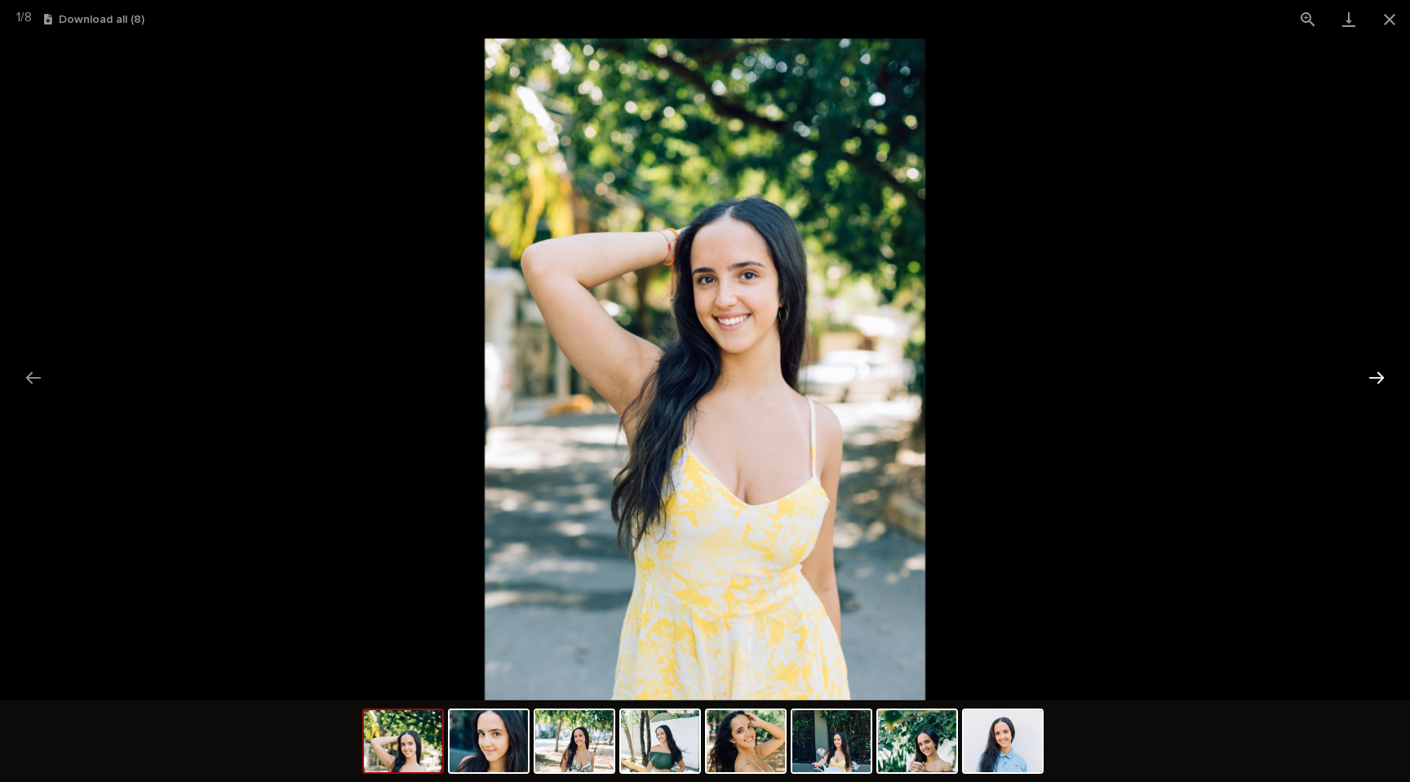
click at [1382, 372] on button "Next slide" at bounding box center [1377, 378] width 34 height 32
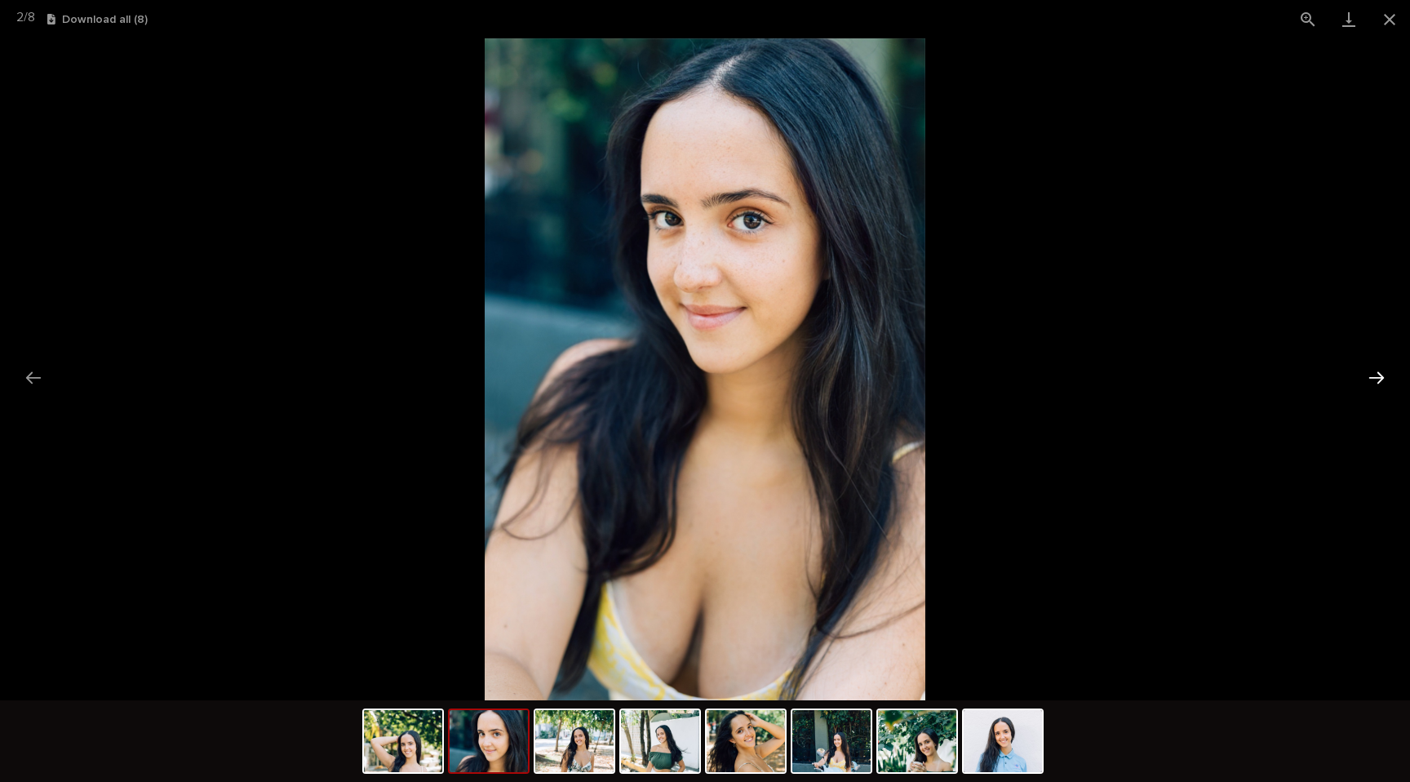
click at [1382, 372] on button "Next slide" at bounding box center [1377, 378] width 34 height 32
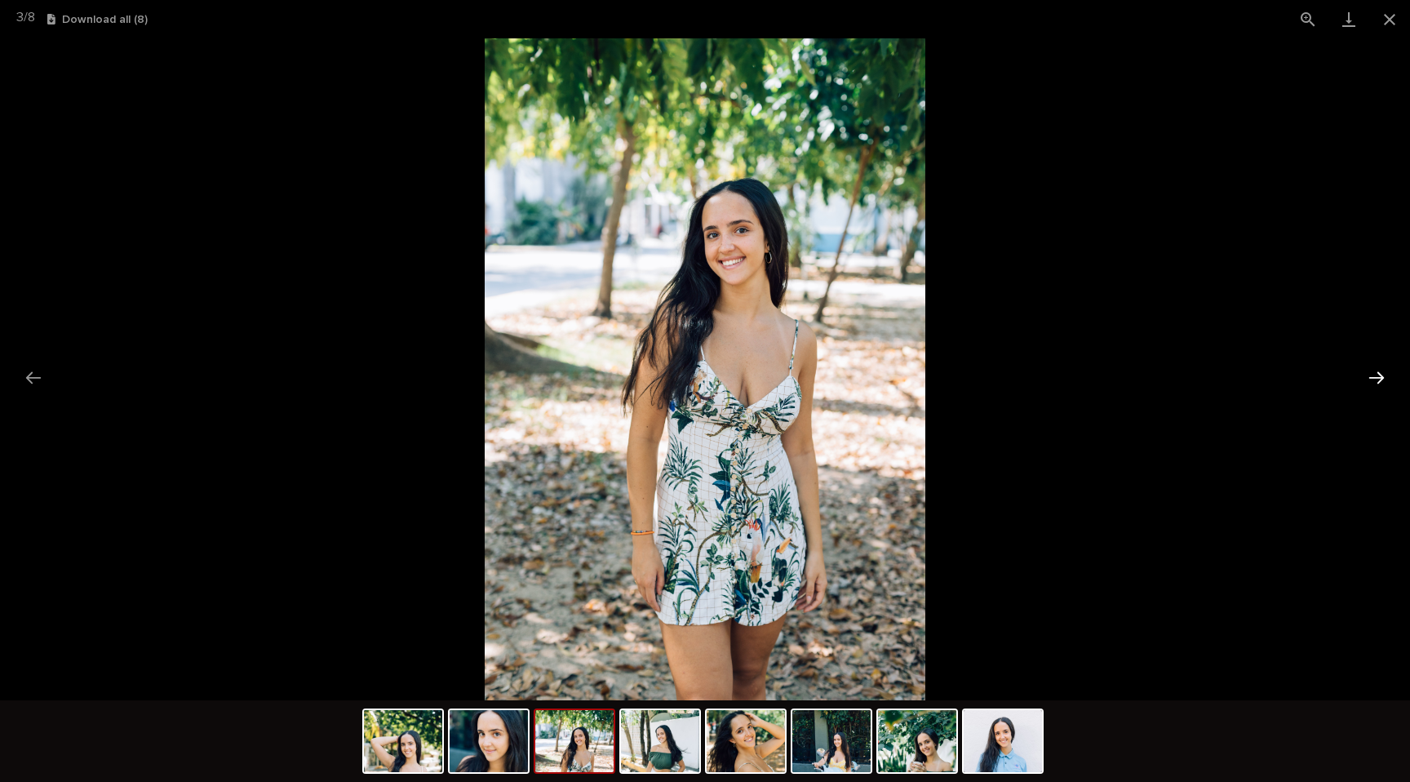
click at [1382, 372] on button "Next slide" at bounding box center [1377, 378] width 34 height 32
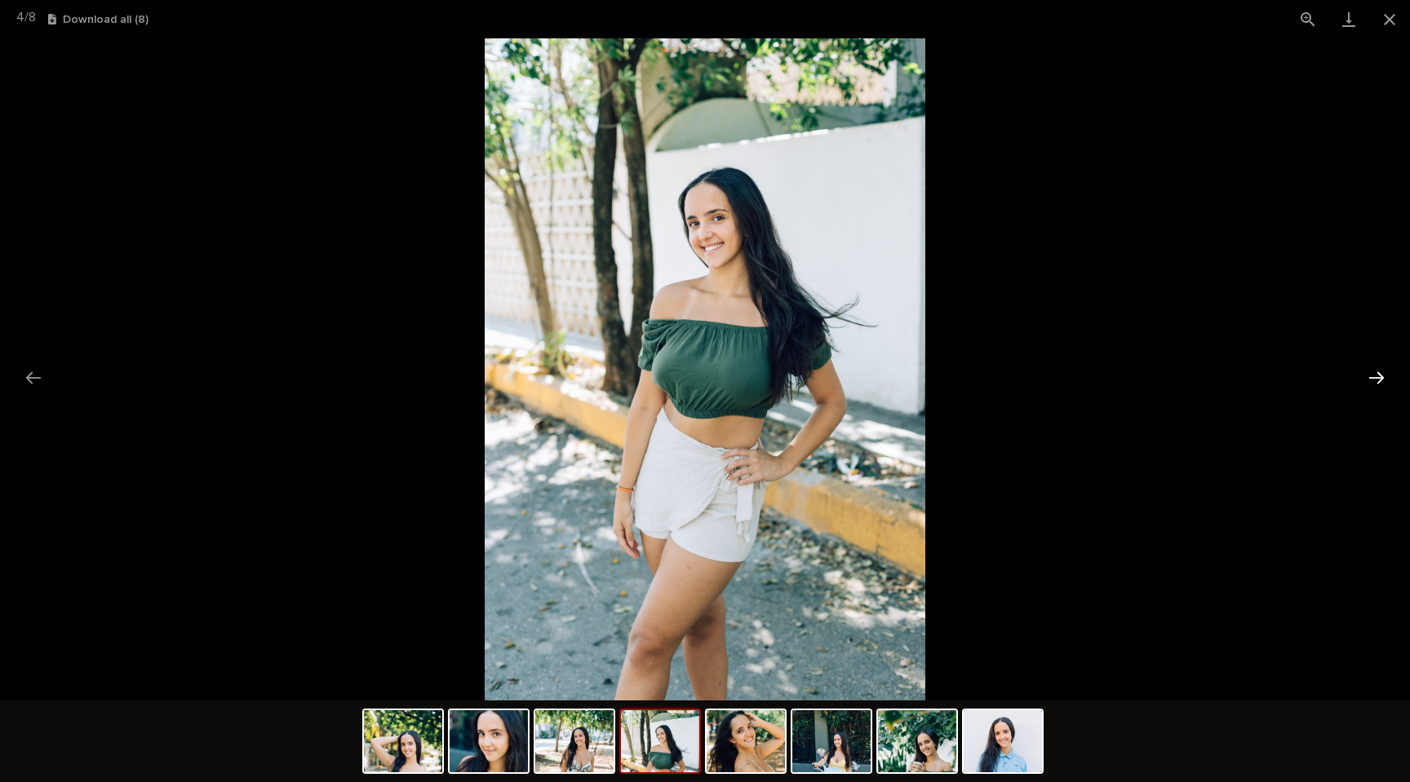
click at [1382, 372] on button "Next slide" at bounding box center [1377, 378] width 34 height 32
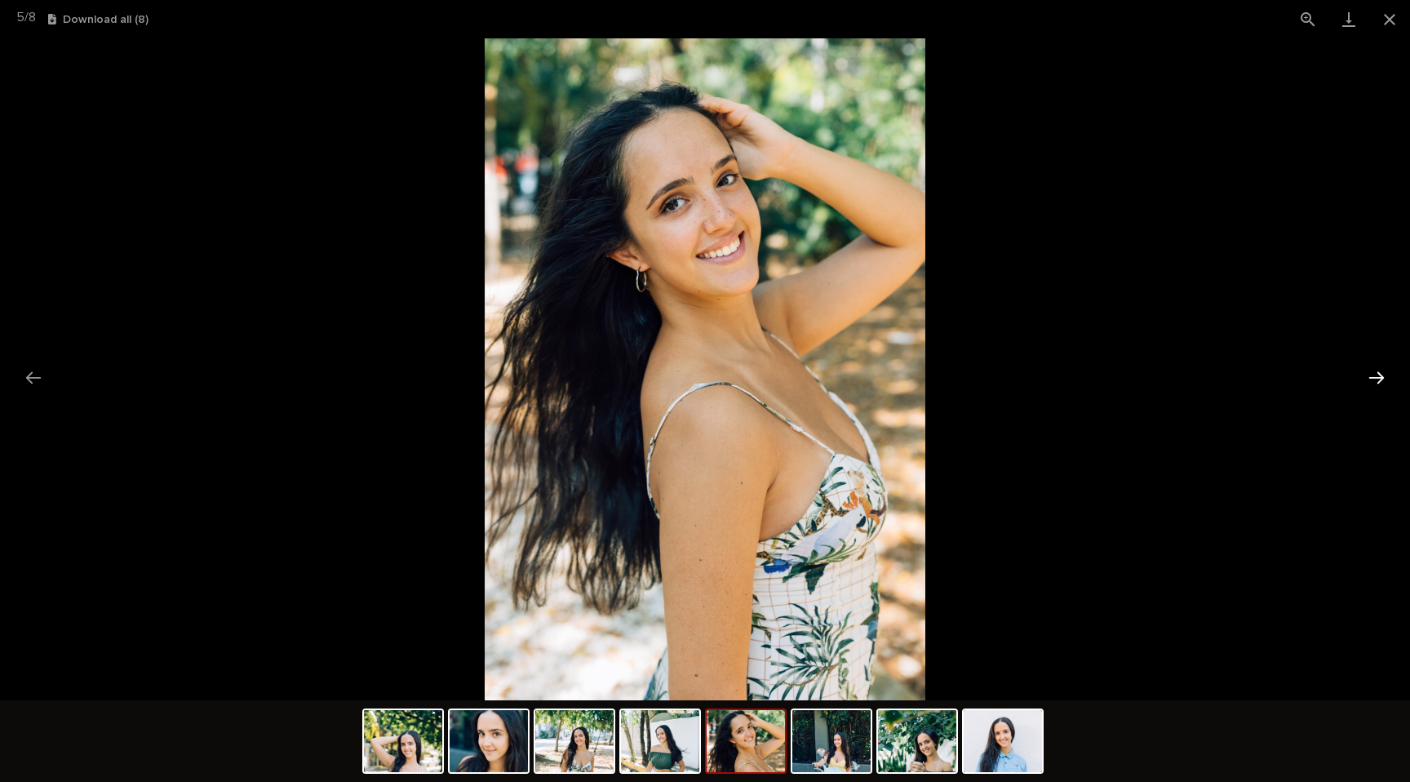
click at [1382, 372] on button "Next slide" at bounding box center [1377, 378] width 34 height 32
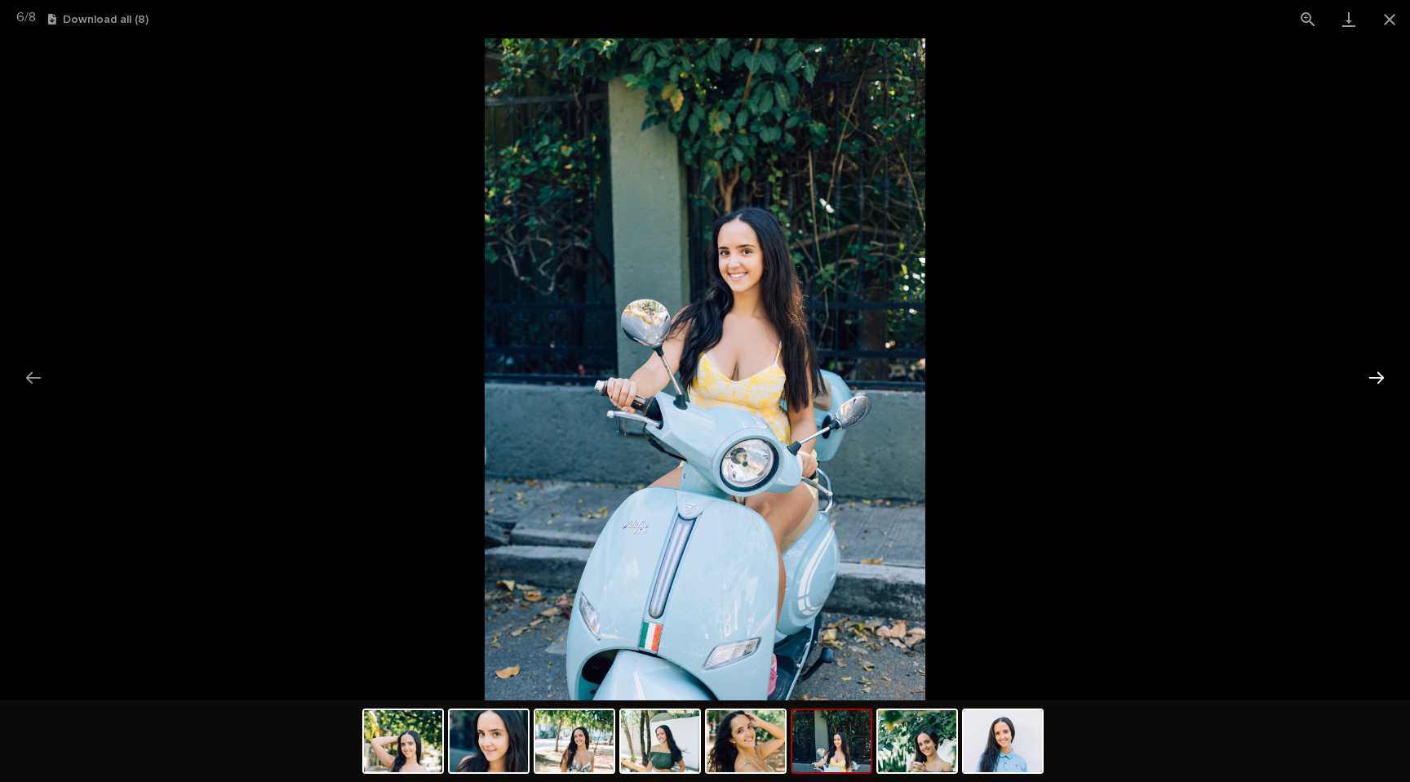
click at [1382, 372] on button "Next slide" at bounding box center [1377, 378] width 34 height 32
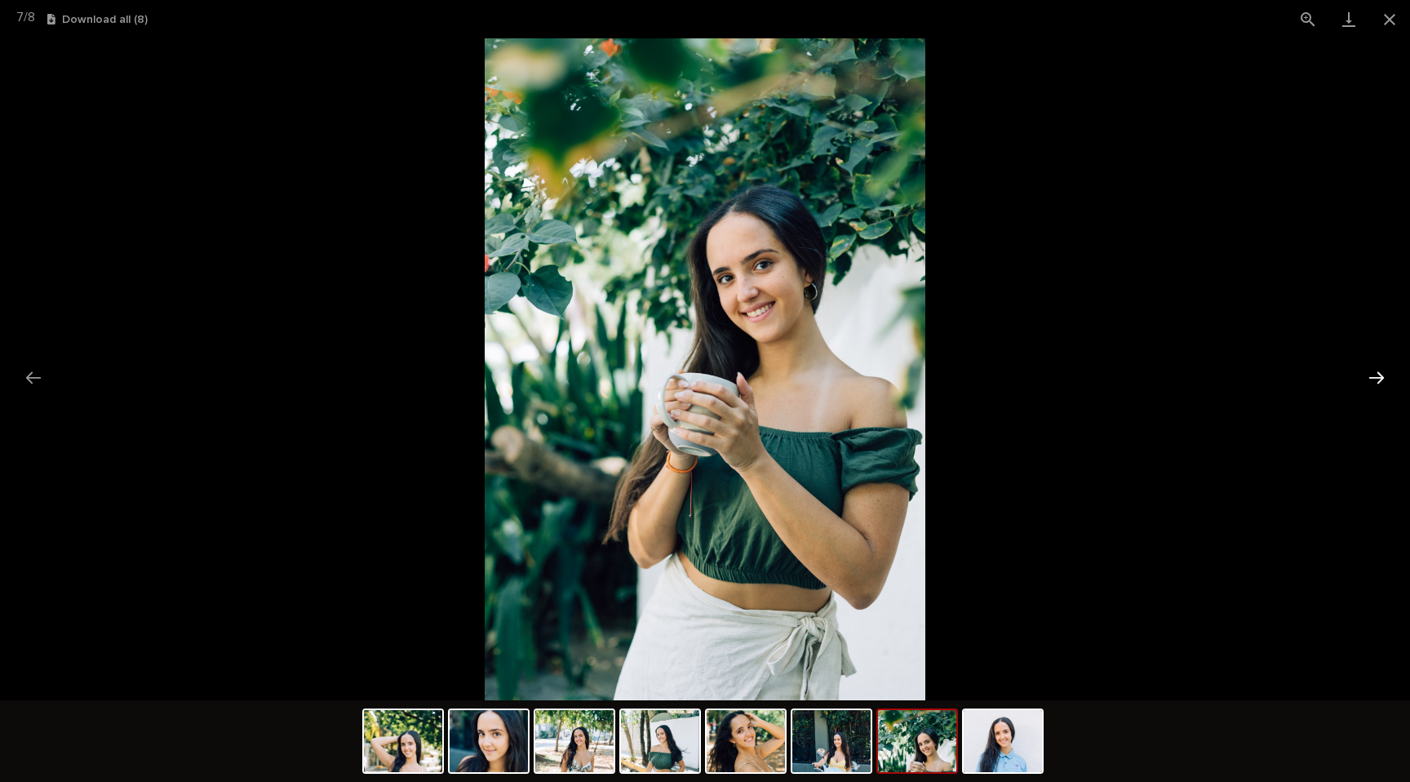
click at [1382, 372] on button "Next slide" at bounding box center [1377, 378] width 34 height 32
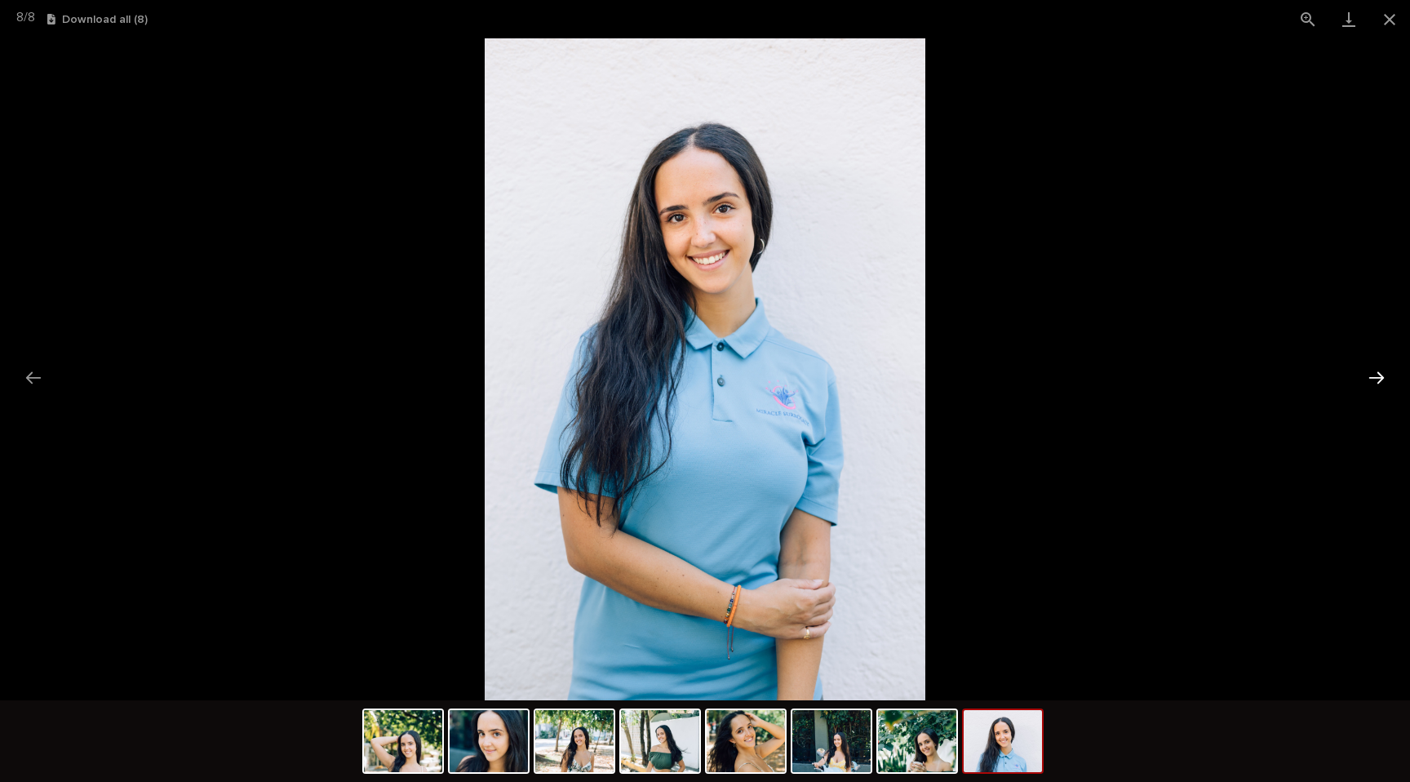
click at [1382, 372] on button "Next slide" at bounding box center [1377, 378] width 34 height 32
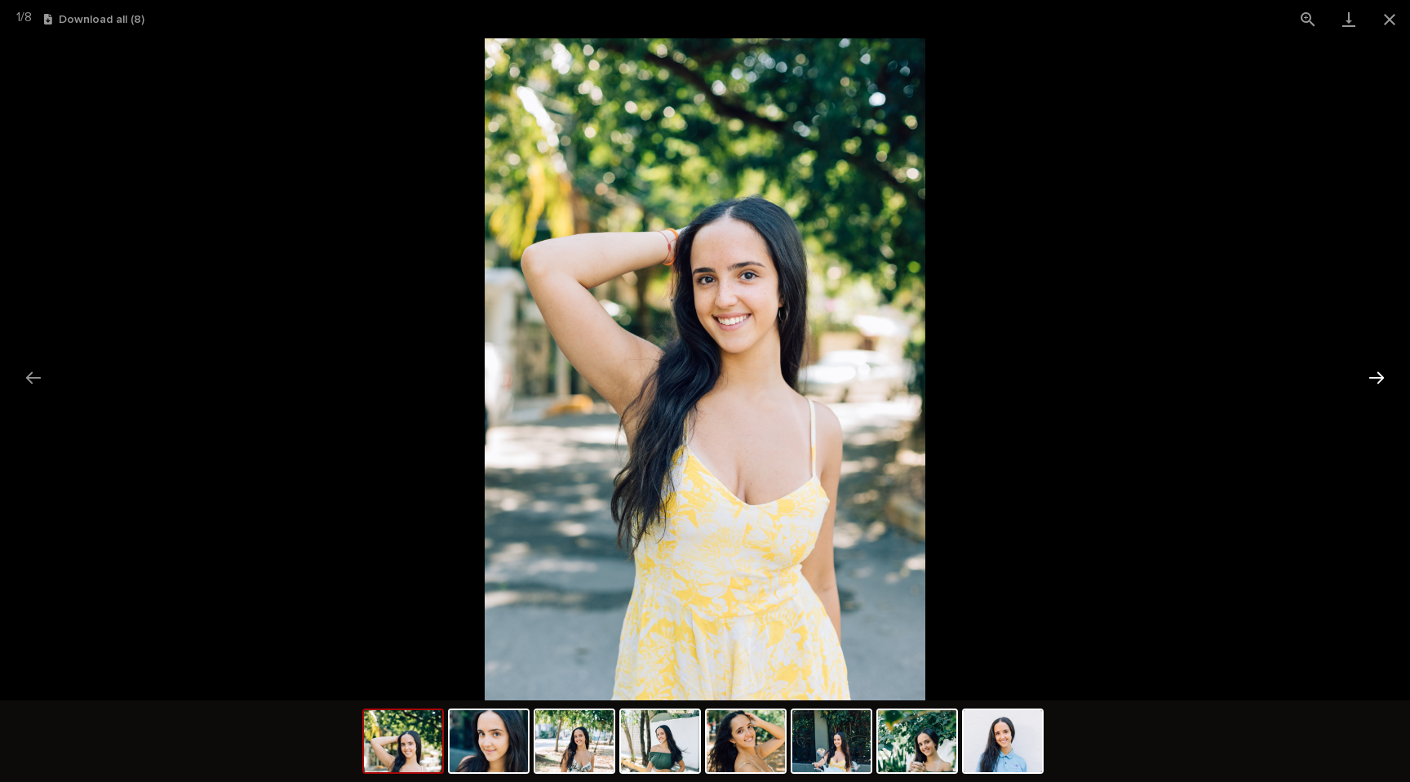
click at [1382, 372] on button "Next slide" at bounding box center [1377, 378] width 34 height 32
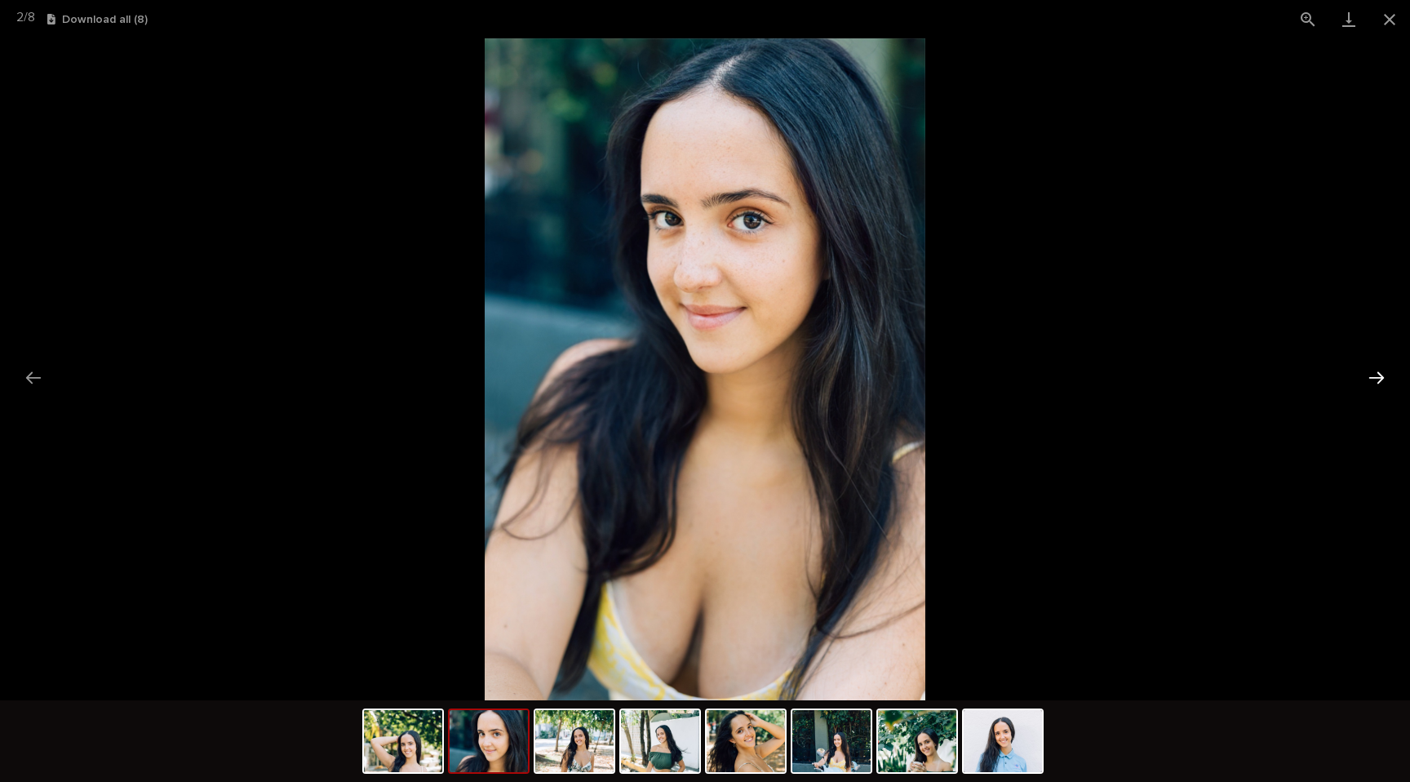
click at [1382, 372] on button "Next slide" at bounding box center [1377, 378] width 34 height 32
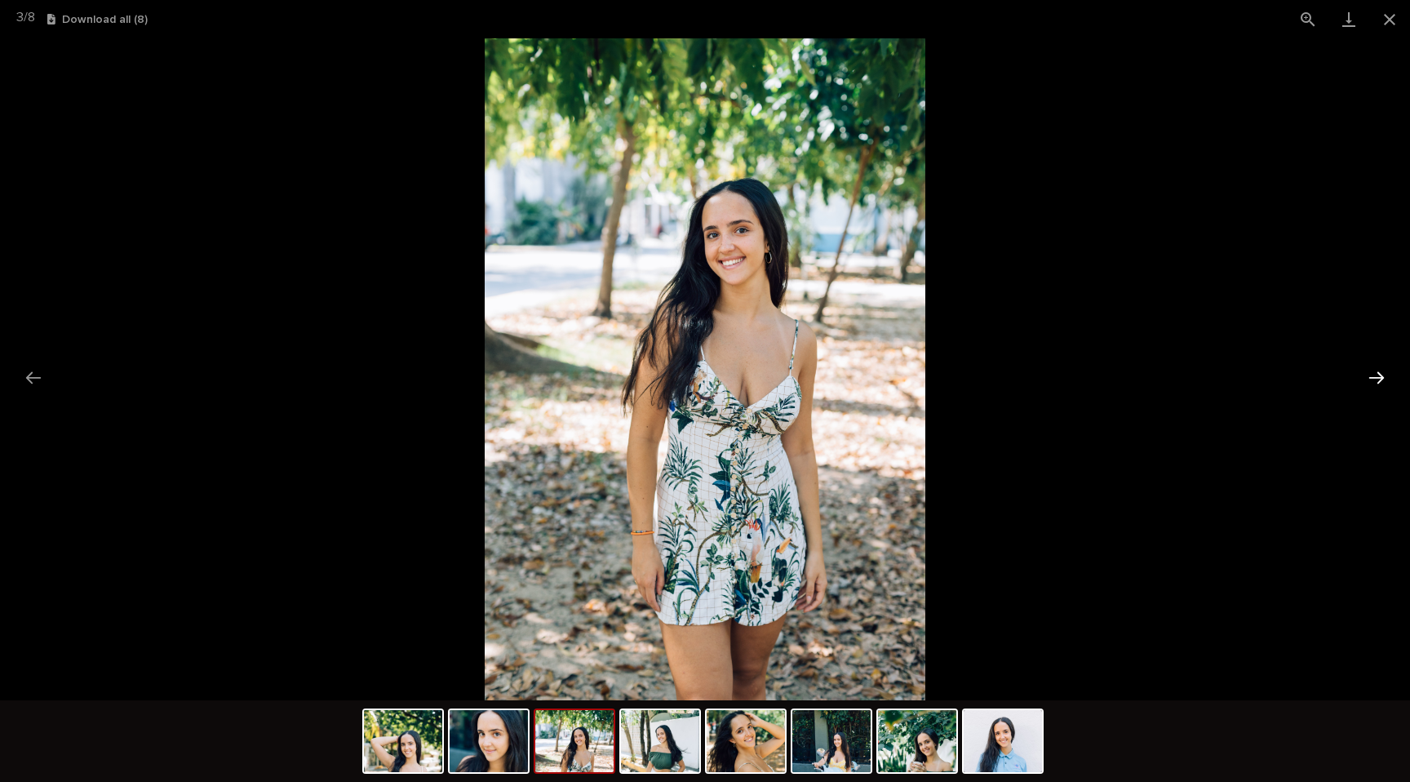
click at [1382, 372] on button "Next slide" at bounding box center [1377, 378] width 34 height 32
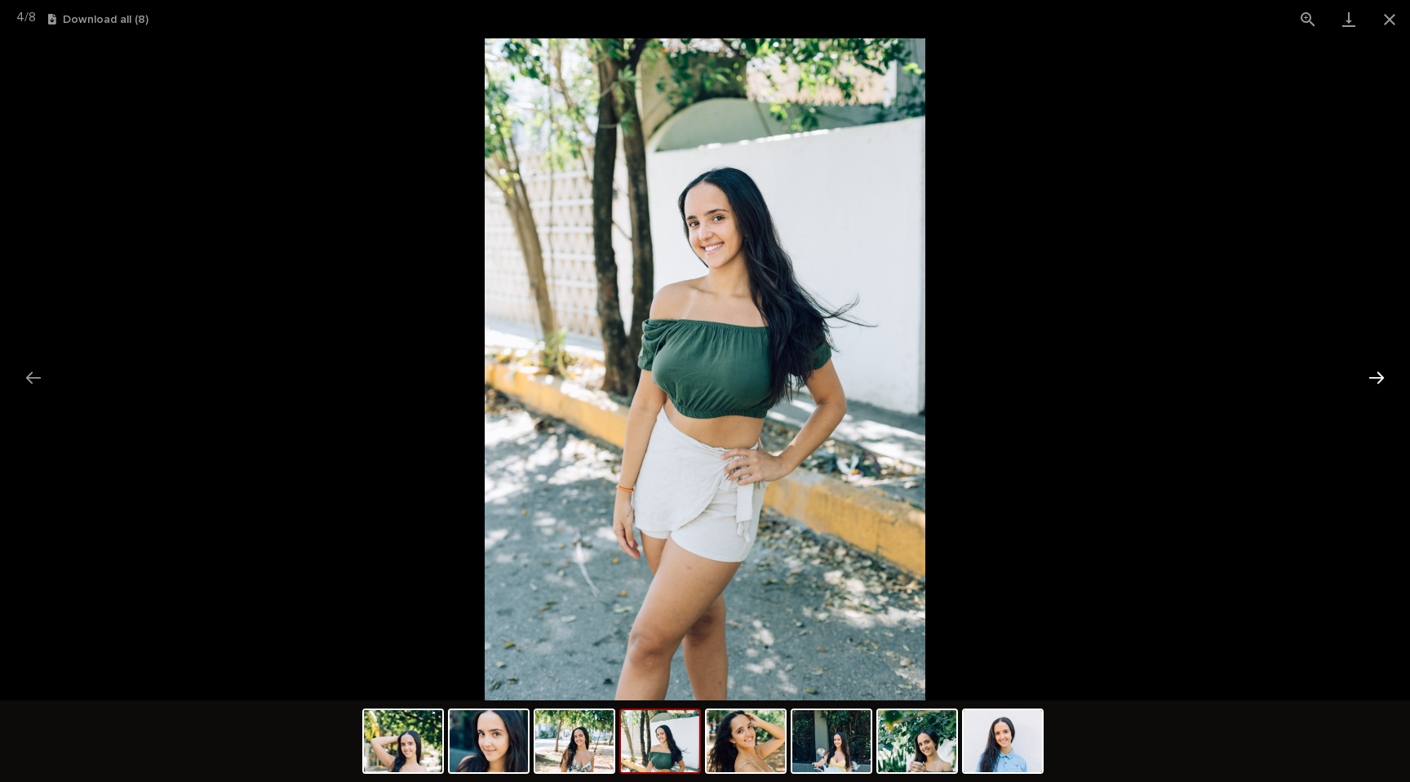
click at [1382, 372] on button "Next slide" at bounding box center [1377, 378] width 34 height 32
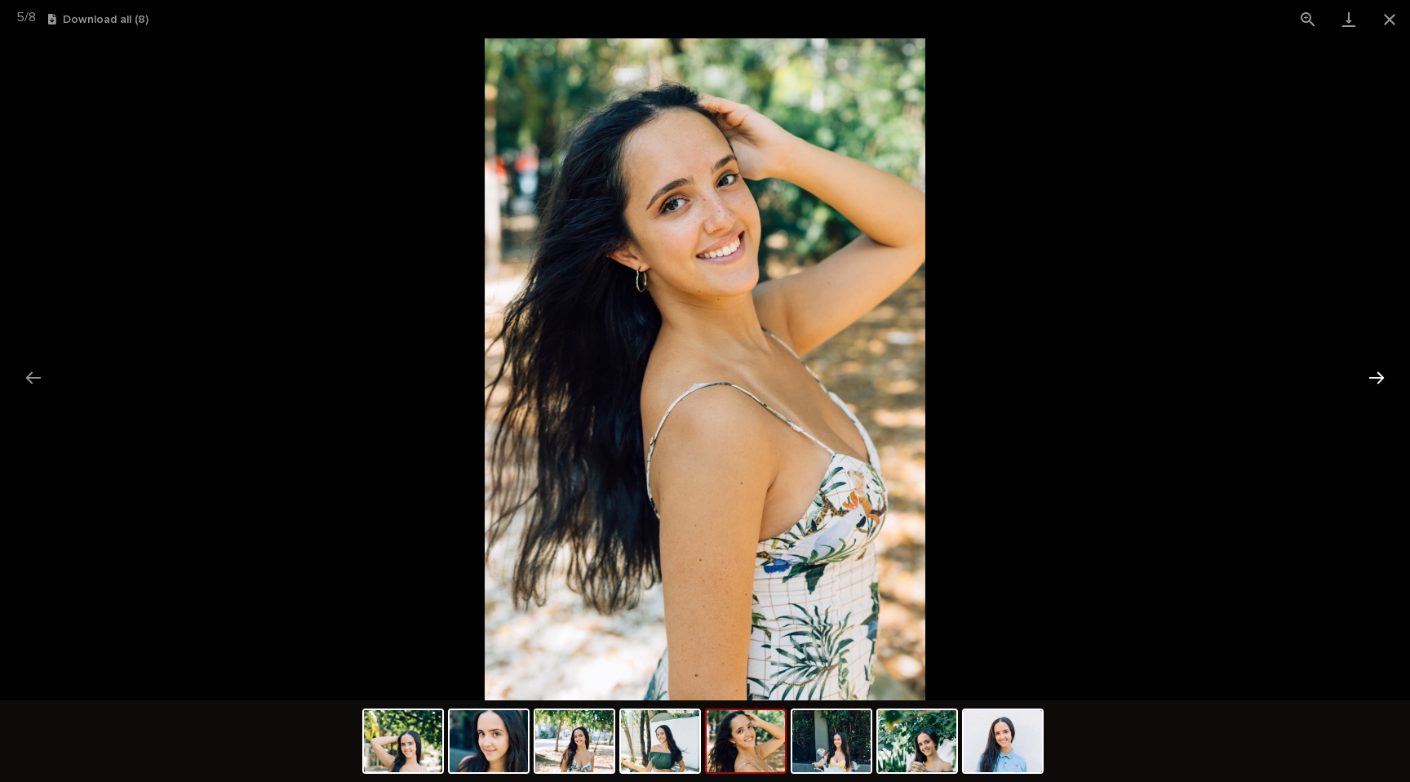
click at [1382, 372] on button "Next slide" at bounding box center [1377, 378] width 34 height 32
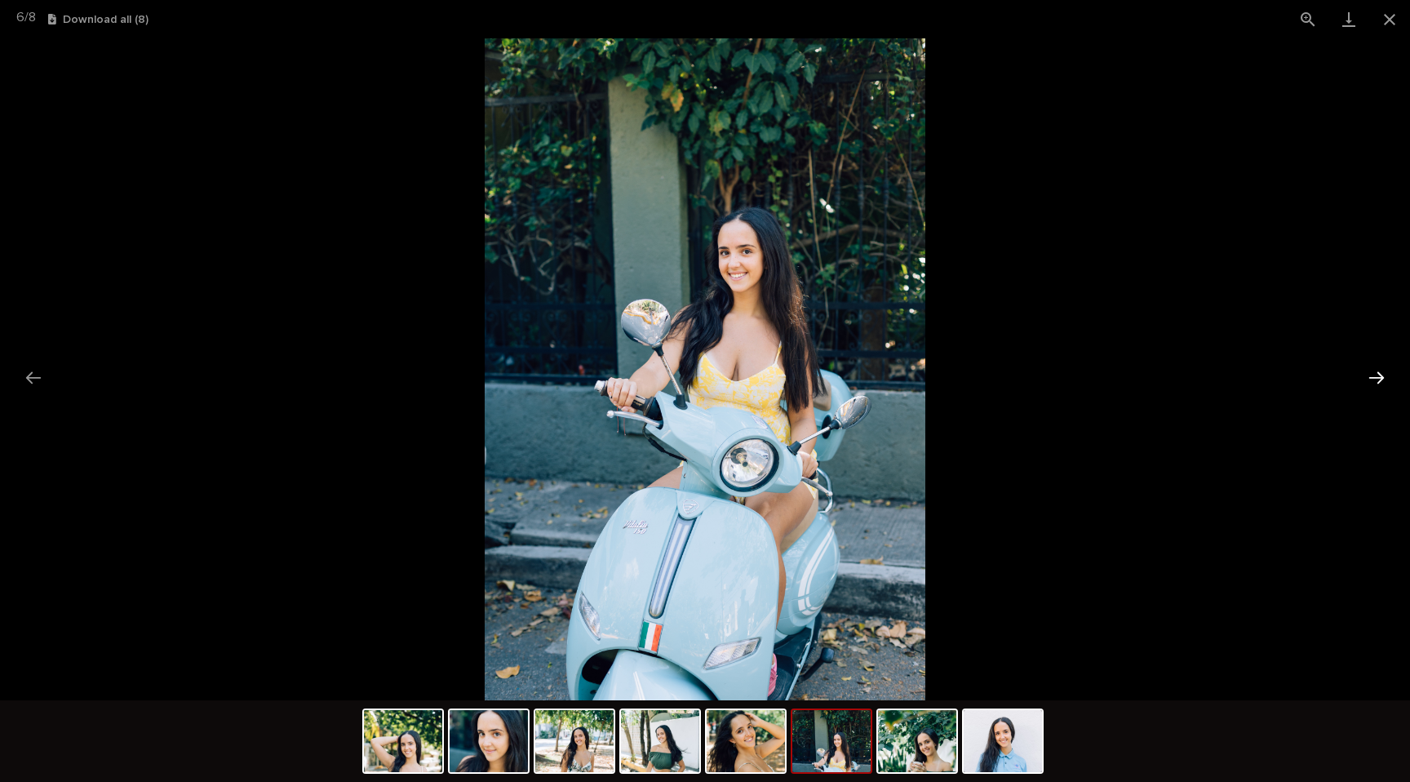
click at [1382, 372] on button "Next slide" at bounding box center [1377, 378] width 34 height 32
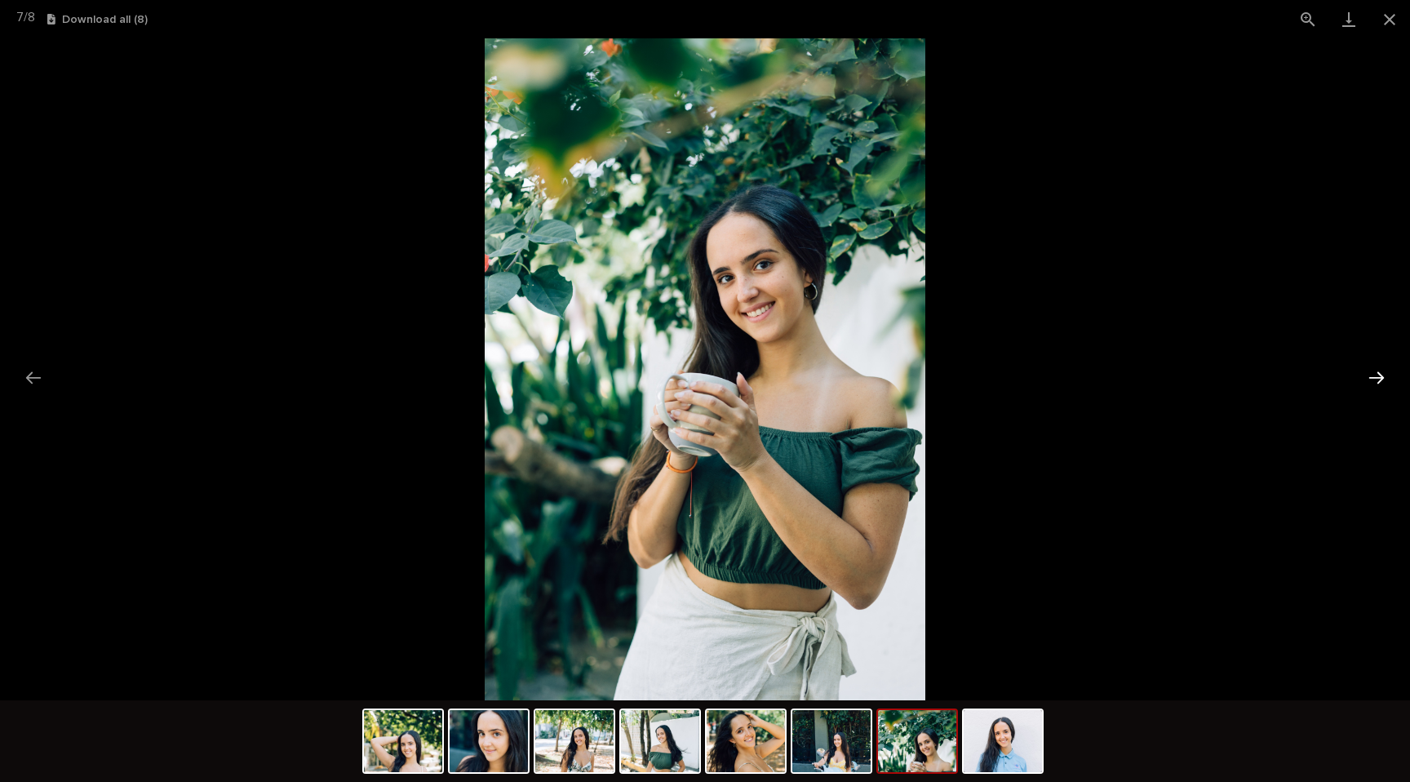
click at [1382, 372] on button "Next slide" at bounding box center [1377, 378] width 34 height 32
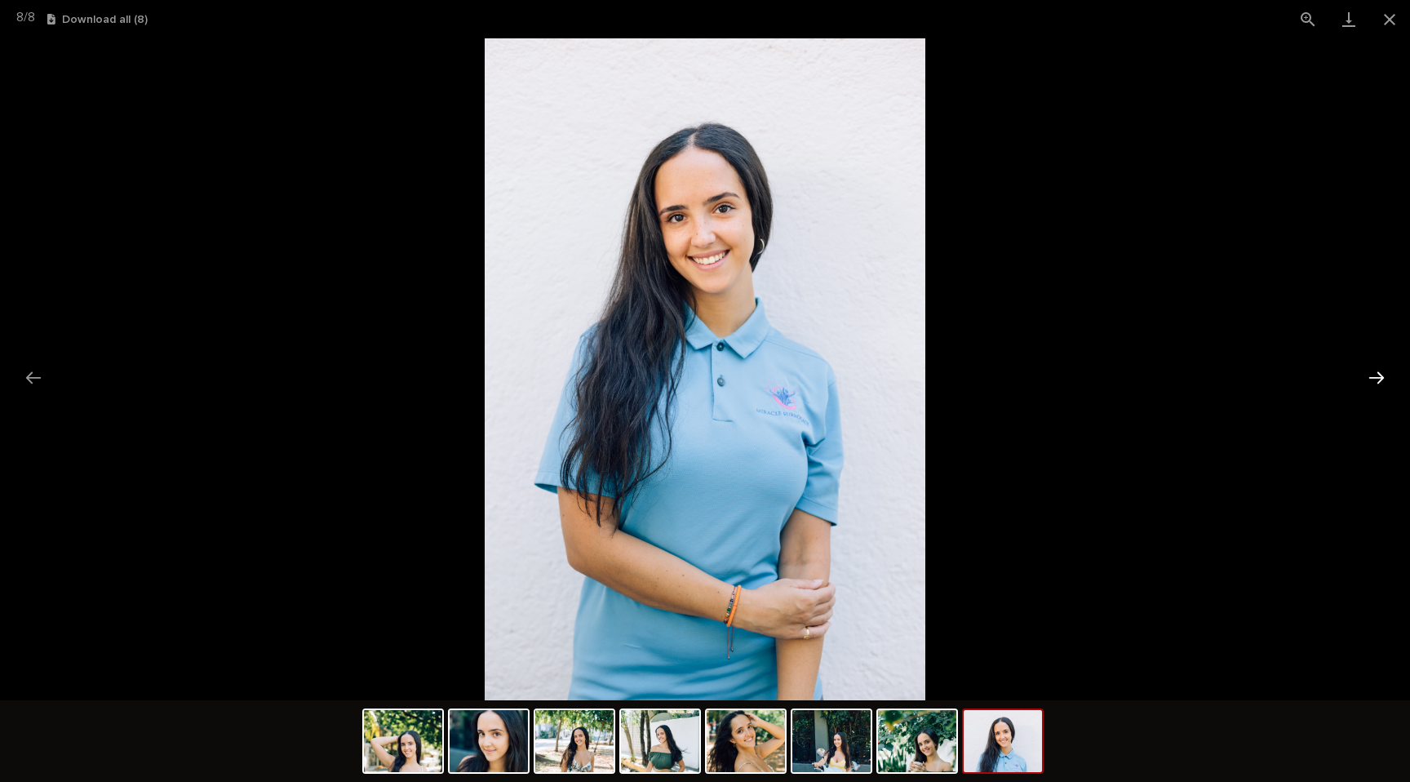
click at [1382, 372] on button "Next slide" at bounding box center [1377, 378] width 34 height 32
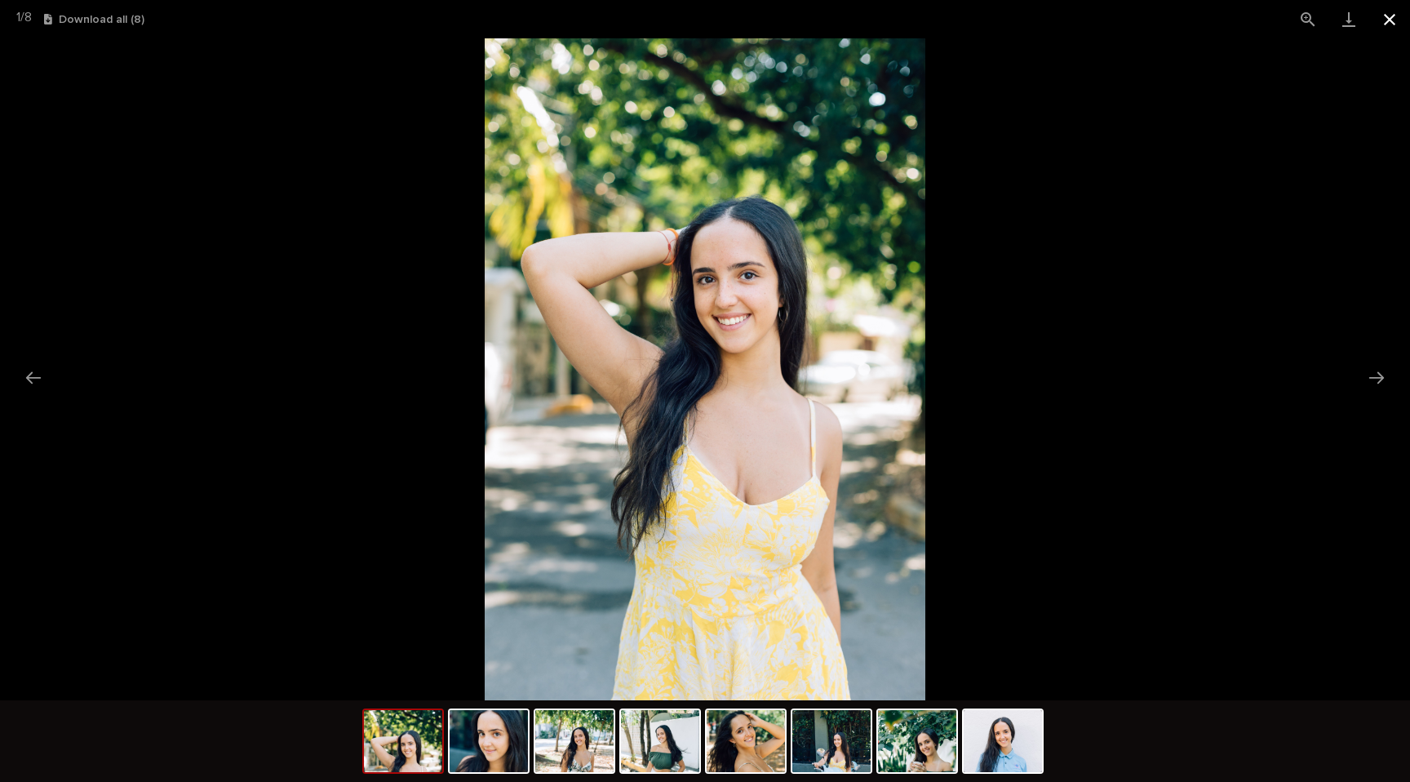
click at [1398, 19] on button "Close gallery" at bounding box center [1389, 19] width 41 height 38
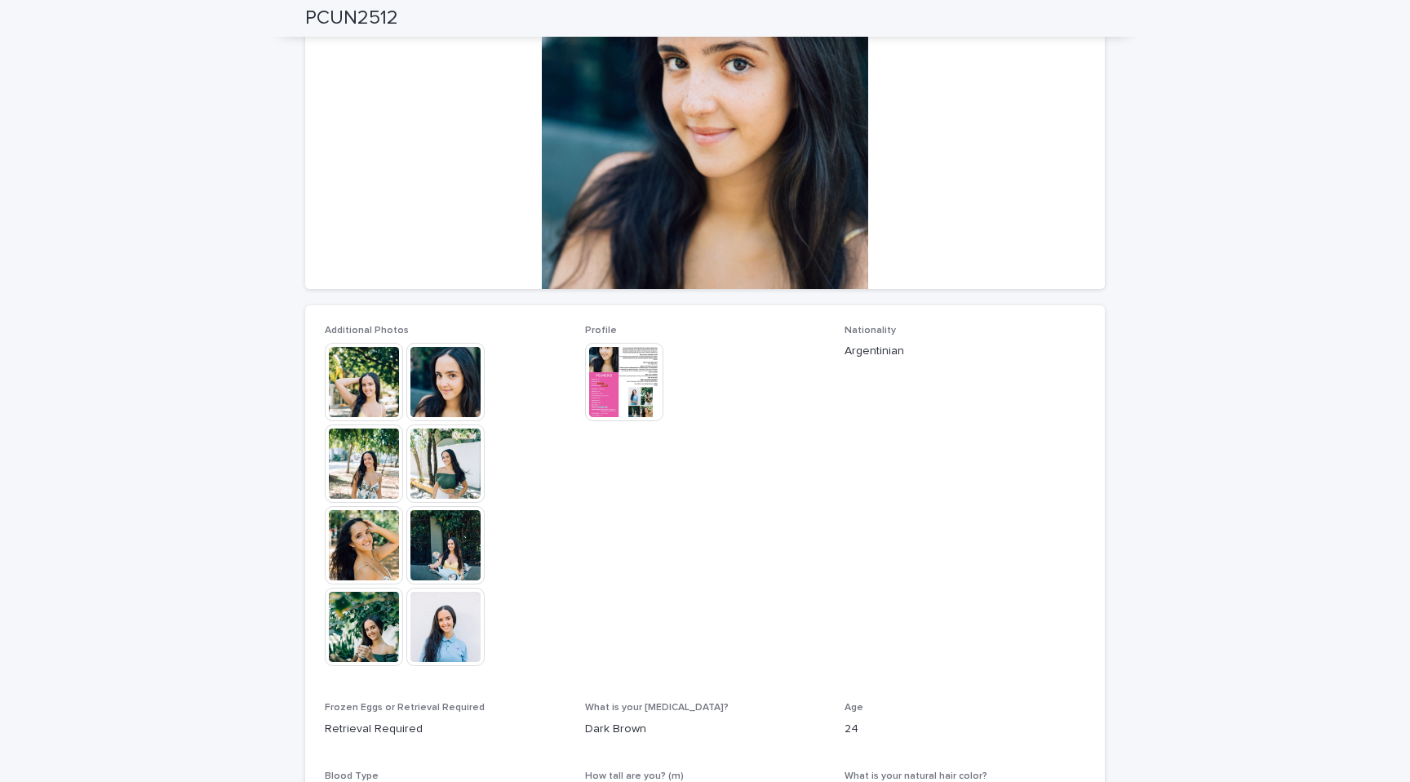
click at [622, 386] on img at bounding box center [624, 382] width 78 height 78
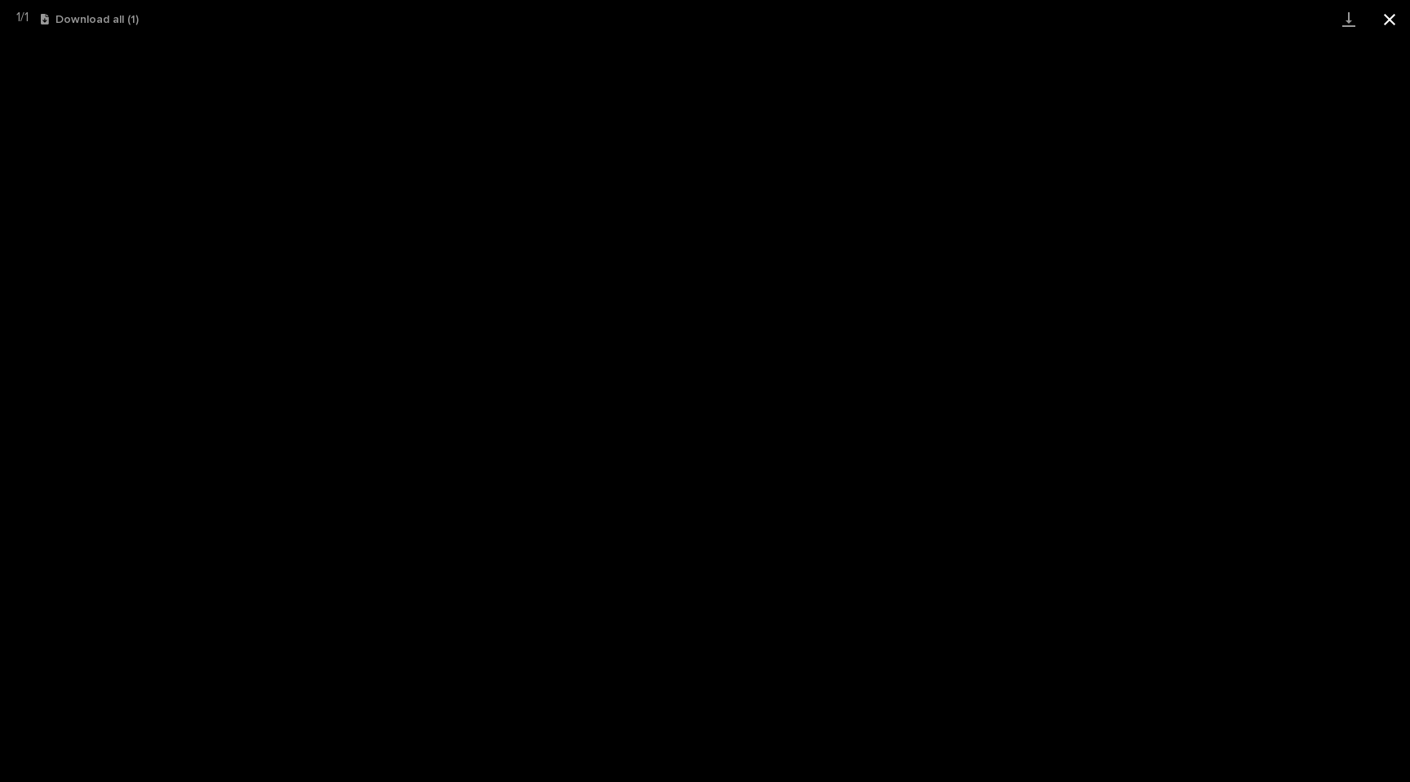
click at [1391, 20] on button "Close gallery" at bounding box center [1389, 19] width 41 height 38
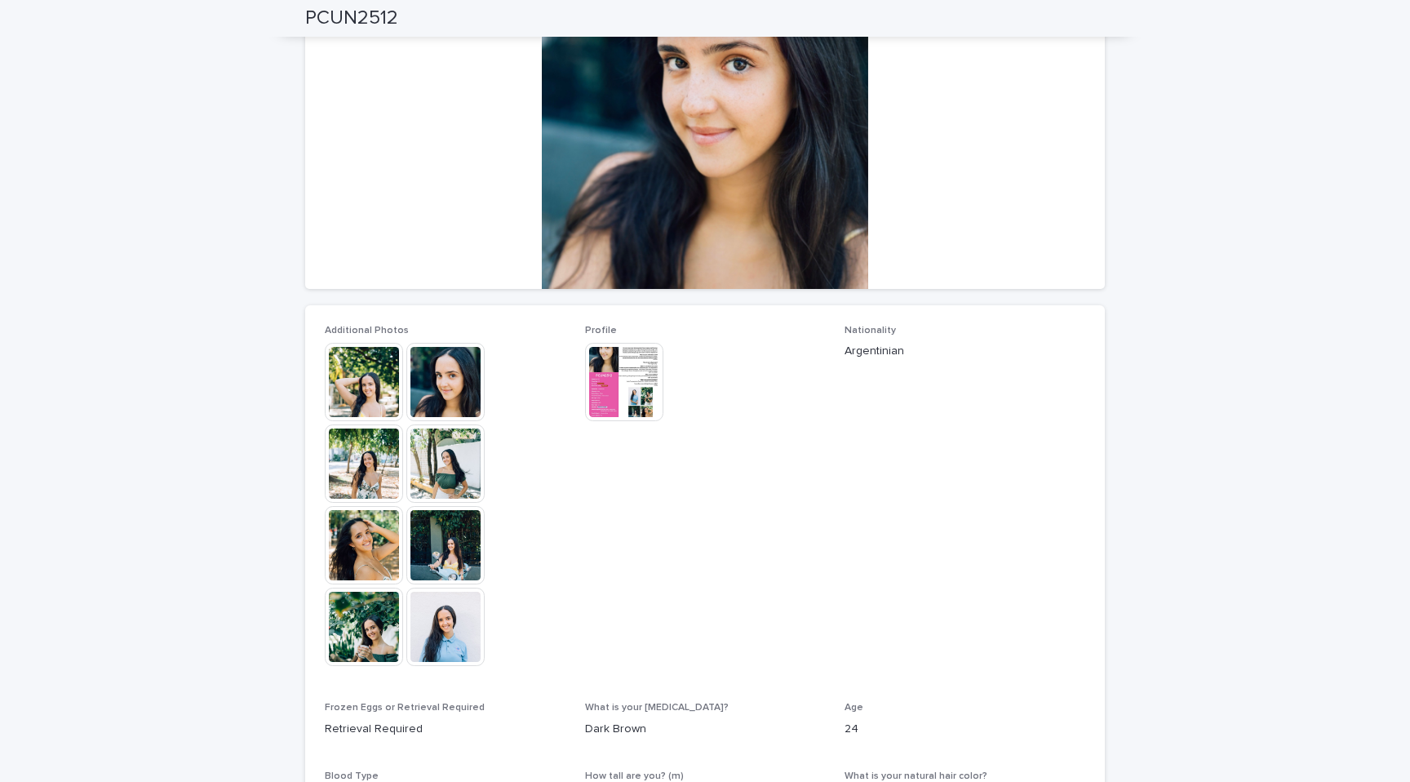
scroll to position [0, 0]
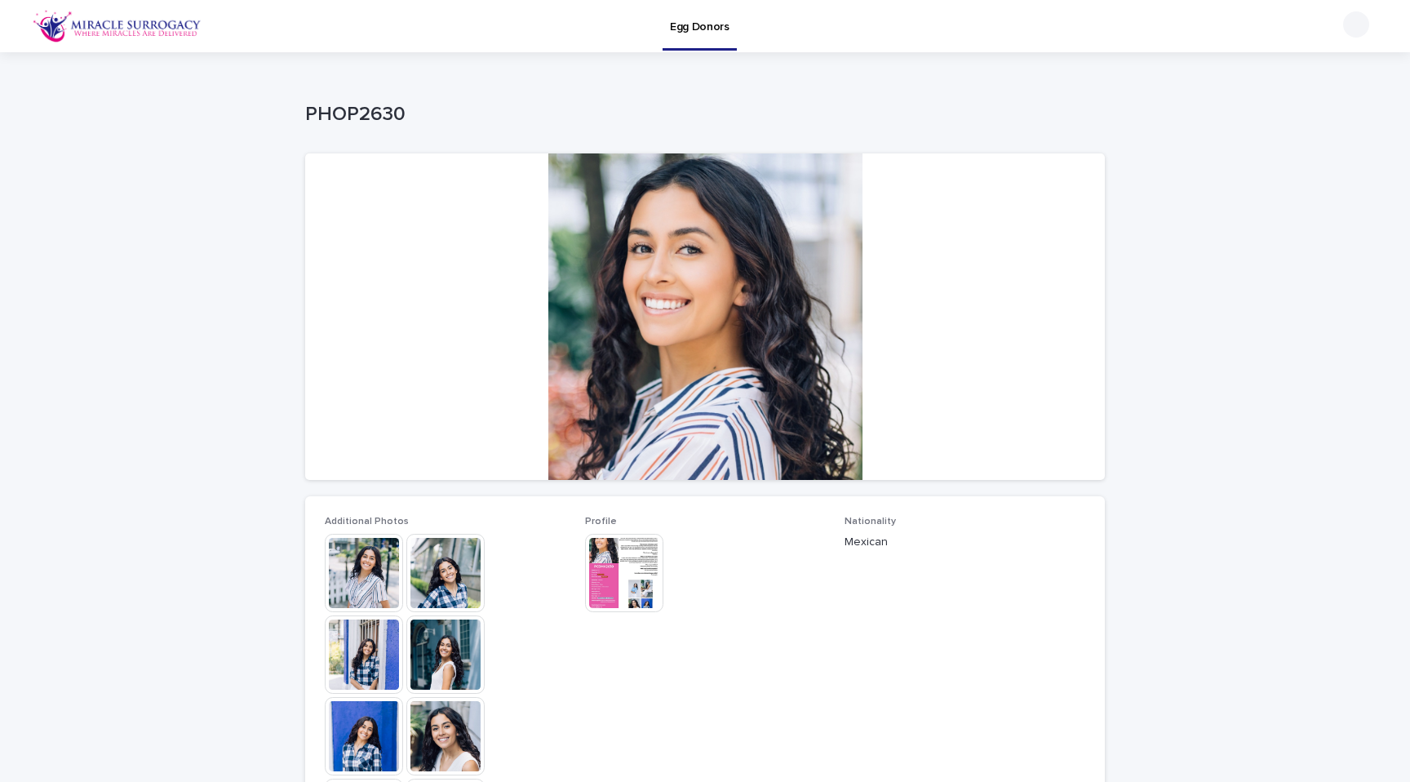
click at [372, 548] on img at bounding box center [364, 573] width 78 height 78
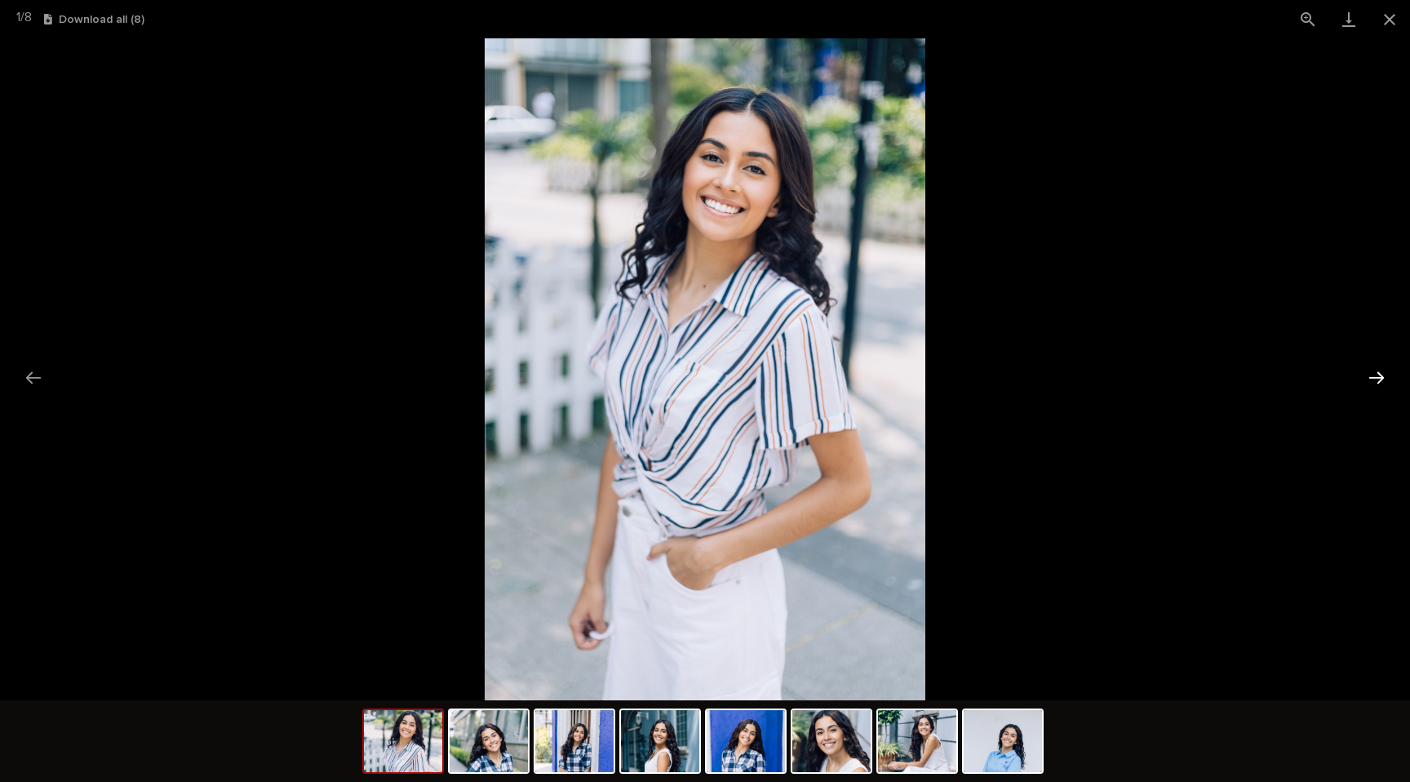
click at [1379, 379] on button "Next slide" at bounding box center [1377, 378] width 34 height 32
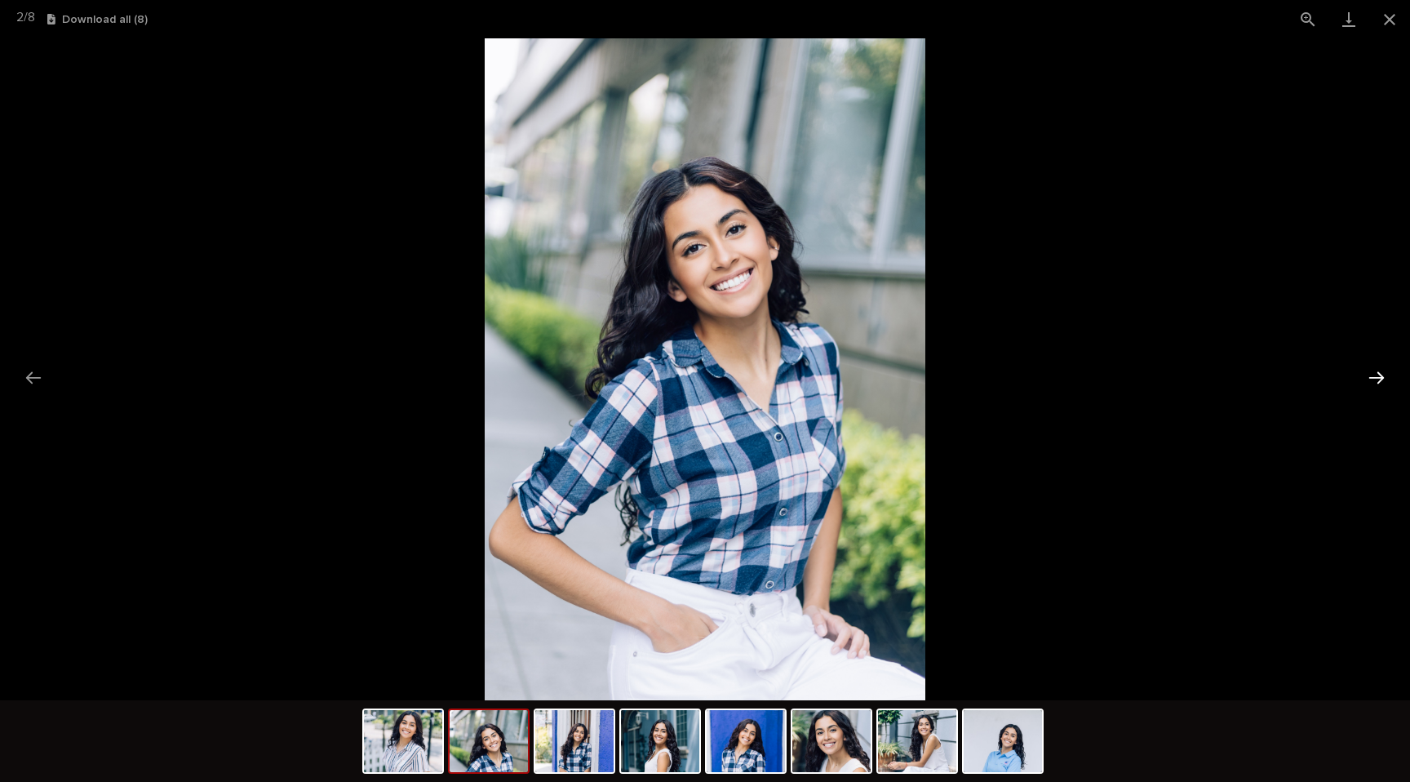
click at [1380, 379] on button "Next slide" at bounding box center [1377, 378] width 34 height 32
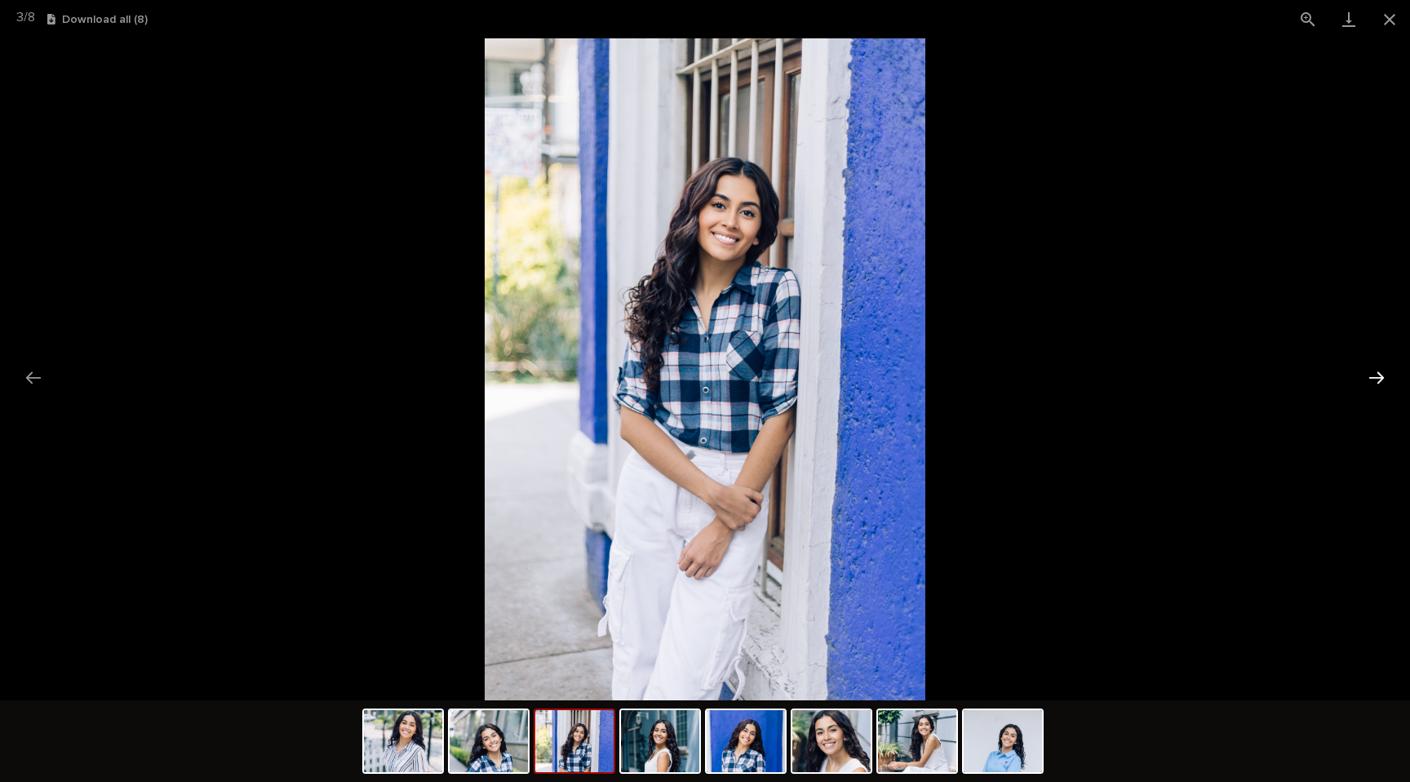
click at [1380, 379] on button "Next slide" at bounding box center [1377, 378] width 34 height 32
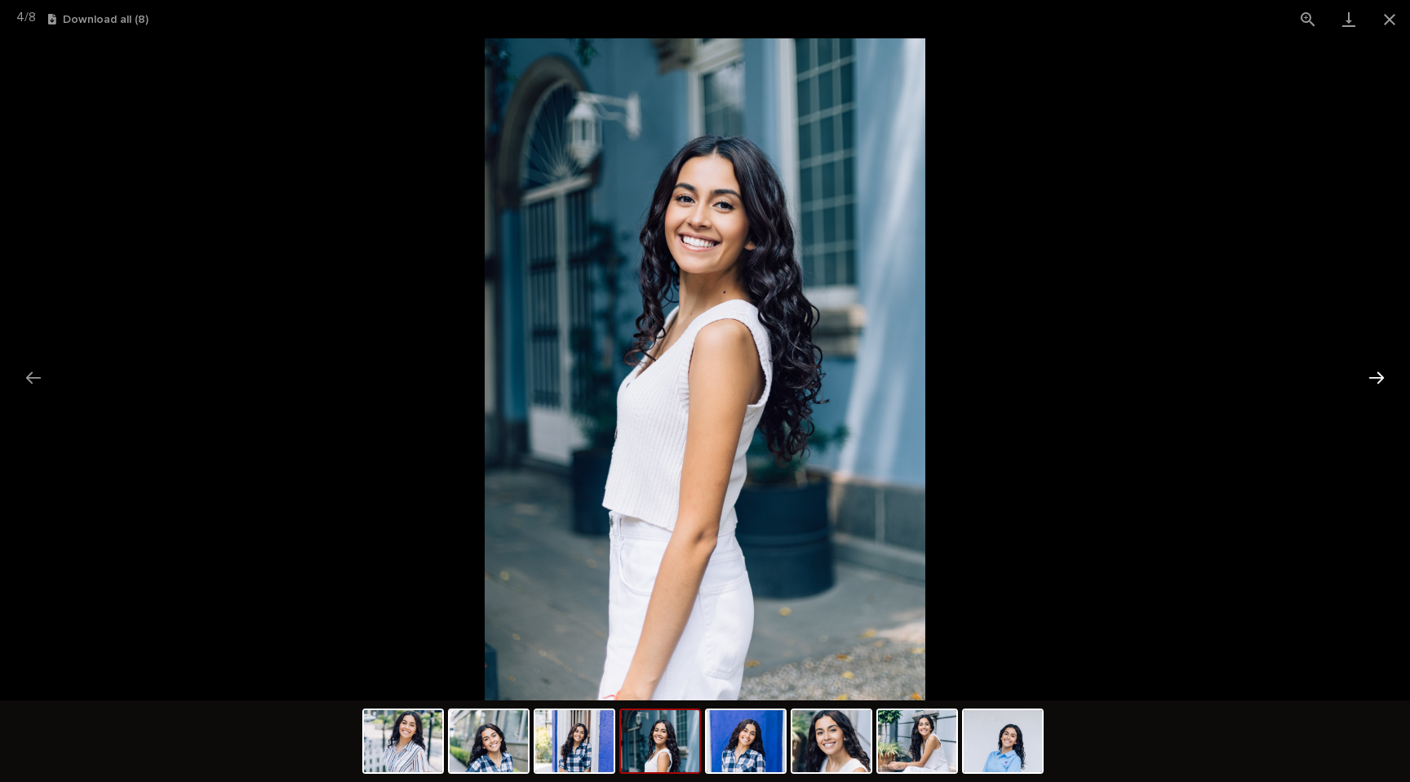
click at [1380, 379] on button "Next slide" at bounding box center [1377, 378] width 34 height 32
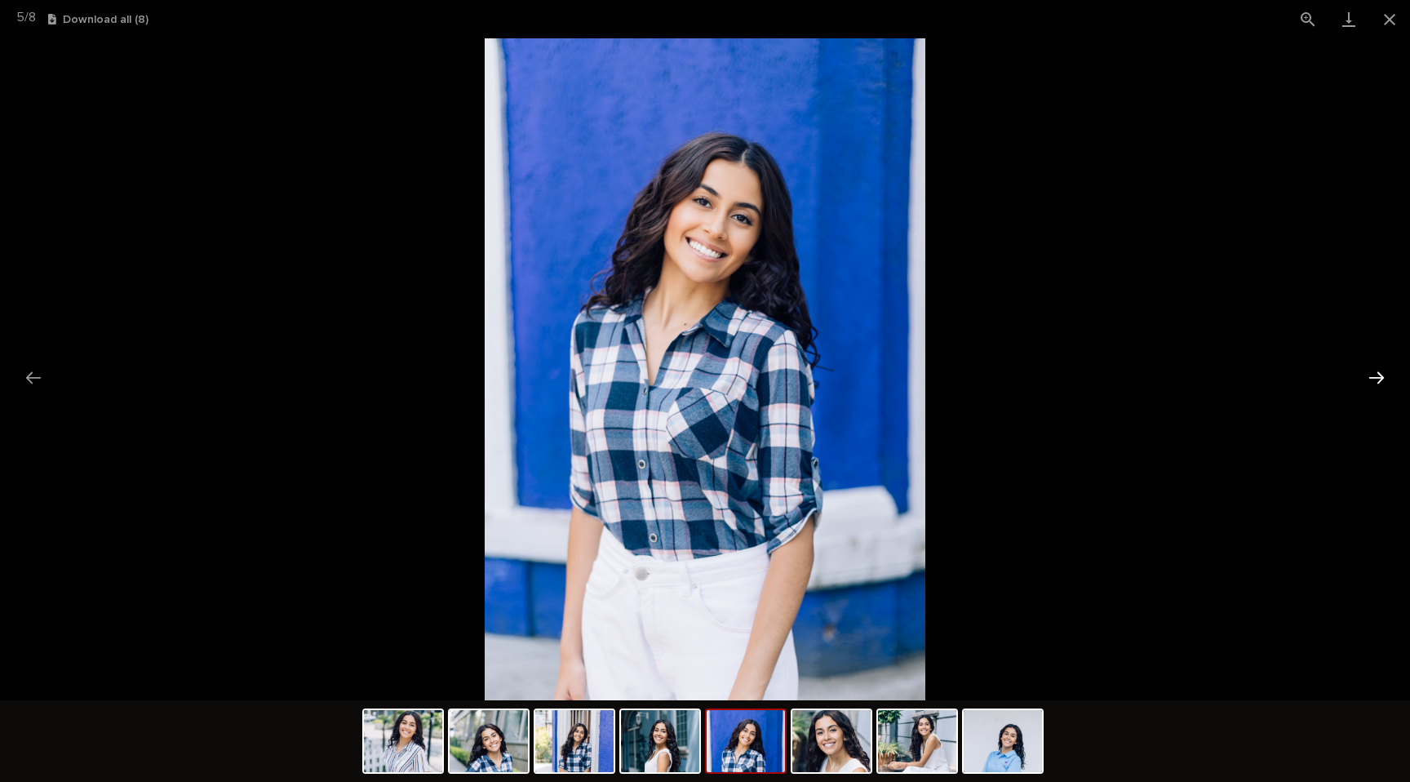
click at [1380, 379] on button "Next slide" at bounding box center [1377, 378] width 34 height 32
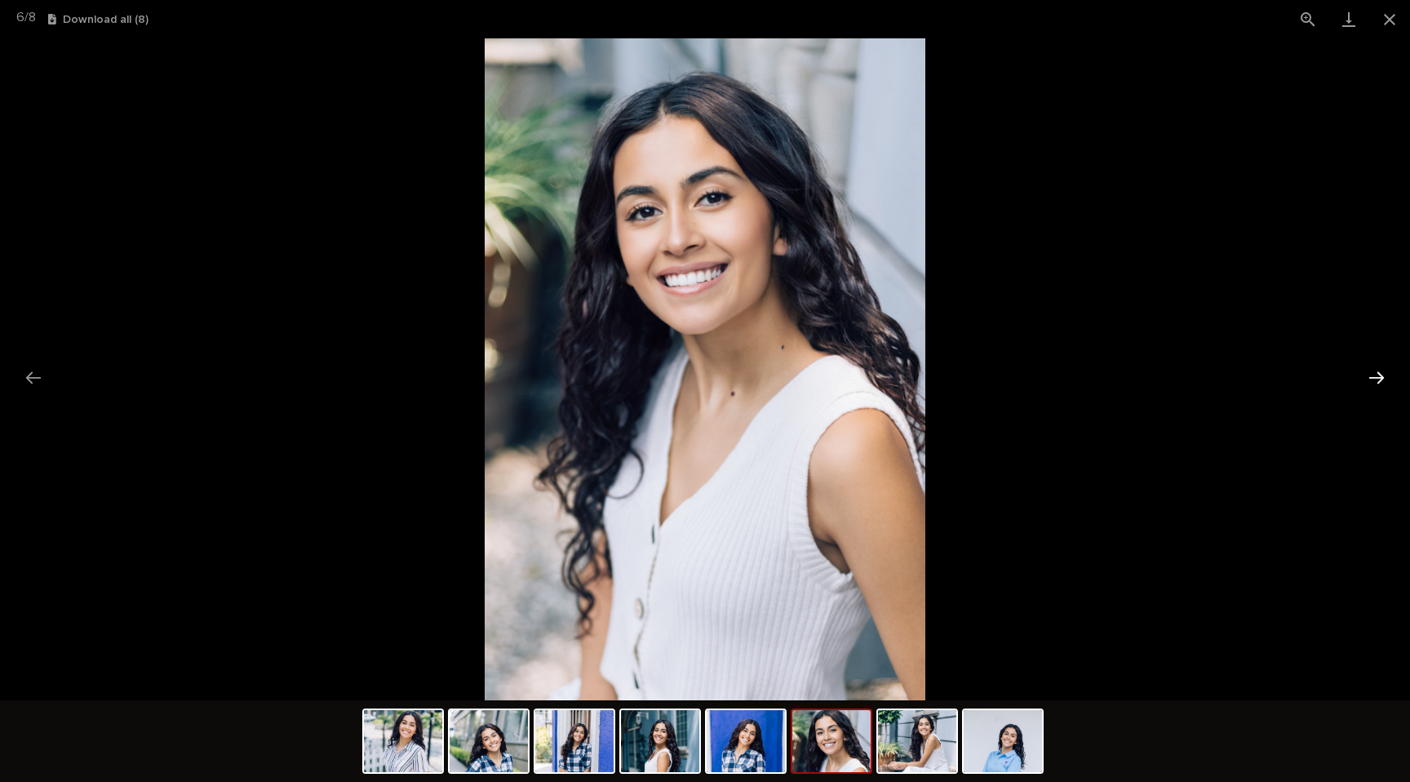
click at [1380, 379] on button "Next slide" at bounding box center [1377, 378] width 34 height 32
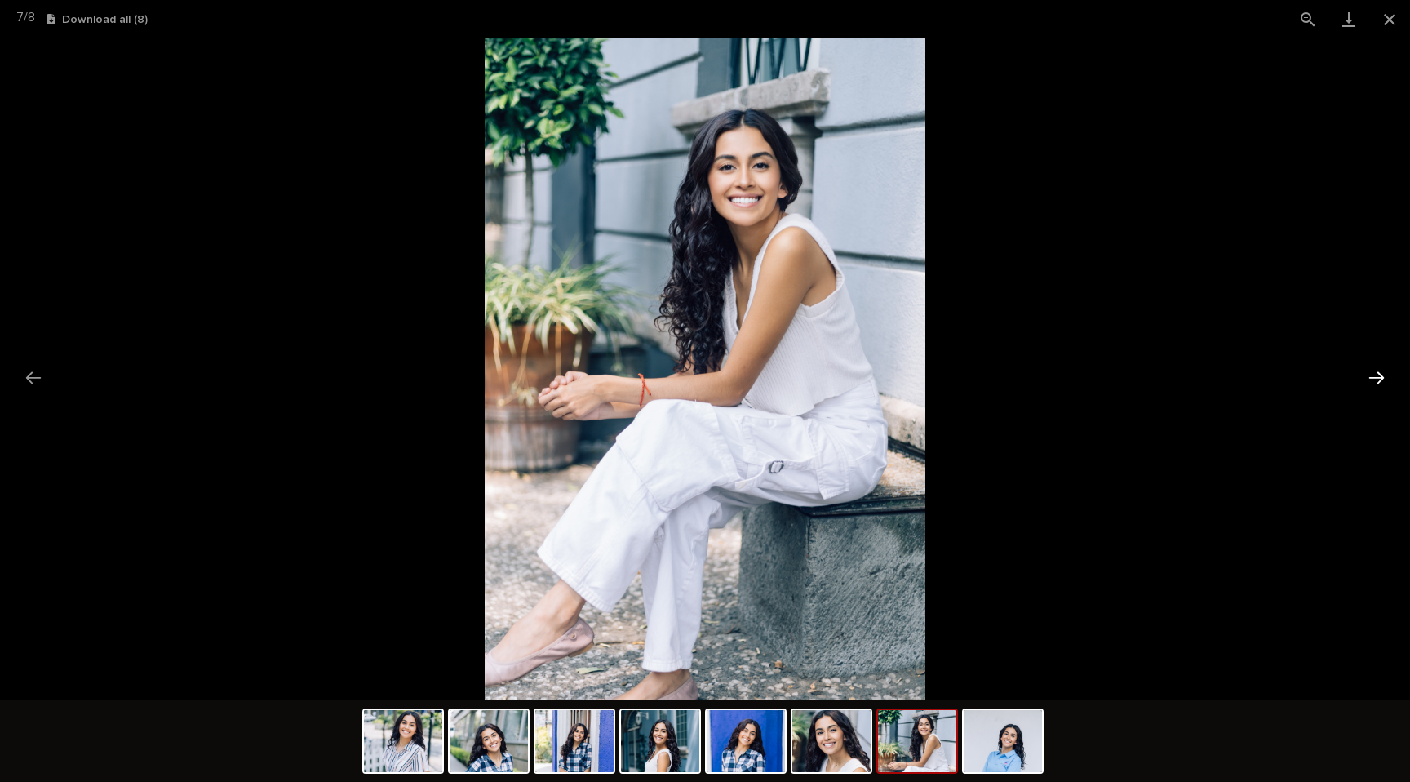
click at [1380, 379] on button "Next slide" at bounding box center [1377, 378] width 34 height 32
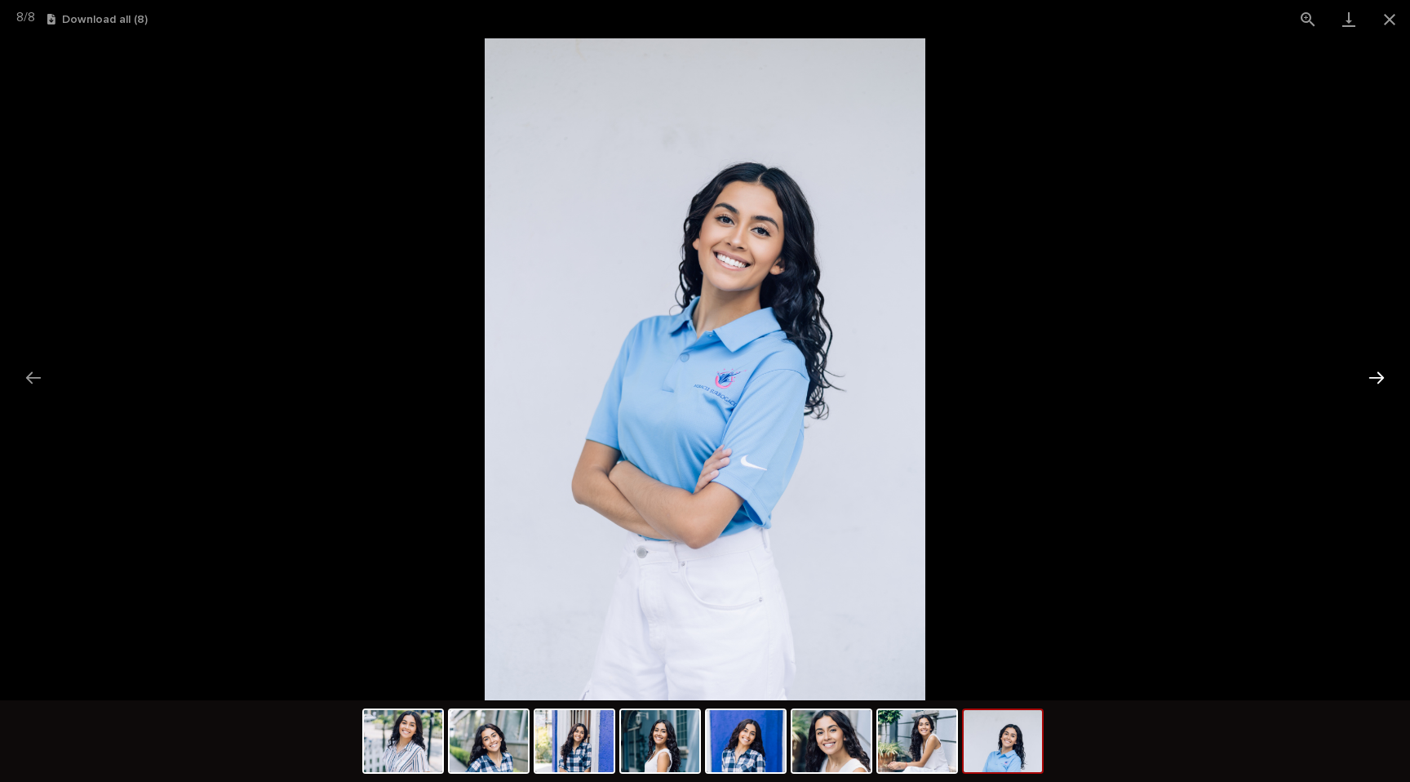
click at [1380, 379] on button "Next slide" at bounding box center [1377, 378] width 34 height 32
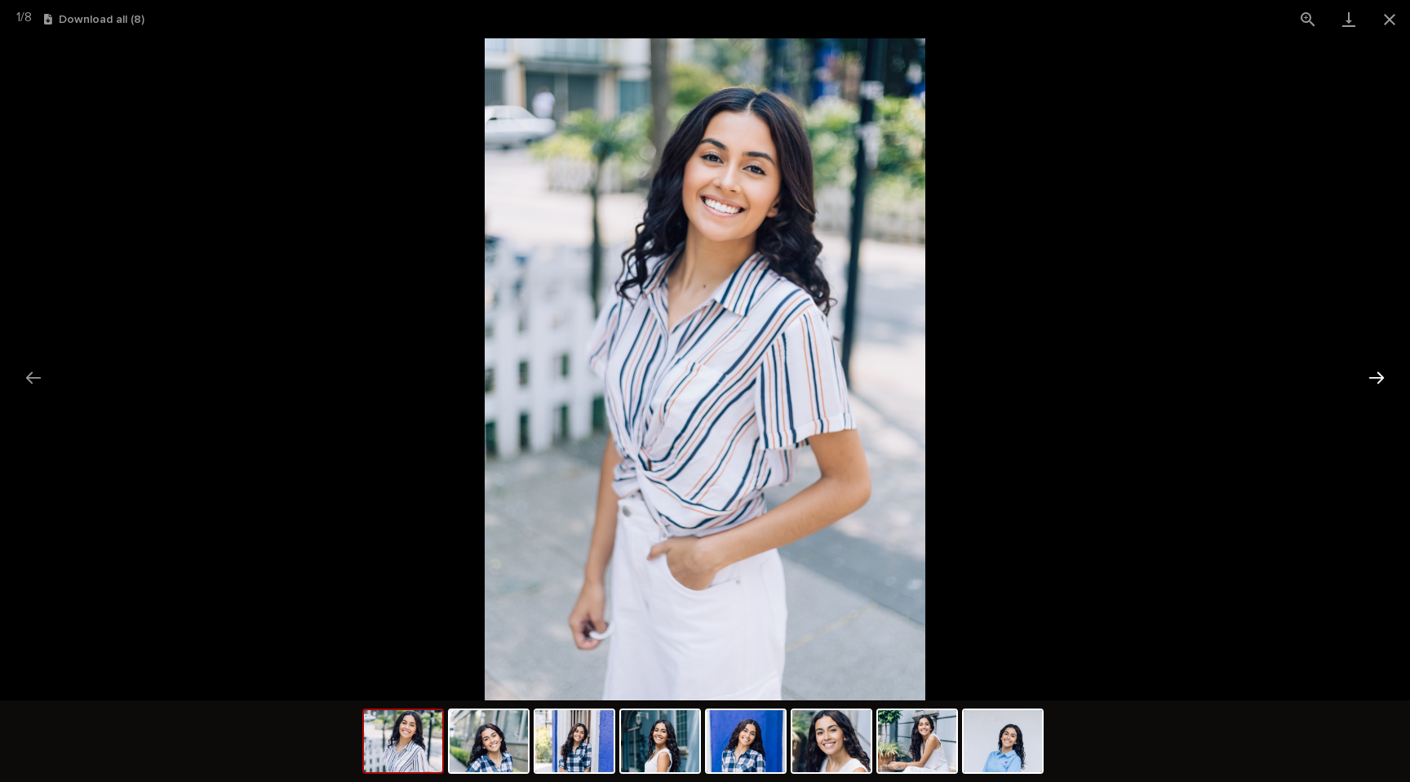
click at [1380, 379] on button "Next slide" at bounding box center [1377, 378] width 34 height 32
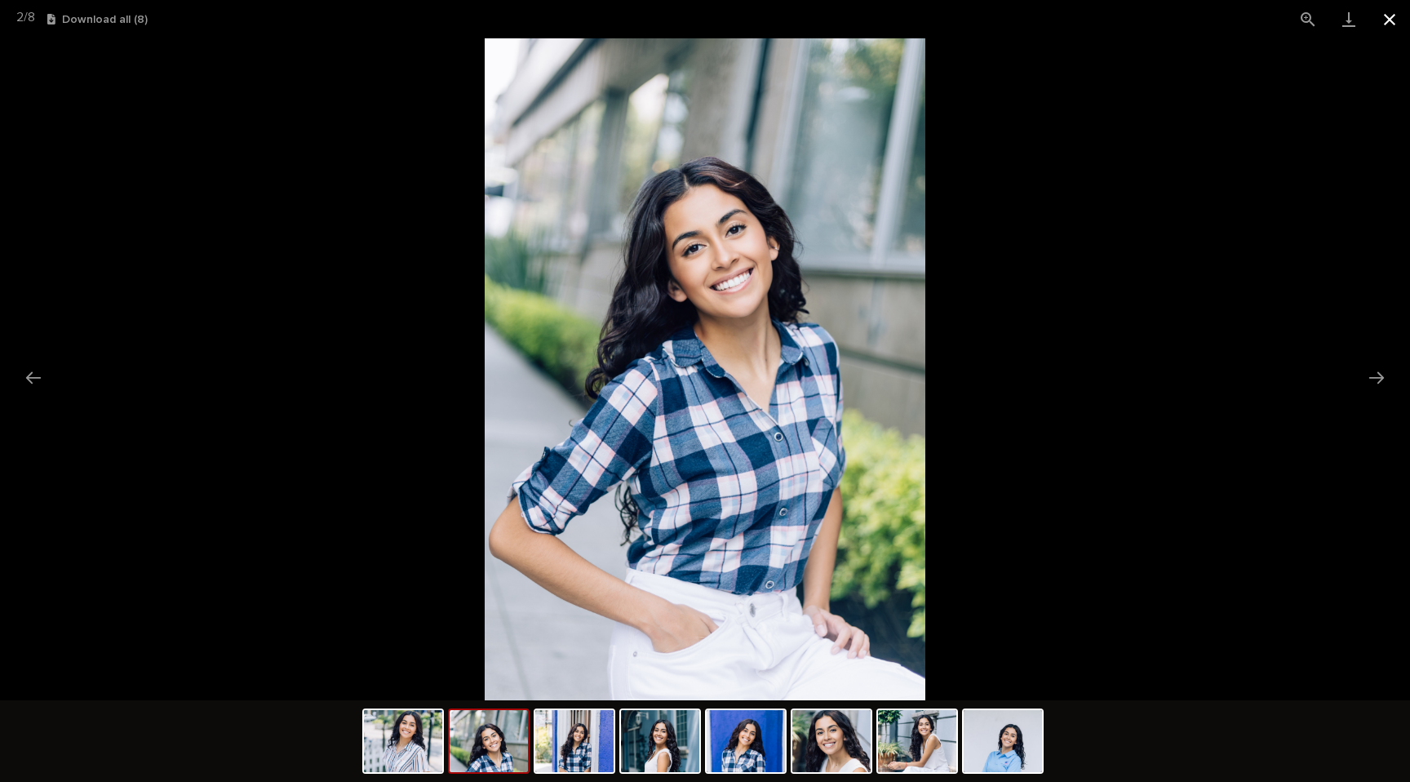
click at [1398, 16] on button "Close gallery" at bounding box center [1389, 19] width 41 height 38
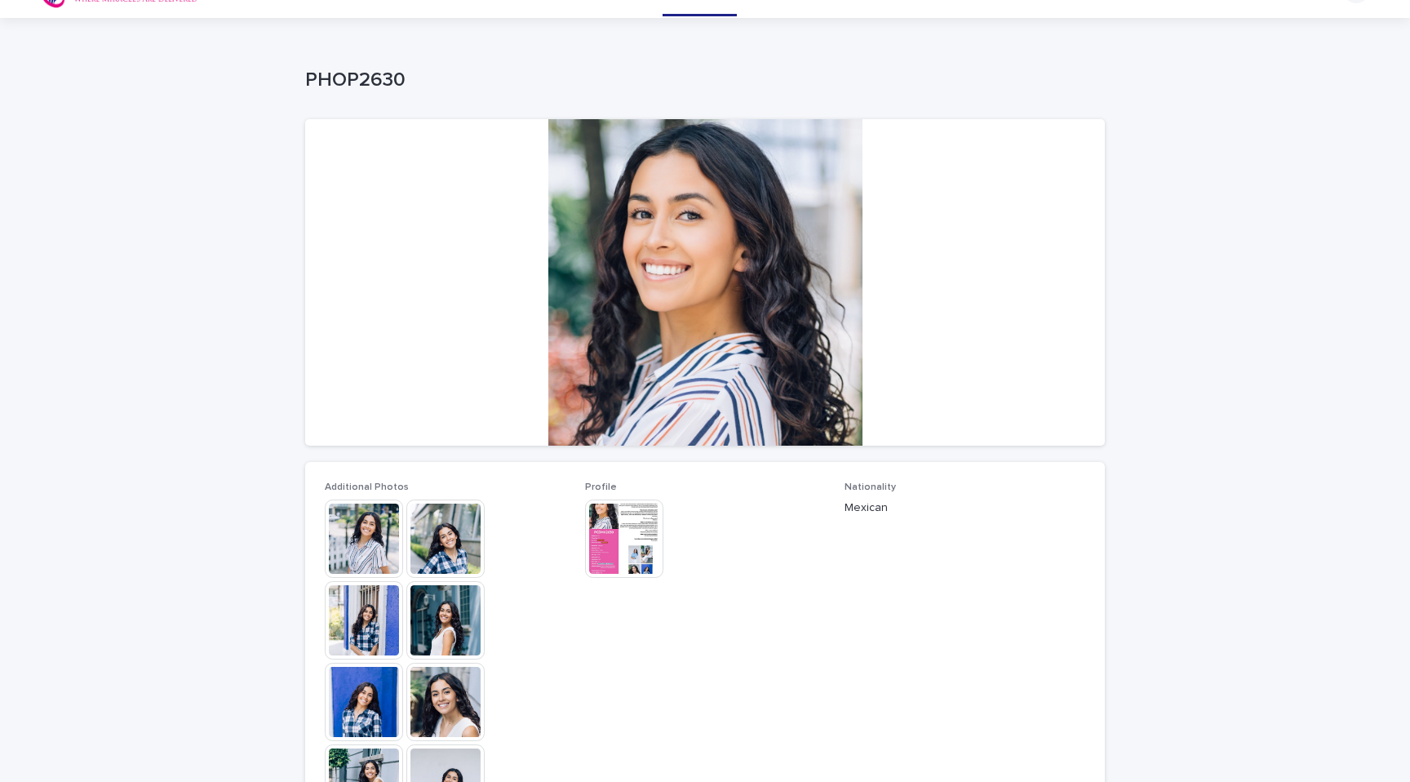
scroll to position [42, 0]
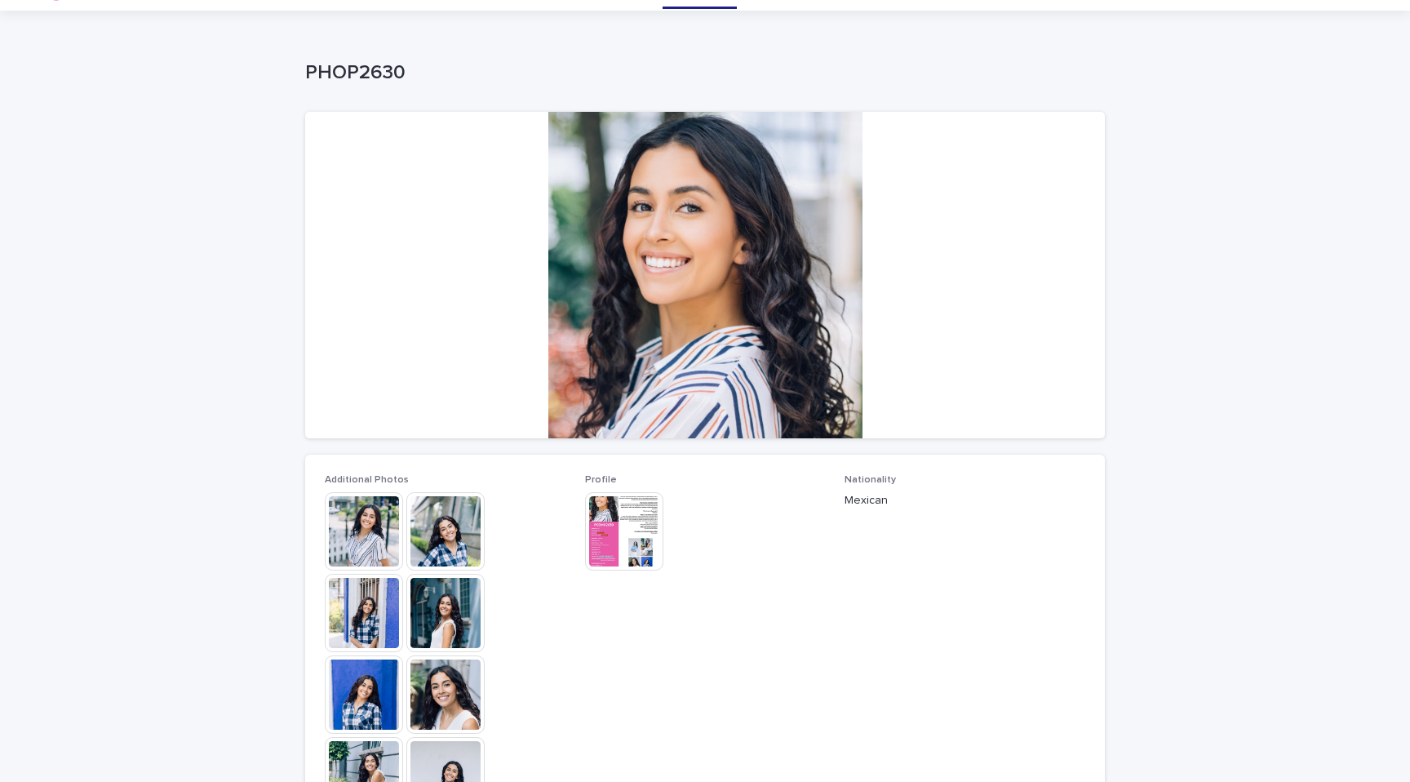
click at [616, 538] on img at bounding box center [624, 531] width 78 height 78
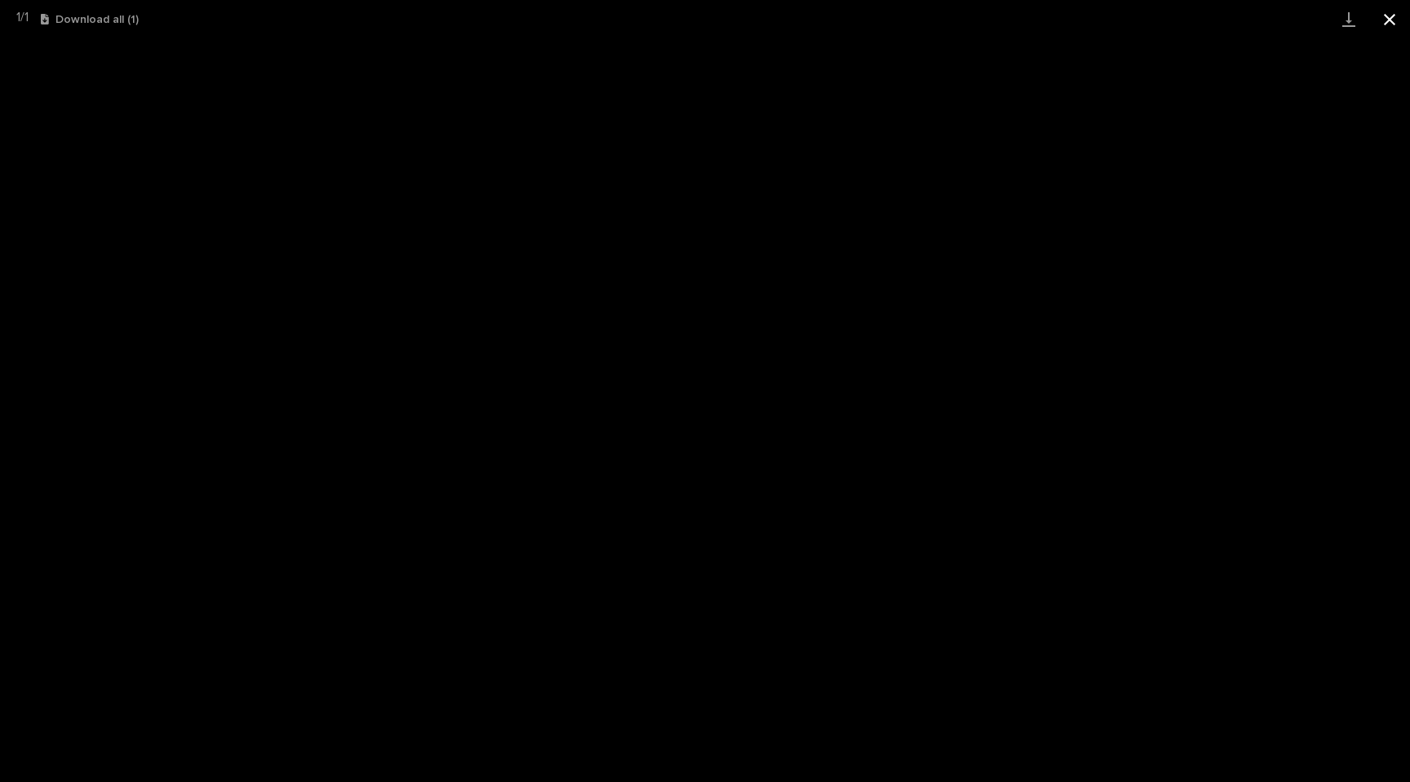
click at [1391, 11] on button "Close gallery" at bounding box center [1389, 19] width 41 height 38
